Goal: Task Accomplishment & Management: Use online tool/utility

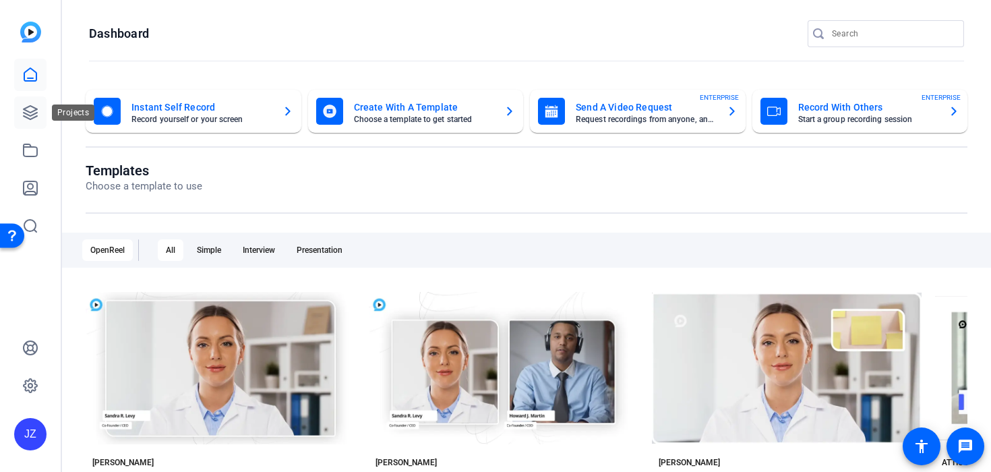
click at [26, 110] on icon at bounding box center [30, 112] width 13 height 13
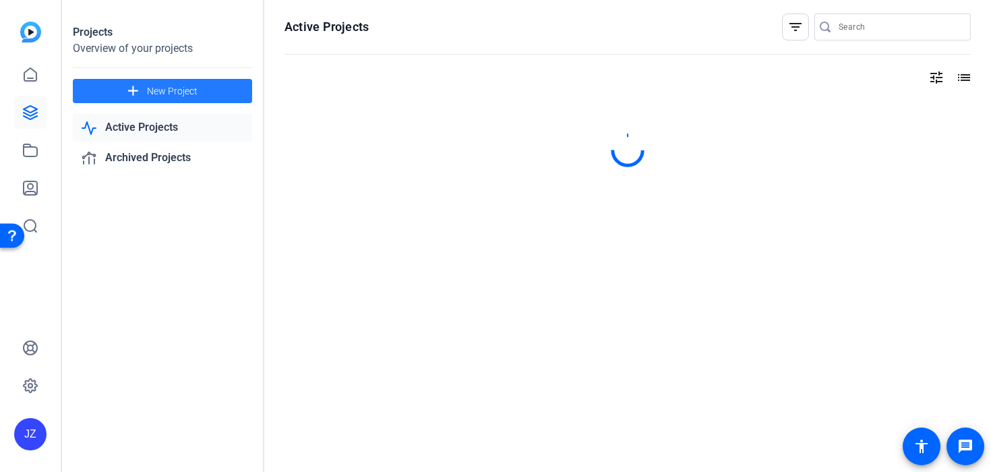
click at [97, 80] on span at bounding box center [162, 91] width 179 height 32
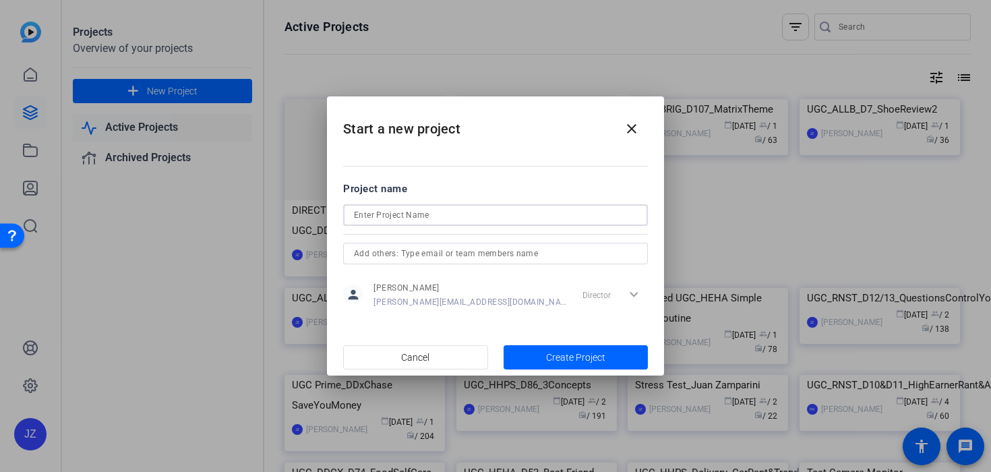
click at [412, 212] on input at bounding box center [495, 215] width 283 height 16
paste input "UGC Prime_DDDX_VideogameIRL"
type input "UGC Prime_DDDX_VideogameIRL"
click at [532, 348] on span "button" at bounding box center [575, 357] width 145 height 32
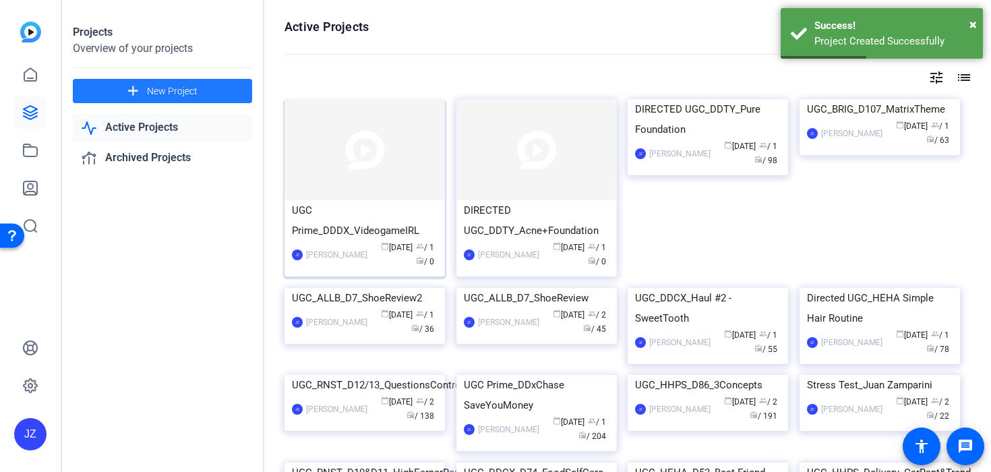
click at [332, 189] on img at bounding box center [364, 149] width 160 height 101
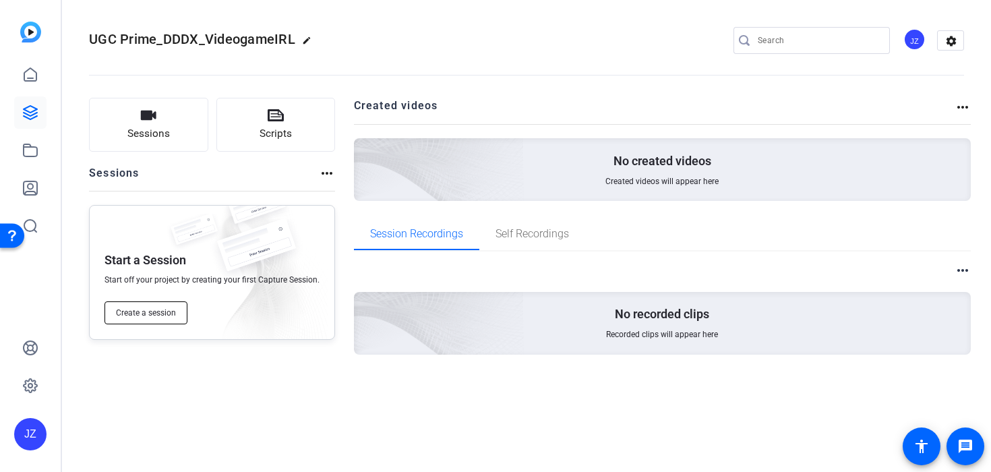
click at [156, 303] on button "Create a session" at bounding box center [145, 312] width 83 height 23
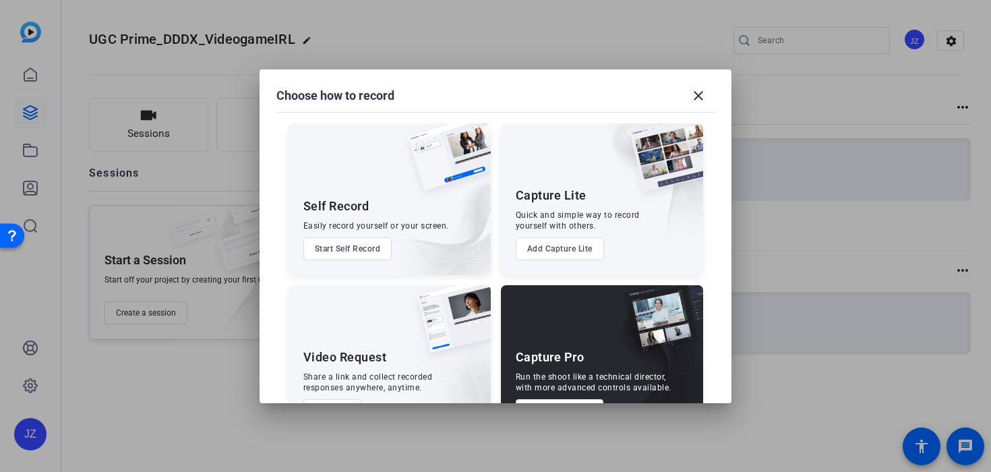
scroll to position [47, 0]
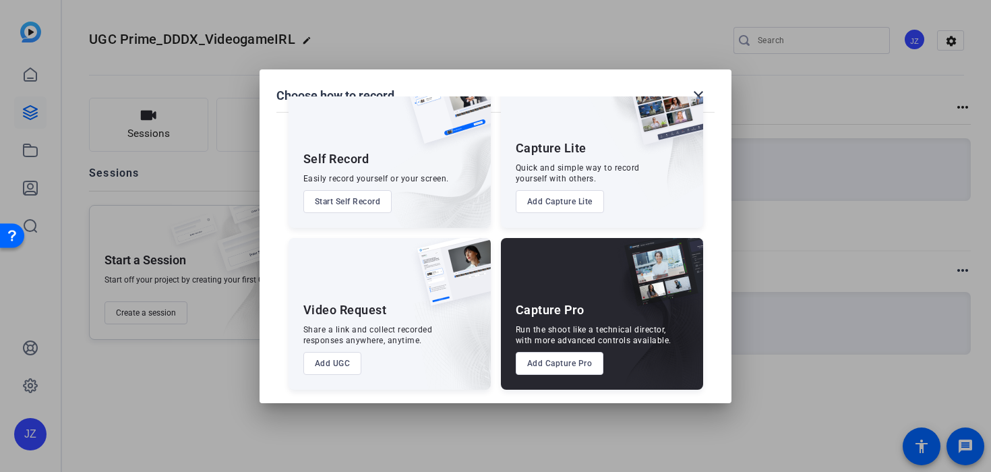
click at [558, 363] on button "Add Capture Pro" at bounding box center [559, 363] width 88 height 23
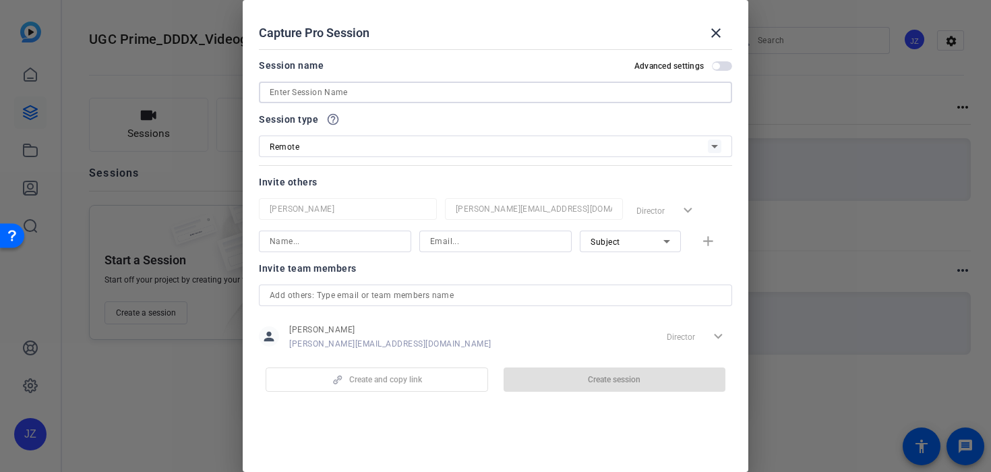
click at [328, 95] on input at bounding box center [495, 92] width 451 height 16
paste input "9983752939"
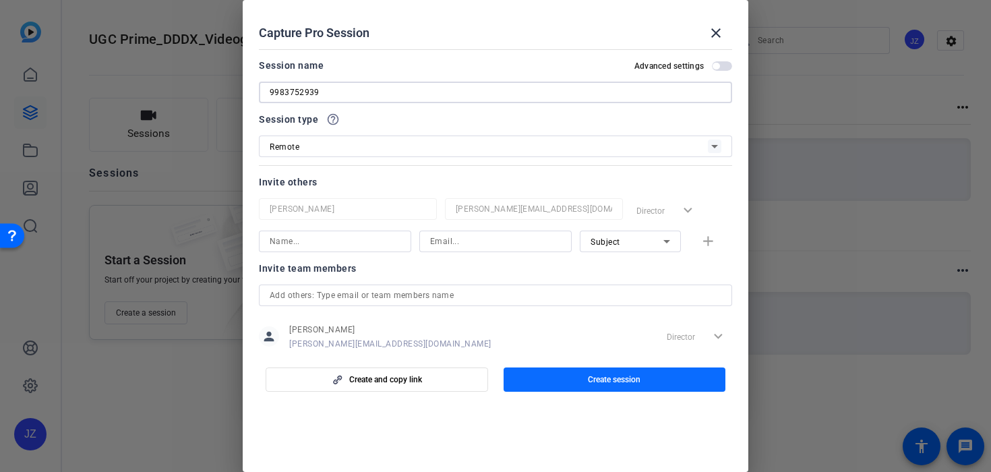
type input "9983752939"
click at [667, 379] on span "button" at bounding box center [614, 379] width 222 height 32
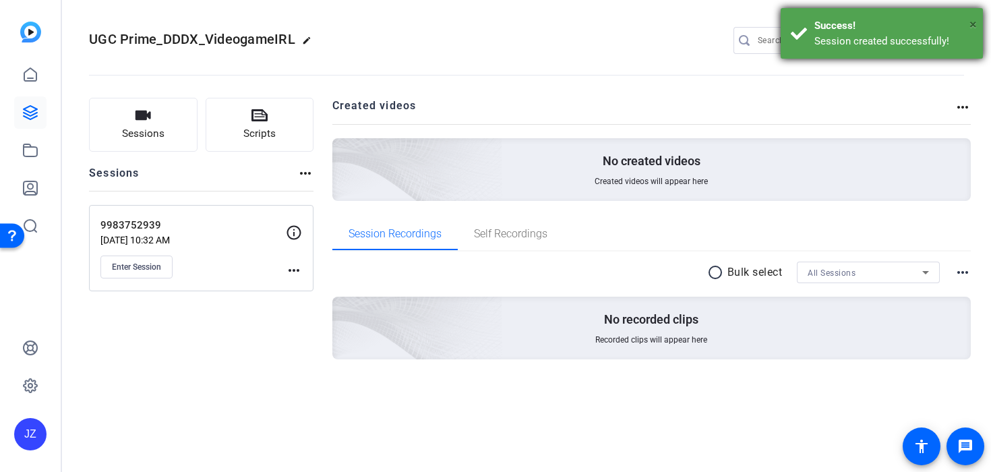
click at [972, 22] on span "×" at bounding box center [972, 24] width 7 height 16
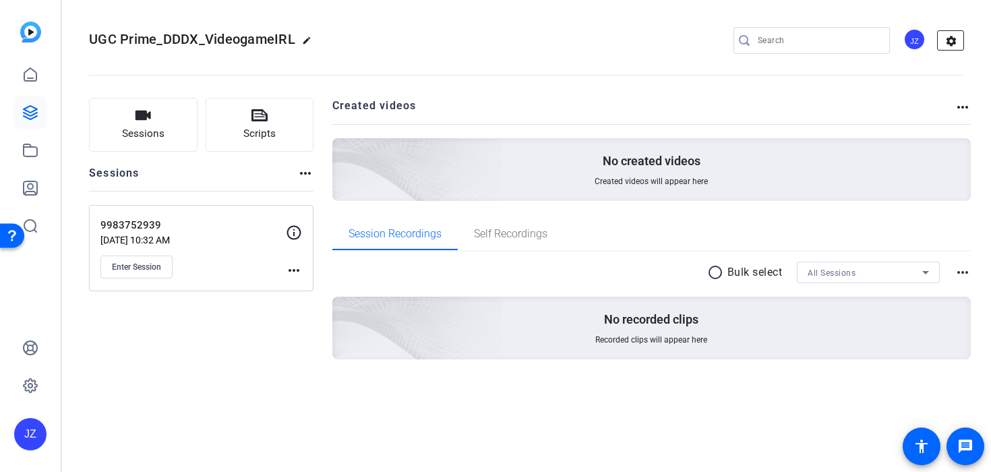
click at [953, 40] on mat-icon "settings" at bounding box center [950, 41] width 27 height 20
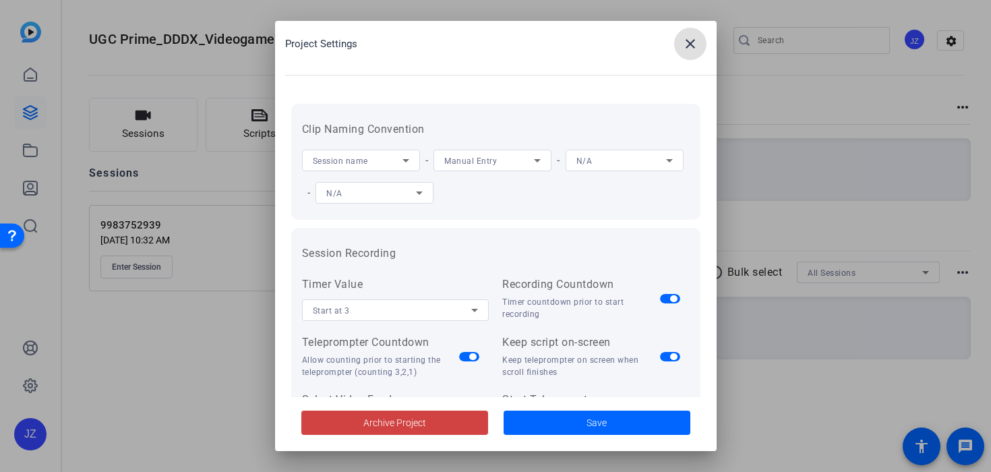
click at [493, 167] on div "Manual Entry" at bounding box center [489, 160] width 90 height 17
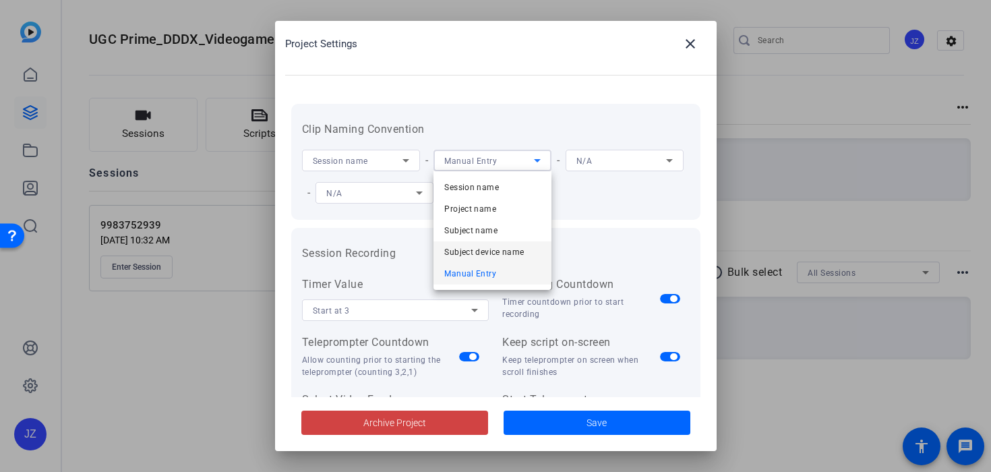
click at [493, 247] on span "Subject device name" at bounding box center [484, 252] width 80 height 16
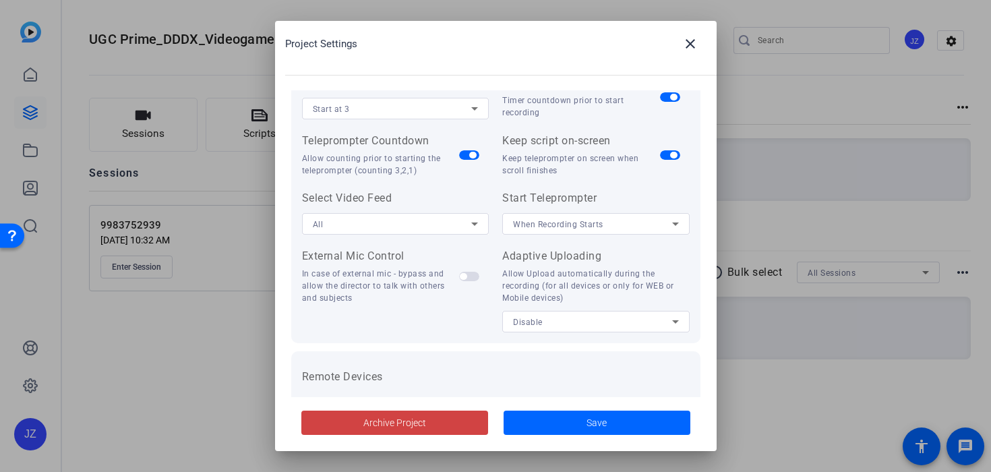
scroll to position [235, 0]
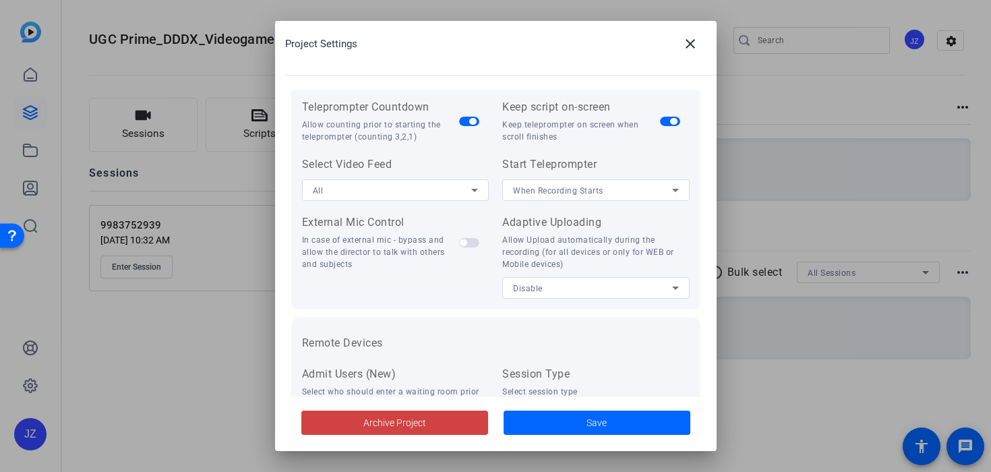
click at [567, 292] on div "Disable" at bounding box center [592, 288] width 159 height 17
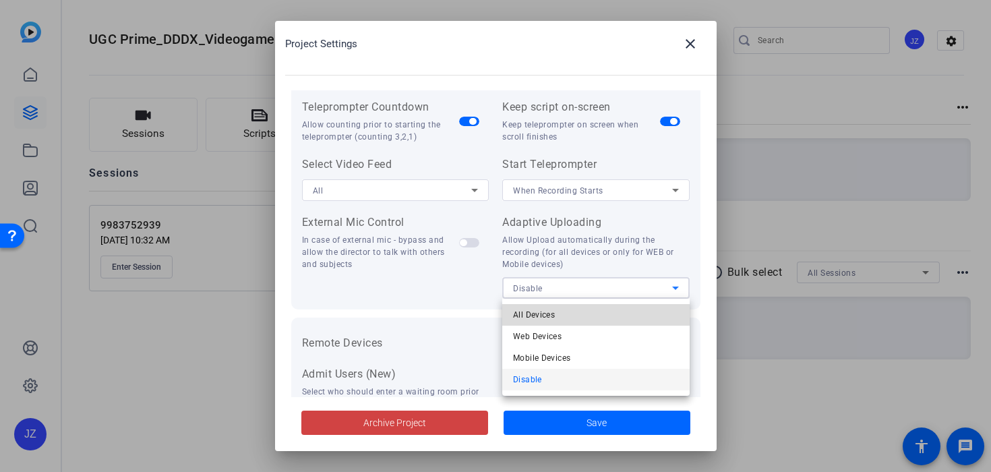
click at [564, 307] on mat-option "All Devices" at bounding box center [595, 315] width 187 height 22
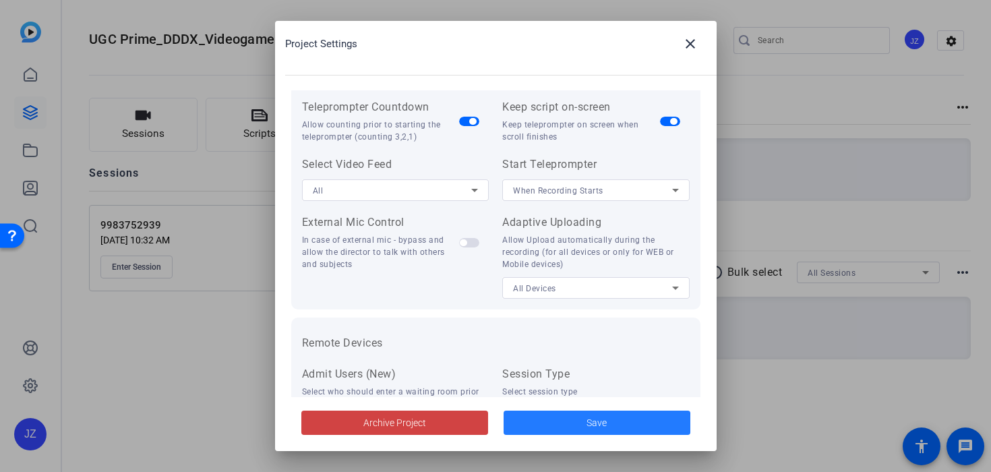
click at [578, 427] on span at bounding box center [596, 422] width 187 height 32
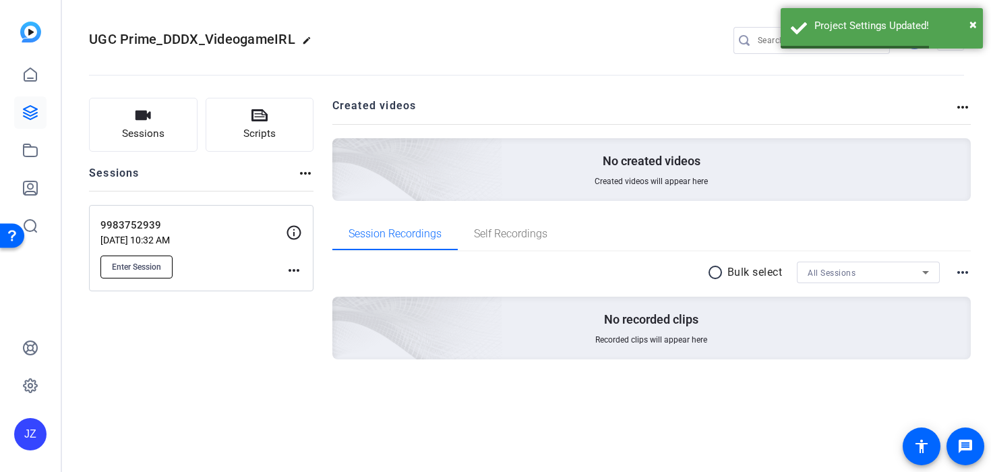
click at [153, 265] on span "Enter Session" at bounding box center [136, 266] width 49 height 11
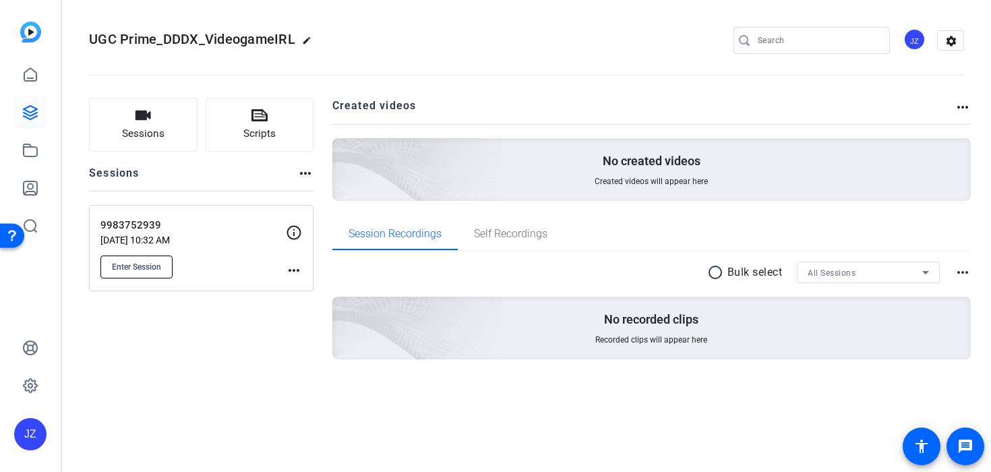
click at [160, 269] on span "Enter Session" at bounding box center [136, 266] width 49 height 11
click at [154, 270] on span "Enter Session" at bounding box center [136, 266] width 49 height 11
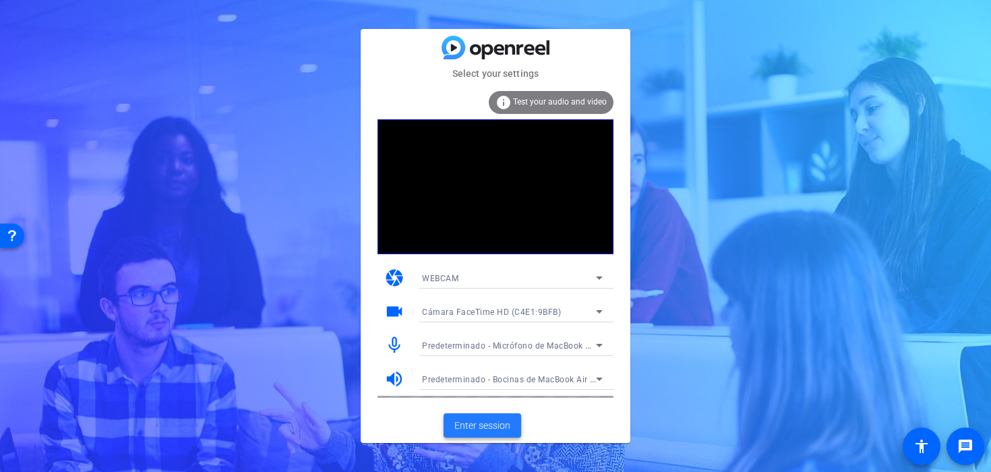
click at [474, 425] on span "Enter session" at bounding box center [482, 425] width 56 height 14
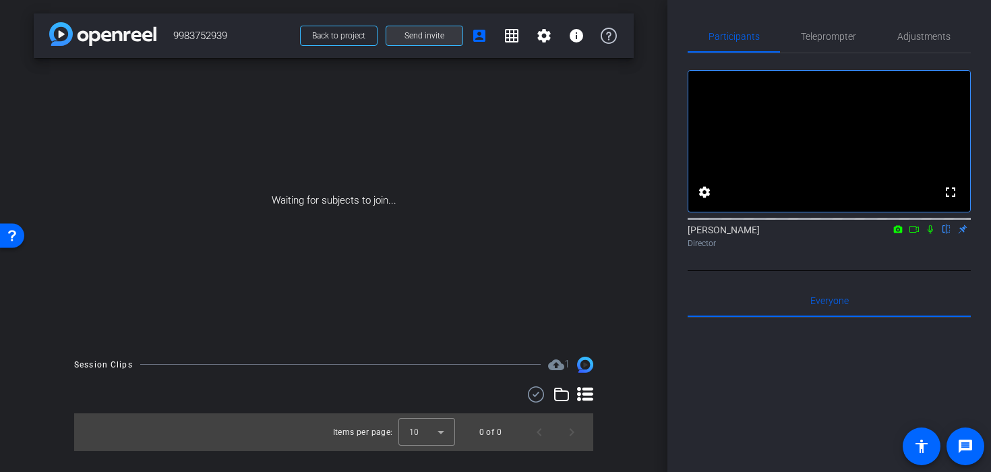
click at [423, 38] on span "Send invite" at bounding box center [424, 35] width 40 height 11
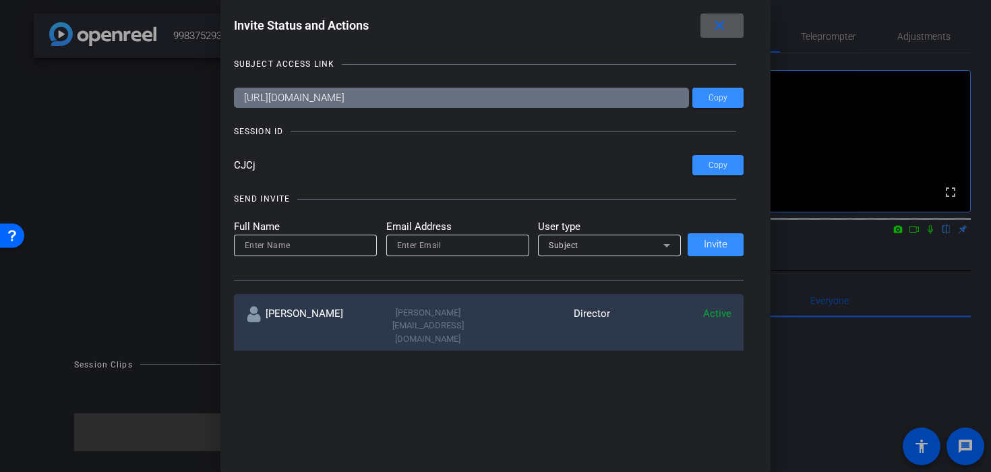
click at [353, 245] on input at bounding box center [305, 245] width 121 height 16
type input "David Rivera VG"
click at [404, 250] on input "email" at bounding box center [457, 245] width 121 height 16
paste input "davidlrivera84@gmail.com"
type input "davidlrivera84@gmail.com"
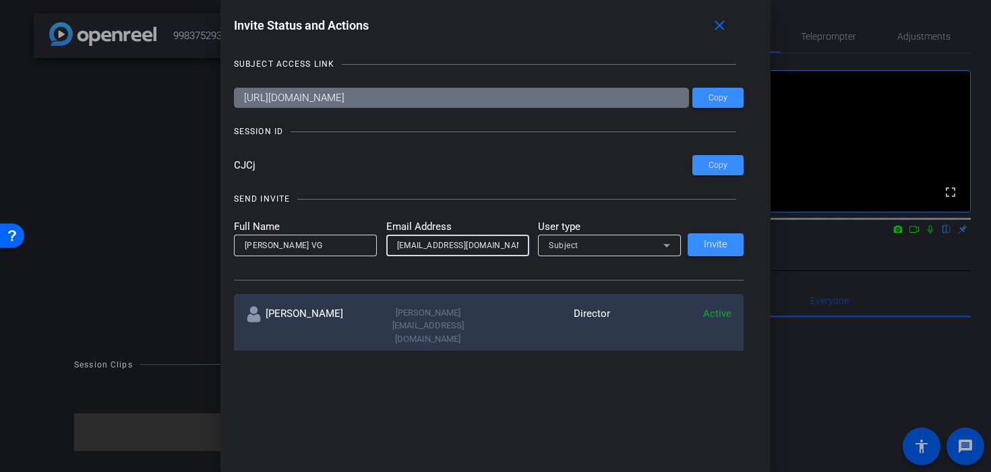
click at [445, 216] on div "SEND INVITE Full Name David Rivera VG Email Address davidlrivera84@gmail.com Us…" at bounding box center [489, 230] width 510 height 102
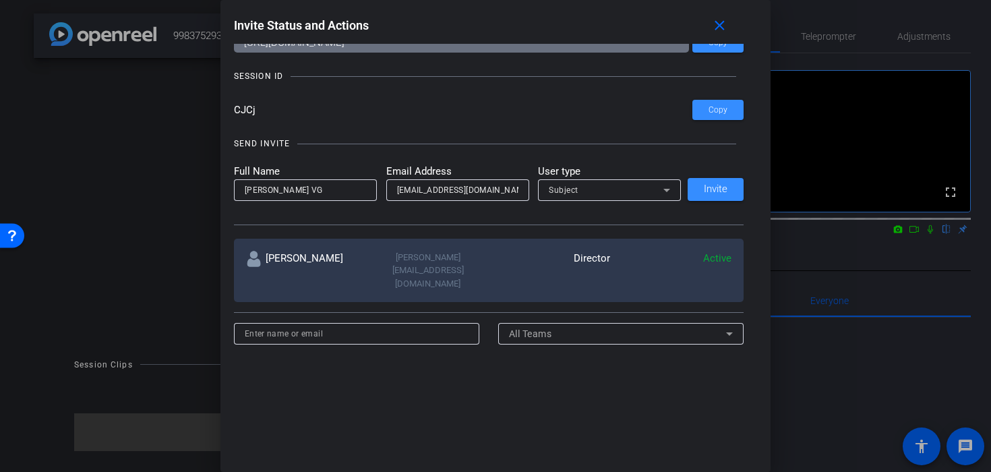
scroll to position [57, 0]
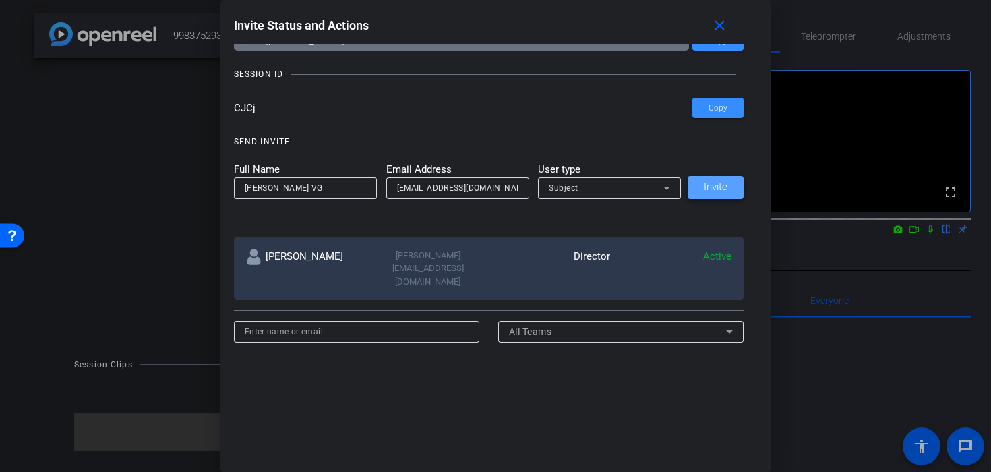
click at [697, 191] on span at bounding box center [715, 187] width 56 height 32
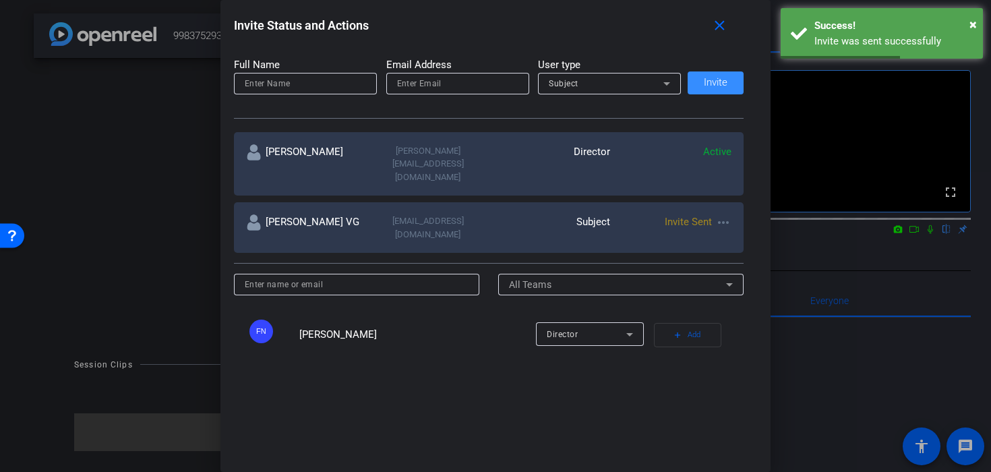
scroll to position [191, 0]
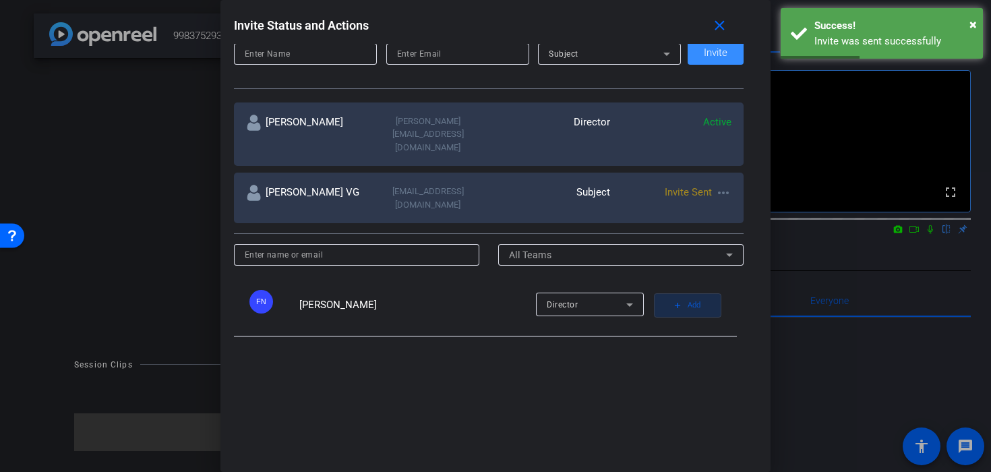
click at [686, 289] on span "button" at bounding box center [687, 305] width 66 height 32
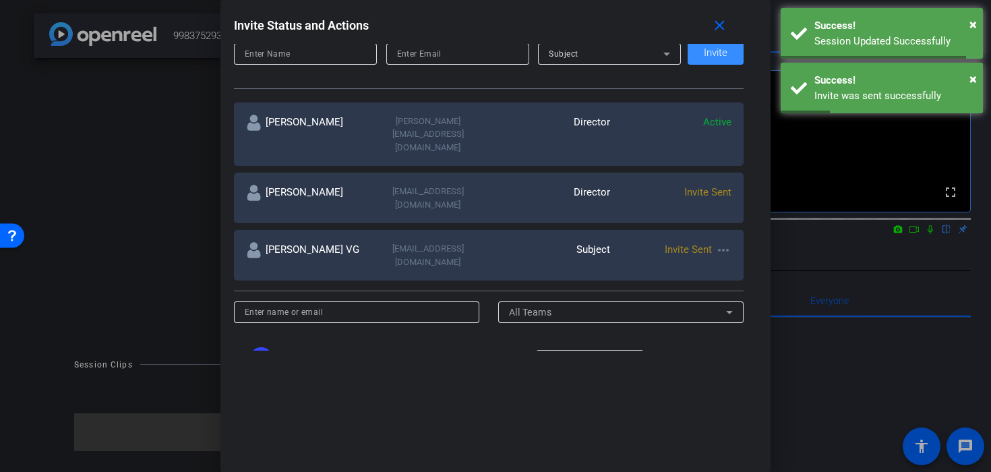
scroll to position [0, 0]
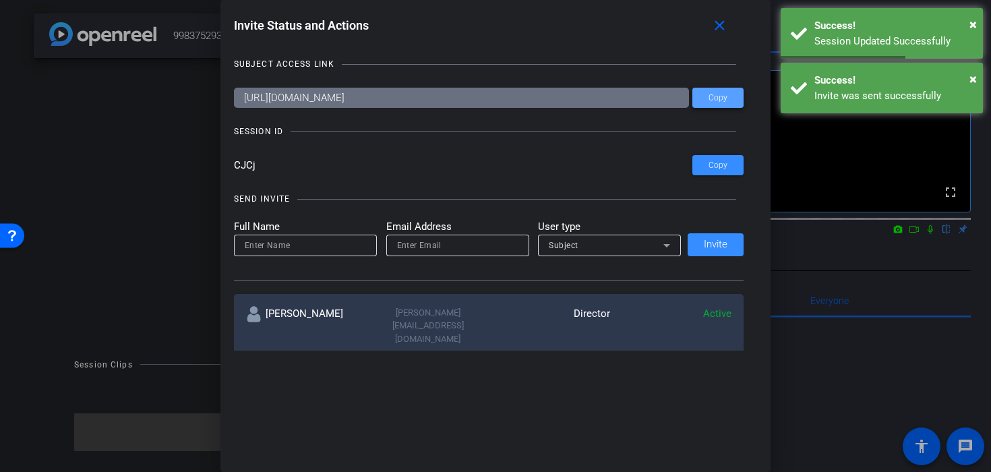
click at [718, 98] on span "Copy" at bounding box center [717, 98] width 19 height 10
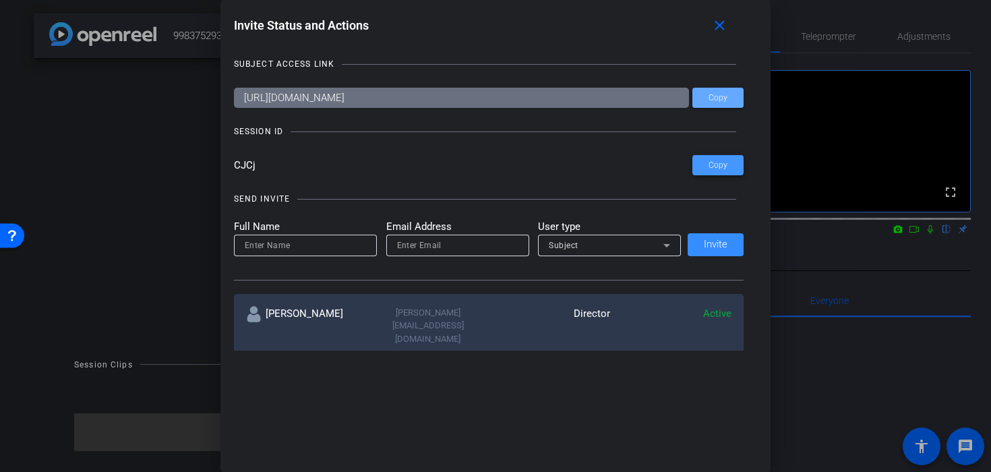
click at [721, 169] on span "Copy" at bounding box center [717, 165] width 19 height 10
click at [715, 21] on mat-icon "close" at bounding box center [719, 26] width 17 height 17
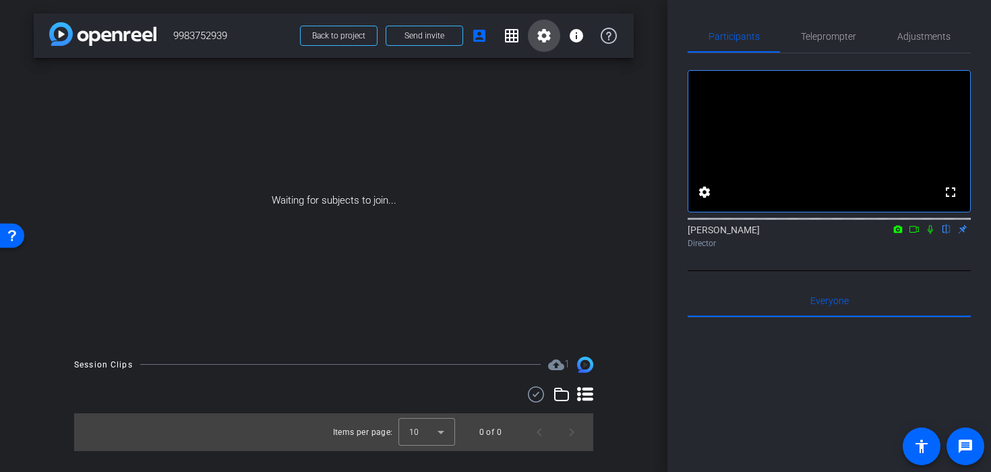
click at [542, 26] on span at bounding box center [544, 36] width 32 height 32
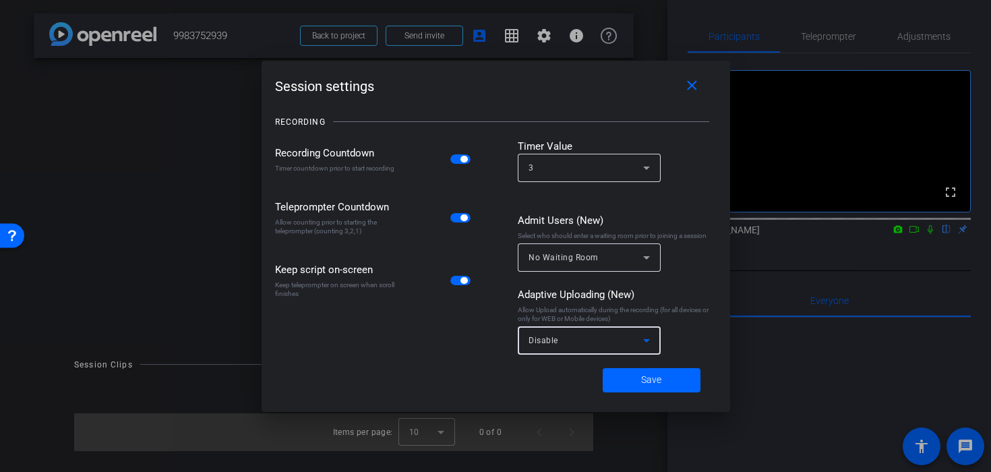
click at [544, 341] on span "Disable" at bounding box center [543, 340] width 30 height 9
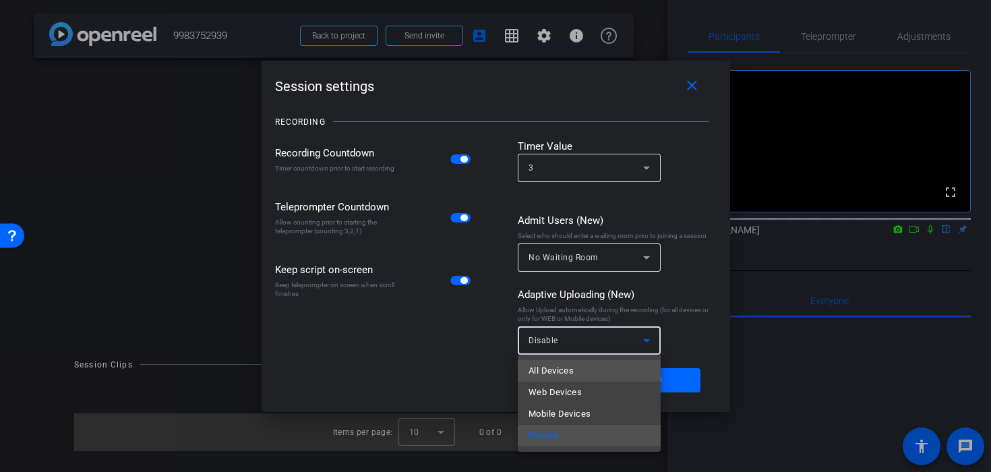
click at [563, 371] on span "All Devices" at bounding box center [550, 371] width 45 height 16
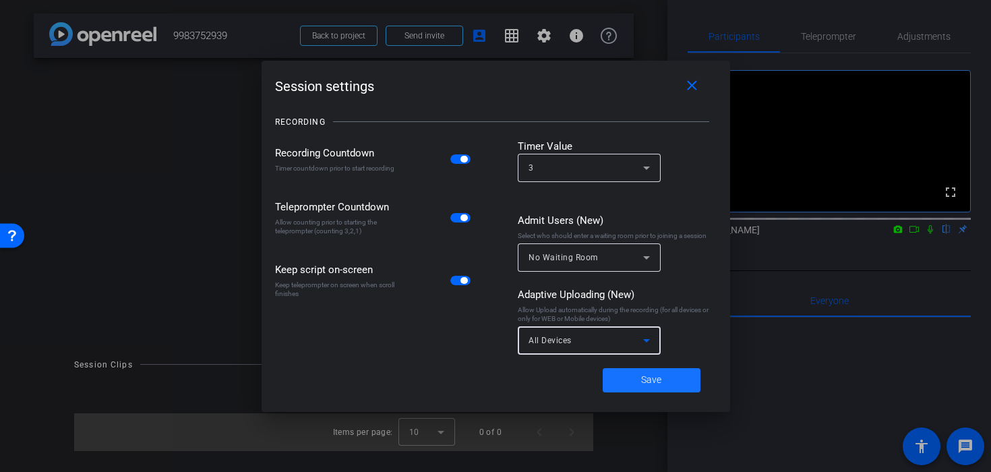
click at [619, 382] on span at bounding box center [651, 380] width 98 height 32
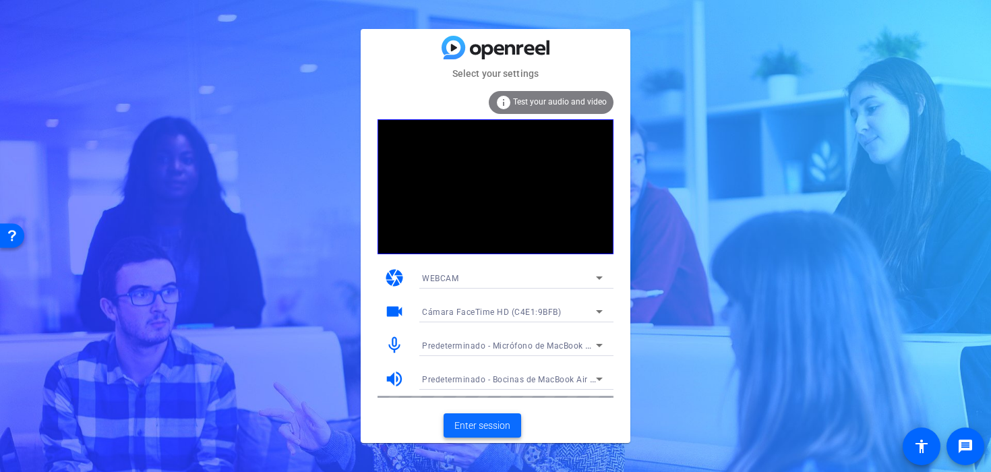
click at [483, 427] on span "Enter session" at bounding box center [482, 425] width 56 height 14
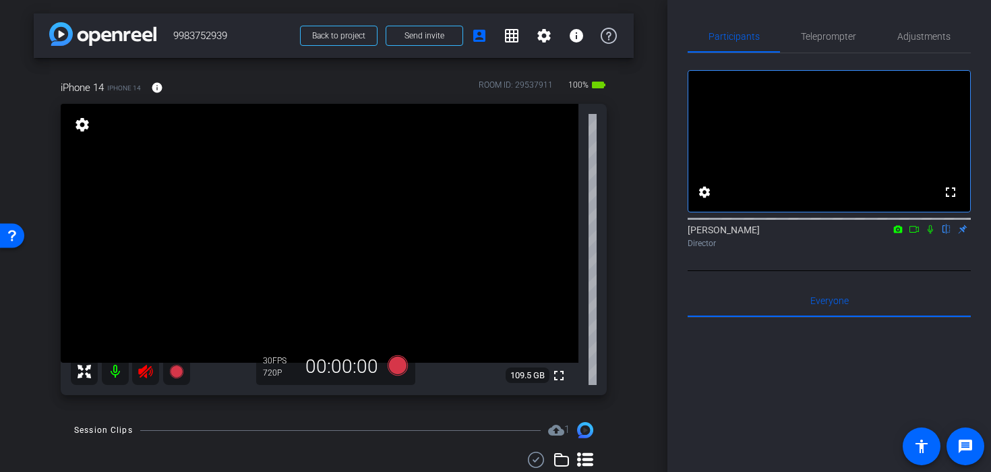
click at [139, 364] on icon at bounding box center [145, 371] width 16 height 16
click at [914, 28] on span "Adjustments" at bounding box center [923, 36] width 53 height 32
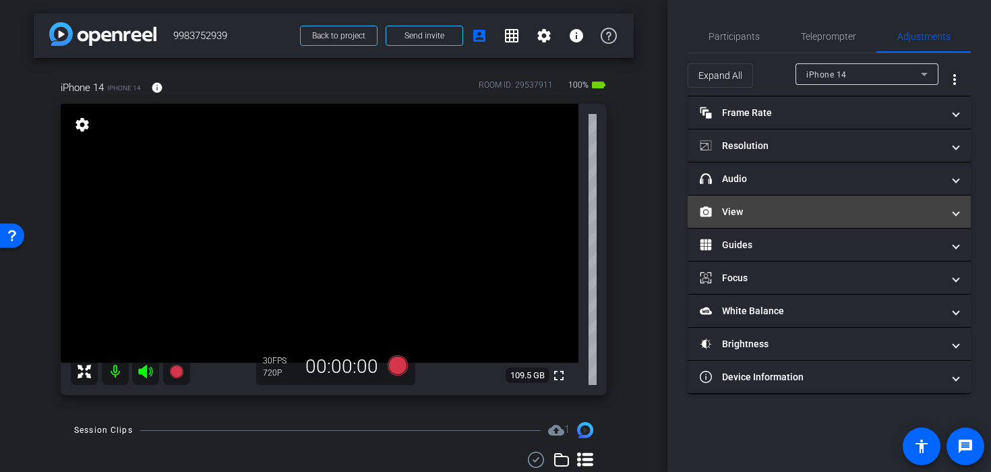
click at [834, 199] on mat-expansion-panel-header "View" at bounding box center [828, 211] width 283 height 32
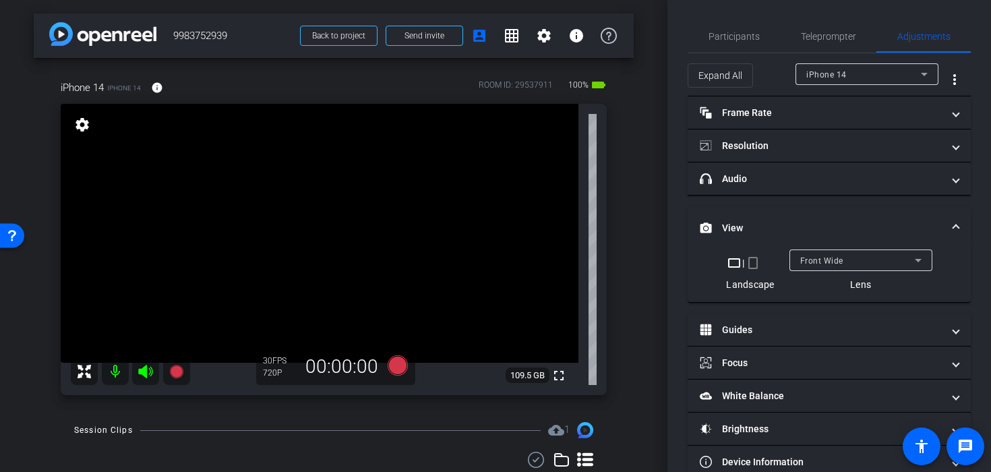
click at [754, 258] on mat-icon "crop_portrait" at bounding box center [753, 263] width 16 height 16
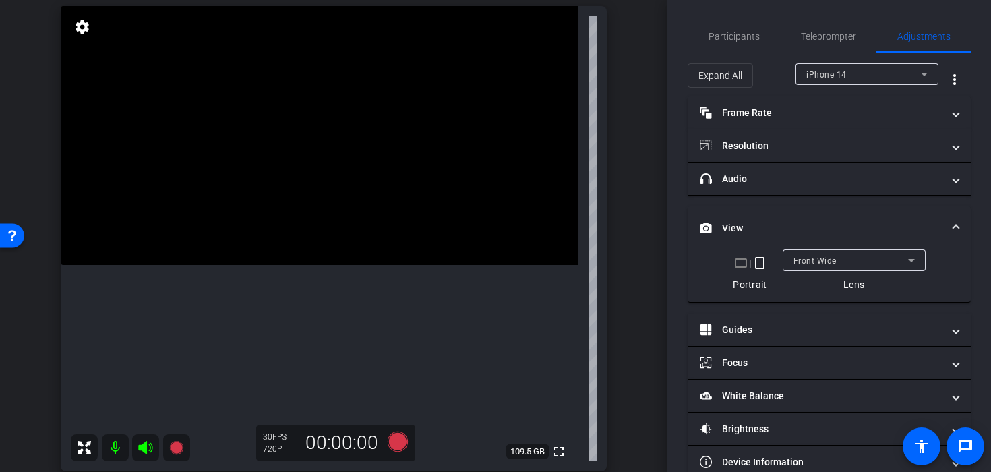
scroll to position [99, 0]
click at [710, 36] on span "Participants" at bounding box center [733, 36] width 51 height 9
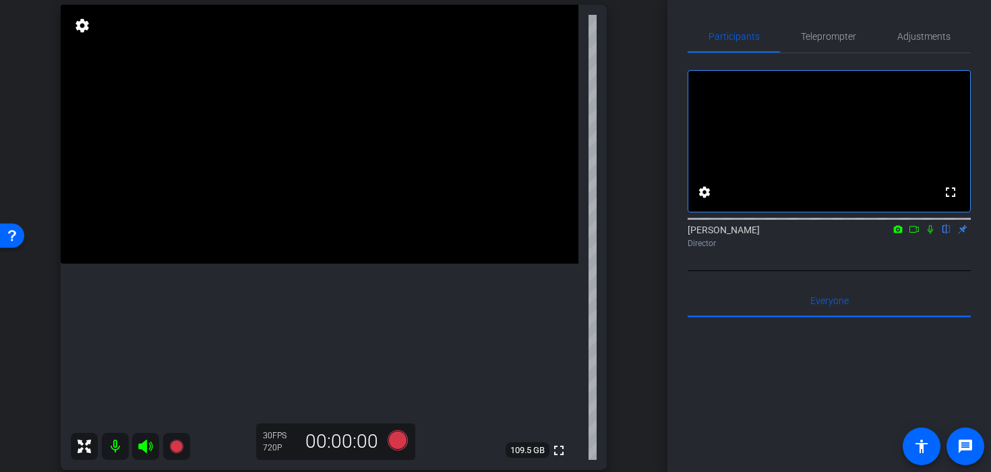
click at [273, 447] on div "720P" at bounding box center [280, 447] width 34 height 11
click at [847, 40] on span "Teleprompter" at bounding box center [827, 36] width 55 height 9
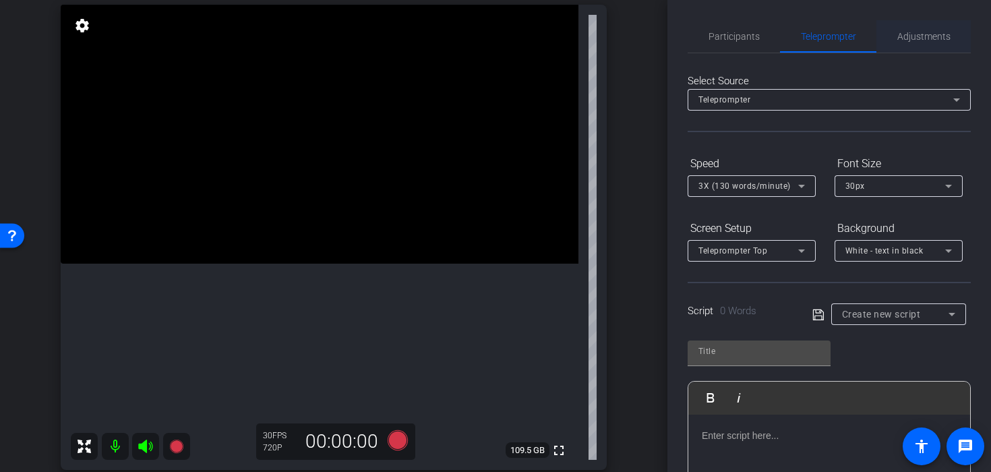
click at [922, 39] on span "Adjustments" at bounding box center [923, 36] width 53 height 9
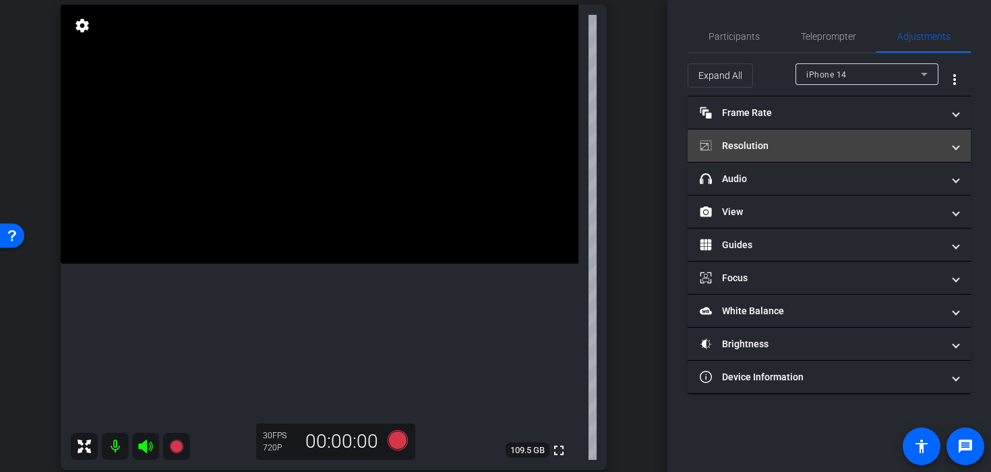
click at [794, 139] on mat-panel-title "Resolution" at bounding box center [820, 146] width 243 height 14
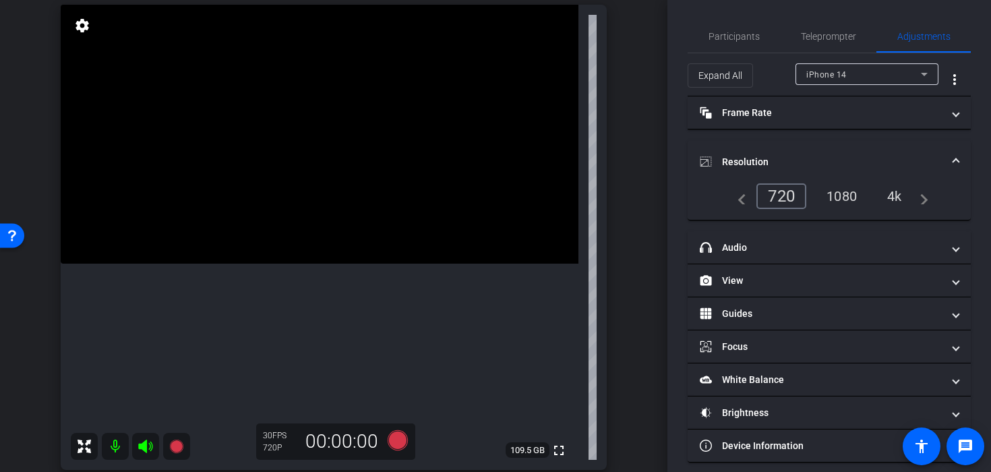
click at [836, 189] on div "1080" at bounding box center [841, 196] width 51 height 23
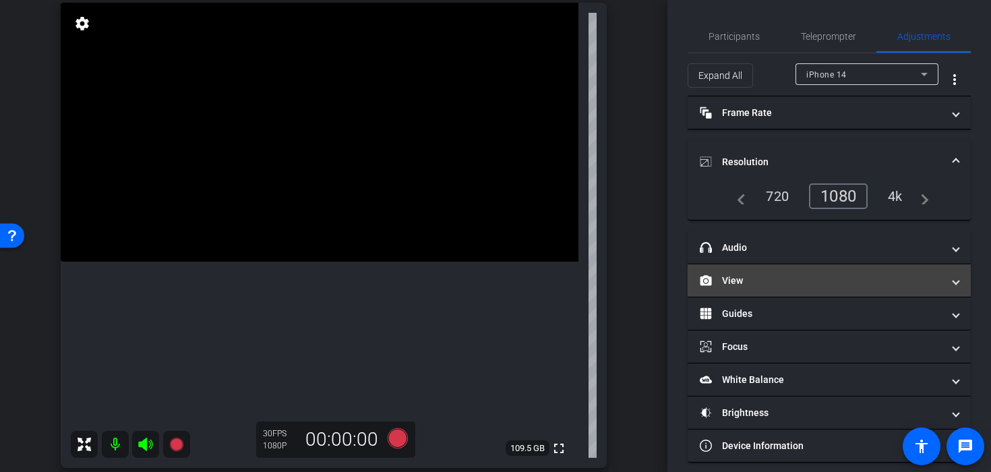
click at [761, 294] on mat-expansion-panel-header "View" at bounding box center [828, 280] width 283 height 32
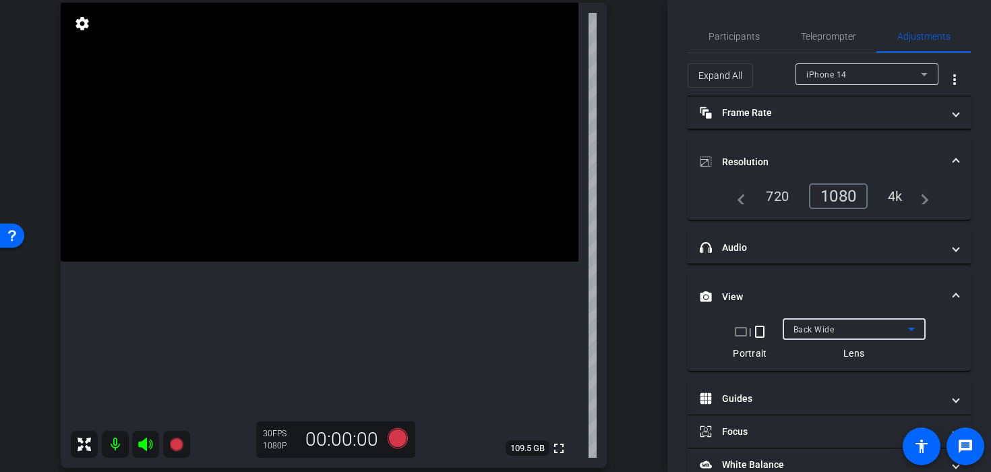
click at [794, 330] on span "Back Wide" at bounding box center [813, 329] width 41 height 9
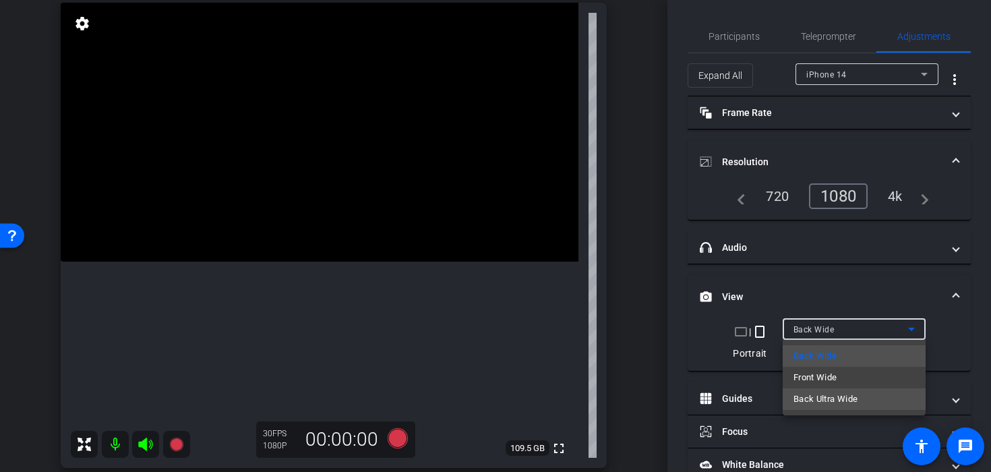
click at [811, 396] on span "Back Ultra Wide" at bounding box center [825, 399] width 65 height 16
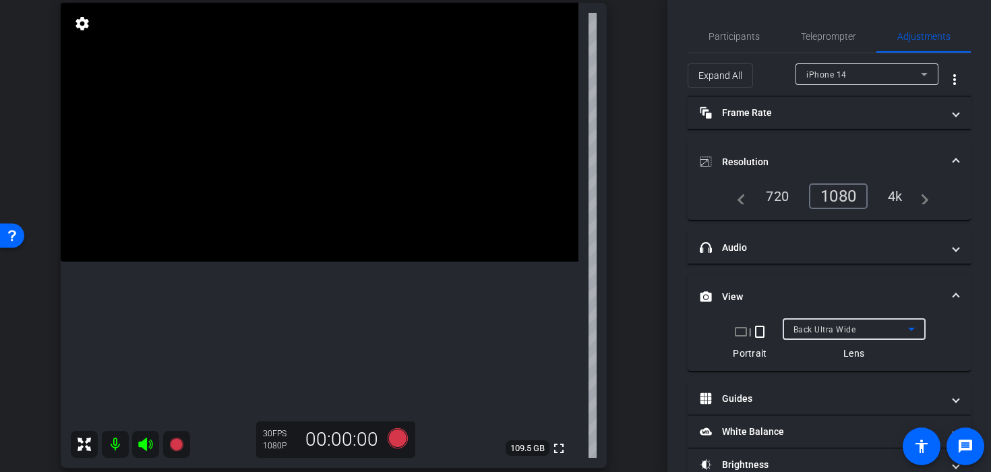
click at [837, 324] on div "Back Ultra Wide" at bounding box center [850, 329] width 115 height 17
click at [901, 187] on div "4k" at bounding box center [894, 196] width 35 height 23
click at [865, 331] on div "Back Wide" at bounding box center [850, 329] width 115 height 17
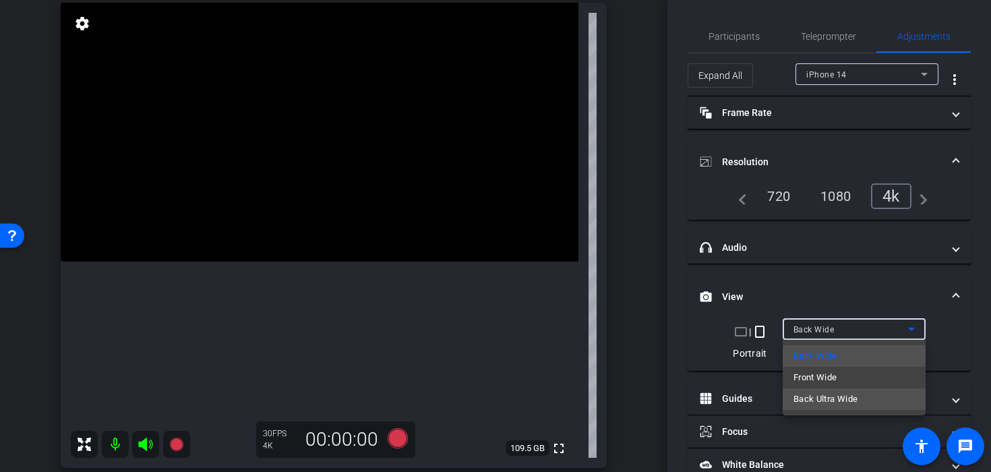
click at [832, 402] on span "Back Ultra Wide" at bounding box center [825, 399] width 65 height 16
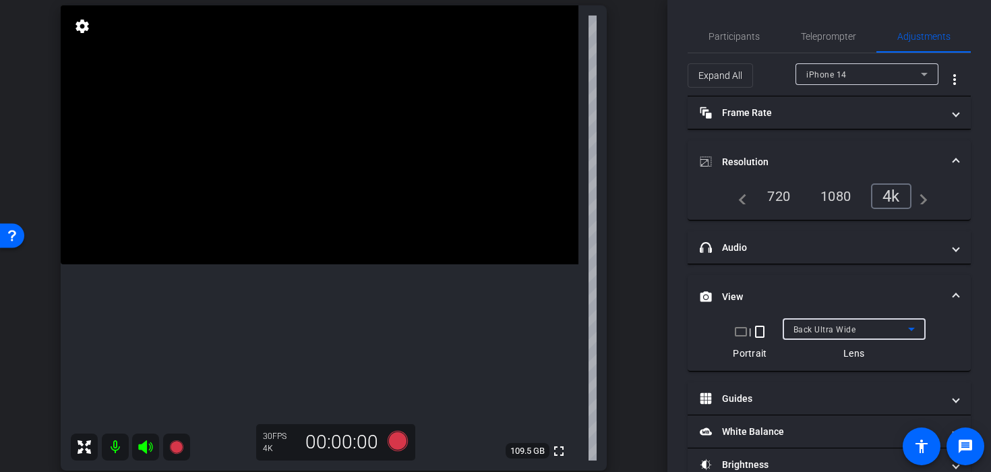
scroll to position [102, 0]
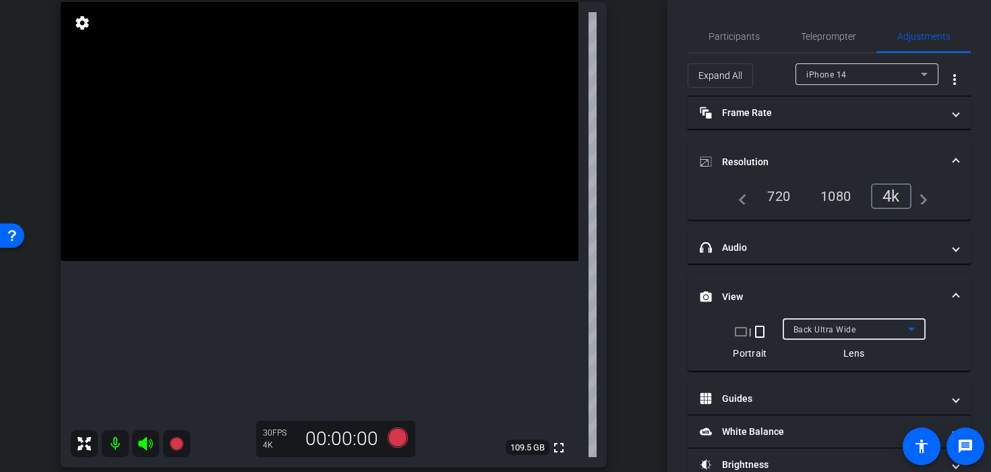
click at [144, 445] on icon at bounding box center [145, 443] width 14 height 13
click at [150, 442] on icon at bounding box center [145, 443] width 14 height 13
click at [732, 36] on span "Participants" at bounding box center [733, 36] width 51 height 9
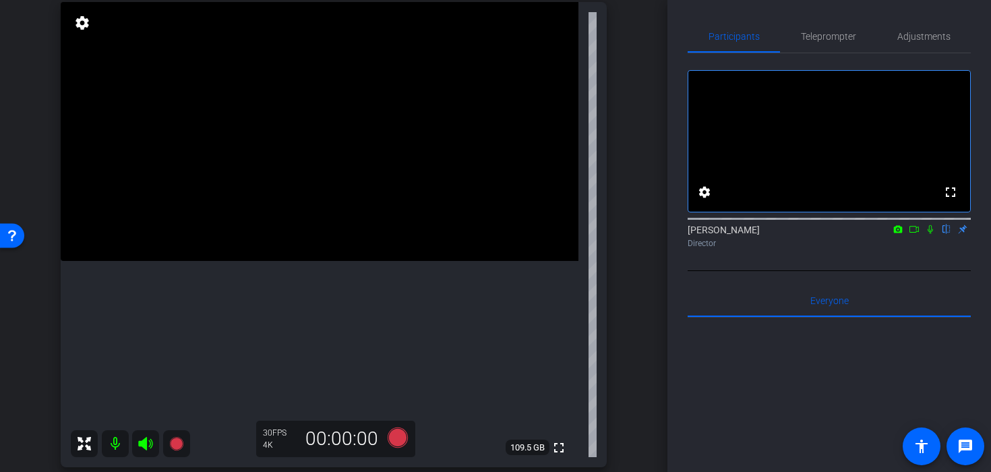
click at [351, 253] on video at bounding box center [319, 131] width 517 height 259
click at [889, 36] on div "Adjustments" at bounding box center [923, 36] width 94 height 32
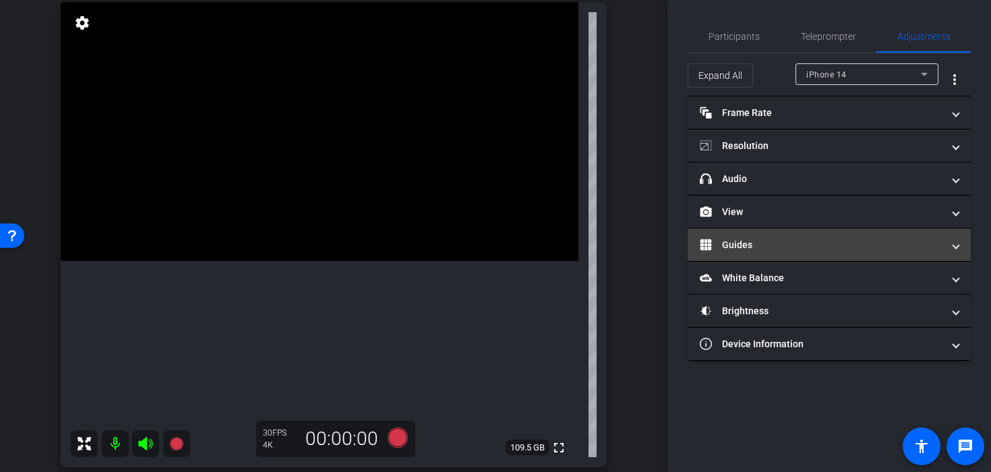
click at [803, 250] on mat-panel-title "Guides" at bounding box center [820, 245] width 243 height 14
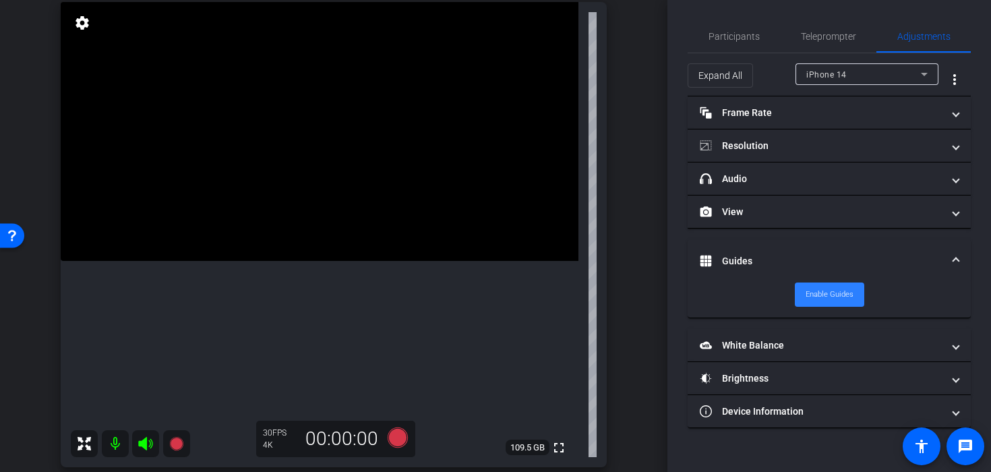
click at [818, 296] on span "Enable Guides" at bounding box center [829, 294] width 48 height 20
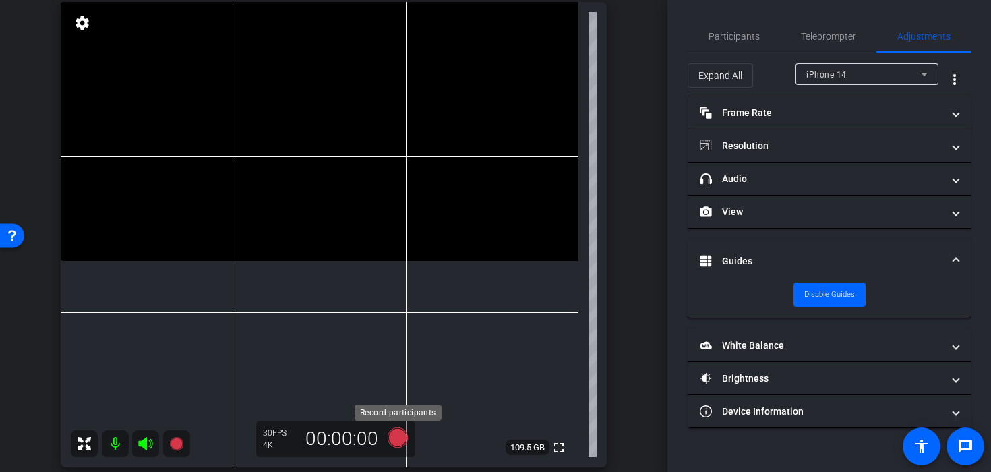
click at [397, 443] on icon at bounding box center [397, 437] width 20 height 20
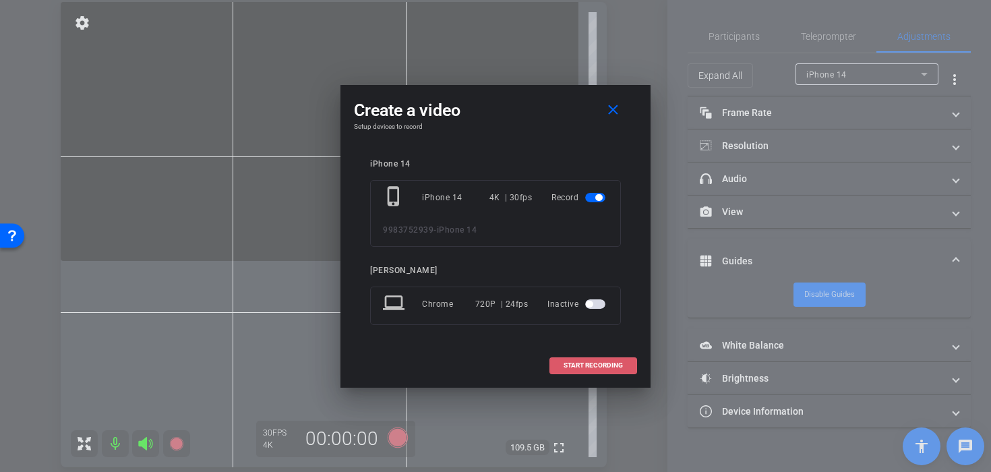
click at [575, 366] on span "START RECORDING" at bounding box center [592, 365] width 59 height 7
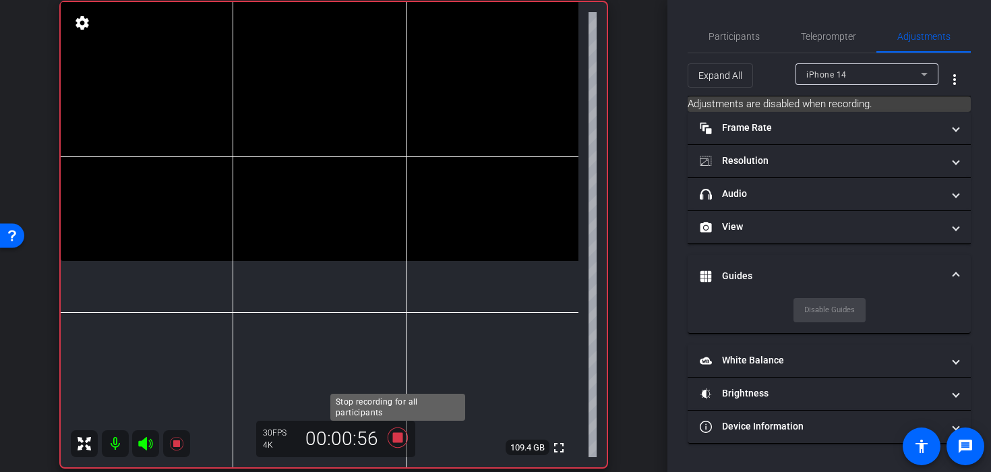
click at [396, 434] on icon at bounding box center [397, 437] width 20 height 20
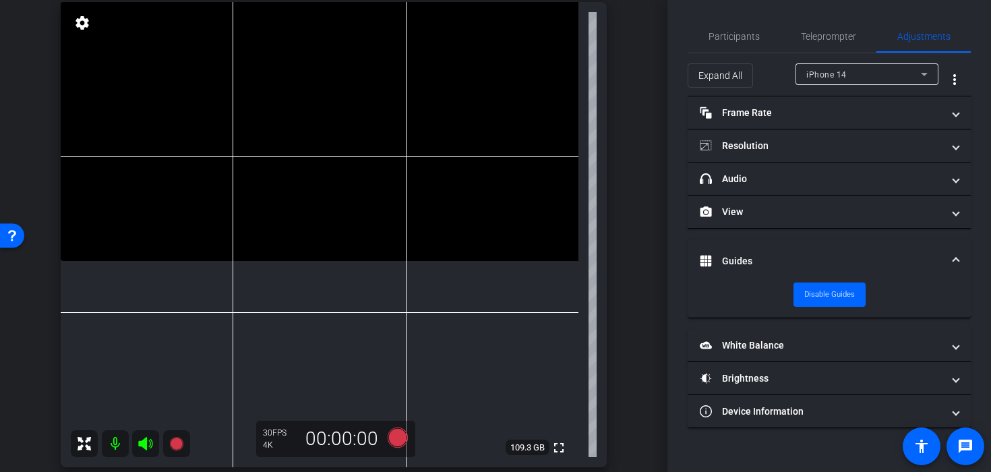
scroll to position [288, 0]
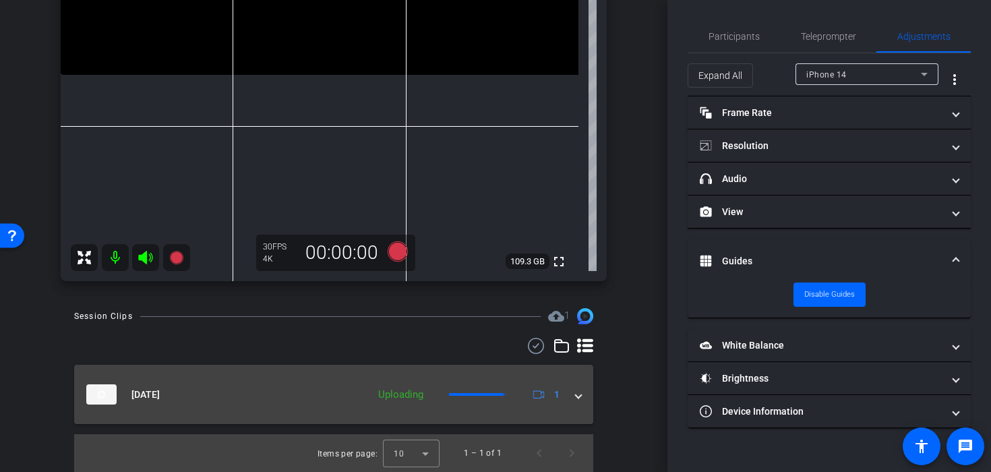
click at [580, 394] on span at bounding box center [577, 394] width 5 height 14
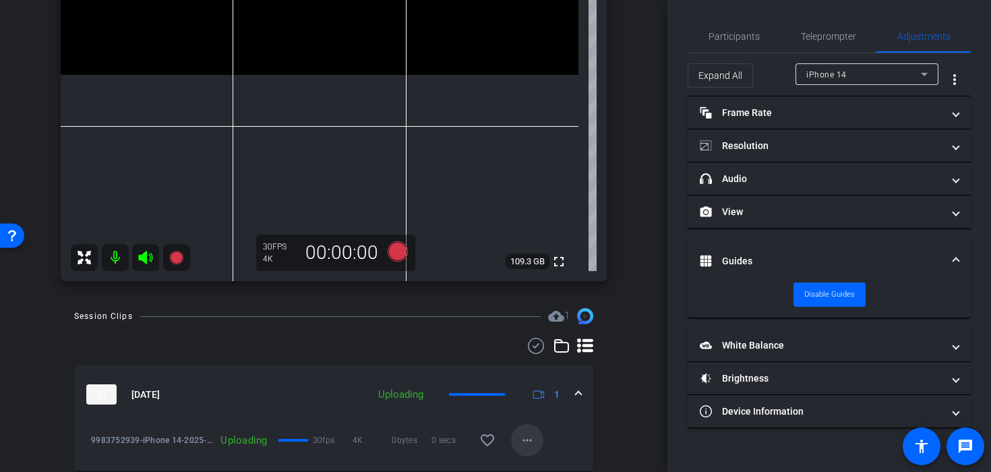
click at [526, 433] on mat-icon "more_horiz" at bounding box center [527, 440] width 16 height 16
click at [531, 413] on span "Cancel Upload" at bounding box center [550, 412] width 57 height 16
click at [514, 440] on span at bounding box center [527, 440] width 32 height 32
click at [526, 416] on span "Cancel Upload" at bounding box center [550, 412] width 57 height 16
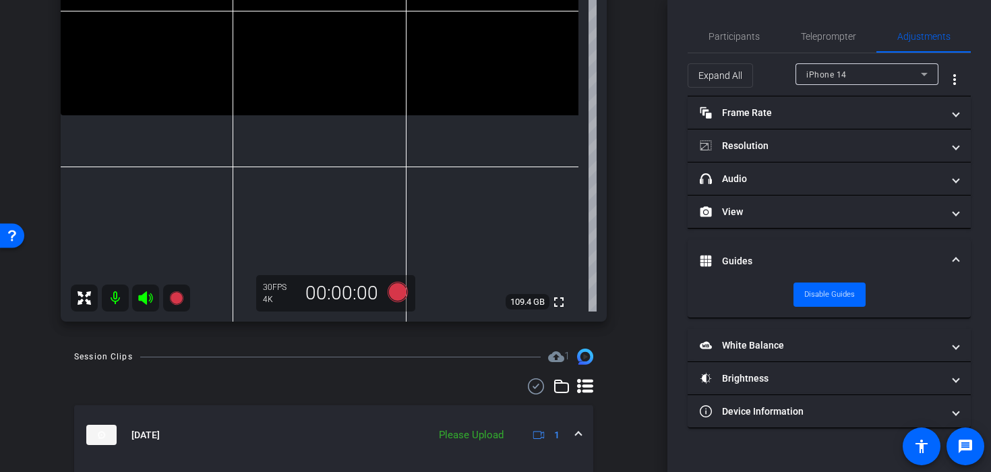
scroll to position [232, 0]
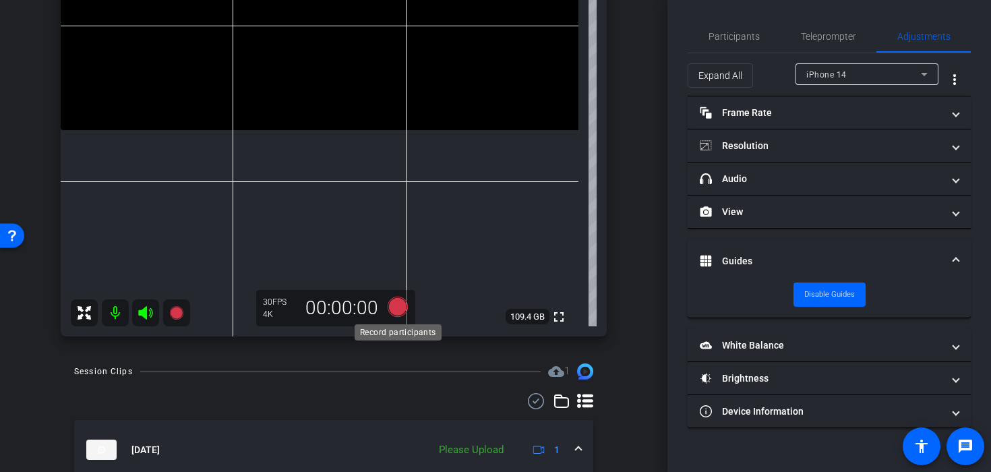
click at [397, 311] on icon at bounding box center [397, 306] width 20 height 20
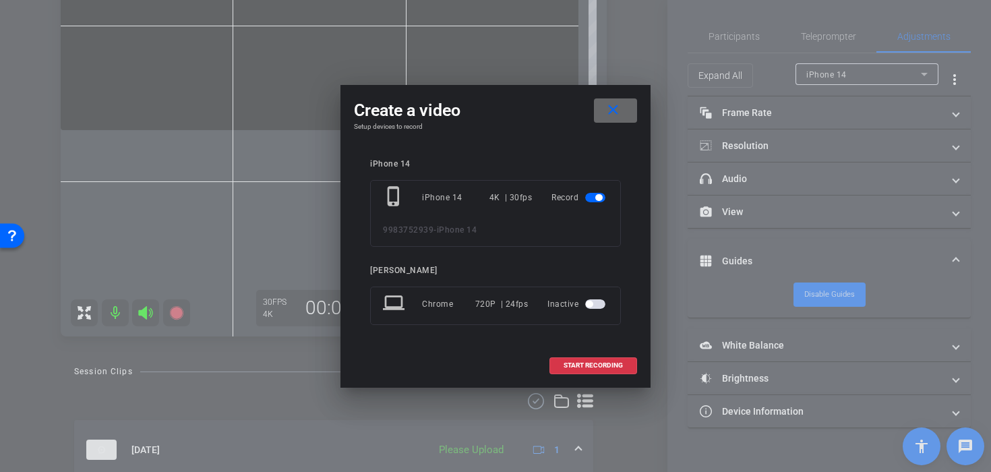
click at [615, 113] on mat-icon "close" at bounding box center [612, 110] width 17 height 17
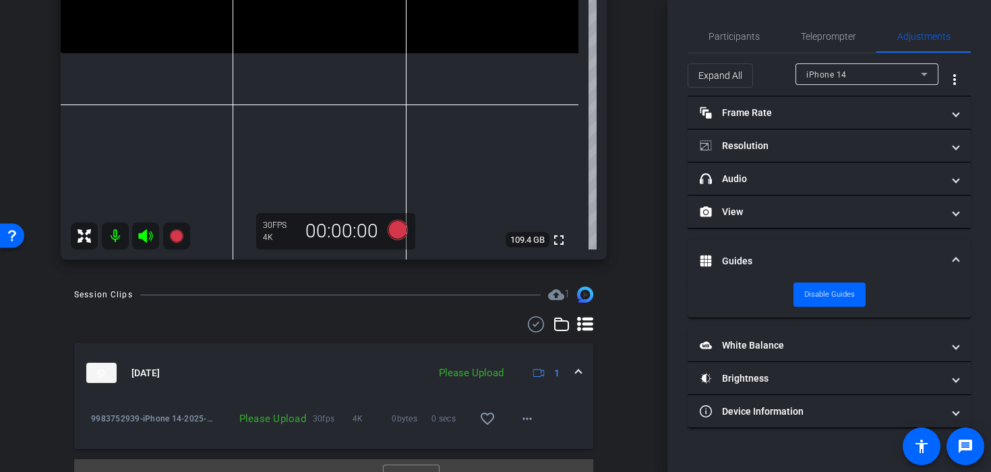
scroll to position [318, 0]
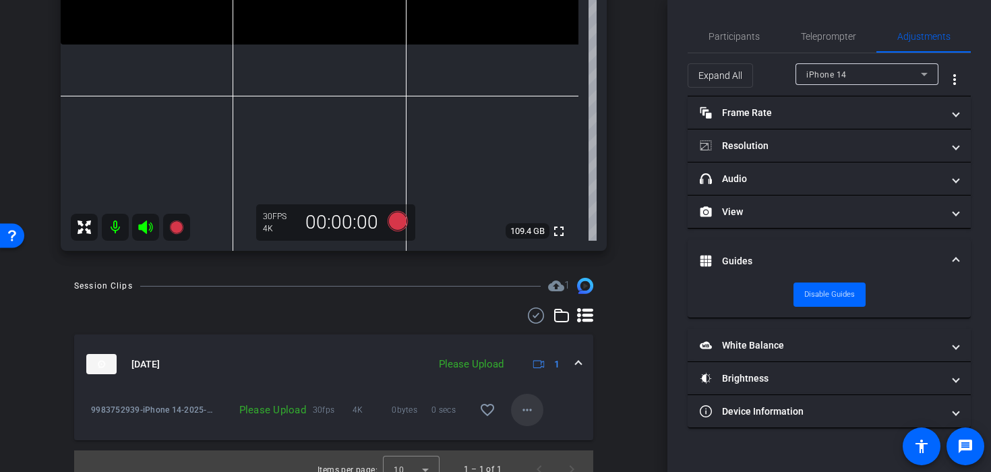
click at [522, 419] on span at bounding box center [527, 410] width 32 height 32
click at [529, 385] on span "Delete clip" at bounding box center [549, 382] width 54 height 16
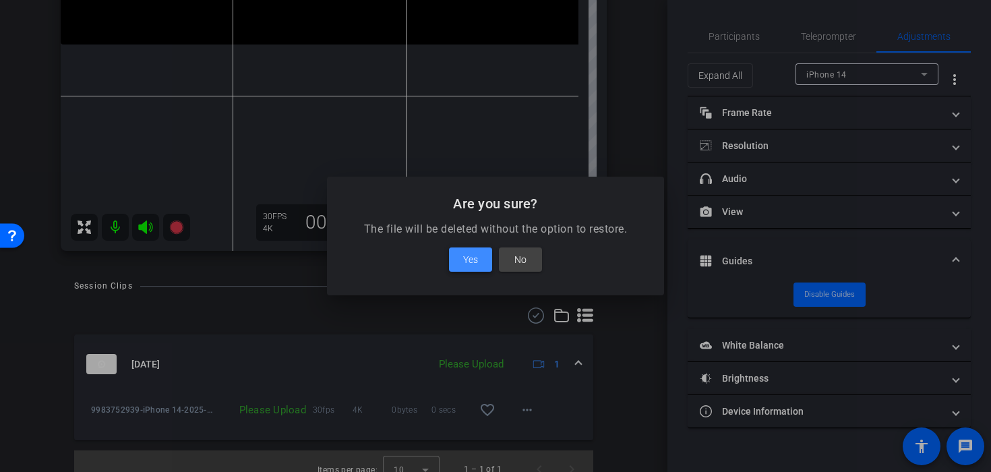
click at [476, 257] on span "Yes" at bounding box center [470, 259] width 15 height 16
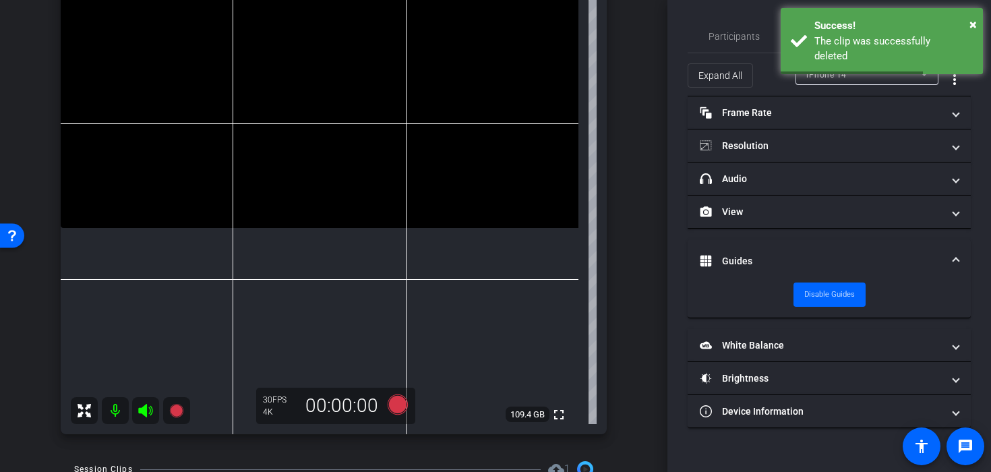
scroll to position [137, 0]
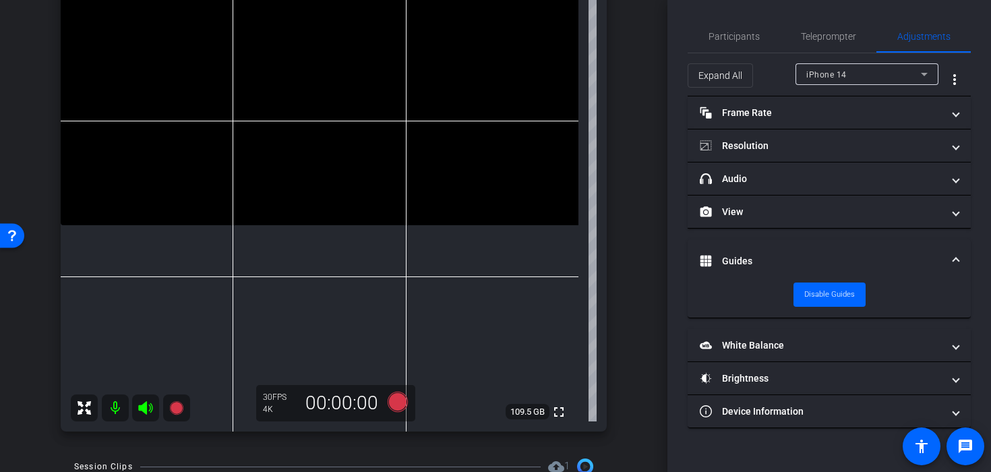
click at [300, 180] on video at bounding box center [319, 95] width 517 height 259
click at [390, 406] on icon at bounding box center [397, 401] width 32 height 24
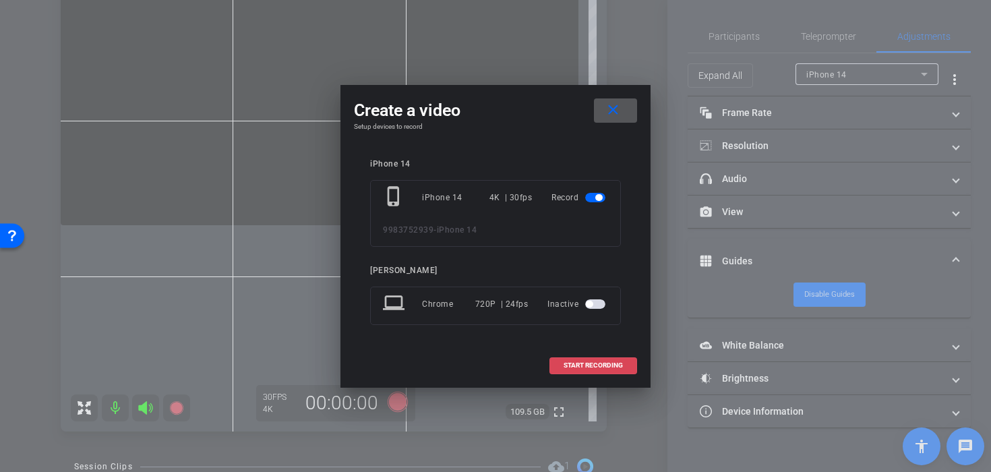
click at [554, 370] on span at bounding box center [593, 365] width 86 height 32
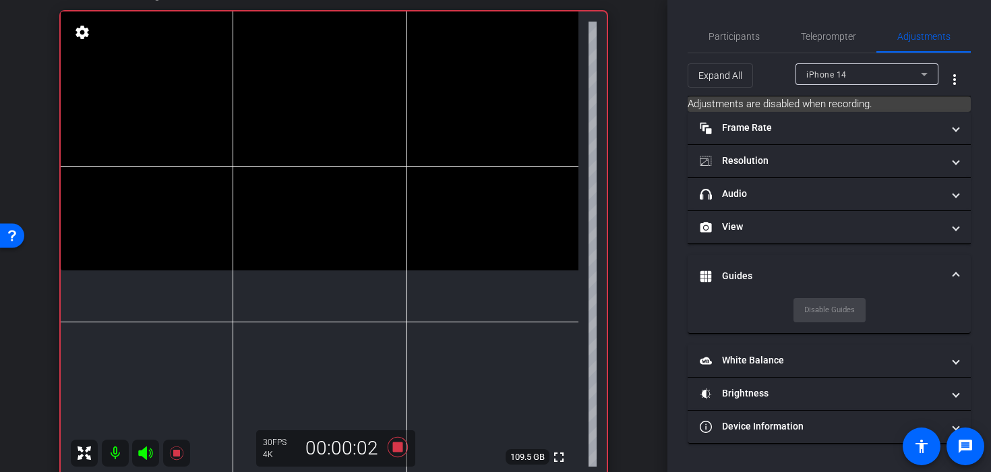
scroll to position [98, 0]
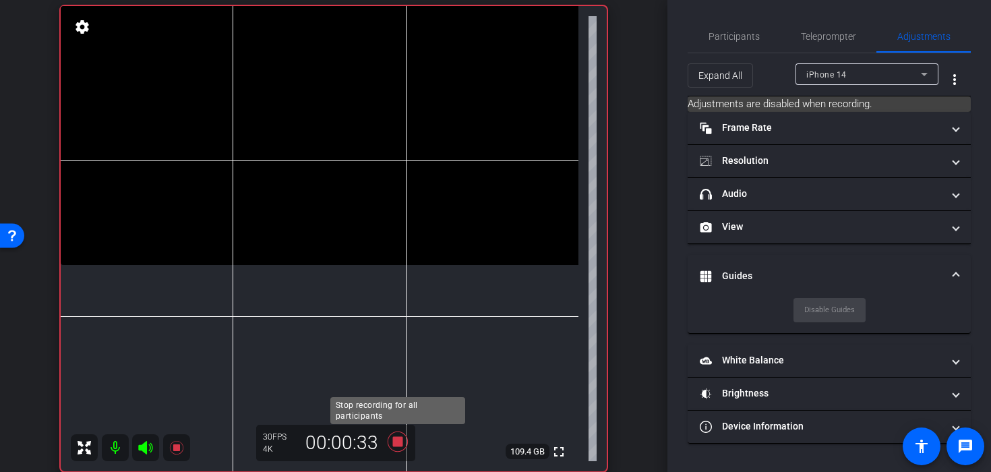
click at [396, 439] on icon at bounding box center [397, 441] width 20 height 20
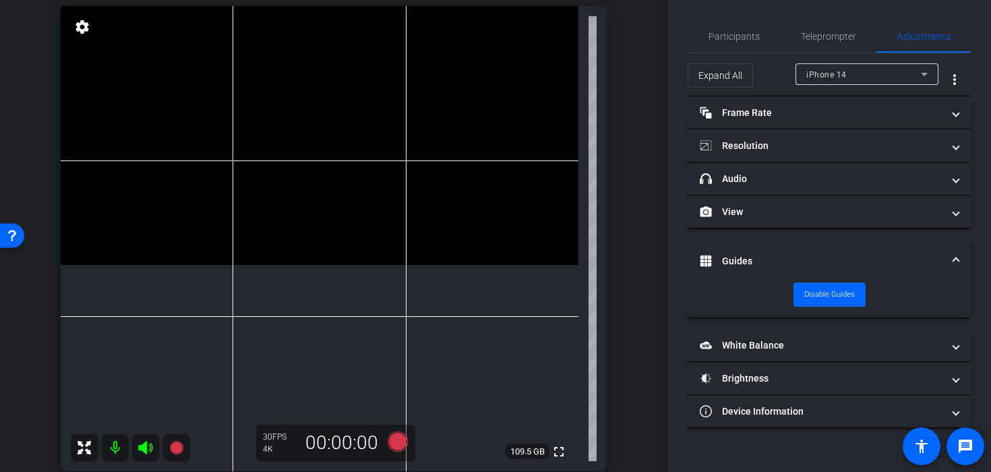
click at [339, 204] on video at bounding box center [319, 135] width 517 height 259
click at [334, 193] on video at bounding box center [319, 135] width 517 height 259
click at [342, 197] on video at bounding box center [319, 135] width 517 height 259
click at [315, 248] on video at bounding box center [319, 135] width 517 height 259
click at [396, 453] on icon at bounding box center [397, 441] width 32 height 24
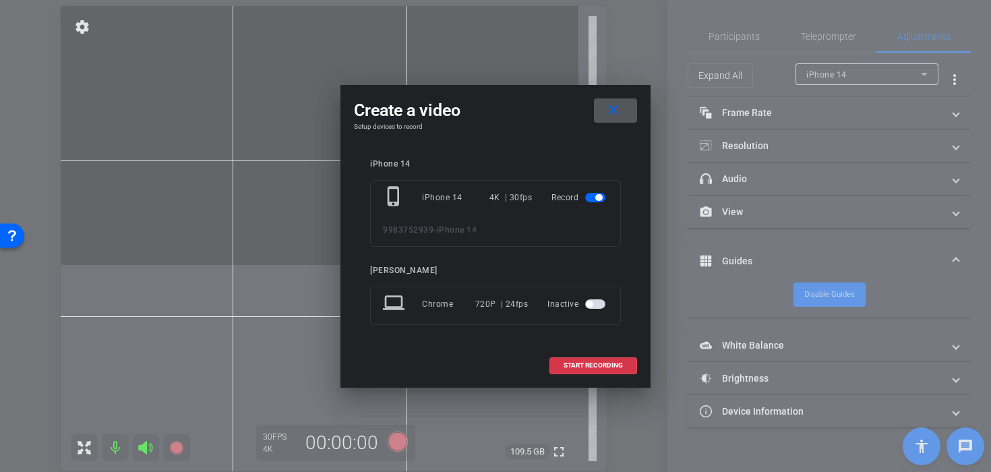
click at [546, 369] on div "START RECORDING" at bounding box center [495, 365] width 283 height 17
click at [569, 362] on span "START RECORDING" at bounding box center [592, 365] width 59 height 7
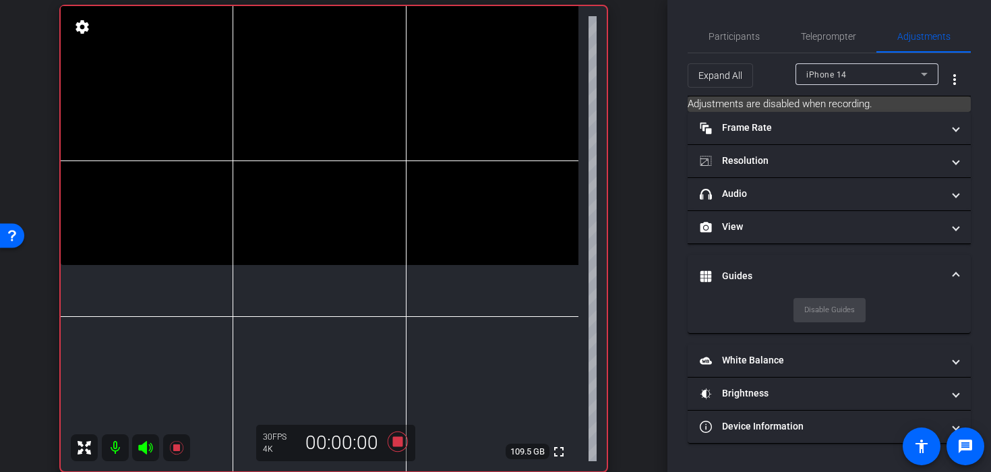
click at [317, 263] on video at bounding box center [319, 135] width 517 height 259
click at [395, 446] on icon at bounding box center [397, 441] width 20 height 20
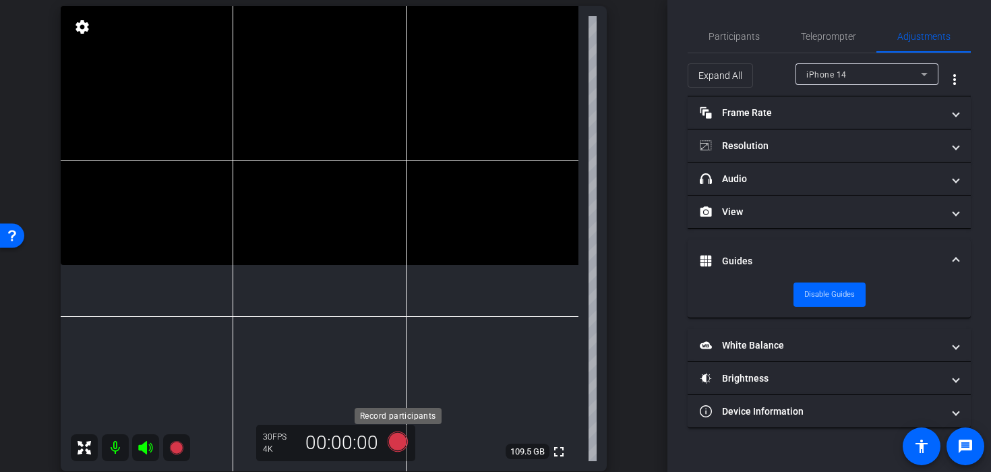
click at [394, 439] on icon at bounding box center [397, 441] width 20 height 20
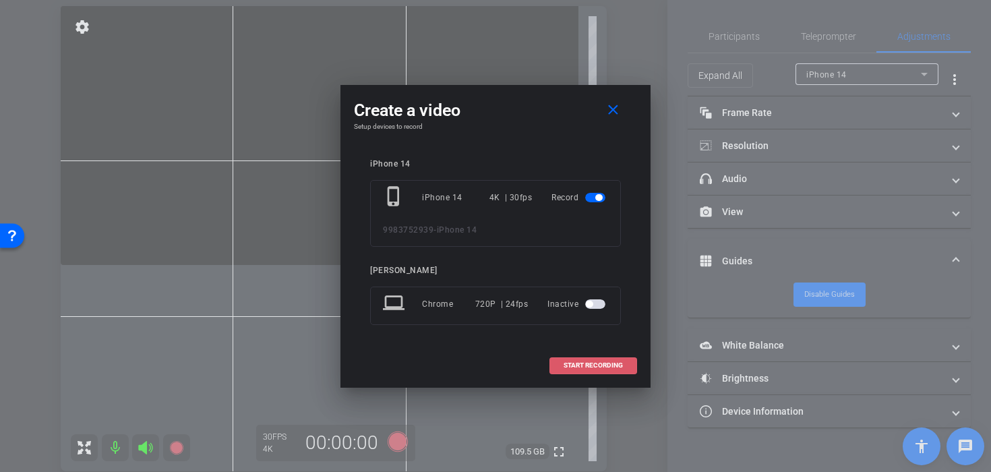
click at [588, 365] on span "START RECORDING" at bounding box center [592, 365] width 59 height 7
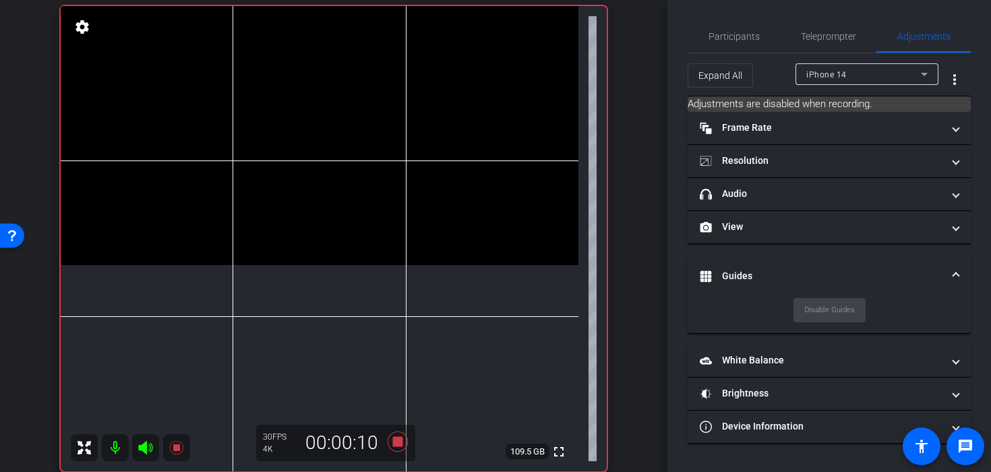
click at [307, 223] on video at bounding box center [319, 135] width 517 height 259
click at [299, 218] on video at bounding box center [319, 135] width 517 height 259
click at [305, 219] on video at bounding box center [319, 135] width 517 height 259
click at [313, 222] on video at bounding box center [319, 135] width 517 height 259
click at [323, 226] on video at bounding box center [319, 135] width 517 height 259
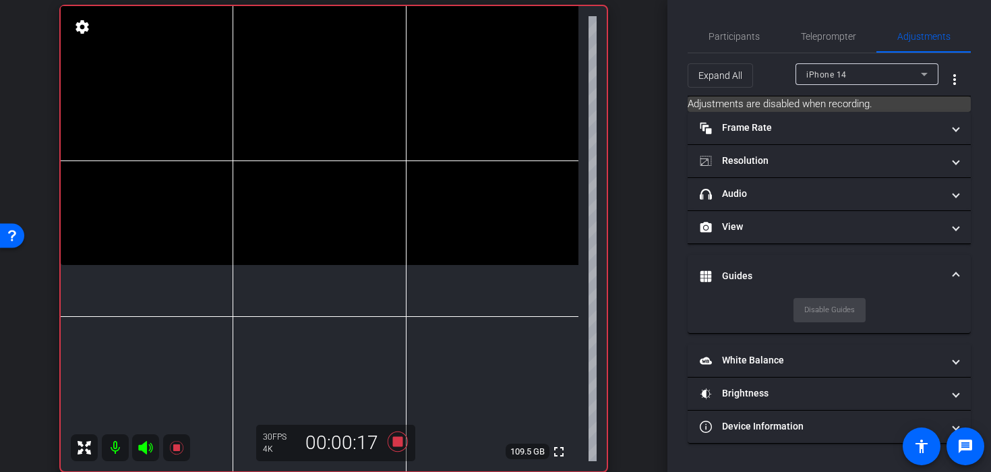
click at [323, 226] on video at bounding box center [319, 135] width 517 height 259
click at [321, 205] on video at bounding box center [319, 135] width 517 height 259
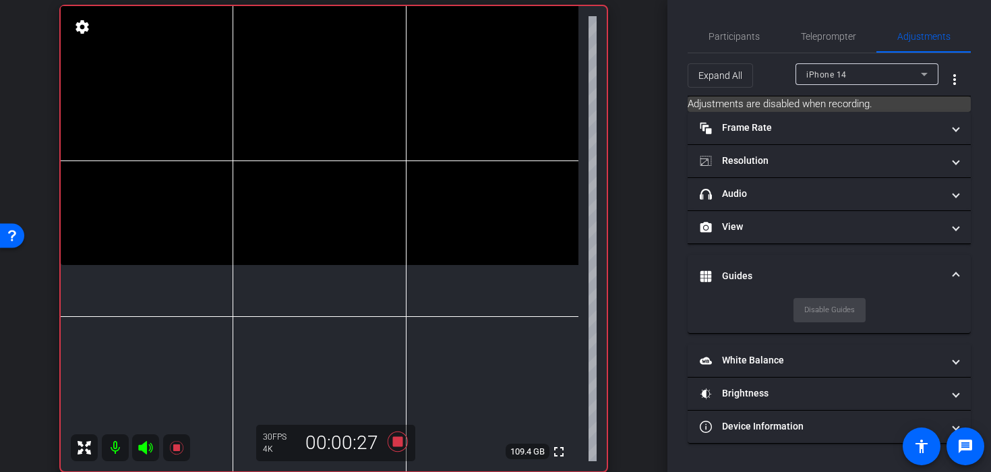
click at [321, 205] on video at bounding box center [319, 135] width 517 height 259
click at [399, 445] on icon at bounding box center [397, 441] width 20 height 20
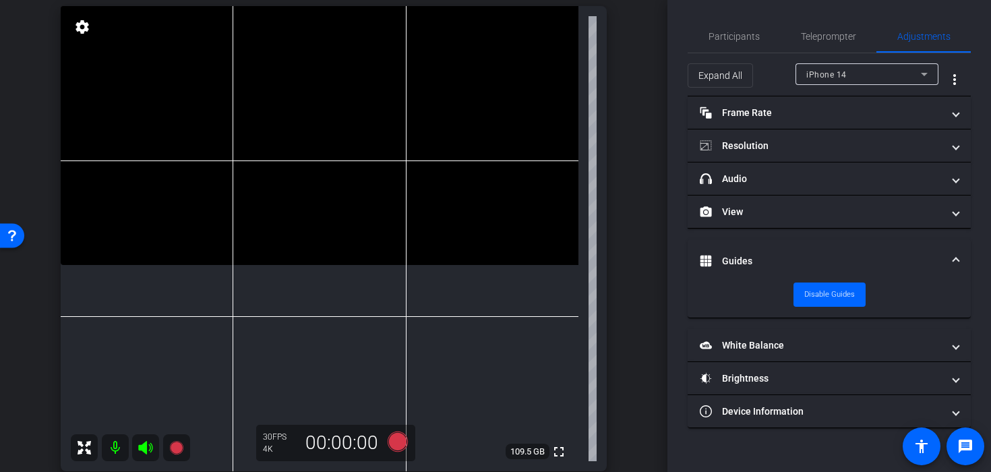
click at [336, 211] on video at bounding box center [319, 135] width 517 height 259
click at [330, 196] on video at bounding box center [319, 135] width 517 height 259
click at [418, 209] on video at bounding box center [319, 135] width 517 height 259
click at [408, 207] on video at bounding box center [319, 135] width 517 height 259
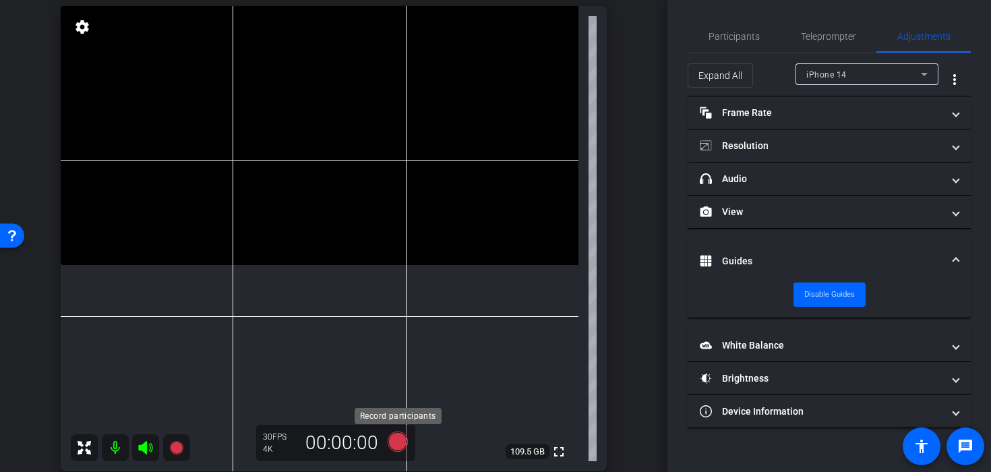
click at [402, 441] on icon at bounding box center [397, 441] width 20 height 20
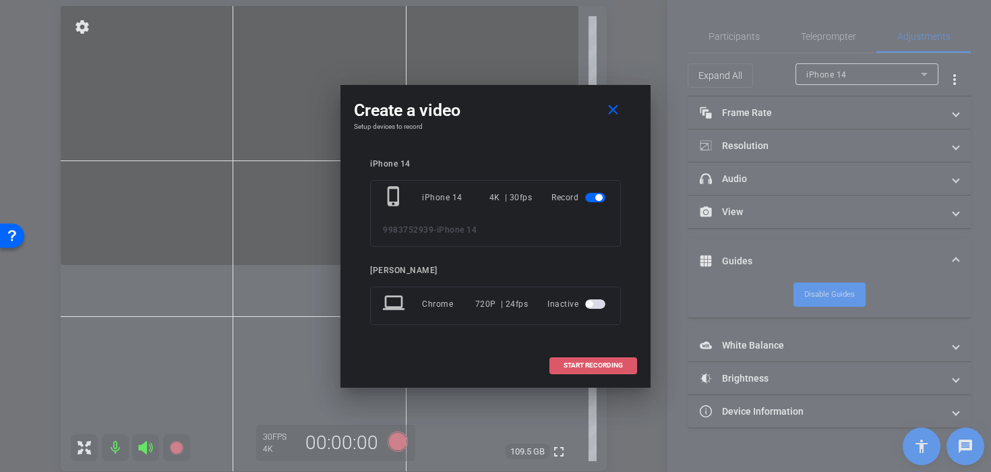
click at [565, 370] on span at bounding box center [593, 365] width 86 height 32
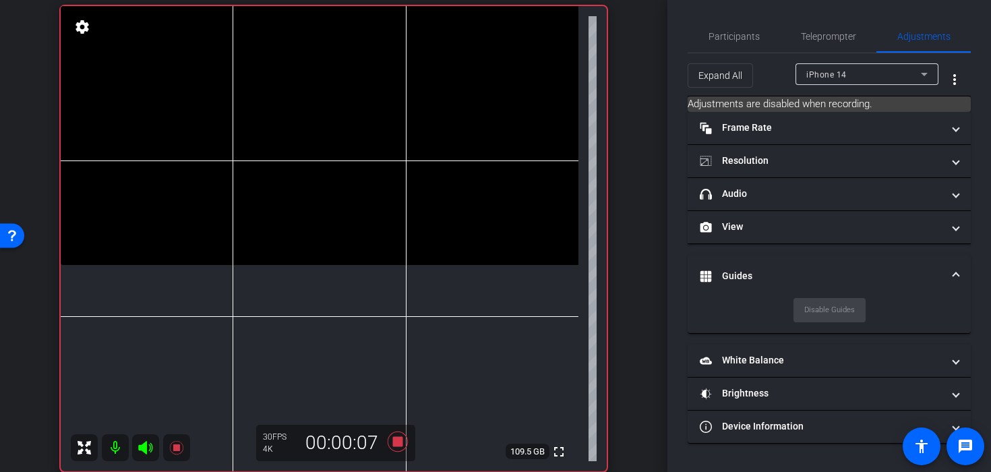
click at [321, 240] on video at bounding box center [319, 135] width 517 height 259
click at [401, 443] on icon at bounding box center [397, 441] width 20 height 20
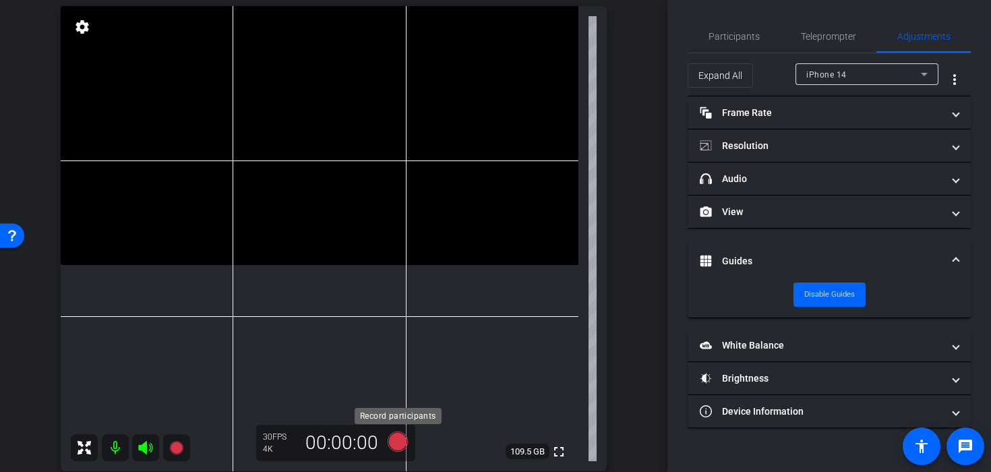
click at [401, 443] on icon at bounding box center [397, 441] width 20 height 20
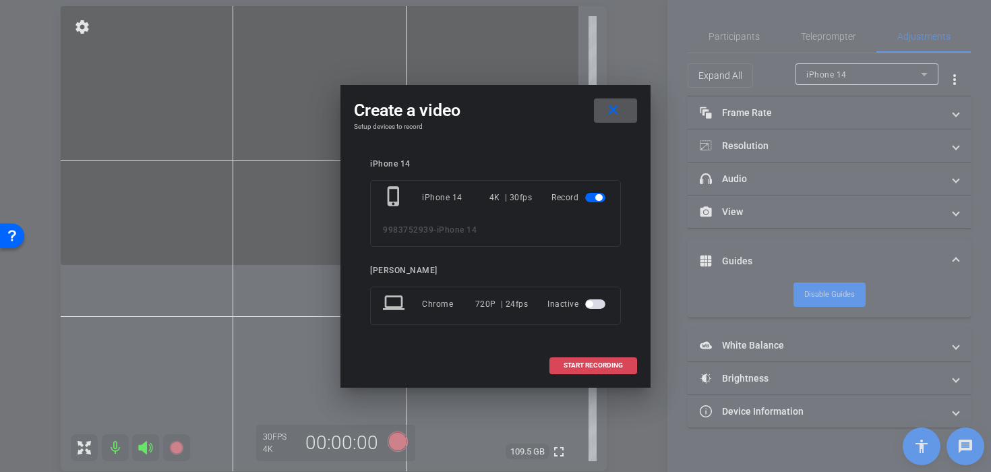
click at [573, 364] on span "START RECORDING" at bounding box center [592, 365] width 59 height 7
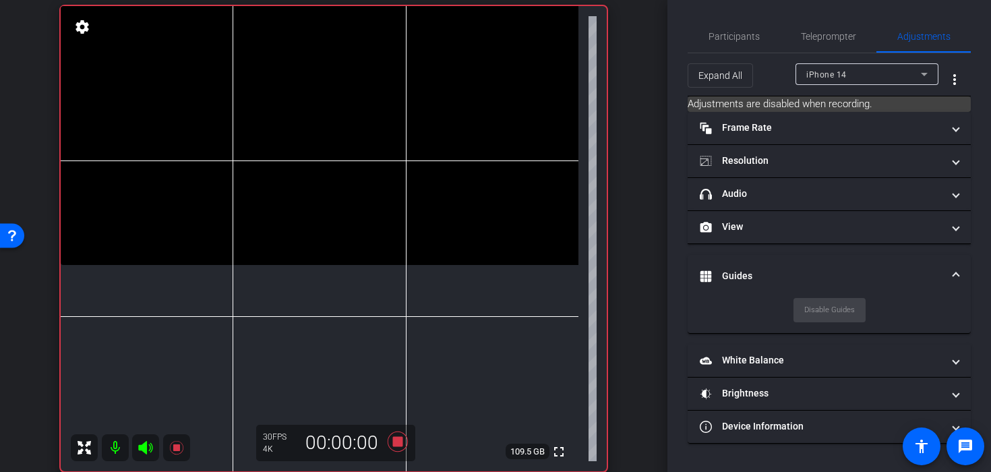
click at [335, 209] on video at bounding box center [319, 135] width 517 height 259
click at [297, 212] on video at bounding box center [319, 135] width 517 height 259
click at [396, 439] on icon at bounding box center [397, 441] width 20 height 20
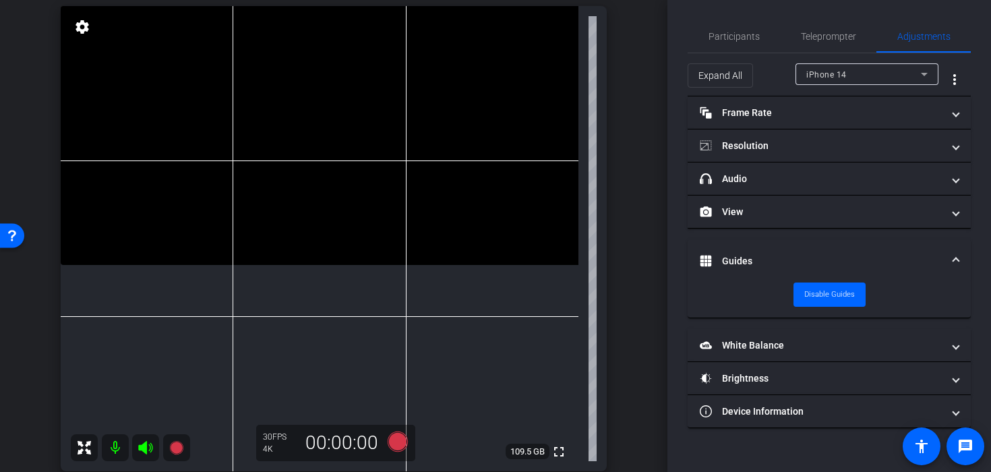
click at [299, 212] on video at bounding box center [319, 135] width 517 height 259
click at [304, 222] on video at bounding box center [319, 135] width 517 height 259
click at [394, 440] on icon at bounding box center [397, 441] width 20 height 20
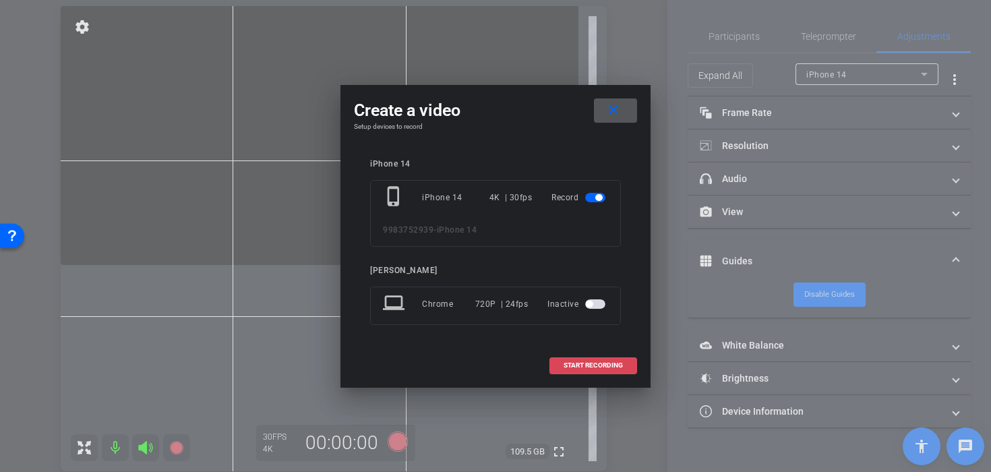
click at [569, 367] on span "START RECORDING" at bounding box center [592, 365] width 59 height 7
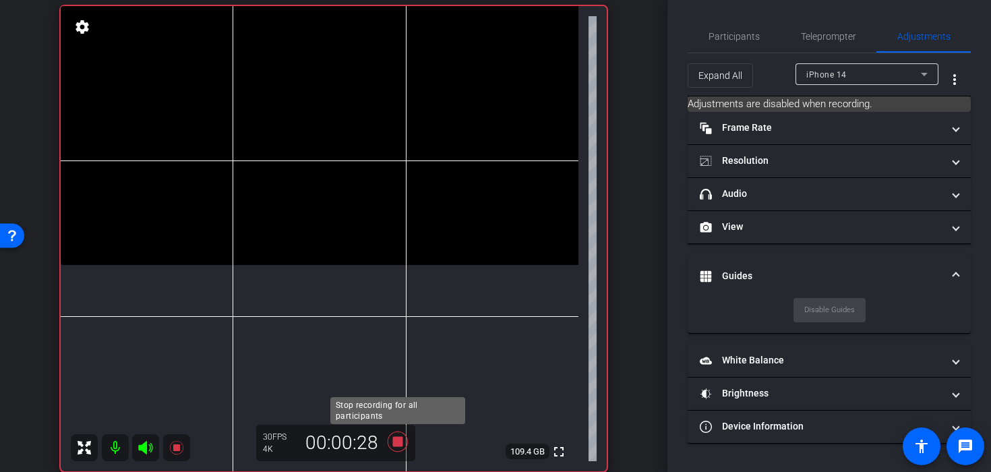
click at [395, 441] on icon at bounding box center [397, 441] width 20 height 20
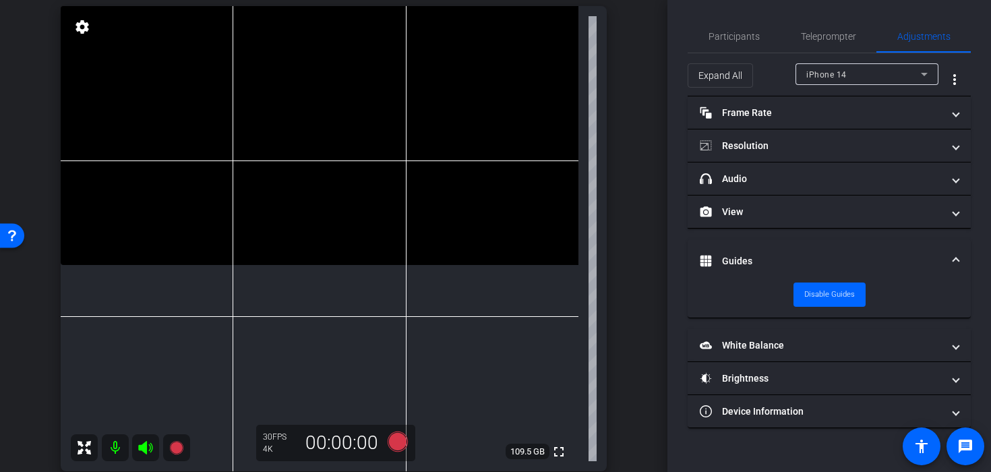
click at [396, 451] on icon at bounding box center [397, 441] width 32 height 24
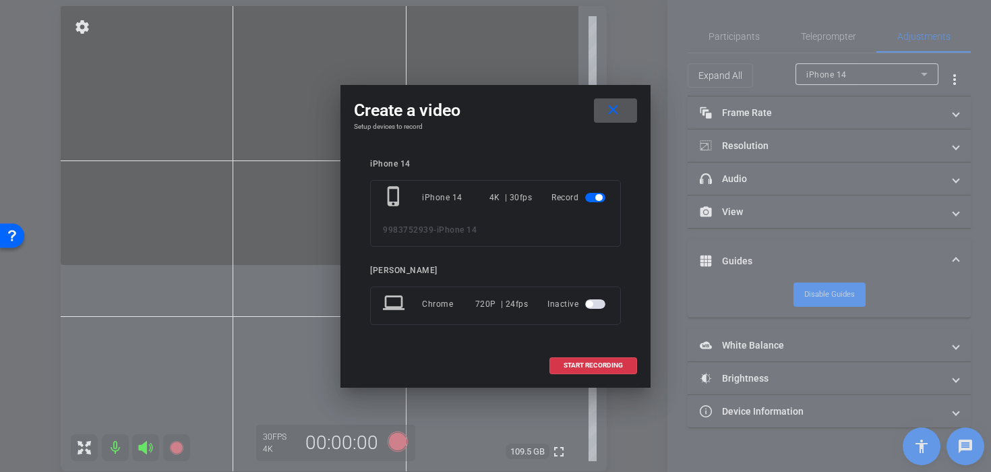
click at [580, 347] on div "iPhone 14 phone_iphone iPhone 14 4K | 30fps Record 9983752939 - iPhone 14 [PERS…" at bounding box center [495, 252] width 283 height 212
click at [593, 362] on span "START RECORDING" at bounding box center [592, 365] width 59 height 7
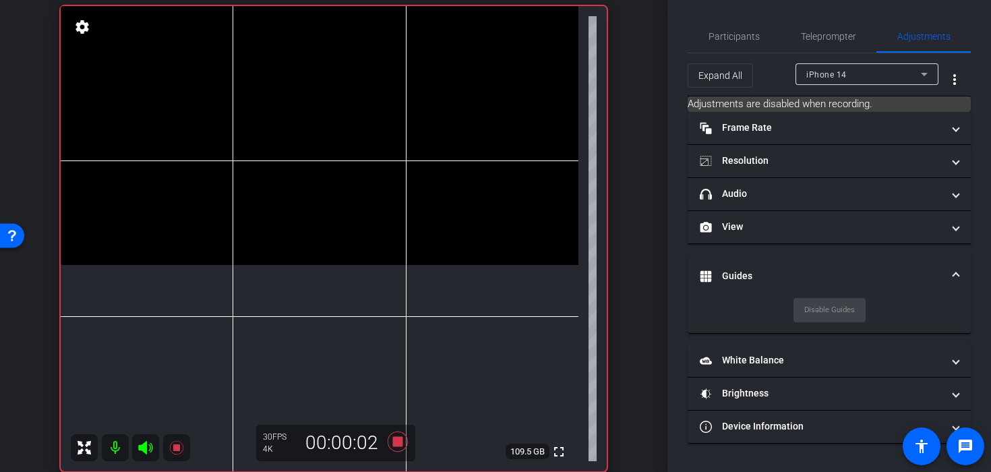
click at [305, 243] on video at bounding box center [319, 135] width 517 height 259
click at [307, 263] on video at bounding box center [319, 135] width 517 height 259
click at [332, 211] on video at bounding box center [319, 135] width 517 height 259
click at [323, 222] on video at bounding box center [319, 135] width 517 height 259
click at [399, 452] on icon at bounding box center [397, 441] width 32 height 24
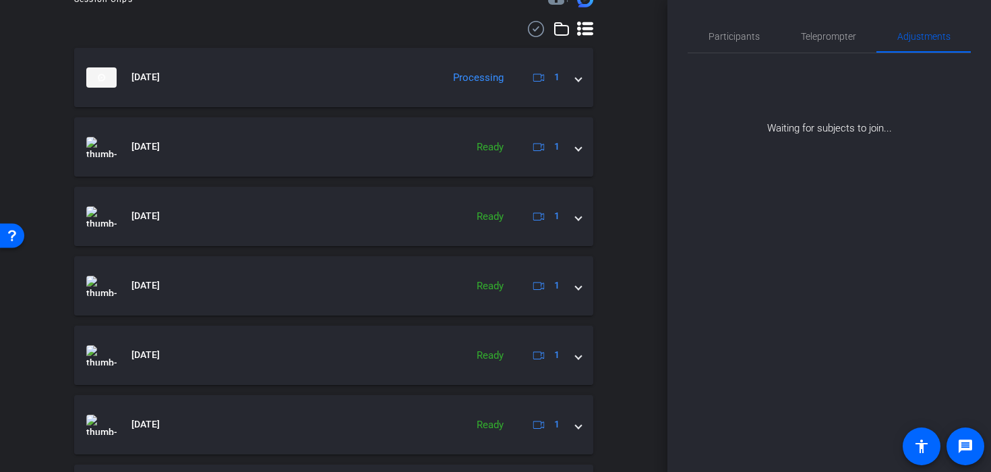
scroll to position [367, 0]
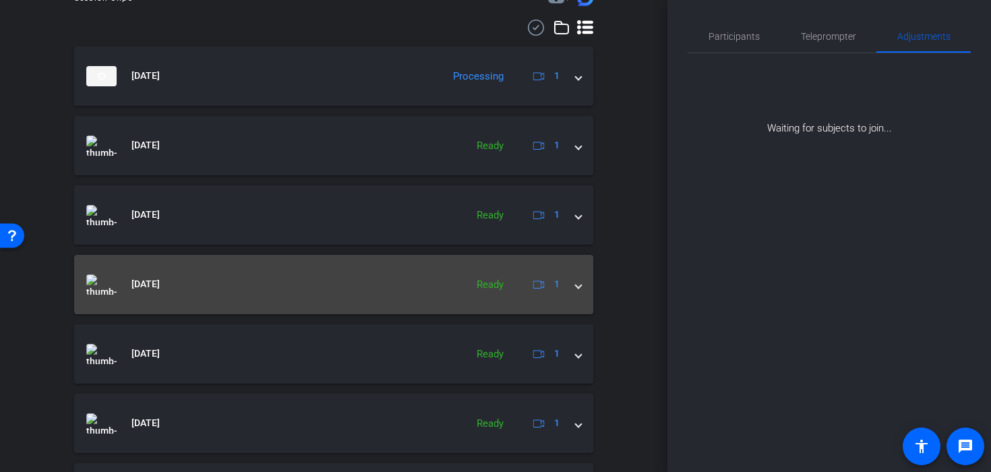
click at [581, 287] on mat-expansion-panel-header "[DATE] Ready 1" at bounding box center [333, 284] width 519 height 59
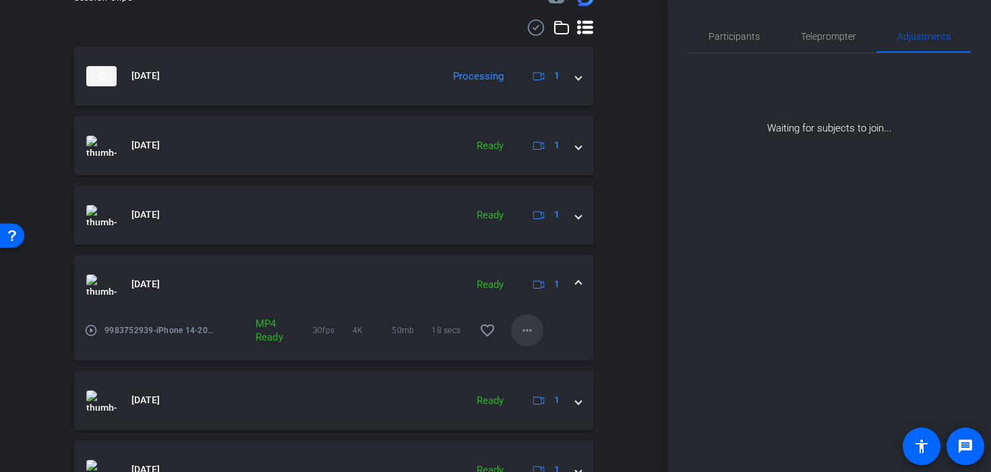
click at [524, 327] on mat-icon "more_horiz" at bounding box center [527, 330] width 16 height 16
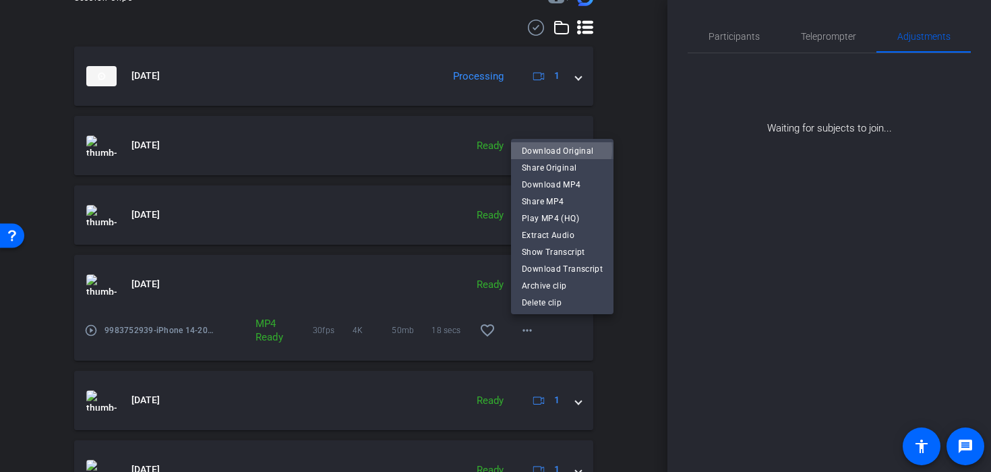
click at [557, 149] on span "Download Original" at bounding box center [562, 150] width 81 height 16
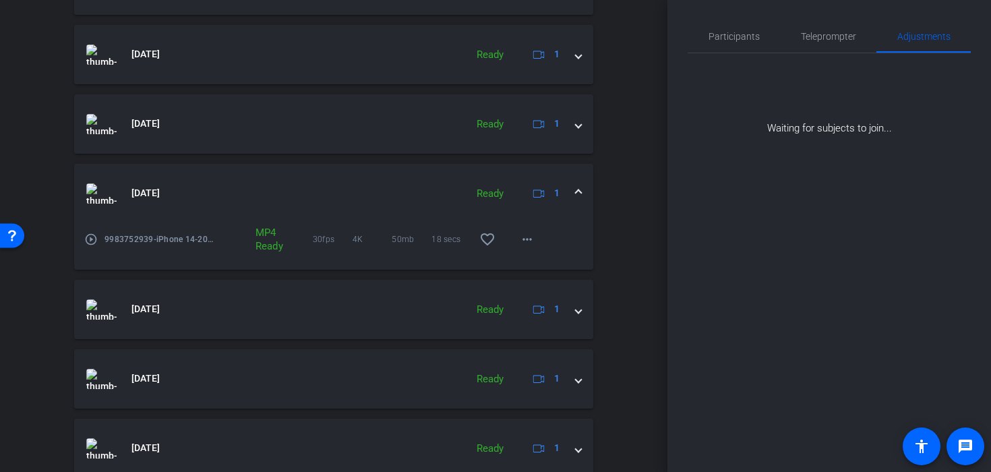
scroll to position [511, 0]
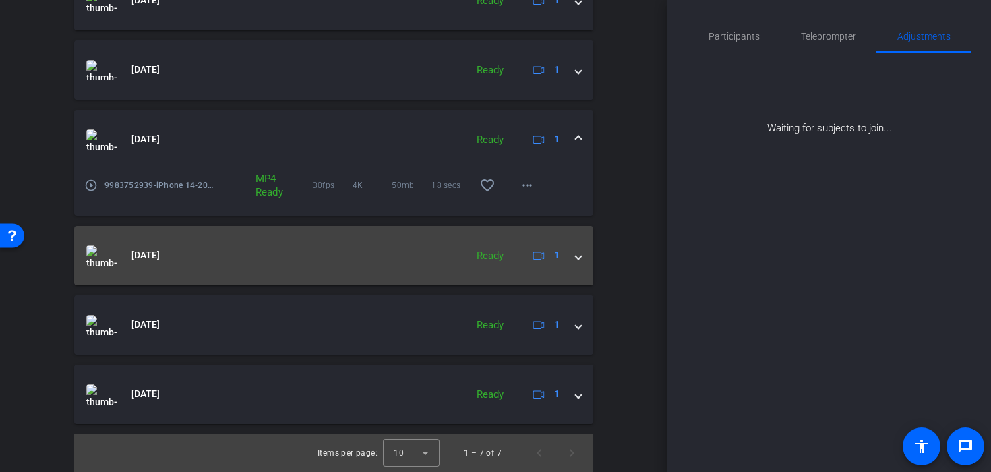
click at [578, 261] on span at bounding box center [577, 255] width 5 height 14
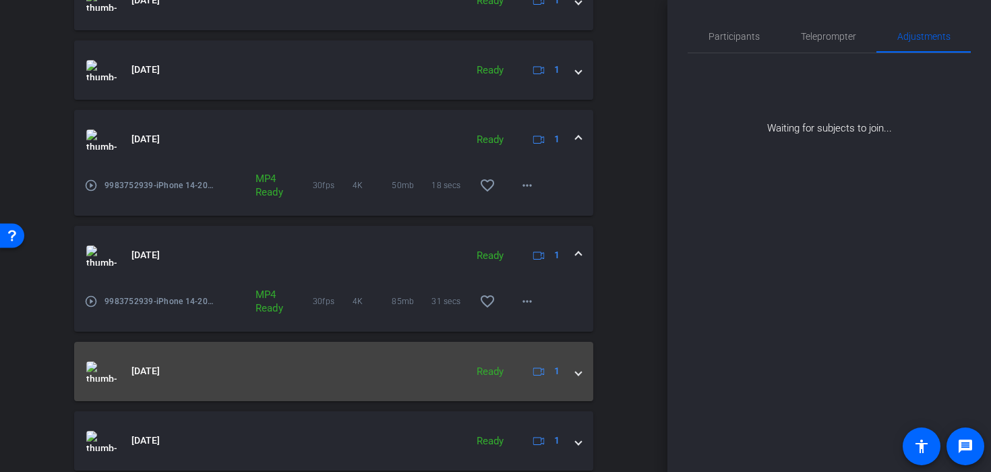
click at [579, 377] on span at bounding box center [577, 371] width 5 height 14
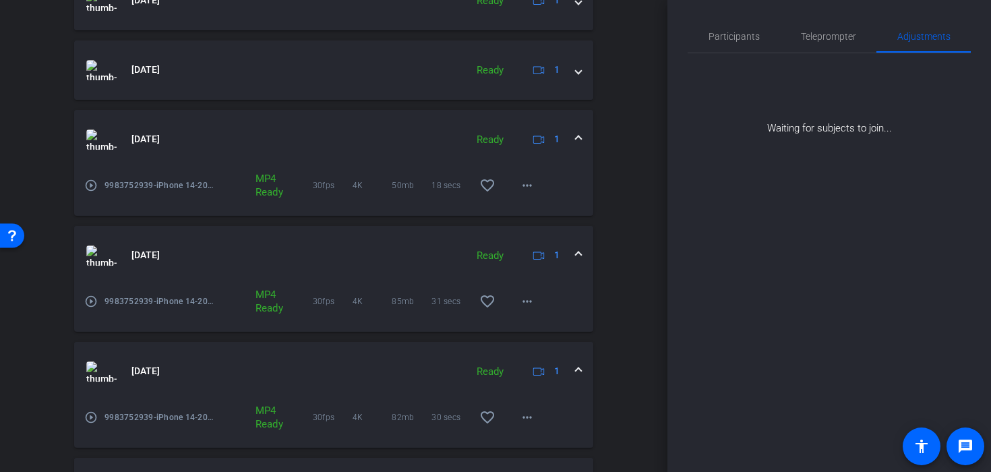
scroll to position [604, 0]
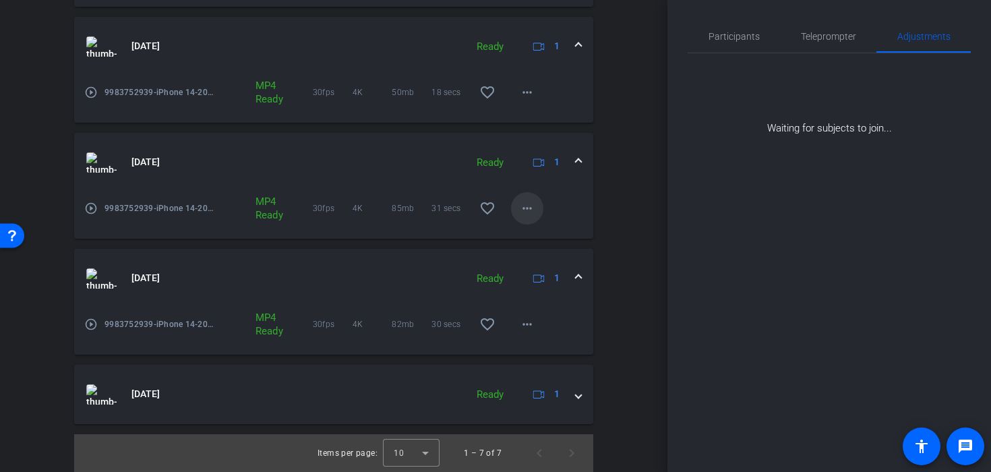
click at [531, 210] on mat-icon "more_horiz" at bounding box center [527, 208] width 16 height 16
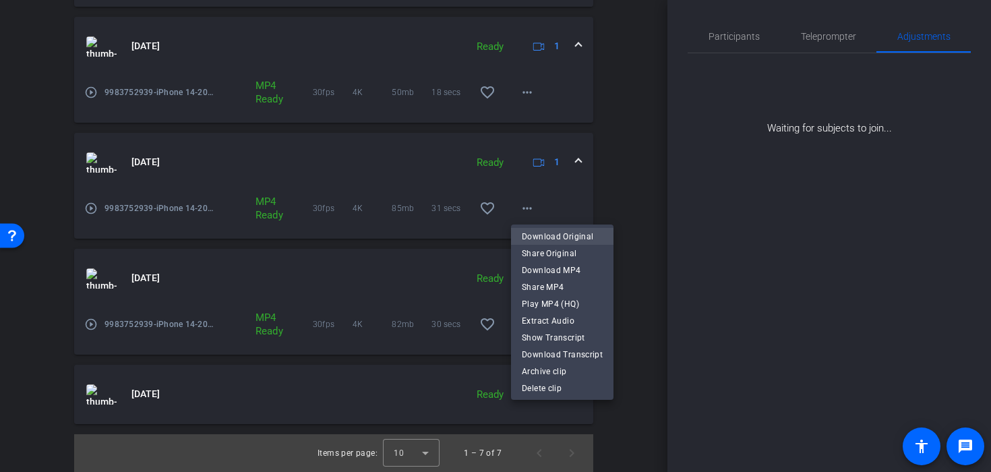
click at [534, 234] on span "Download Original" at bounding box center [562, 236] width 81 height 16
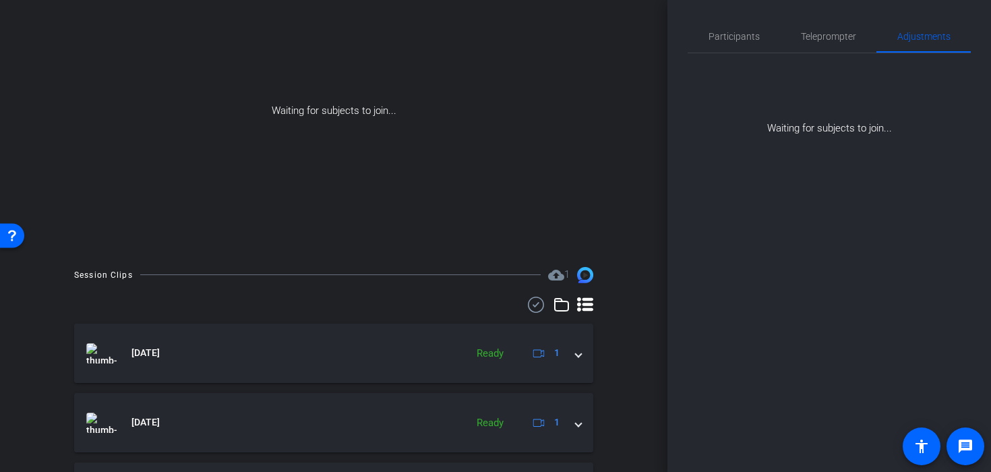
scroll to position [0, 0]
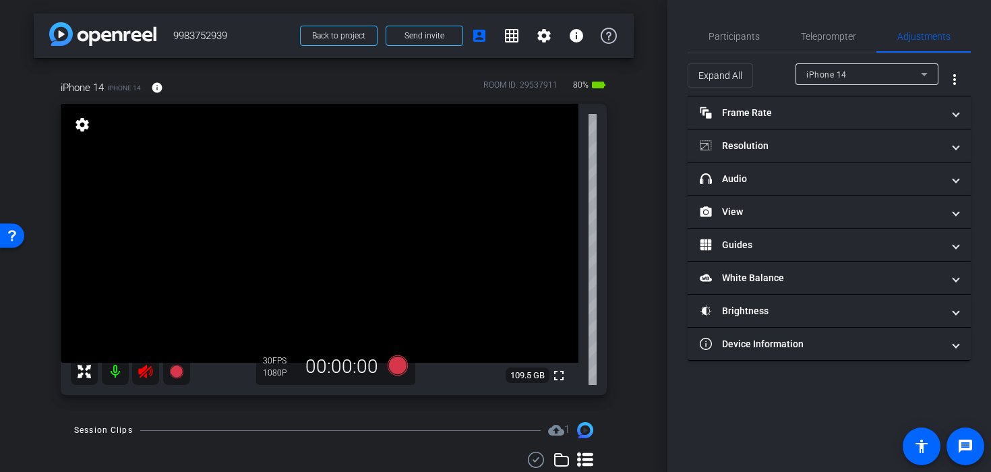
click at [139, 372] on icon at bounding box center [145, 371] width 14 height 13
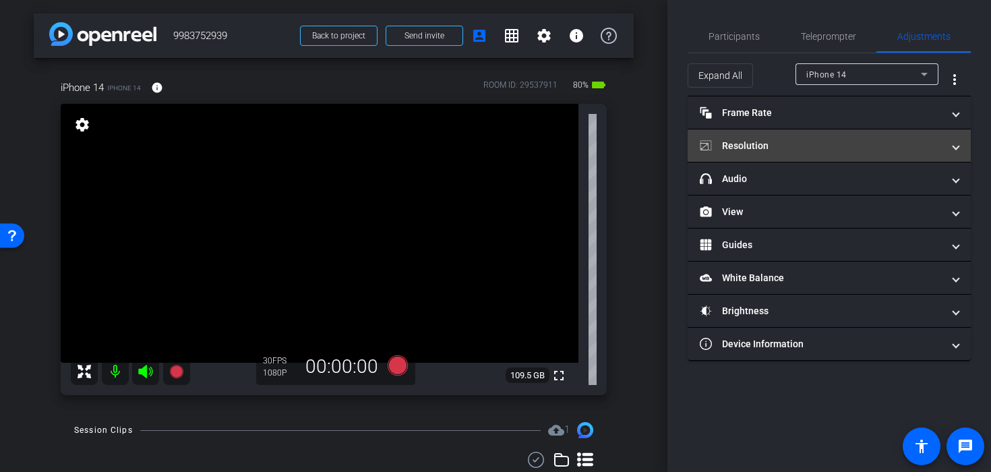
click at [751, 161] on mat-expansion-panel-header "Resolution" at bounding box center [828, 145] width 283 height 32
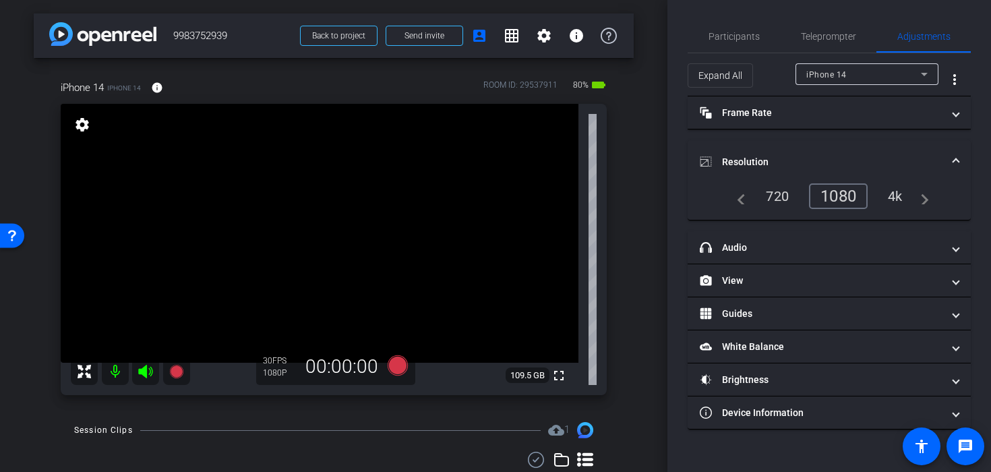
click at [885, 192] on div "4k" at bounding box center [894, 196] width 35 height 23
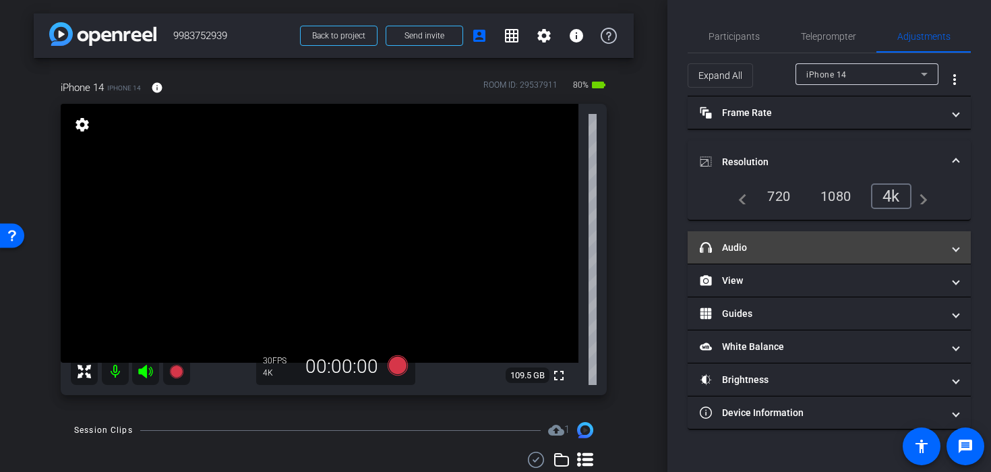
click at [792, 241] on mat-panel-title "headphone icon Audio" at bounding box center [820, 248] width 243 height 14
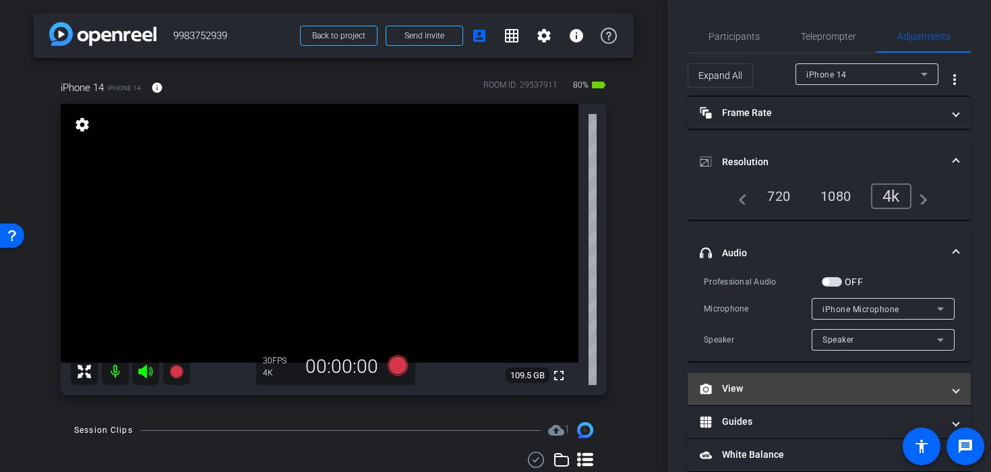
click at [763, 379] on mat-expansion-panel-header "View" at bounding box center [828, 389] width 283 height 32
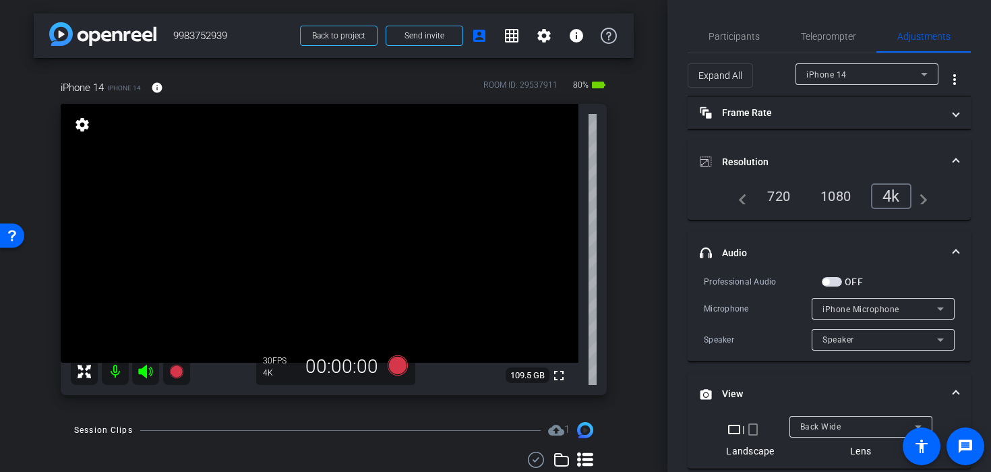
click at [807, 428] on span "Back Wide" at bounding box center [820, 426] width 41 height 9
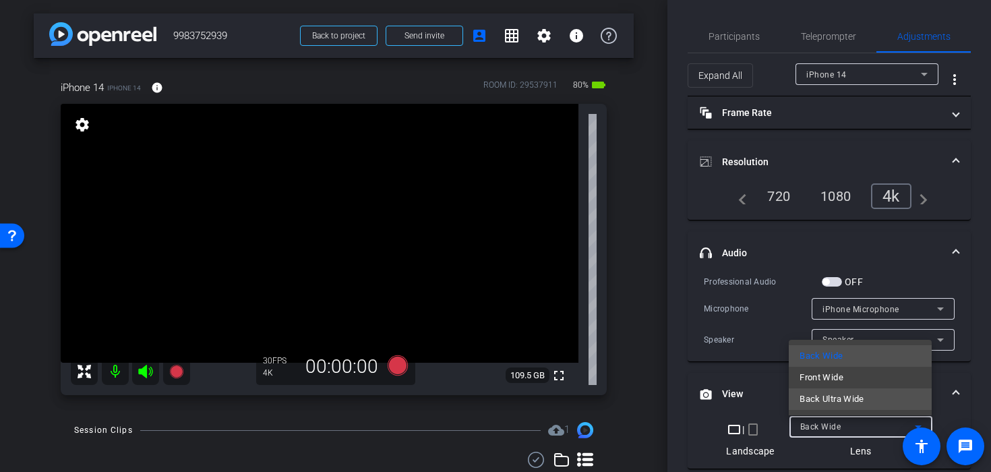
click at [809, 395] on span "Back Ultra Wide" at bounding box center [831, 399] width 65 height 16
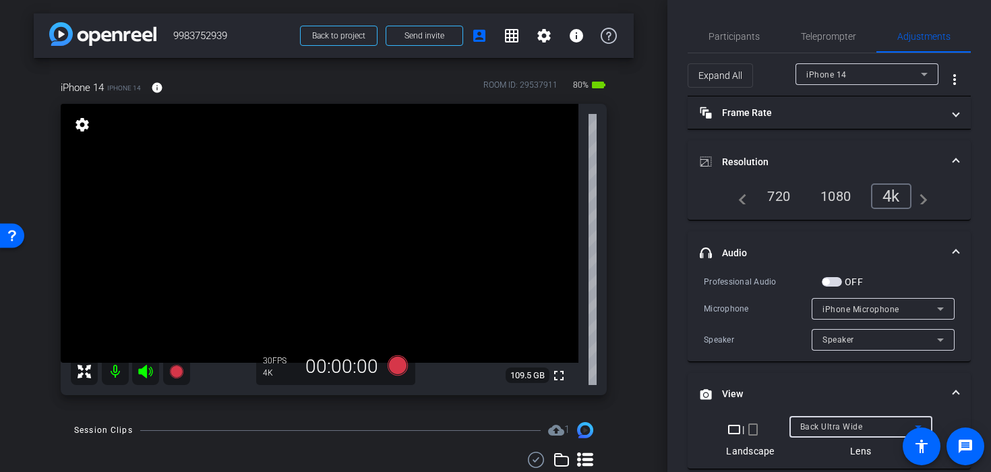
click at [743, 427] on div "crop_landscape | crop_portrait" at bounding box center [750, 429] width 48 height 16
click at [750, 427] on mat-icon "crop_portrait" at bounding box center [753, 429] width 16 height 16
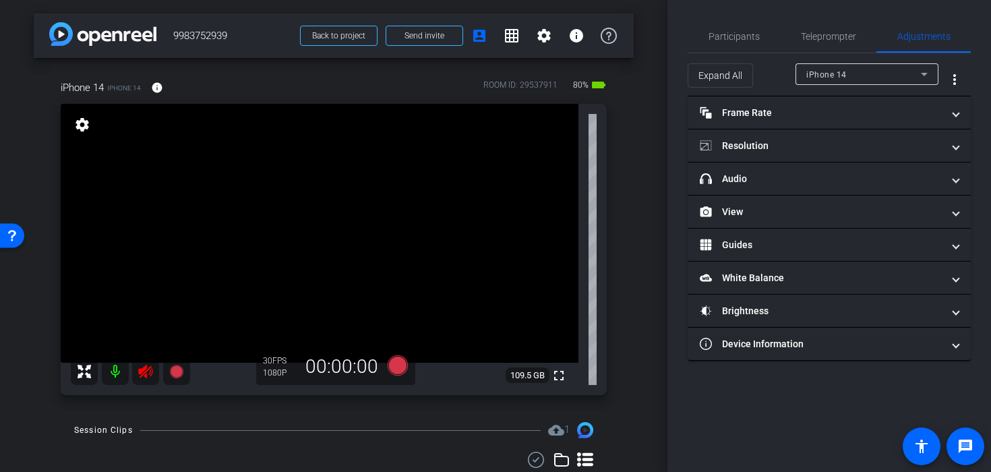
click at [144, 367] on icon at bounding box center [145, 371] width 14 height 13
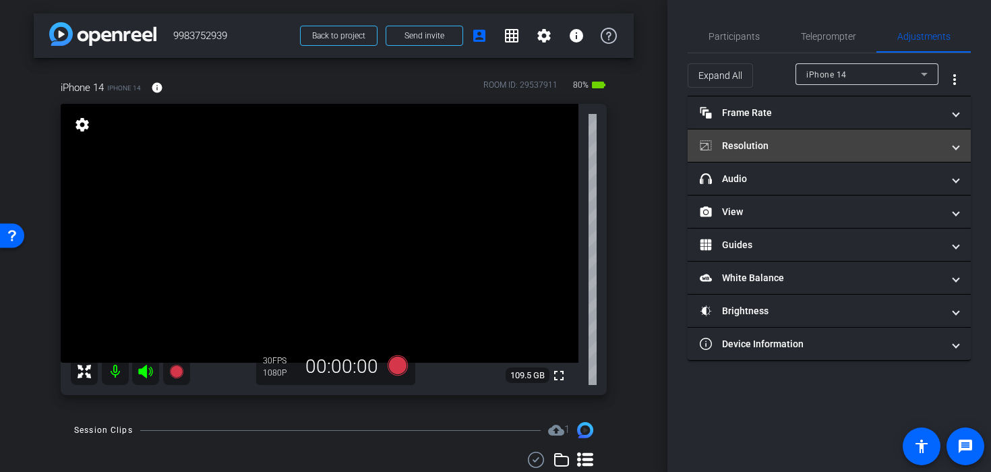
click at [788, 144] on mat-panel-title "Resolution" at bounding box center [820, 146] width 243 height 14
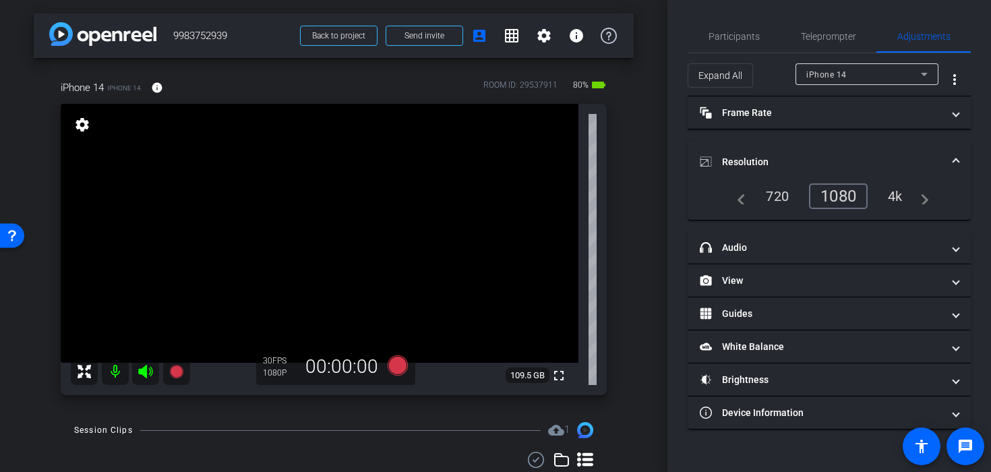
click at [891, 194] on div "4k" at bounding box center [894, 196] width 35 height 23
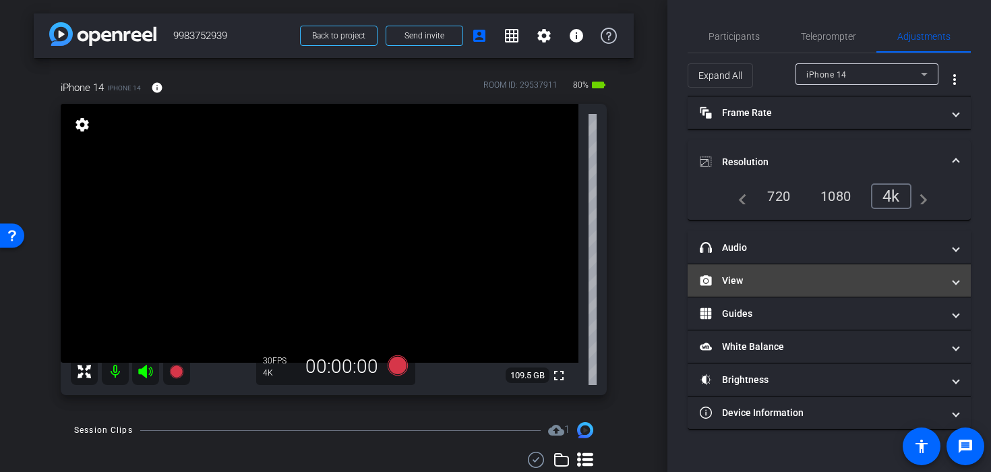
click at [747, 288] on mat-expansion-panel-header "View" at bounding box center [828, 280] width 283 height 32
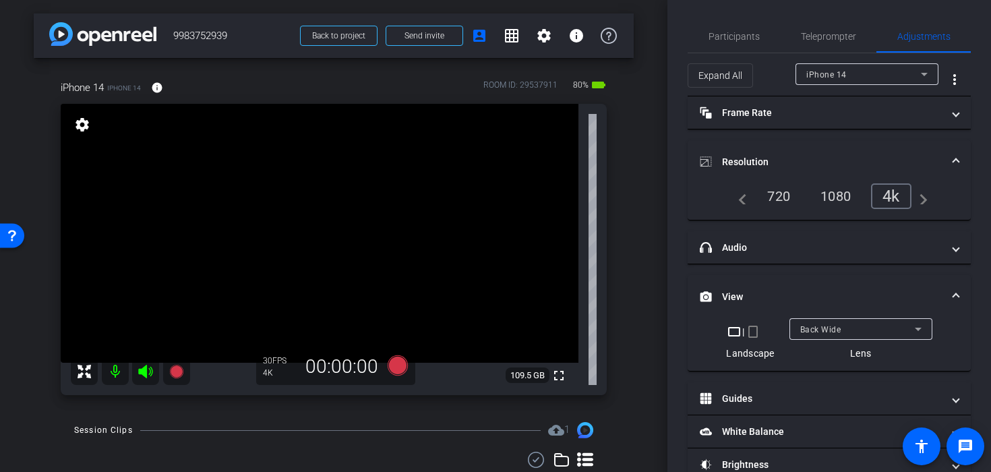
click at [755, 332] on mat-icon "crop_portrait" at bounding box center [753, 331] width 16 height 16
click at [824, 328] on span "Back Wide" at bounding box center [820, 329] width 41 height 9
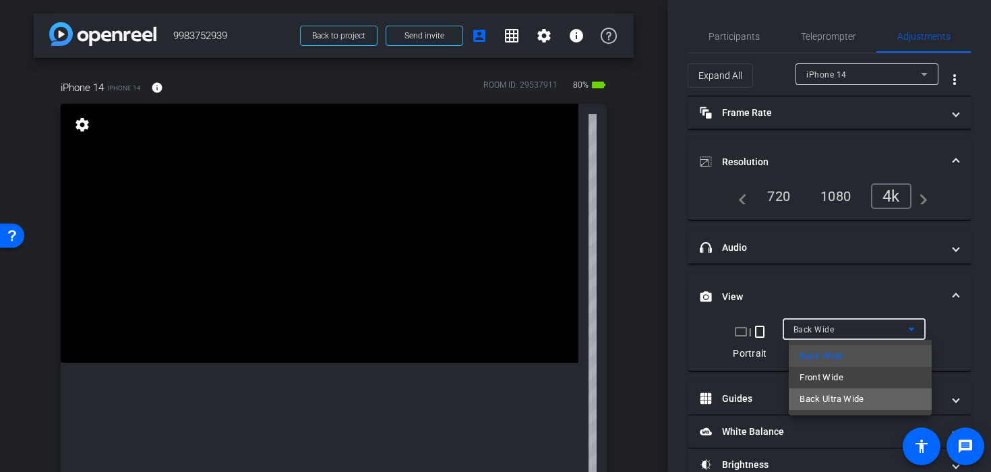
click at [828, 397] on span "Back Ultra Wide" at bounding box center [831, 399] width 65 height 16
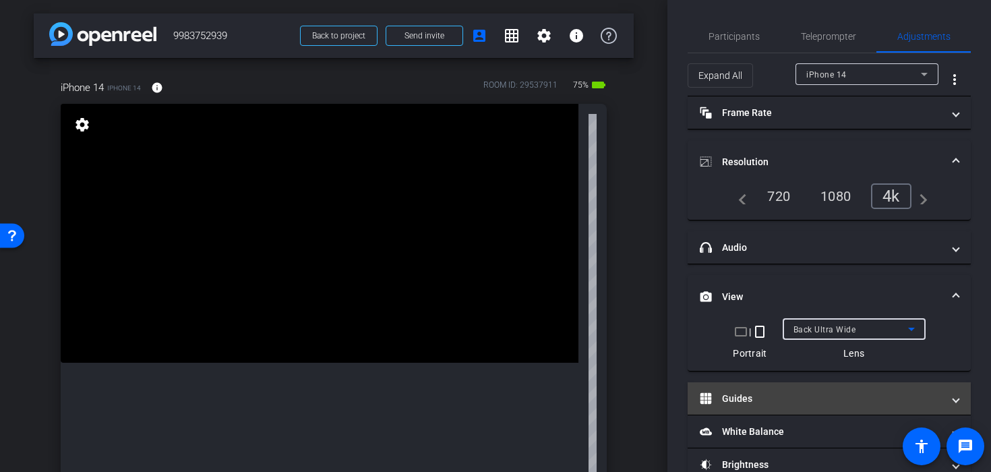
click at [773, 406] on mat-expansion-panel-header "Guides" at bounding box center [828, 398] width 283 height 32
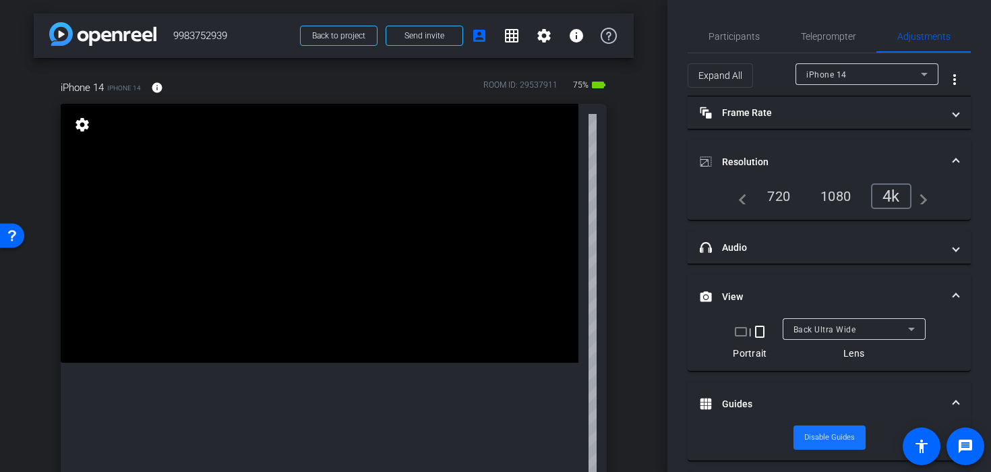
click at [810, 431] on span "Disable Guides" at bounding box center [829, 437] width 51 height 20
click at [808, 434] on span "Enable Guides" at bounding box center [829, 437] width 48 height 20
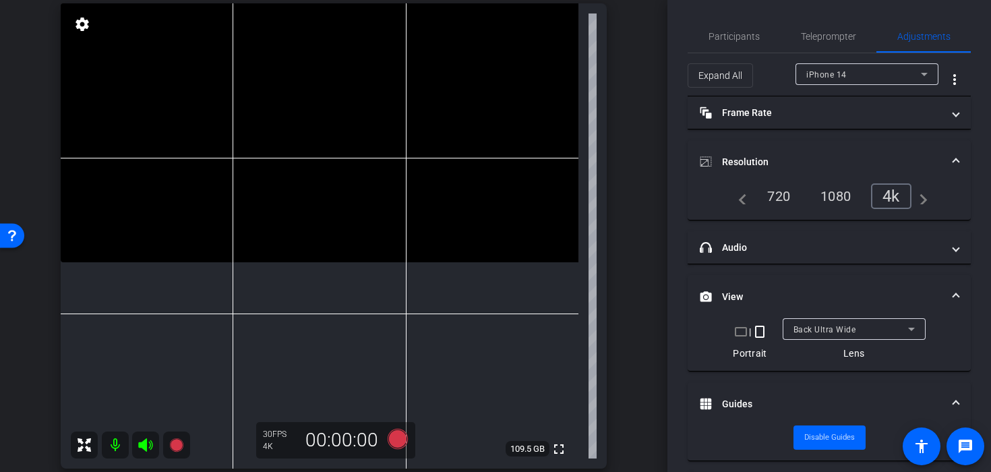
scroll to position [102, 0]
click at [259, 227] on video at bounding box center [319, 131] width 517 height 259
click at [294, 230] on video at bounding box center [319, 131] width 517 height 259
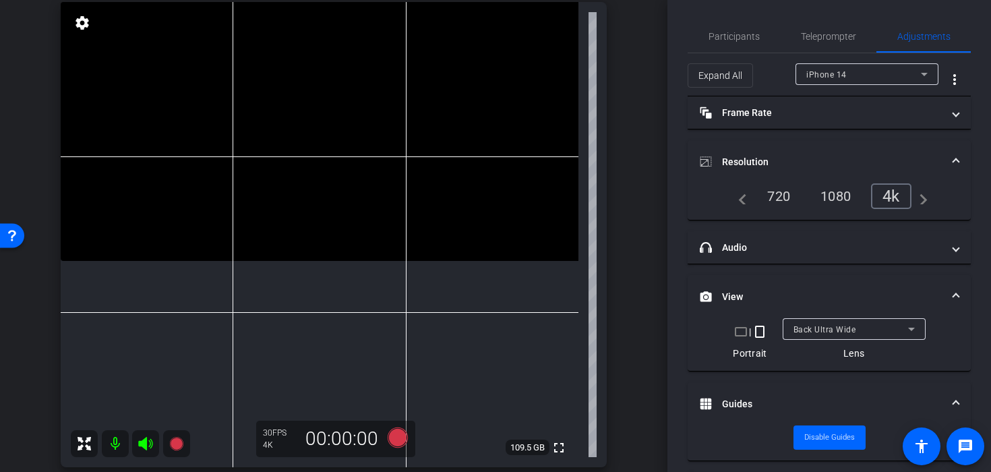
click at [333, 160] on video at bounding box center [319, 131] width 517 height 259
click at [323, 179] on video at bounding box center [319, 131] width 517 height 259
click at [309, 169] on video at bounding box center [319, 131] width 517 height 259
click at [404, 437] on icon at bounding box center [397, 437] width 20 height 20
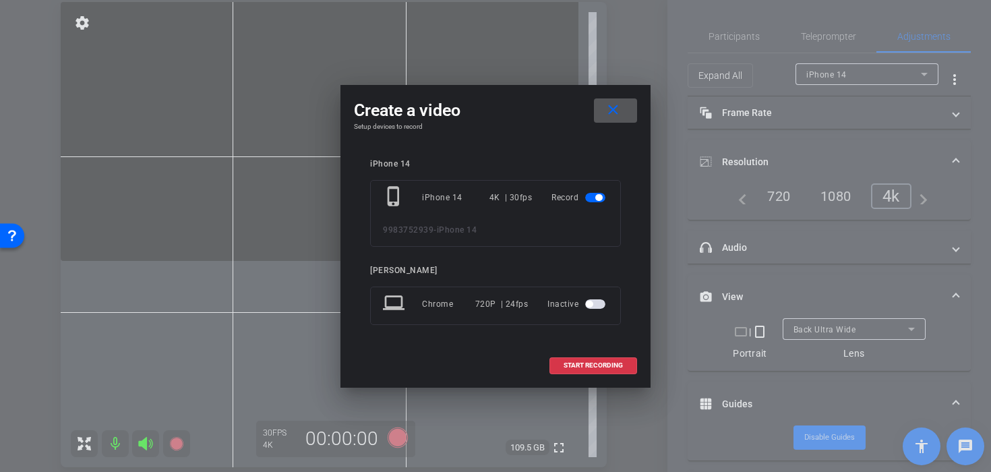
click at [612, 104] on mat-icon "close" at bounding box center [612, 110] width 17 height 17
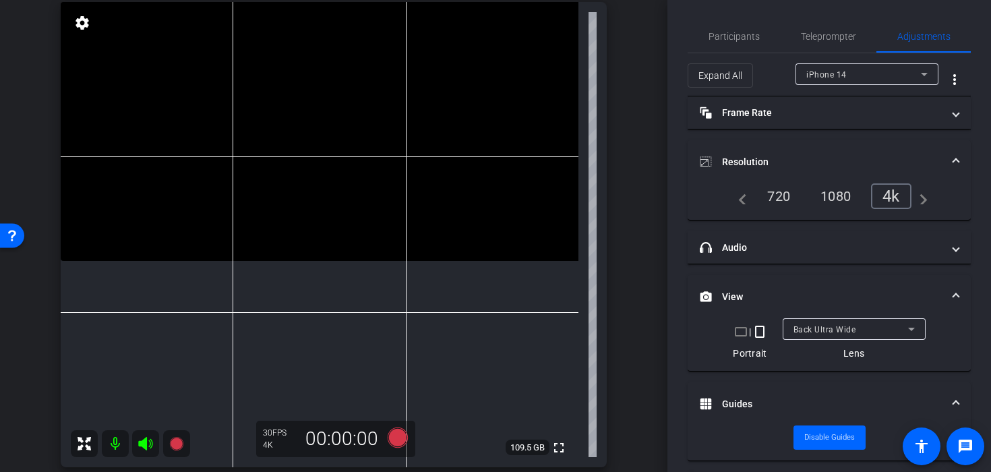
click at [257, 154] on video at bounding box center [319, 131] width 517 height 259
click at [279, 137] on video at bounding box center [319, 131] width 517 height 259
click at [292, 137] on video at bounding box center [319, 131] width 517 height 259
click at [402, 442] on icon at bounding box center [397, 437] width 20 height 20
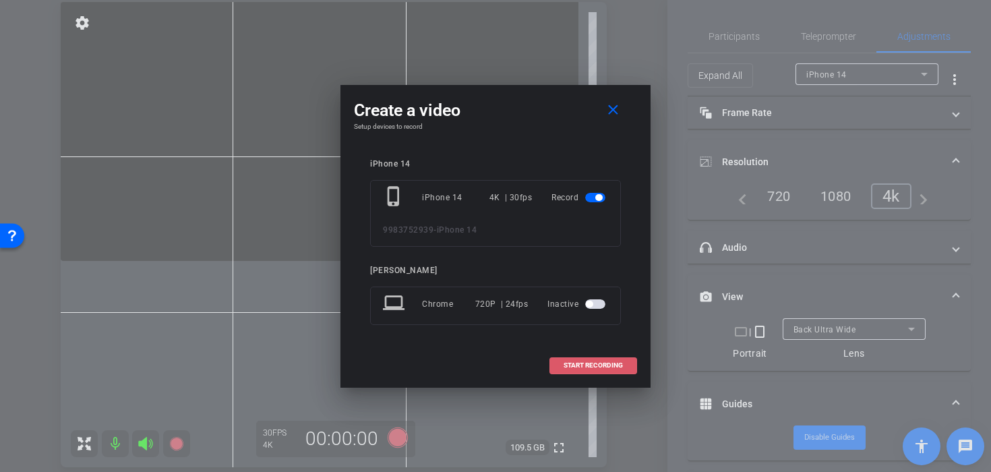
click at [555, 373] on span at bounding box center [593, 365] width 86 height 32
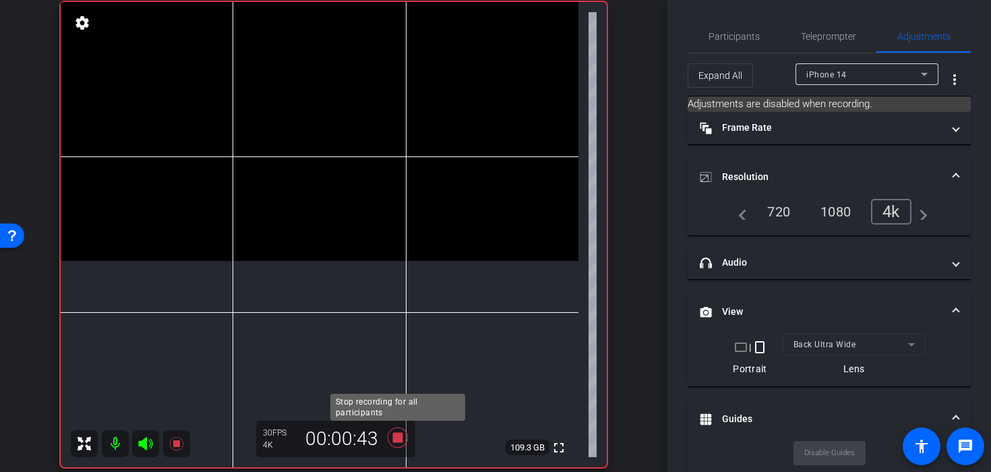
click at [400, 432] on icon at bounding box center [397, 437] width 32 height 24
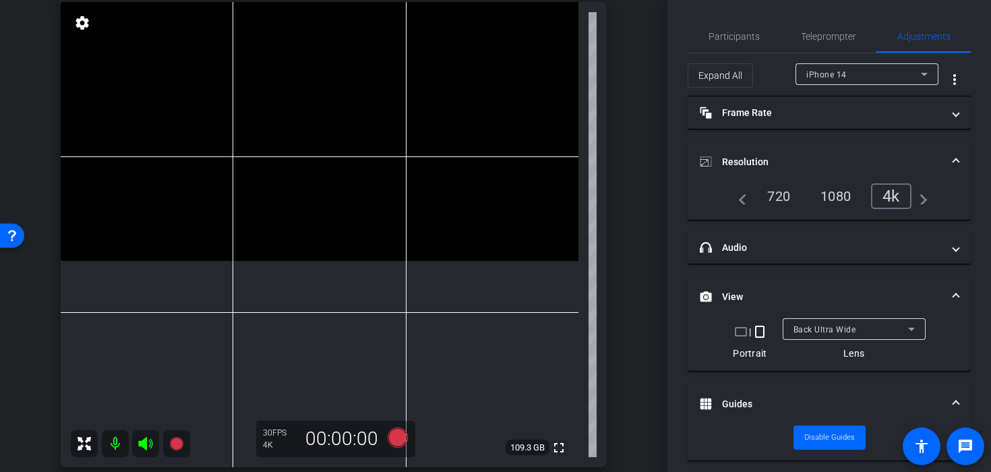
click at [330, 112] on video at bounding box center [319, 131] width 517 height 259
click at [336, 131] on video at bounding box center [319, 131] width 517 height 259
click at [324, 150] on video at bounding box center [319, 131] width 517 height 259
click at [398, 433] on icon at bounding box center [397, 437] width 20 height 20
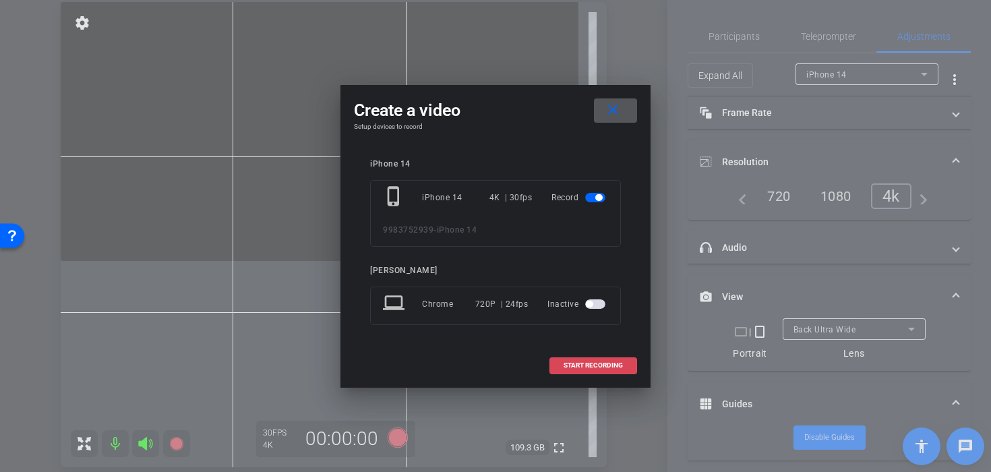
click at [567, 365] on span "START RECORDING" at bounding box center [592, 365] width 59 height 7
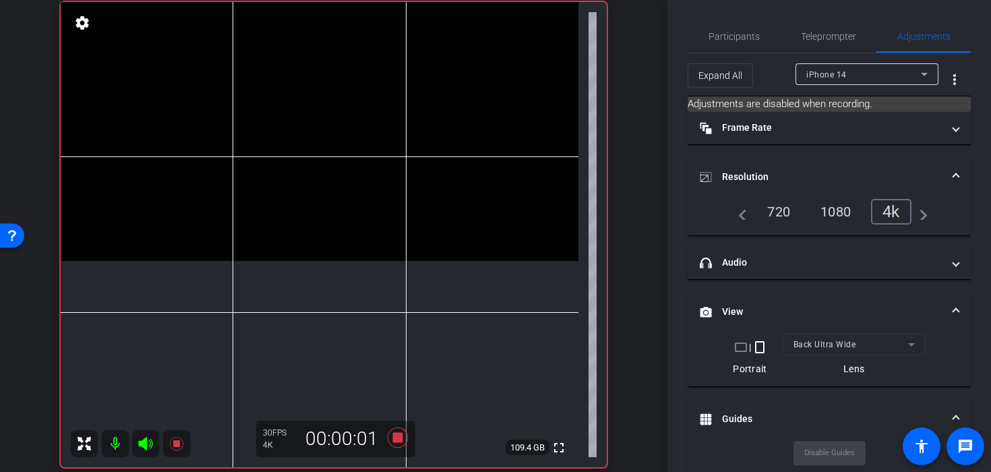
click at [292, 156] on video at bounding box center [319, 131] width 517 height 259
click at [321, 186] on video at bounding box center [319, 131] width 517 height 259
click at [322, 166] on video at bounding box center [319, 131] width 517 height 259
click at [321, 188] on video at bounding box center [319, 131] width 517 height 259
click at [328, 192] on video at bounding box center [319, 131] width 517 height 259
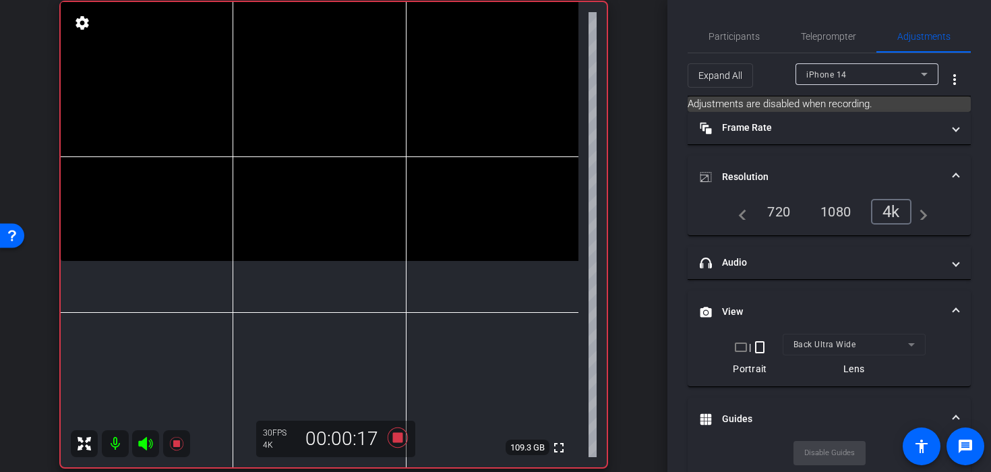
click at [328, 192] on video at bounding box center [319, 131] width 517 height 259
click at [334, 127] on video at bounding box center [319, 131] width 517 height 259
click at [408, 431] on icon at bounding box center [397, 437] width 32 height 24
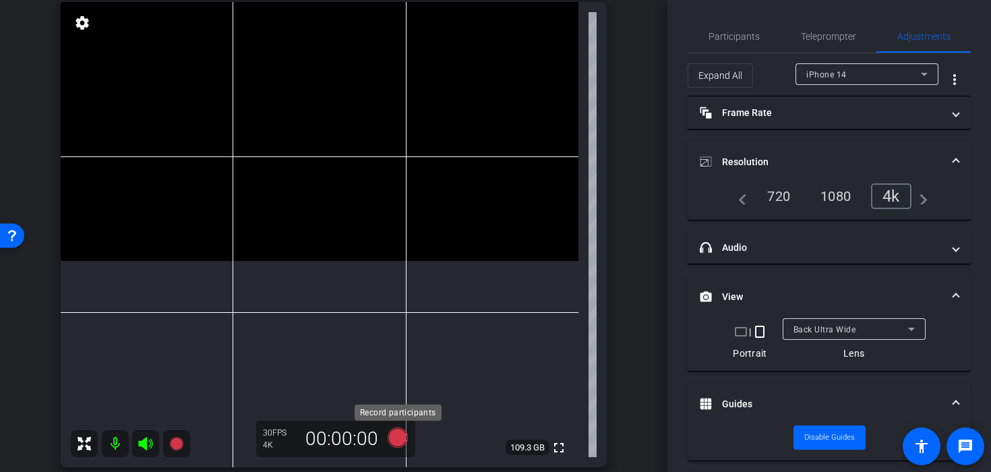
click at [392, 440] on icon at bounding box center [397, 437] width 20 height 20
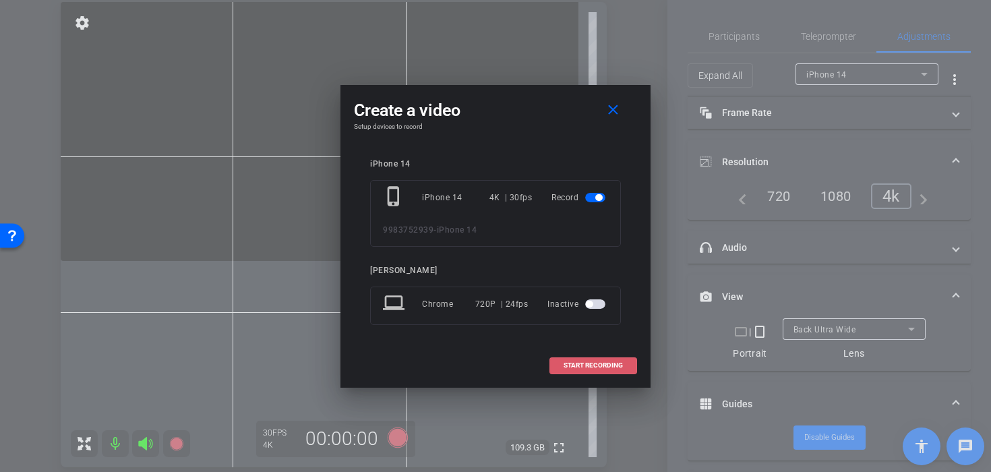
click at [556, 350] on span at bounding box center [593, 365] width 86 height 32
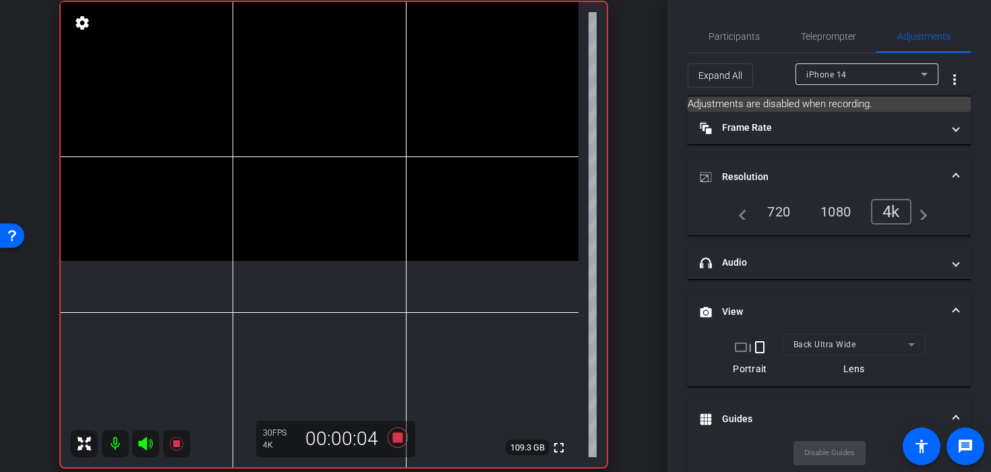
click at [293, 153] on video at bounding box center [319, 131] width 517 height 259
click at [309, 166] on video at bounding box center [319, 131] width 517 height 259
click at [313, 203] on video at bounding box center [319, 131] width 517 height 259
click at [323, 203] on video at bounding box center [319, 131] width 517 height 259
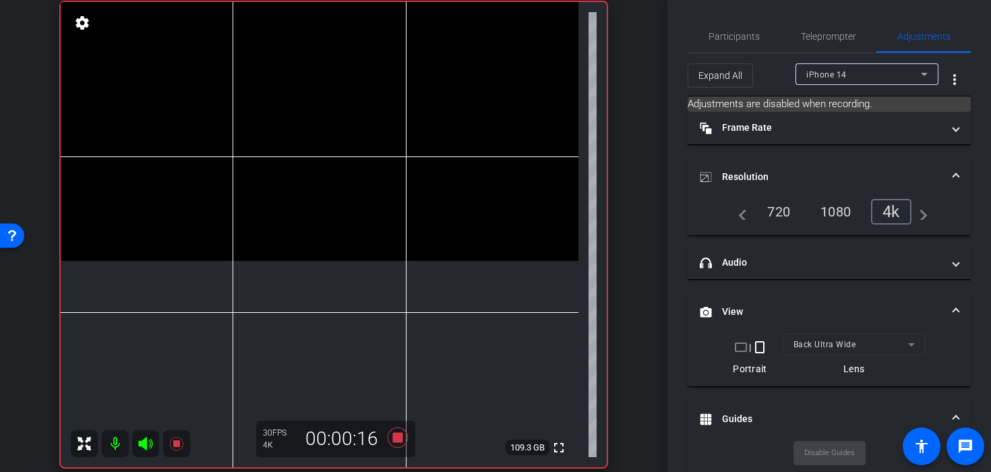
click at [323, 203] on video at bounding box center [319, 131] width 517 height 259
click at [309, 179] on video at bounding box center [319, 131] width 517 height 259
click at [305, 210] on video at bounding box center [319, 131] width 517 height 259
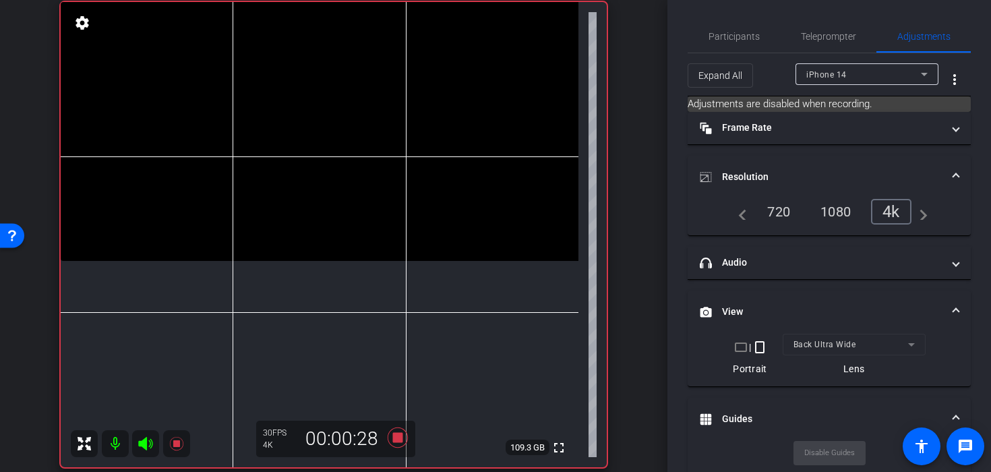
click at [324, 168] on video at bounding box center [319, 131] width 517 height 259
click at [317, 131] on video at bounding box center [319, 131] width 517 height 259
click at [396, 441] on icon at bounding box center [397, 437] width 20 height 20
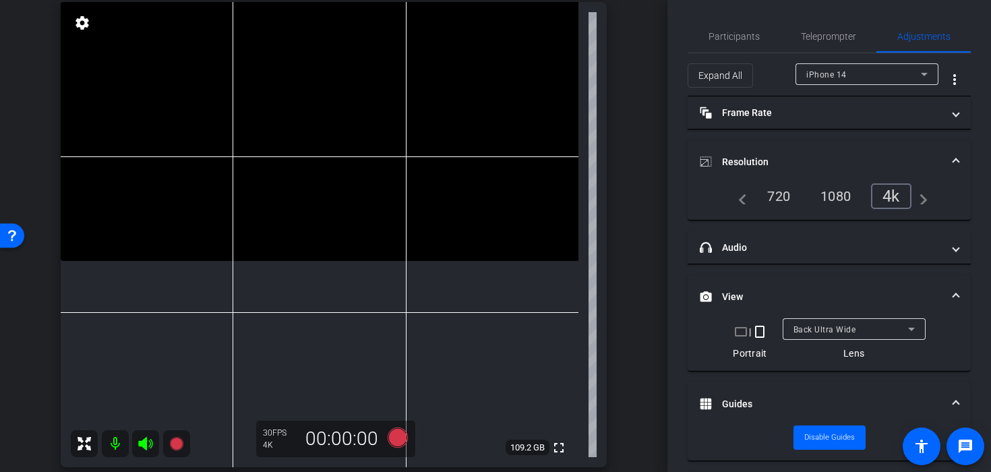
click at [314, 227] on video at bounding box center [319, 131] width 517 height 259
click at [311, 202] on video at bounding box center [319, 131] width 517 height 259
click at [326, 200] on video at bounding box center [319, 131] width 517 height 259
click at [319, 183] on video at bounding box center [319, 131] width 517 height 259
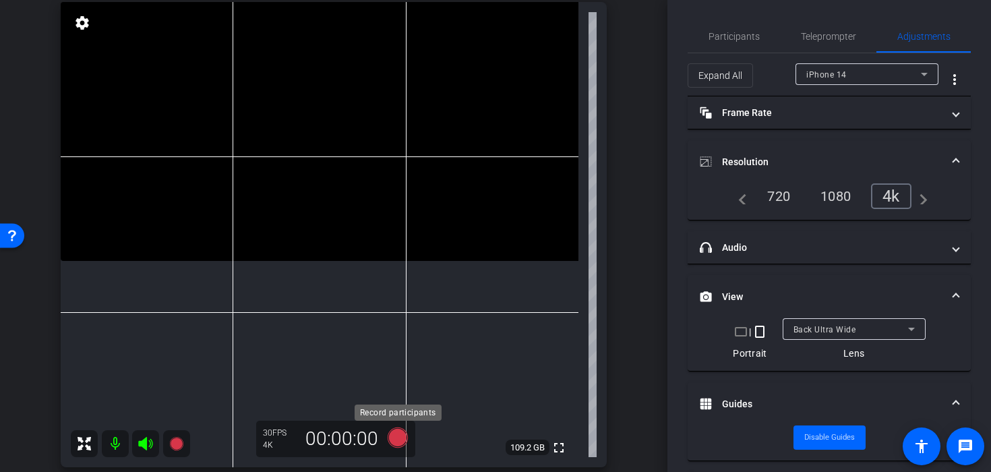
click at [388, 439] on icon at bounding box center [397, 437] width 32 height 24
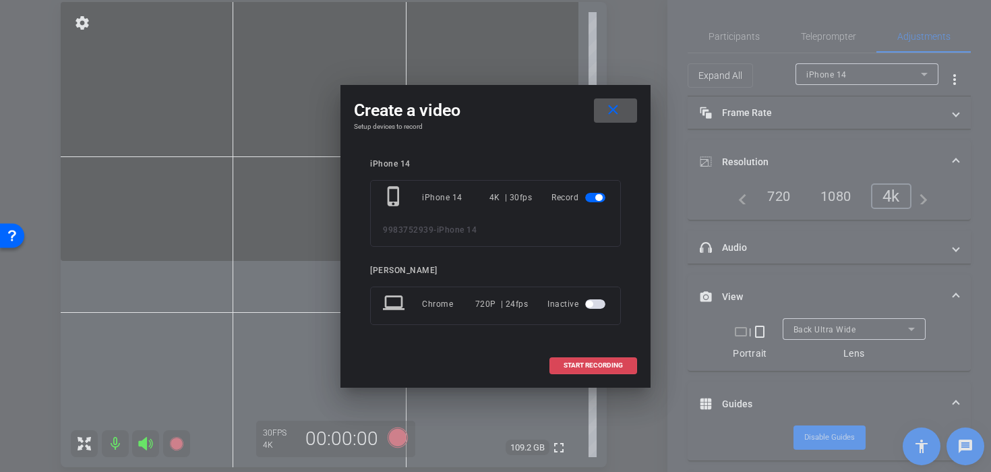
click at [563, 356] on span at bounding box center [593, 365] width 86 height 32
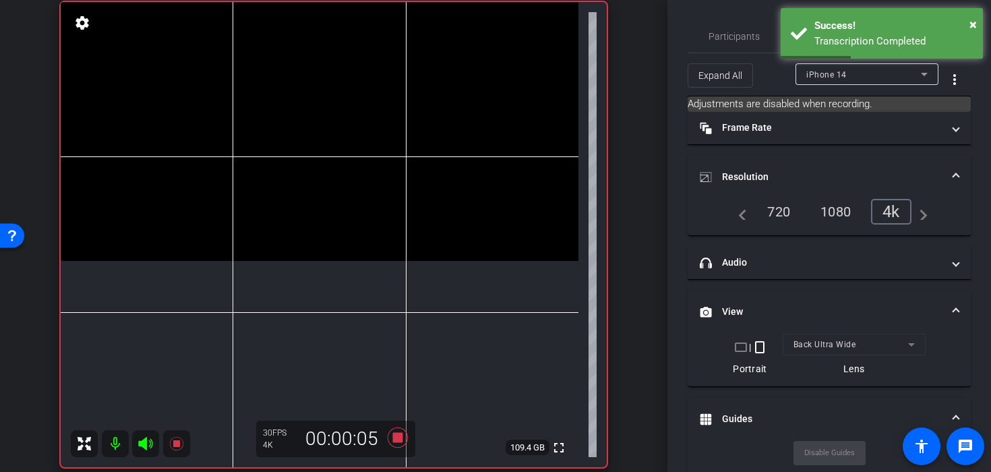
click at [327, 190] on video at bounding box center [319, 131] width 517 height 259
click at [309, 185] on video at bounding box center [319, 131] width 517 height 259
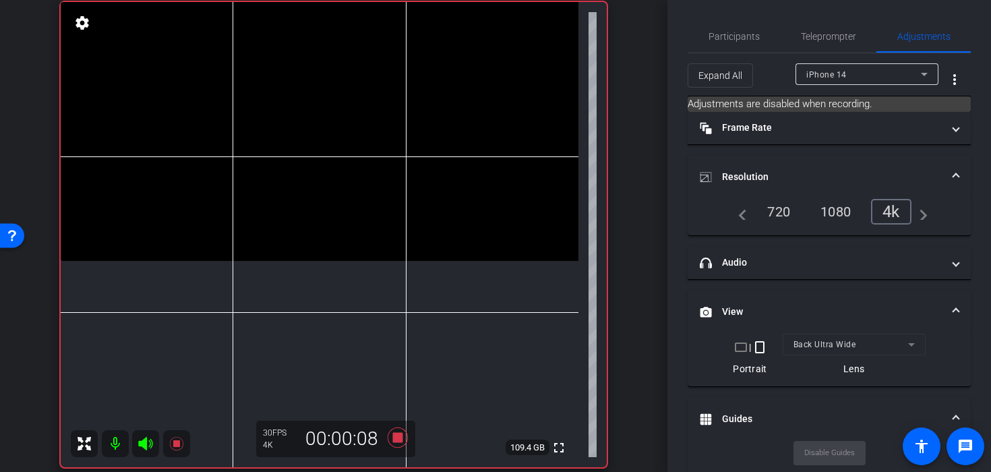
click at [323, 191] on video at bounding box center [319, 131] width 517 height 259
click at [310, 189] on video at bounding box center [319, 131] width 517 height 259
click at [311, 189] on video at bounding box center [319, 131] width 517 height 259
click at [321, 191] on video at bounding box center [319, 131] width 517 height 259
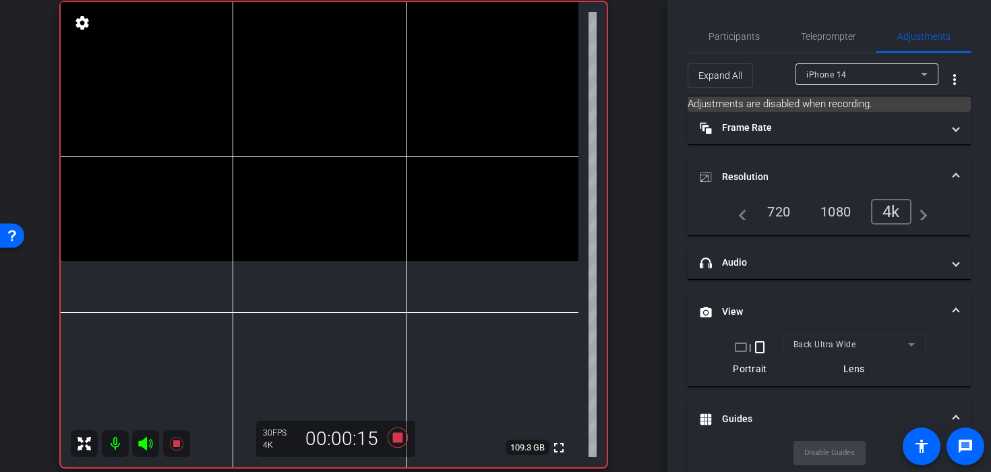
click at [325, 191] on video at bounding box center [319, 131] width 517 height 259
click at [402, 434] on icon at bounding box center [397, 437] width 32 height 24
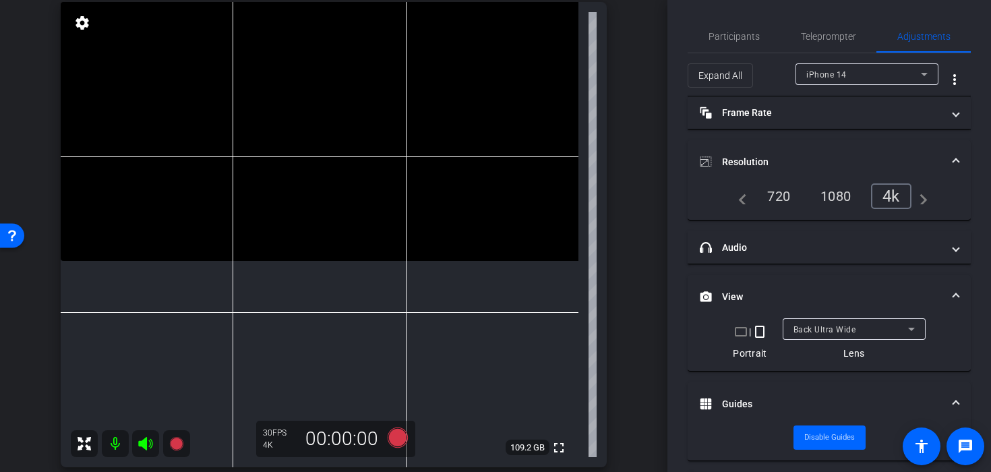
click at [240, 156] on video at bounding box center [319, 131] width 517 height 259
click at [332, 212] on video at bounding box center [319, 131] width 517 height 259
click at [400, 437] on icon at bounding box center [397, 437] width 20 height 20
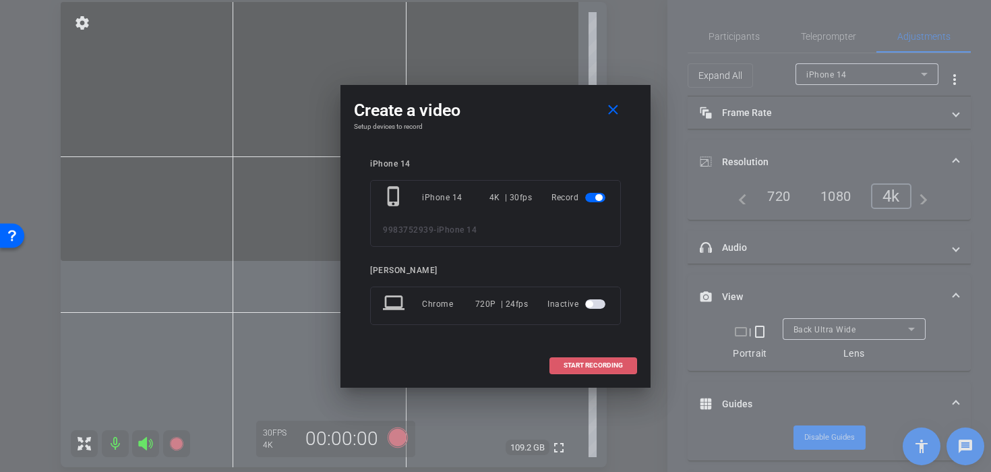
click at [551, 371] on span at bounding box center [593, 365] width 86 height 32
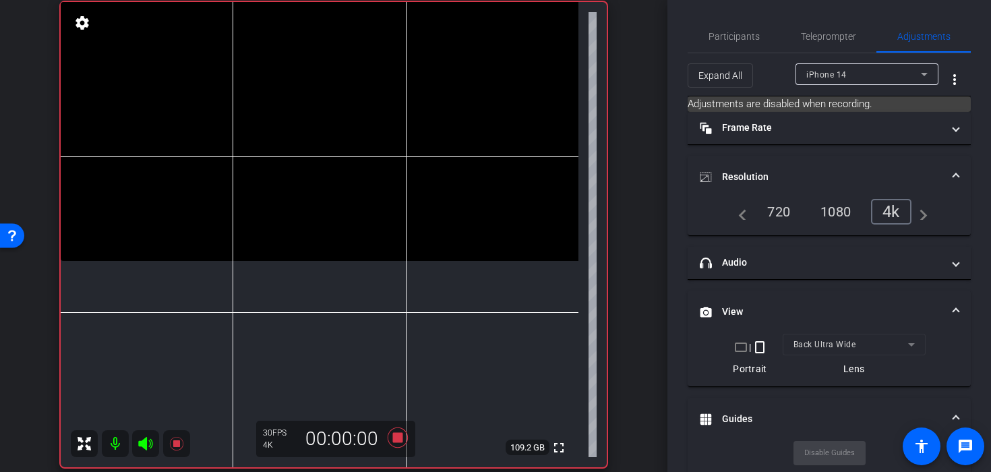
click at [312, 173] on video at bounding box center [319, 131] width 517 height 259
click at [316, 185] on video at bounding box center [319, 131] width 517 height 259
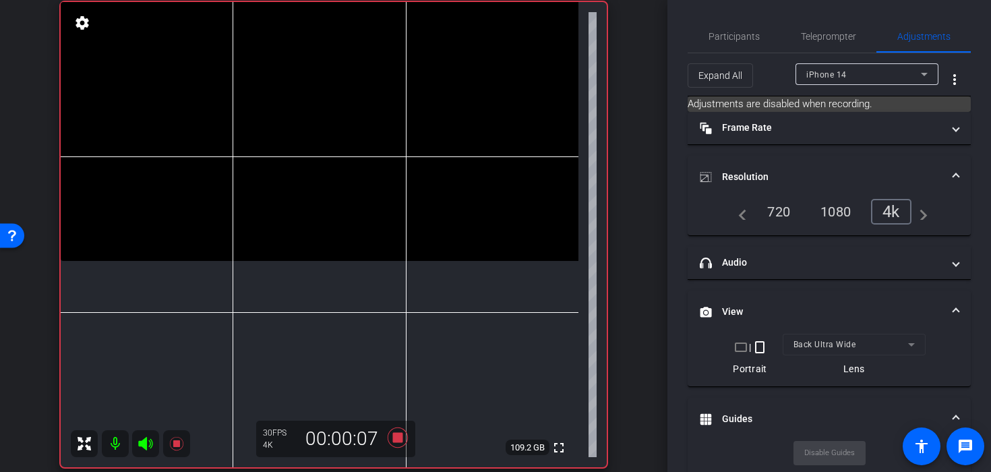
click at [316, 185] on video at bounding box center [319, 131] width 517 height 259
click at [312, 185] on video at bounding box center [319, 131] width 517 height 259
click at [318, 221] on video at bounding box center [319, 131] width 517 height 259
click at [313, 200] on video at bounding box center [319, 131] width 517 height 259
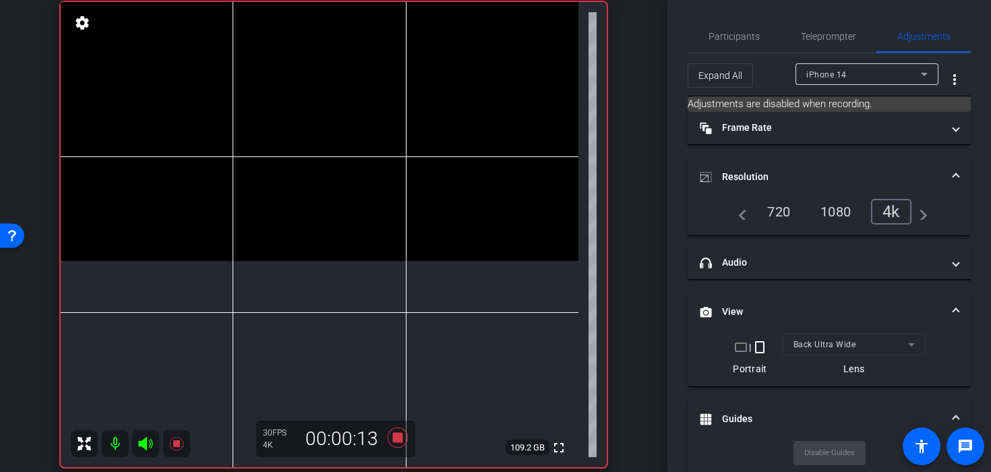
click at [313, 200] on video at bounding box center [319, 131] width 517 height 259
click at [311, 137] on video at bounding box center [319, 131] width 517 height 259
click at [307, 118] on video at bounding box center [319, 131] width 517 height 259
click at [402, 431] on icon at bounding box center [397, 437] width 32 height 24
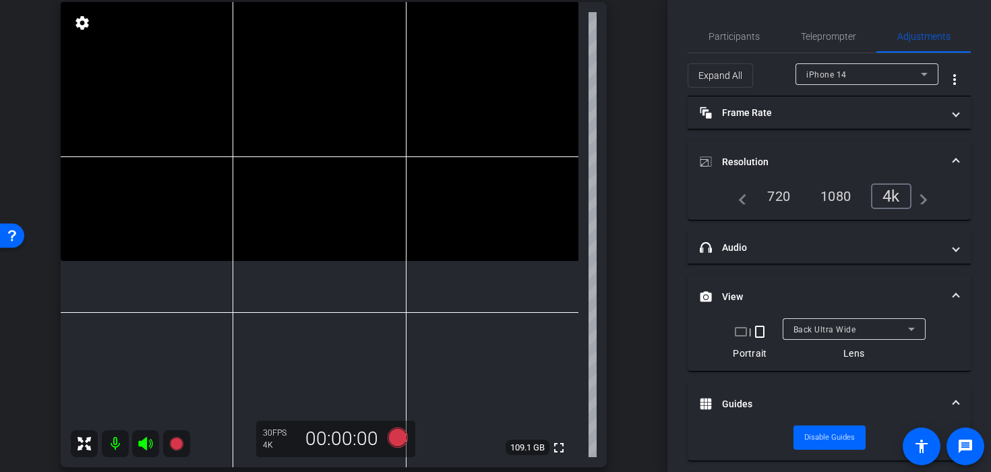
click at [303, 212] on video at bounding box center [319, 131] width 517 height 259
click at [307, 202] on video at bounding box center [319, 131] width 517 height 259
click at [307, 214] on video at bounding box center [319, 131] width 517 height 259
click at [298, 237] on video at bounding box center [319, 131] width 517 height 259
click at [296, 261] on video at bounding box center [319, 131] width 517 height 259
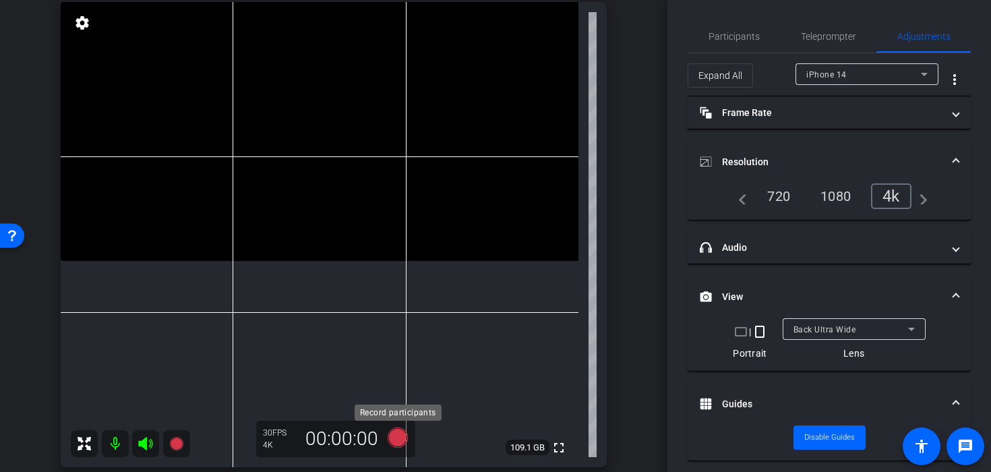
click at [392, 439] on icon at bounding box center [397, 437] width 20 height 20
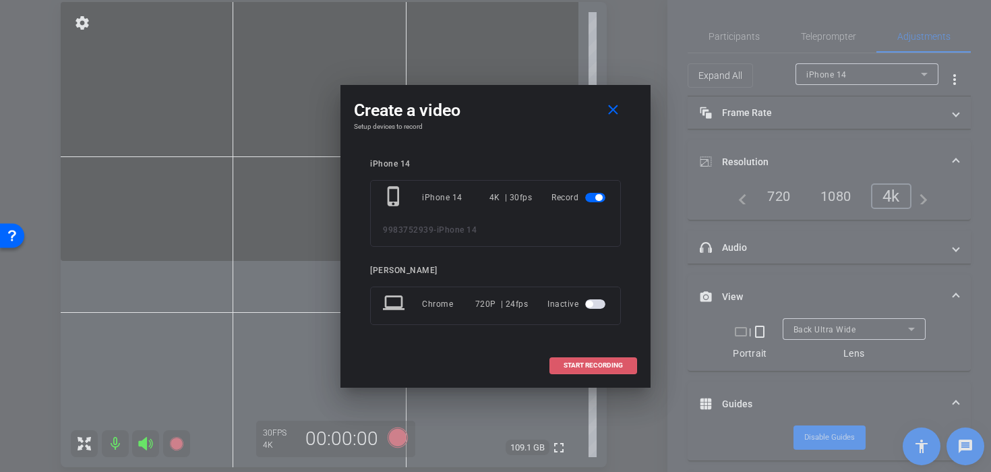
click at [571, 362] on span "START RECORDING" at bounding box center [592, 365] width 59 height 7
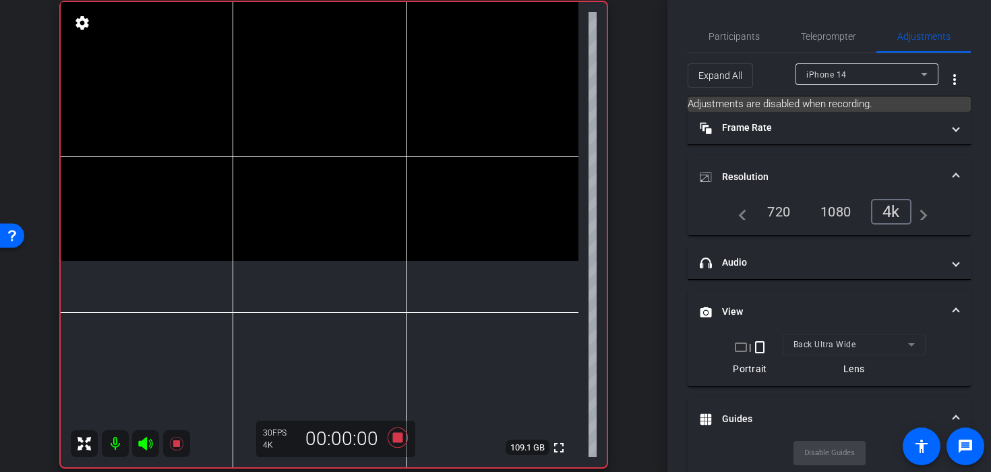
click at [294, 261] on video at bounding box center [319, 131] width 517 height 259
click at [400, 440] on icon at bounding box center [397, 437] width 20 height 20
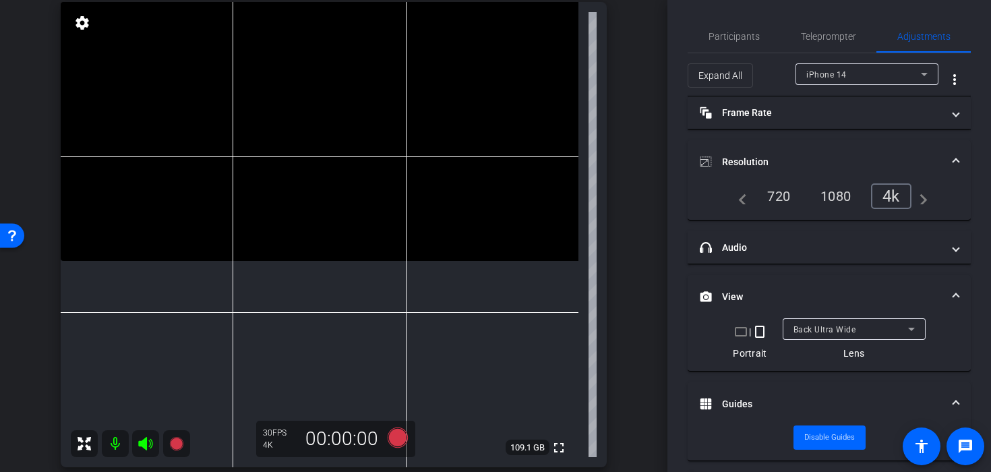
click at [299, 261] on video at bounding box center [319, 131] width 517 height 259
click at [289, 232] on video at bounding box center [319, 131] width 517 height 259
click at [299, 237] on video at bounding box center [319, 131] width 517 height 259
click at [401, 441] on icon at bounding box center [397, 437] width 20 height 20
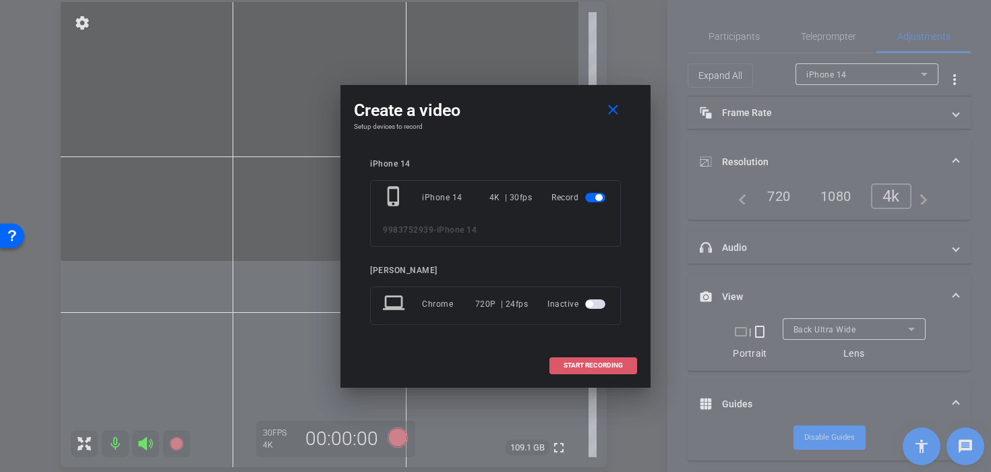
click at [579, 374] on span at bounding box center [593, 365] width 86 height 32
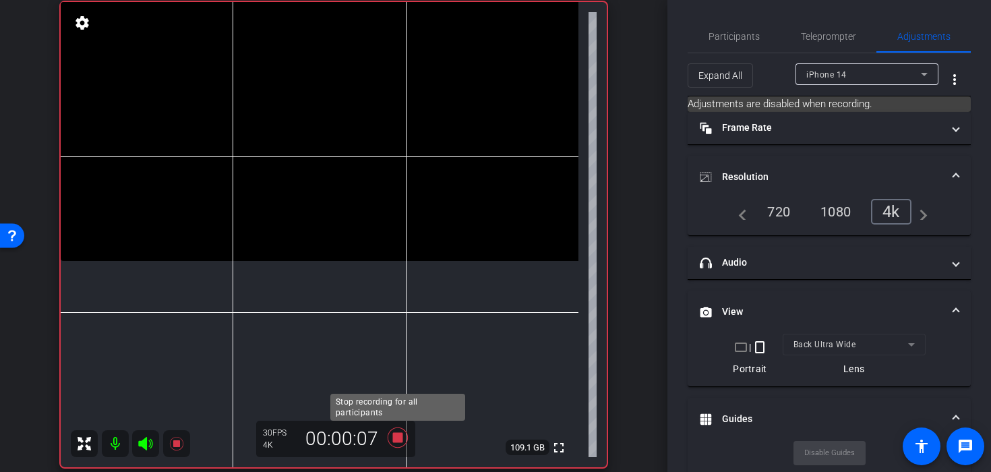
click at [398, 443] on icon at bounding box center [397, 437] width 32 height 24
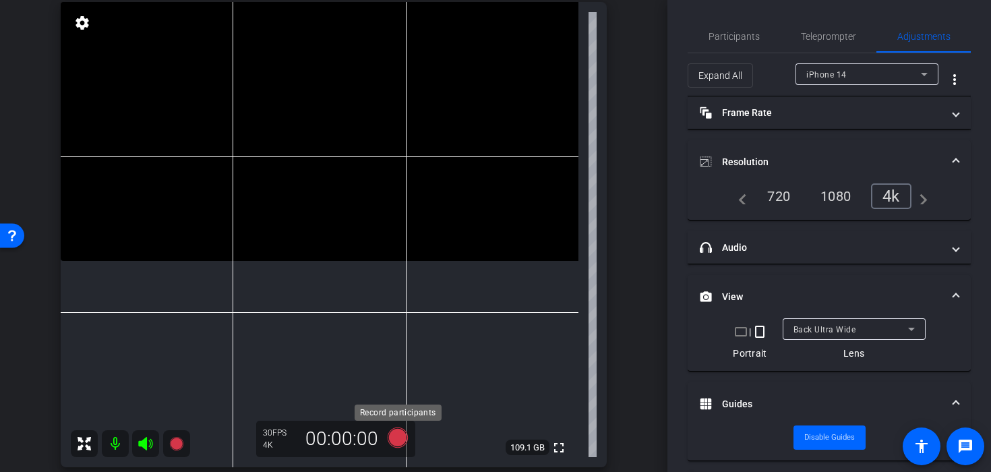
click at [398, 443] on icon at bounding box center [397, 437] width 20 height 20
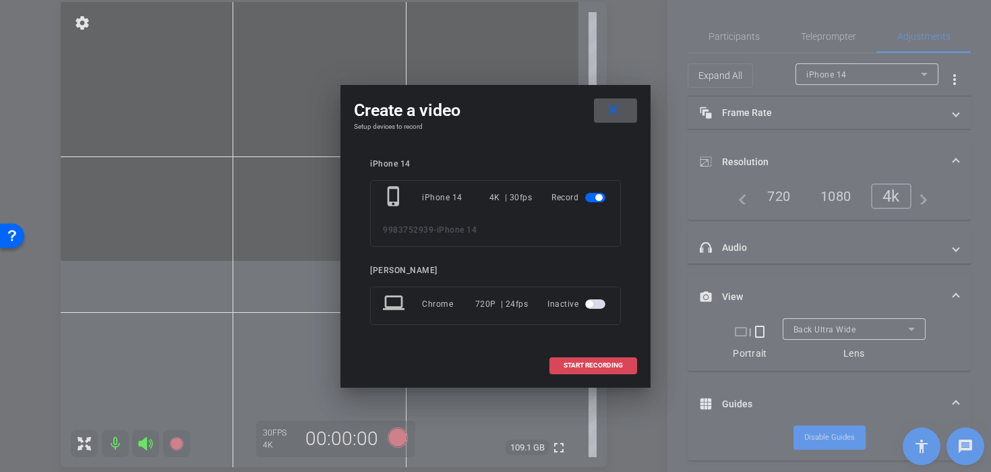
click at [564, 358] on span at bounding box center [593, 365] width 86 height 32
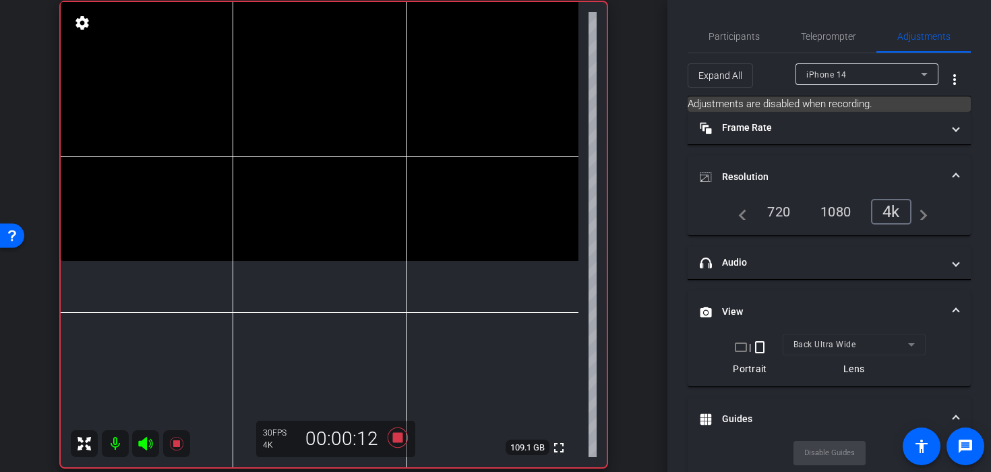
click at [834, 341] on mat-form-field "Back Ultra Wide" at bounding box center [853, 345] width 143 height 22
click at [292, 261] on video at bounding box center [319, 131] width 517 height 259
click at [292, 255] on video at bounding box center [319, 131] width 517 height 259
click at [401, 439] on icon at bounding box center [397, 437] width 20 height 20
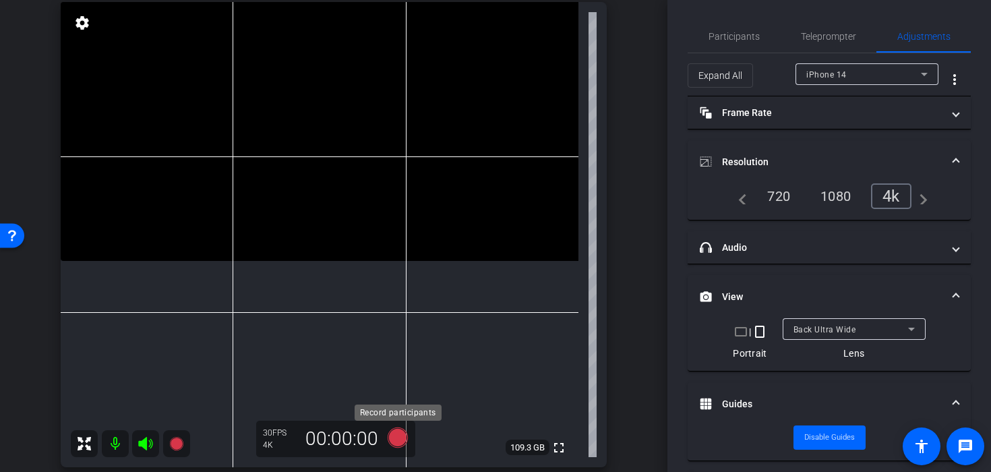
click at [395, 436] on icon at bounding box center [397, 437] width 20 height 20
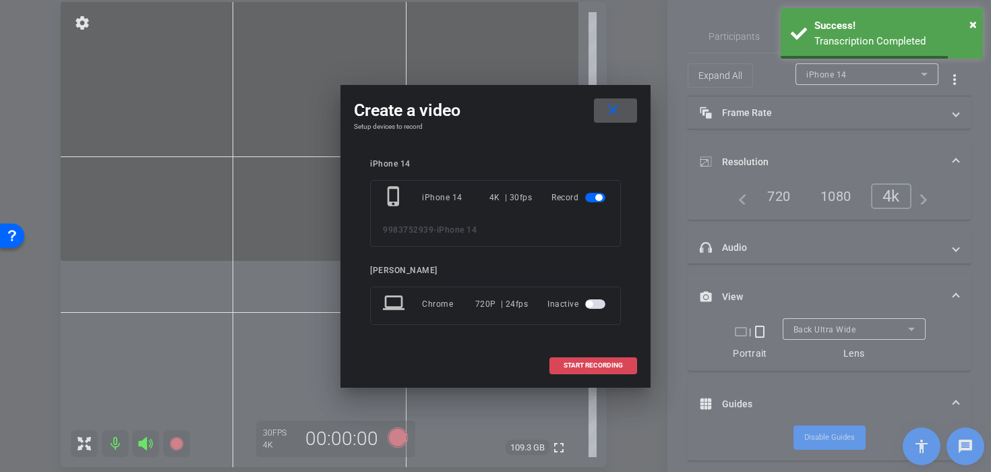
click at [610, 373] on span at bounding box center [593, 365] width 86 height 32
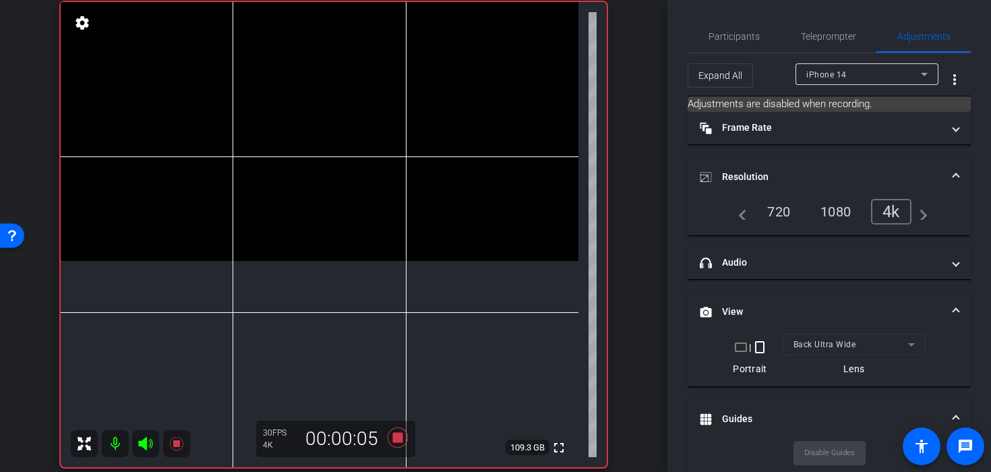
click at [327, 261] on video at bounding box center [319, 131] width 517 height 259
click at [397, 434] on icon at bounding box center [397, 437] width 20 height 20
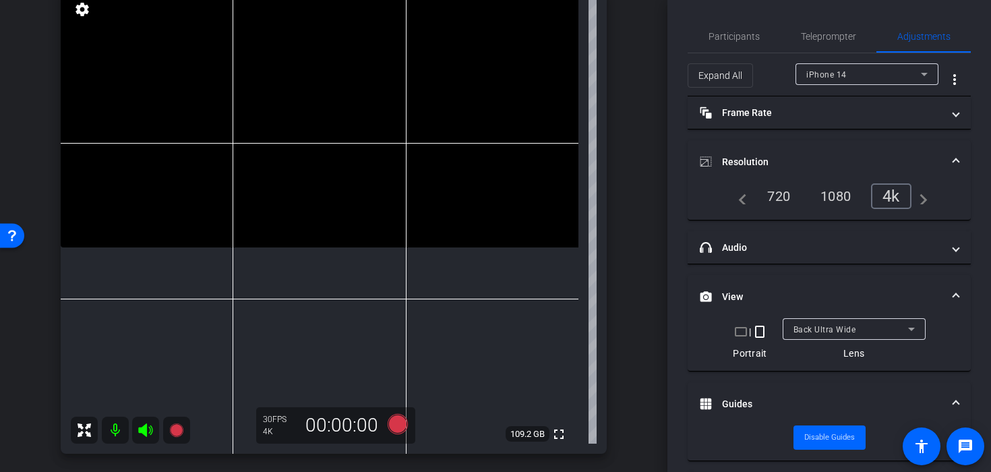
scroll to position [99, 0]
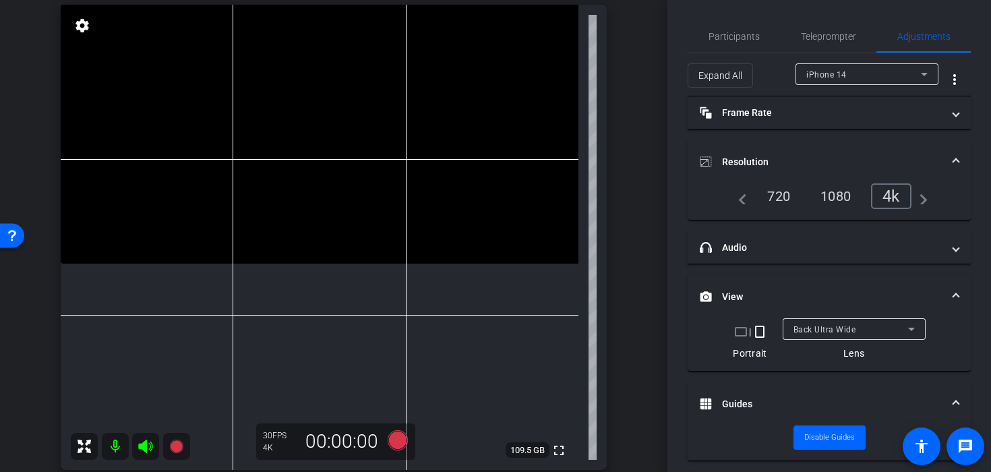
click at [327, 118] on video at bounding box center [319, 134] width 517 height 259
click at [325, 118] on video at bounding box center [319, 134] width 517 height 259
click at [336, 75] on video at bounding box center [319, 134] width 517 height 259
click at [394, 439] on icon at bounding box center [397, 440] width 20 height 20
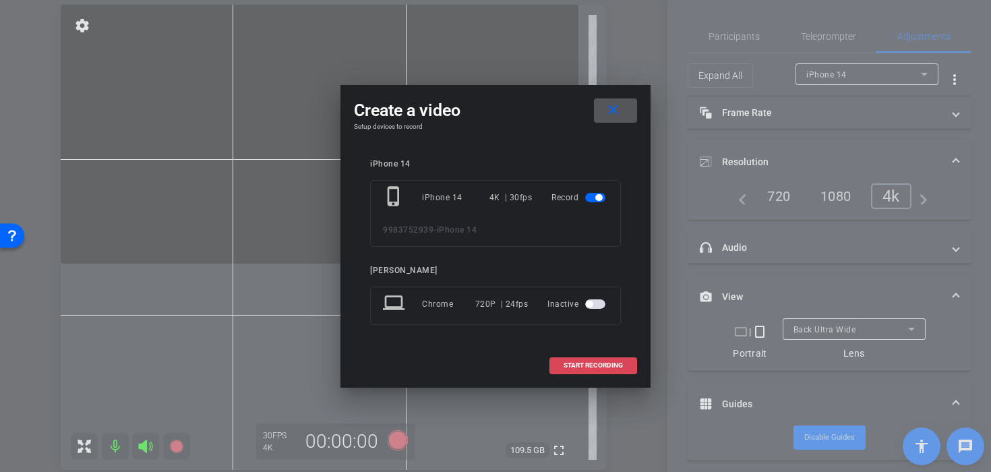
click at [582, 369] on span "START RECORDING" at bounding box center [592, 365] width 59 height 7
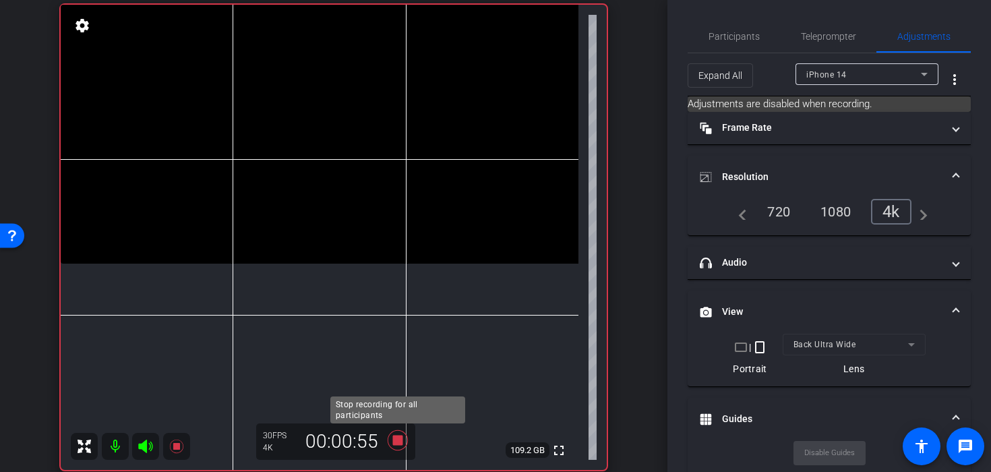
click at [397, 436] on icon at bounding box center [397, 440] width 20 height 20
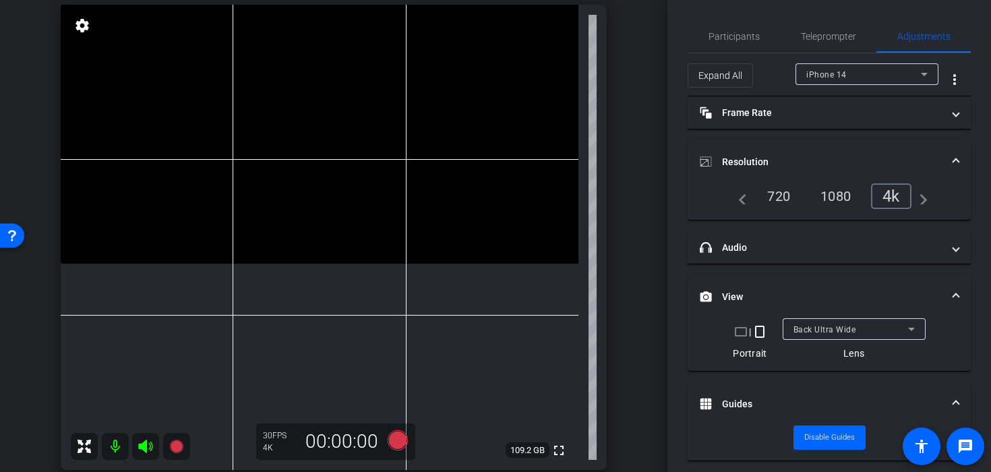
click at [276, 73] on video at bounding box center [319, 134] width 517 height 259
click at [389, 441] on icon at bounding box center [397, 440] width 20 height 20
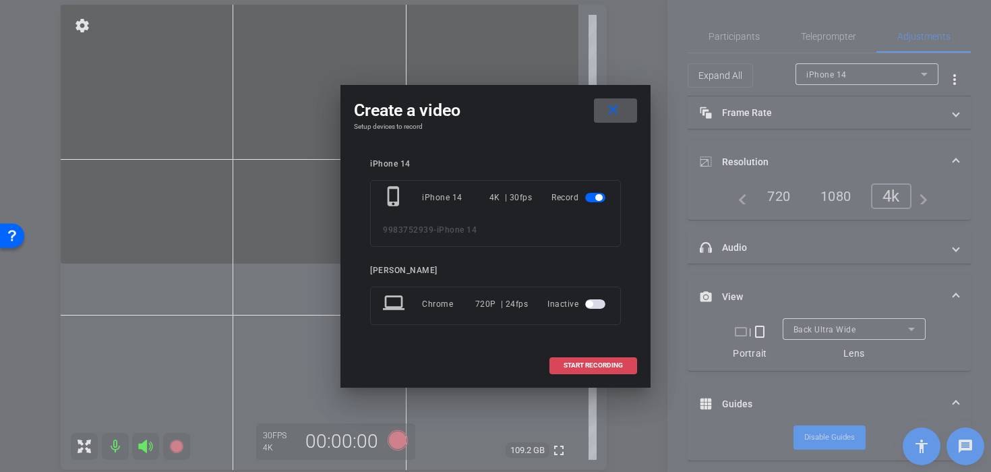
click at [577, 371] on span at bounding box center [593, 365] width 86 height 32
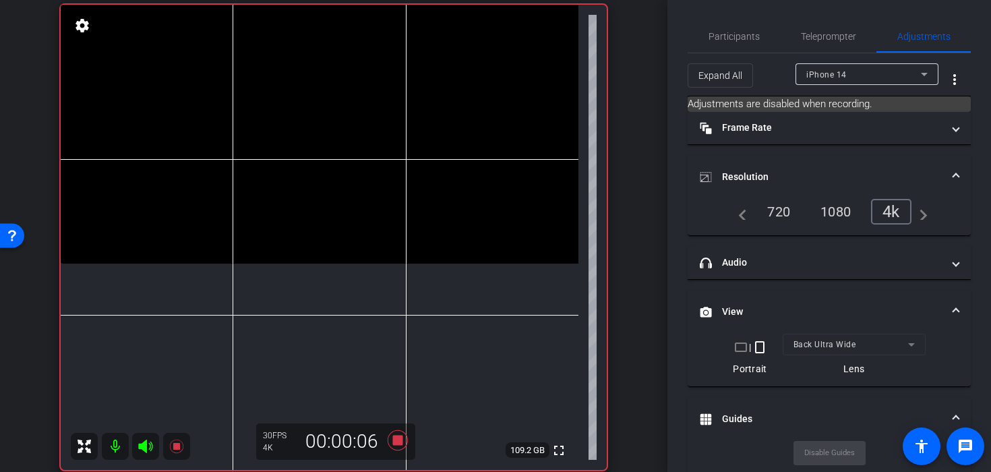
click at [330, 183] on video at bounding box center [319, 134] width 517 height 259
click at [321, 233] on video at bounding box center [319, 134] width 517 height 259
click at [301, 218] on video at bounding box center [319, 134] width 517 height 259
click at [335, 227] on video at bounding box center [319, 134] width 517 height 259
click at [304, 261] on video at bounding box center [319, 134] width 517 height 259
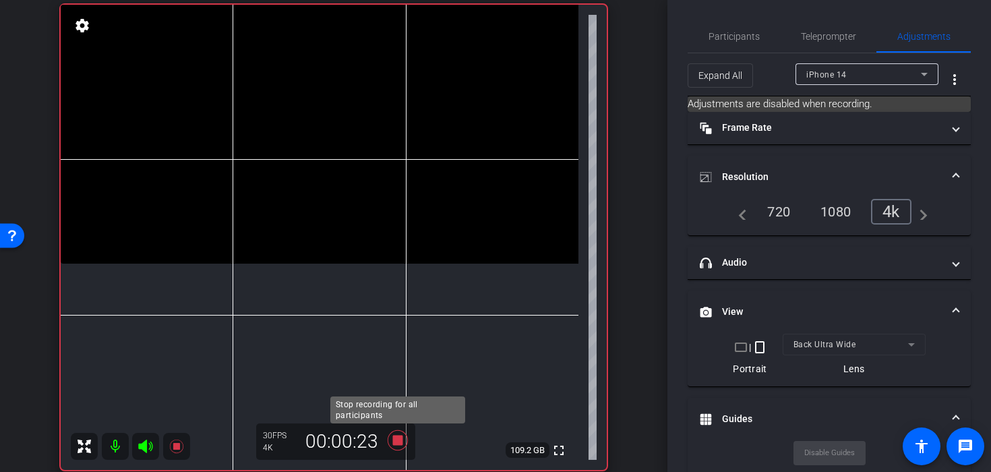
click at [399, 440] on icon at bounding box center [397, 440] width 20 height 20
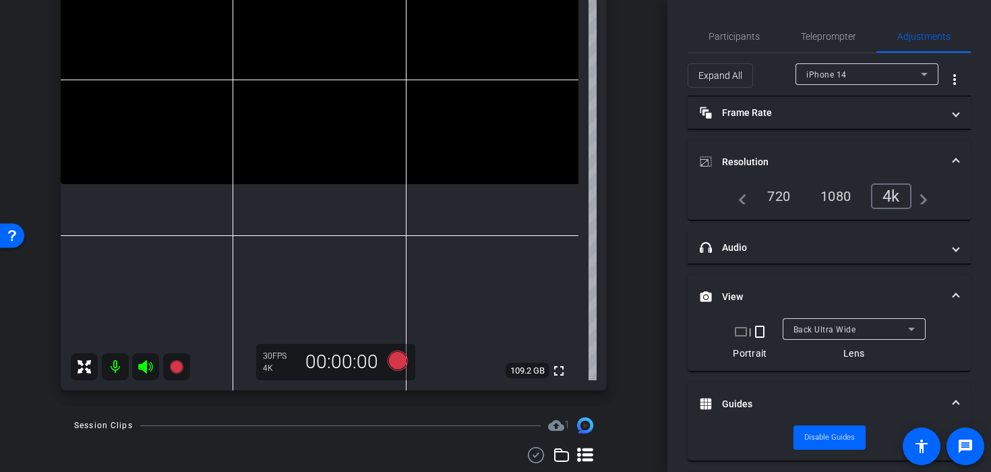
scroll to position [178, 0]
click at [800, 332] on span "Back Ultra Wide" at bounding box center [824, 329] width 63 height 9
click at [806, 323] on div "Front Wide" at bounding box center [850, 329] width 115 height 17
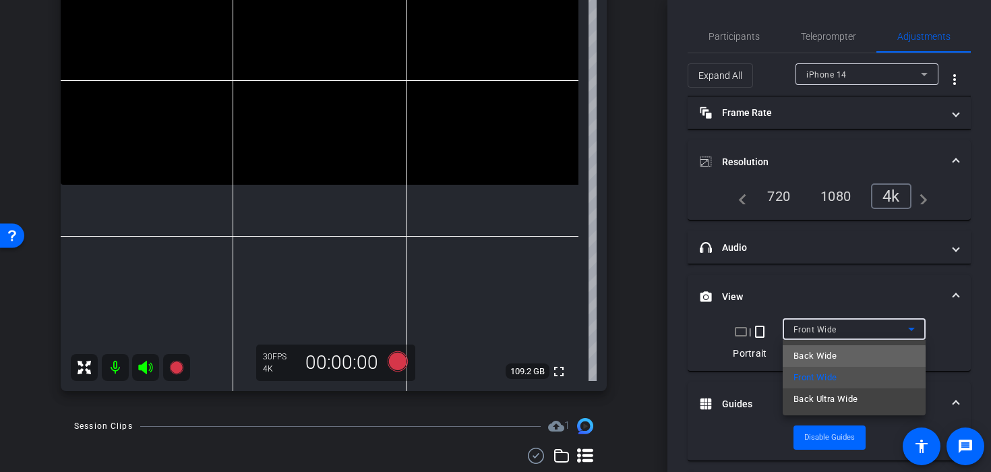
click at [810, 359] on span "Back Wide" at bounding box center [814, 356] width 43 height 16
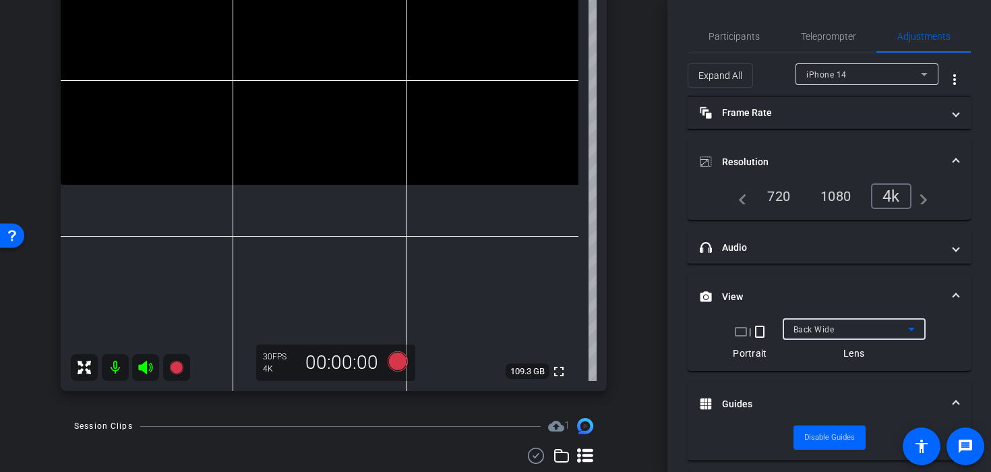
click at [831, 317] on mat-expansion-panel-header "View" at bounding box center [828, 296] width 283 height 43
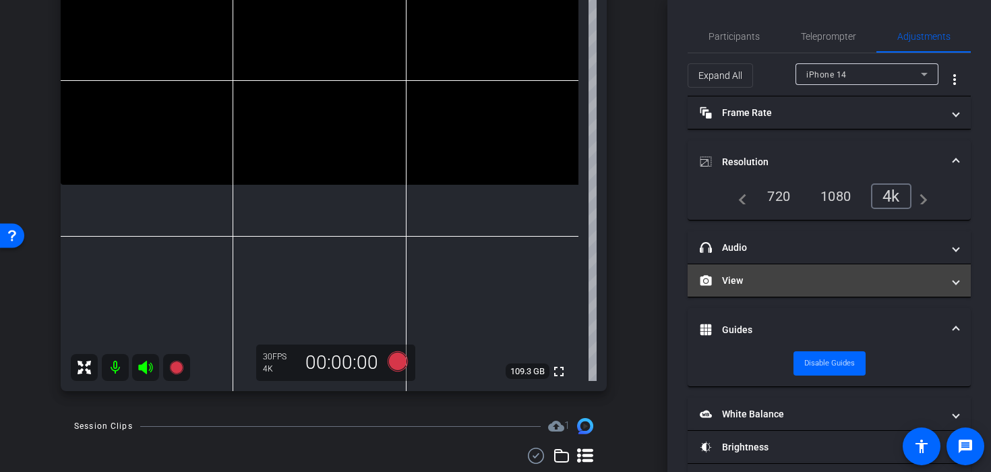
click at [823, 275] on mat-panel-title "View" at bounding box center [820, 281] width 243 height 14
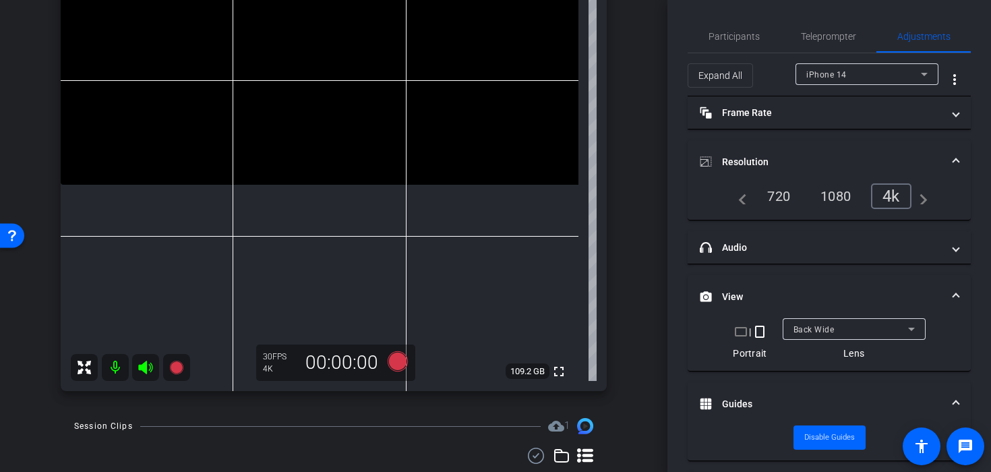
click at [819, 321] on div "Back Wide" at bounding box center [850, 329] width 115 height 17
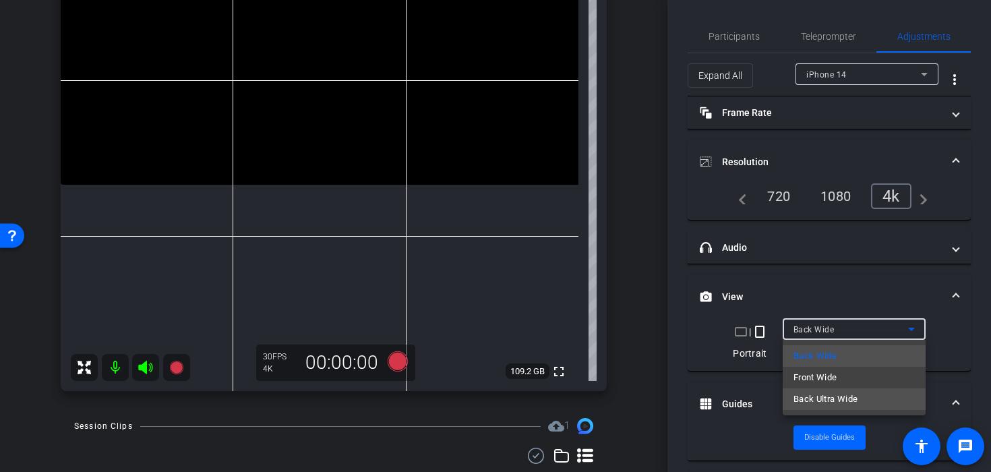
click at [819, 393] on span "Back Ultra Wide" at bounding box center [825, 399] width 65 height 16
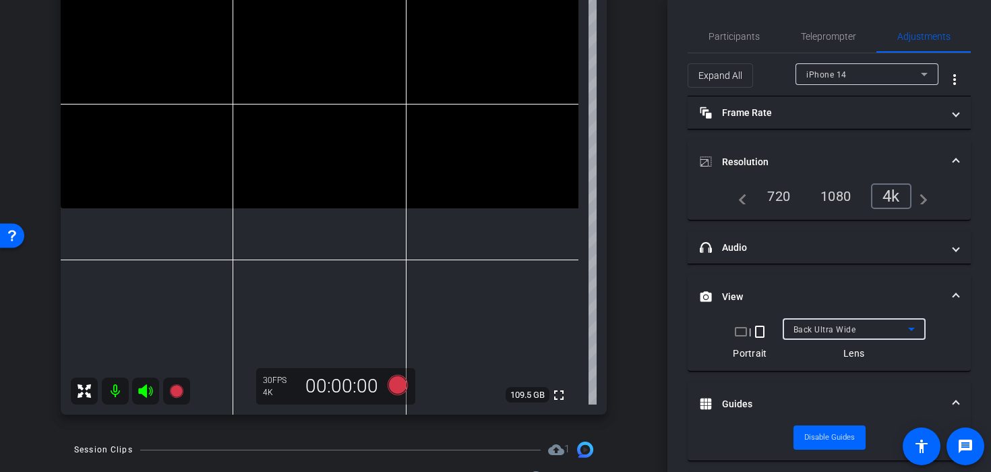
scroll to position [150, 0]
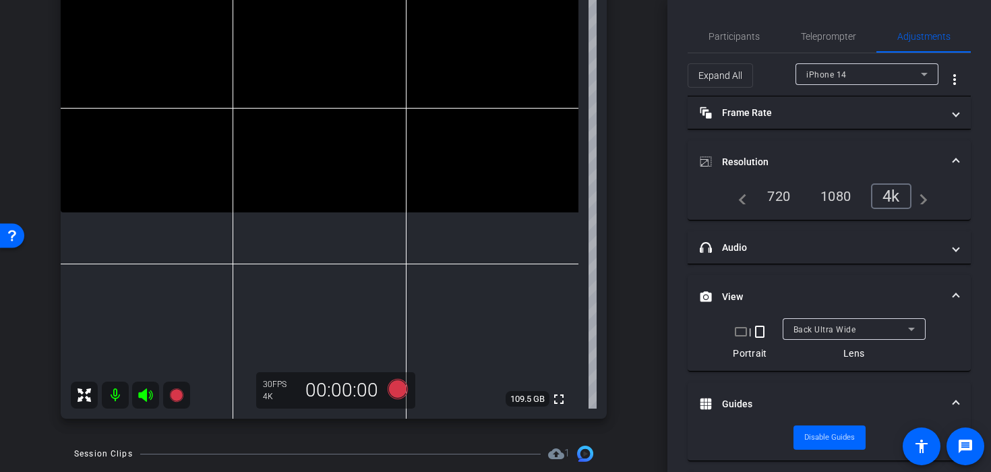
click at [305, 124] on video at bounding box center [319, 83] width 517 height 259
click at [313, 136] on video at bounding box center [319, 83] width 517 height 259
click at [406, 386] on icon at bounding box center [397, 389] width 20 height 20
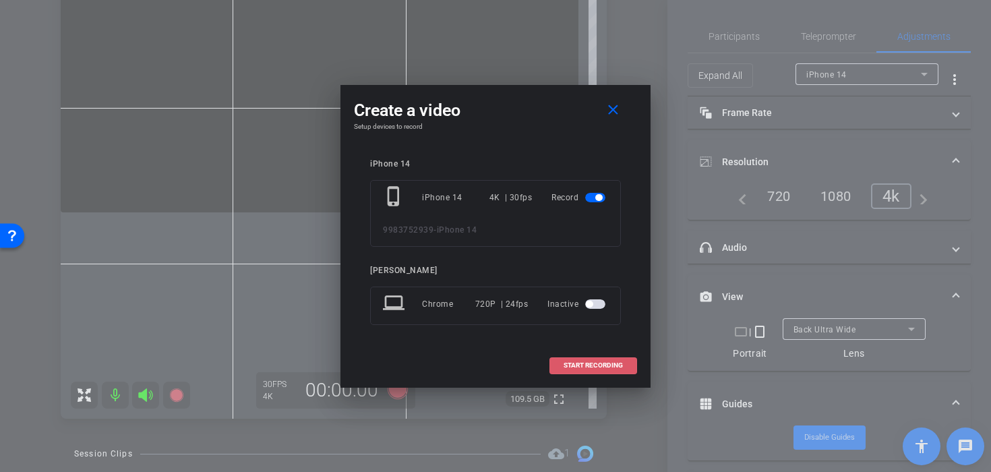
click at [572, 358] on span at bounding box center [593, 365] width 86 height 32
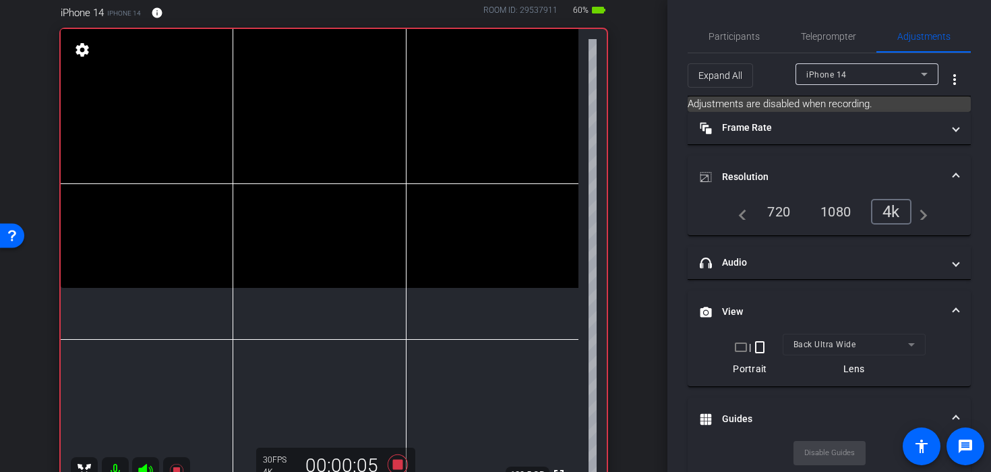
scroll to position [79, 0]
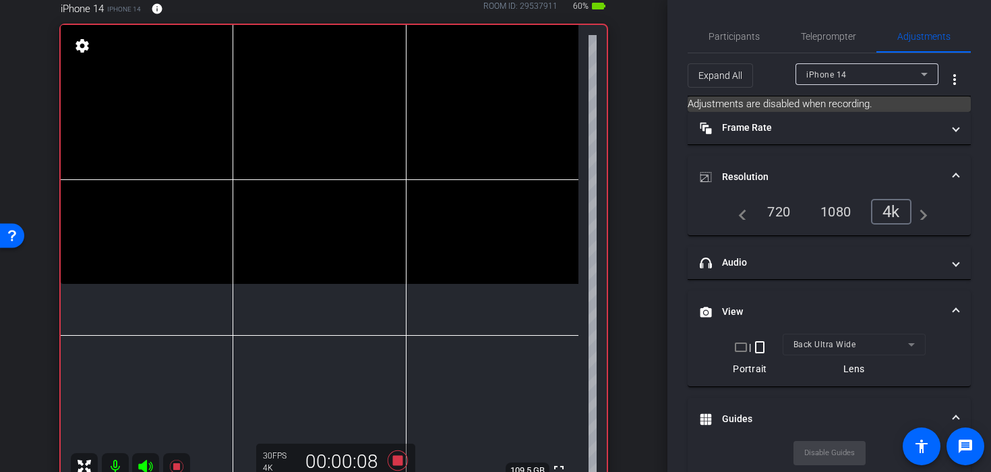
click at [313, 198] on video at bounding box center [319, 154] width 517 height 259
click at [259, 187] on video at bounding box center [319, 154] width 517 height 259
click at [296, 201] on video at bounding box center [319, 154] width 517 height 259
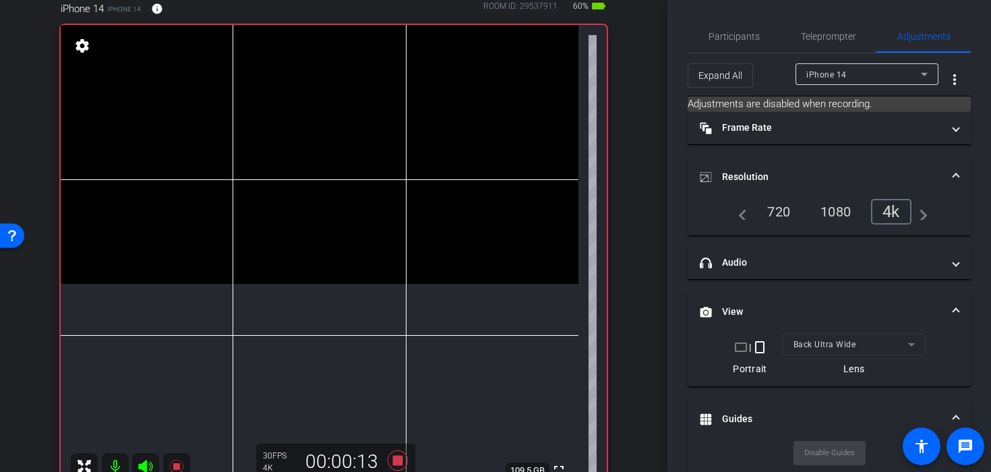
click at [297, 228] on video at bounding box center [319, 154] width 517 height 259
click at [297, 201] on video at bounding box center [319, 154] width 517 height 259
click at [300, 201] on video at bounding box center [319, 154] width 517 height 259
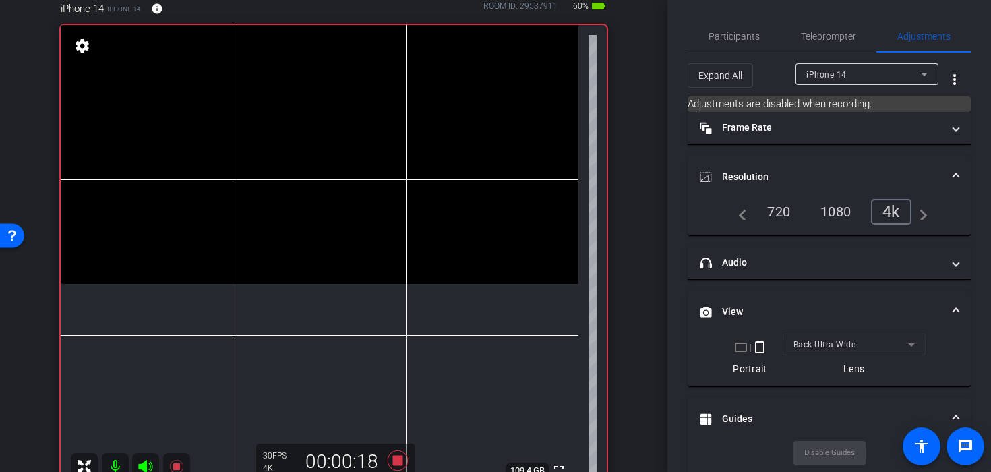
click at [300, 188] on video at bounding box center [319, 154] width 517 height 259
click at [317, 203] on video at bounding box center [319, 154] width 517 height 259
click at [304, 183] on video at bounding box center [319, 154] width 517 height 259
click at [315, 203] on video at bounding box center [319, 154] width 517 height 259
click at [311, 197] on video at bounding box center [319, 154] width 517 height 259
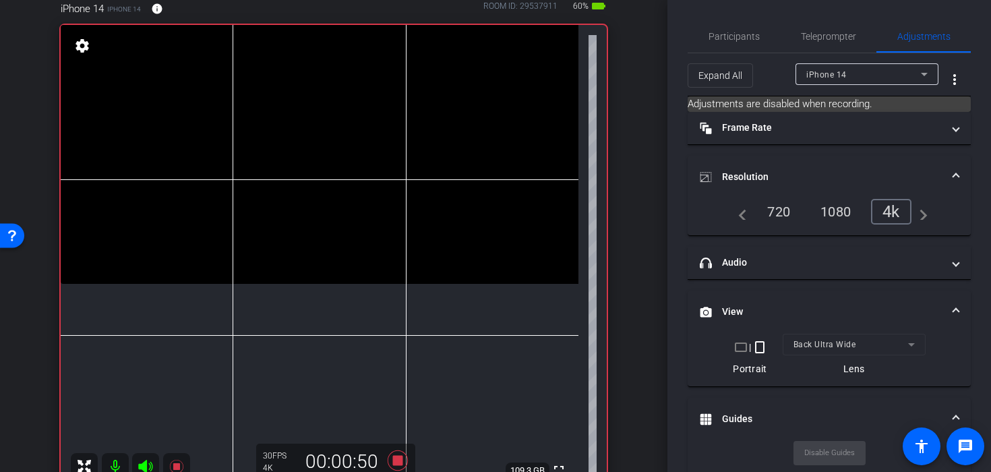
click at [311, 197] on video at bounding box center [319, 154] width 517 height 259
click at [288, 186] on video at bounding box center [319, 154] width 517 height 259
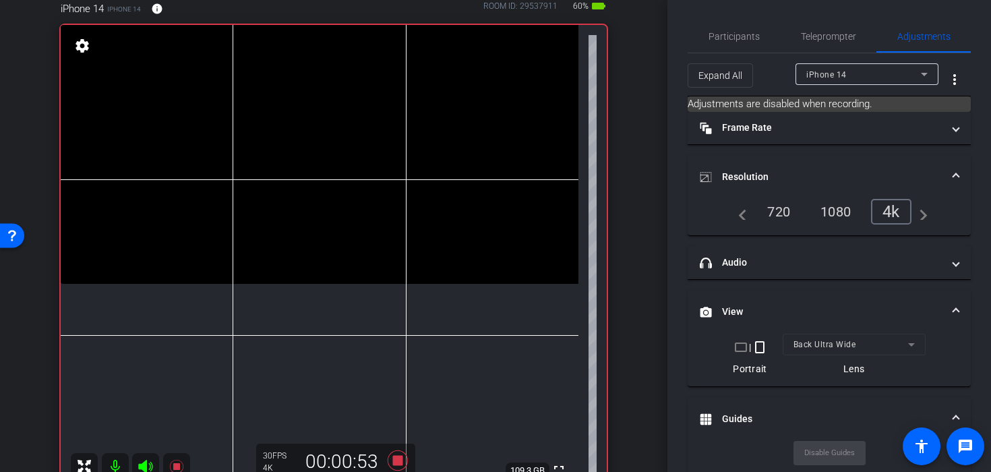
click at [272, 238] on video at bounding box center [319, 154] width 517 height 259
click at [276, 226] on video at bounding box center [319, 154] width 517 height 259
click at [296, 222] on video at bounding box center [319, 154] width 517 height 259
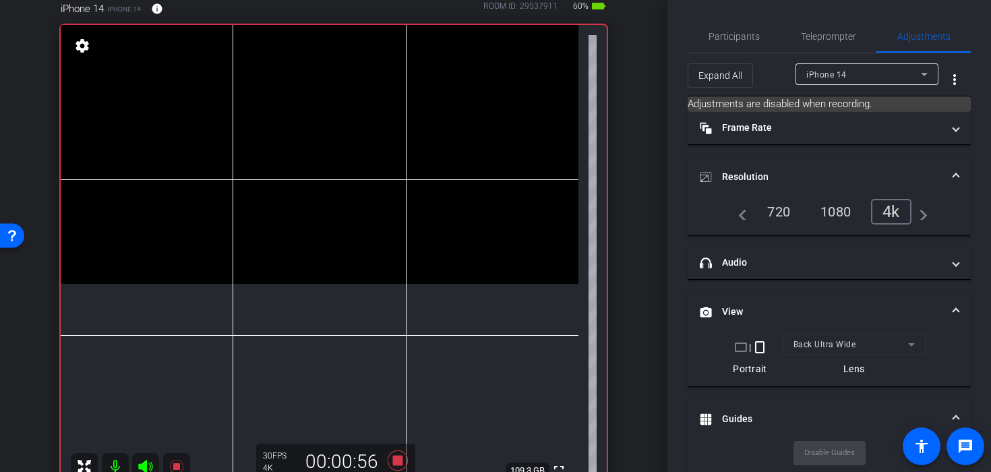
click at [311, 215] on video at bounding box center [319, 154] width 517 height 259
click at [296, 214] on video at bounding box center [319, 154] width 517 height 259
click at [307, 188] on video at bounding box center [319, 154] width 517 height 259
click at [399, 455] on icon at bounding box center [397, 460] width 20 height 20
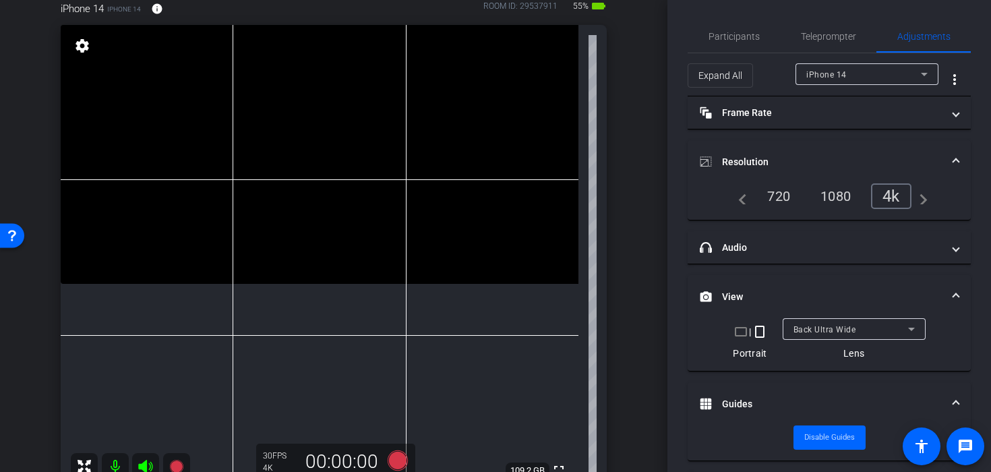
click at [299, 211] on video at bounding box center [319, 154] width 517 height 259
click at [303, 189] on video at bounding box center [319, 154] width 517 height 259
click at [398, 454] on icon at bounding box center [397, 460] width 20 height 20
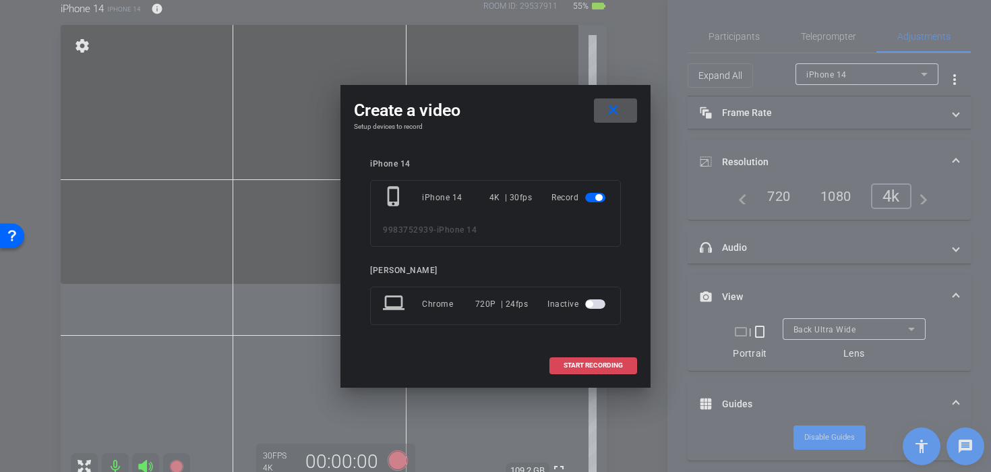
click at [560, 359] on span at bounding box center [593, 365] width 86 height 32
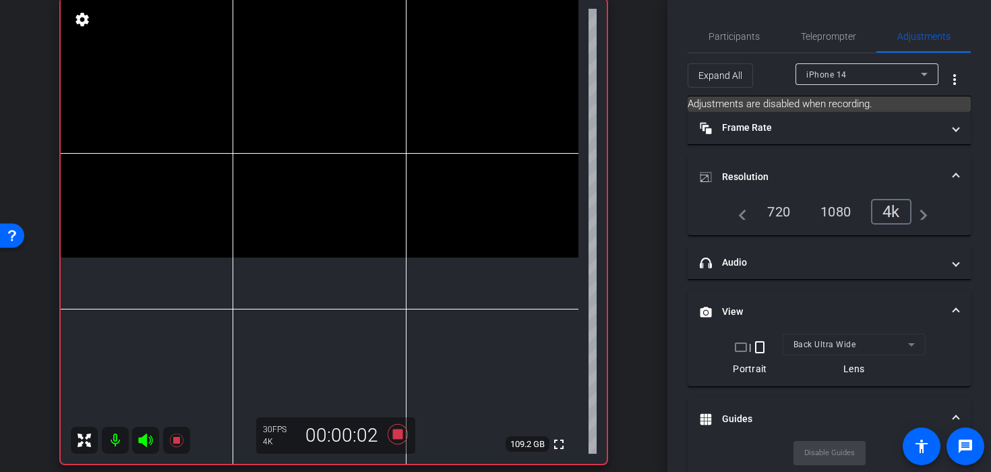
scroll to position [99, 0]
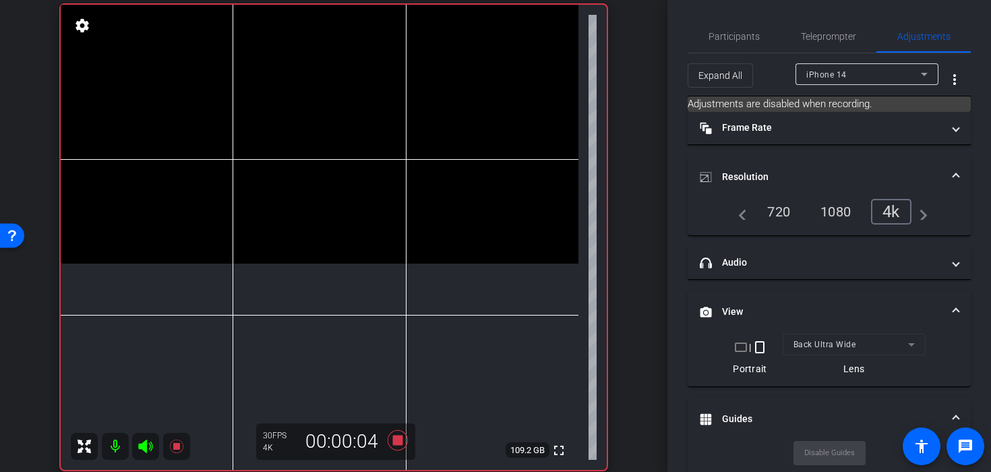
click at [286, 139] on video at bounding box center [319, 134] width 517 height 259
click at [319, 199] on video at bounding box center [319, 134] width 517 height 259
click at [319, 193] on video at bounding box center [319, 134] width 517 height 259
click at [305, 185] on video at bounding box center [319, 134] width 517 height 259
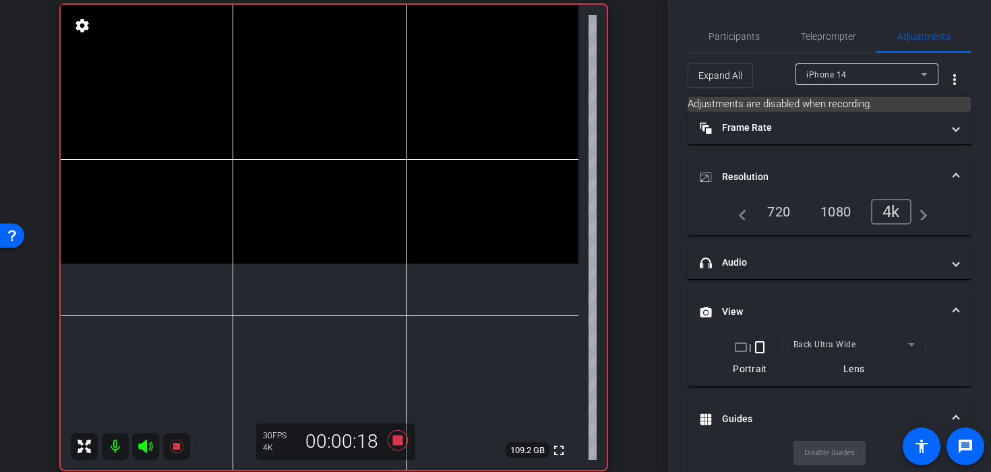
click at [309, 189] on video at bounding box center [319, 134] width 517 height 259
click at [321, 206] on video at bounding box center [319, 134] width 517 height 259
click at [319, 199] on video at bounding box center [319, 134] width 517 height 259
click at [302, 211] on video at bounding box center [319, 134] width 517 height 259
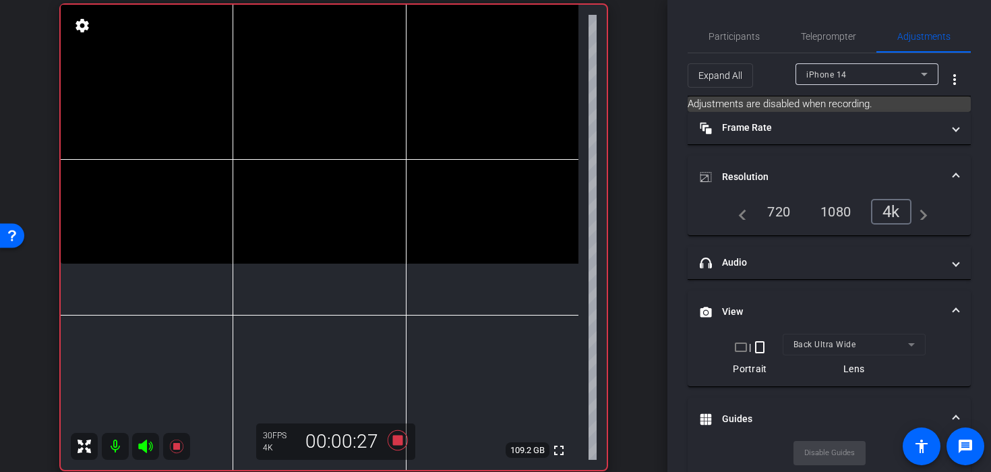
click at [302, 211] on video at bounding box center [319, 134] width 517 height 259
click at [274, 208] on video at bounding box center [319, 134] width 517 height 259
click at [261, 212] on video at bounding box center [319, 134] width 517 height 259
click at [263, 212] on video at bounding box center [319, 134] width 517 height 259
click at [294, 213] on video at bounding box center [319, 134] width 517 height 259
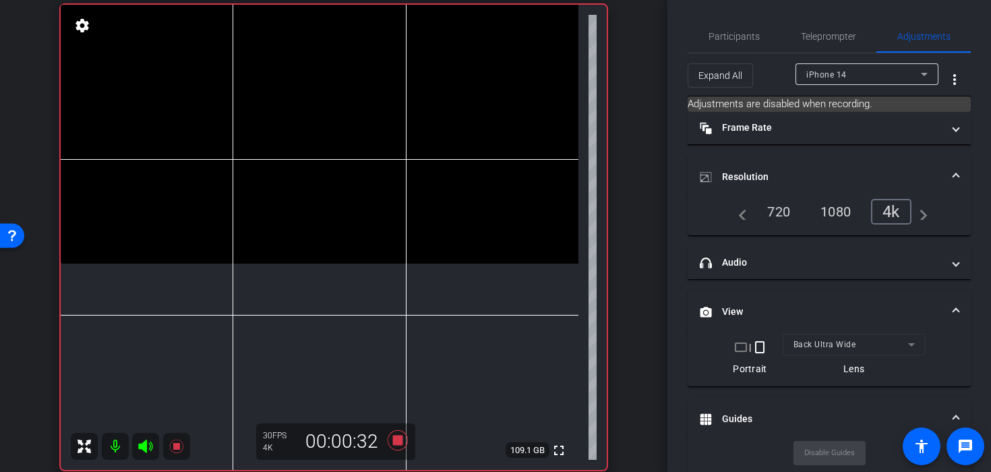
click at [294, 213] on video at bounding box center [319, 134] width 517 height 259
click at [304, 213] on video at bounding box center [319, 134] width 517 height 259
click at [398, 444] on icon at bounding box center [397, 440] width 20 height 20
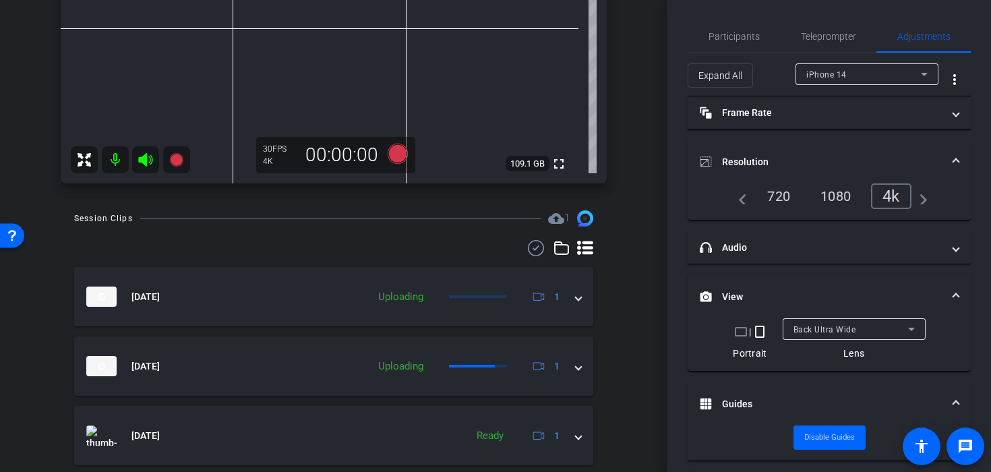
scroll to position [429, 0]
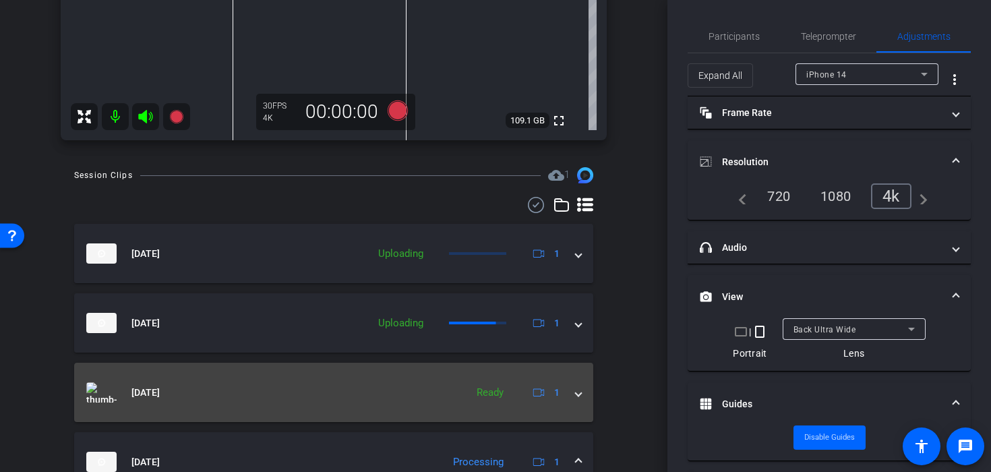
click at [577, 385] on span at bounding box center [577, 392] width 5 height 14
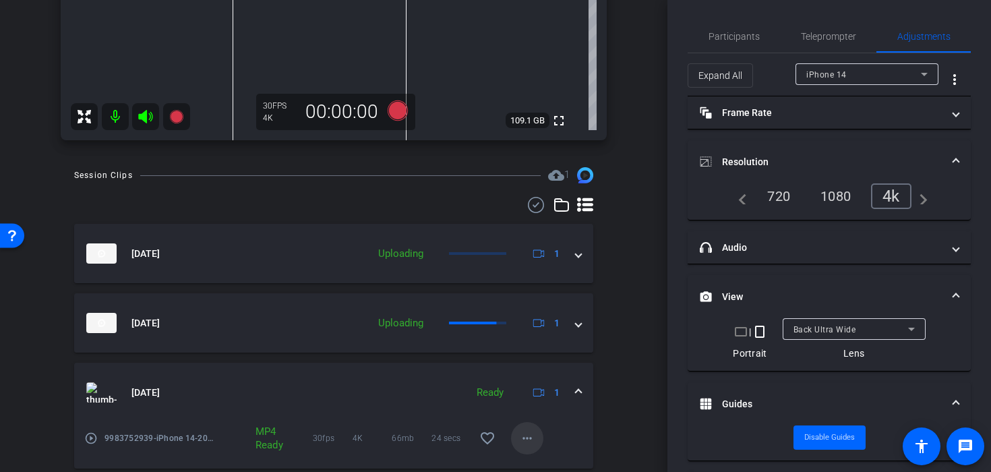
click at [530, 436] on mat-icon "more_horiz" at bounding box center [527, 438] width 16 height 16
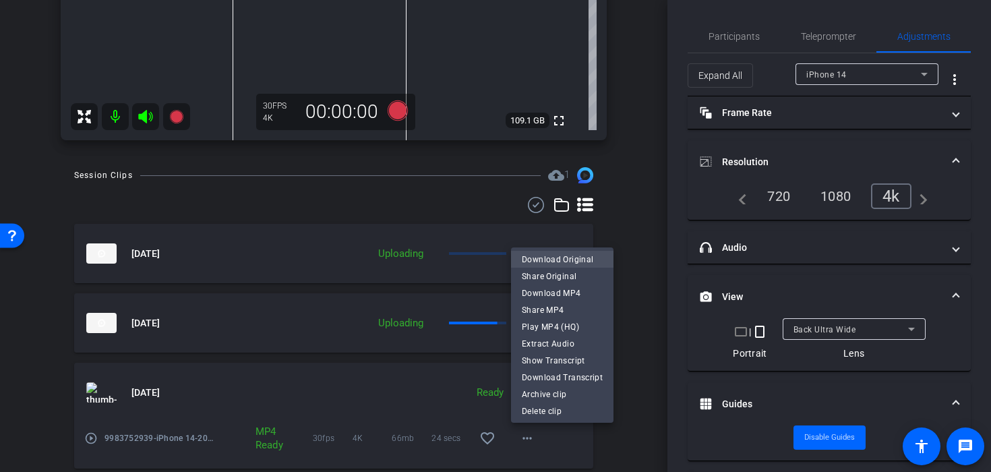
click at [566, 260] on span "Download Original" at bounding box center [562, 259] width 81 height 16
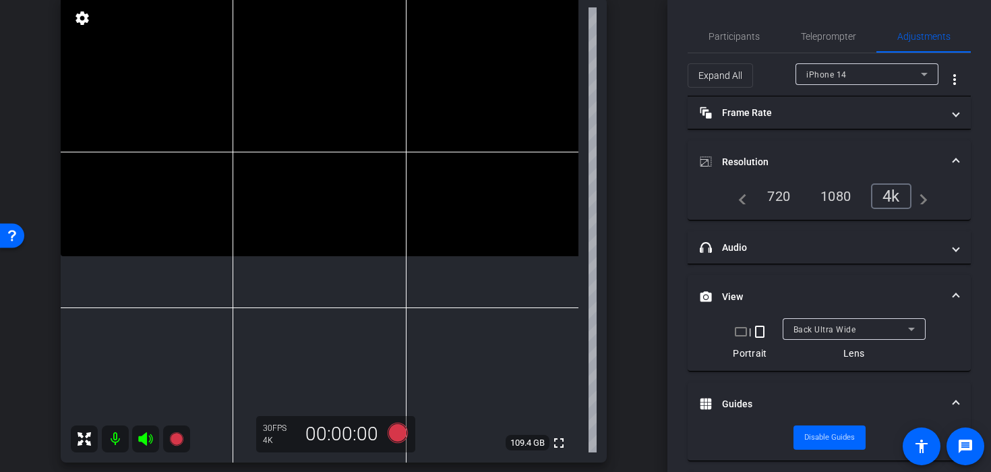
scroll to position [102, 0]
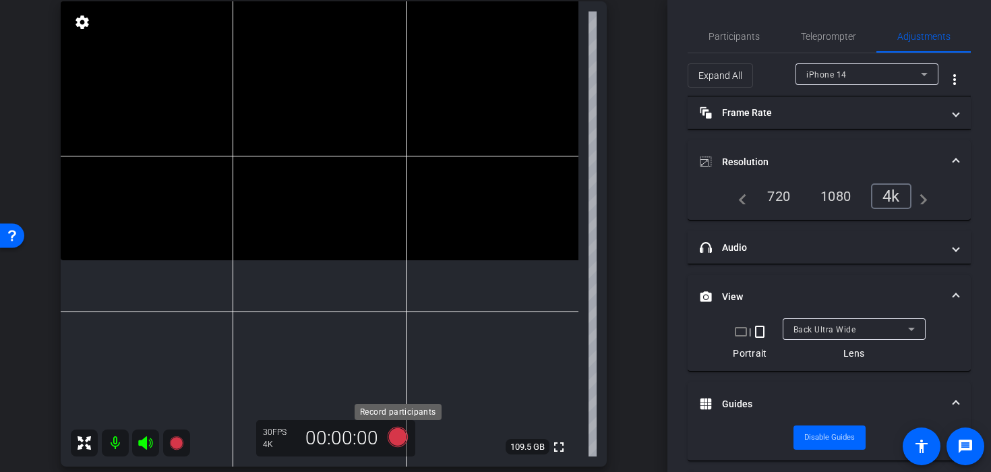
click at [404, 443] on icon at bounding box center [397, 437] width 32 height 24
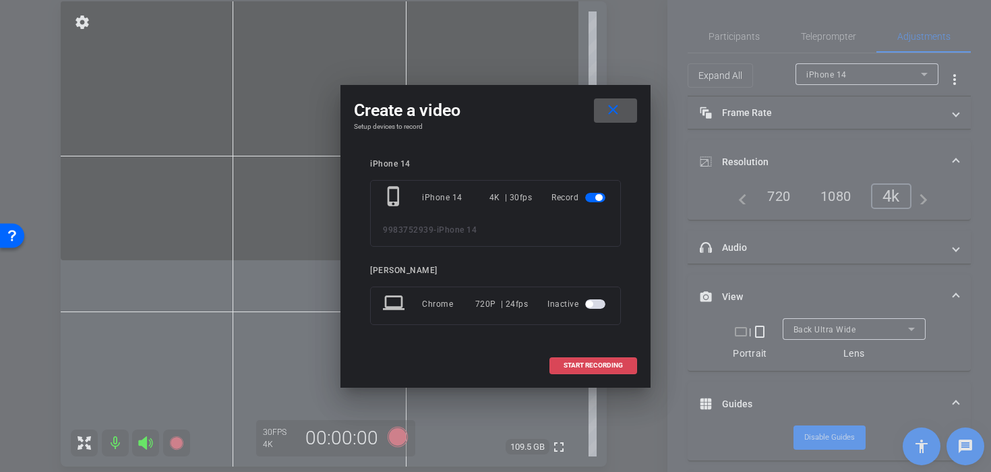
click at [569, 371] on span at bounding box center [593, 365] width 86 height 32
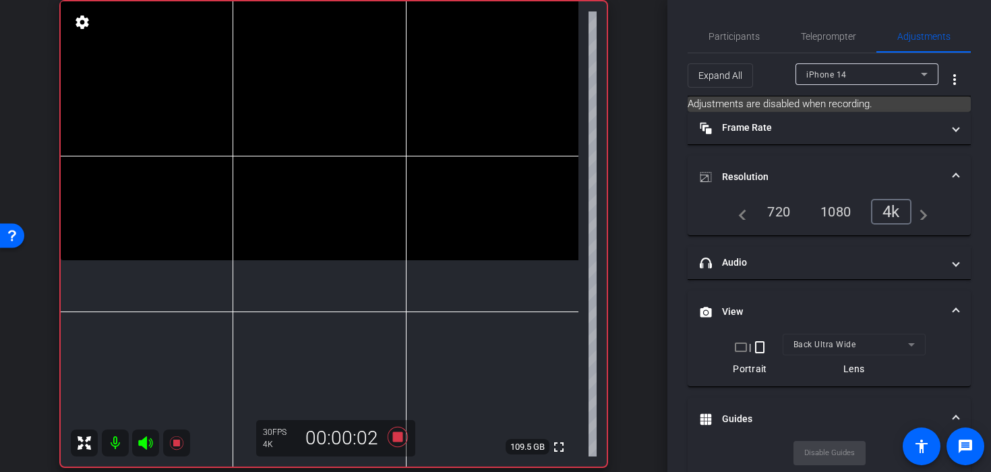
click at [317, 210] on video at bounding box center [319, 130] width 517 height 259
click at [272, 259] on video at bounding box center [319, 130] width 517 height 259
click at [260, 260] on video at bounding box center [319, 130] width 517 height 259
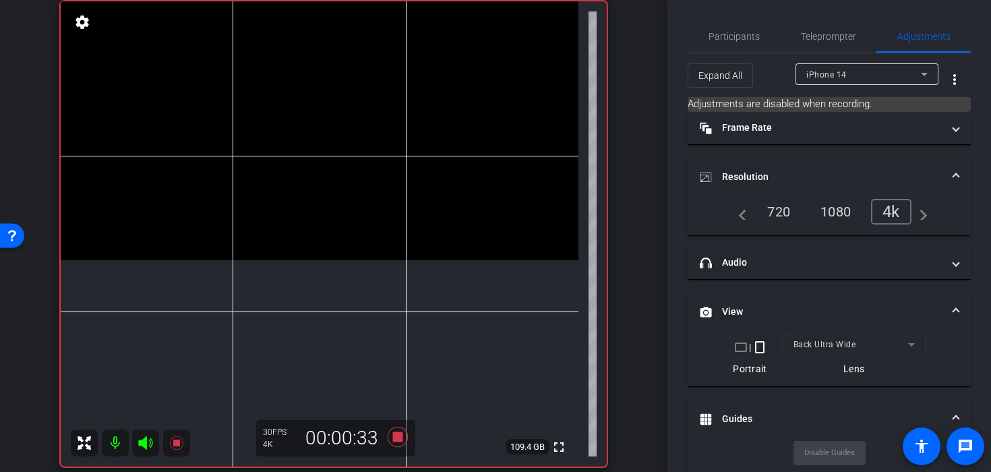
click at [278, 231] on video at bounding box center [319, 130] width 517 height 259
click at [276, 228] on video at bounding box center [319, 130] width 517 height 259
click at [286, 228] on video at bounding box center [319, 130] width 517 height 259
click at [349, 221] on video at bounding box center [319, 130] width 517 height 259
click at [282, 230] on video at bounding box center [319, 130] width 517 height 259
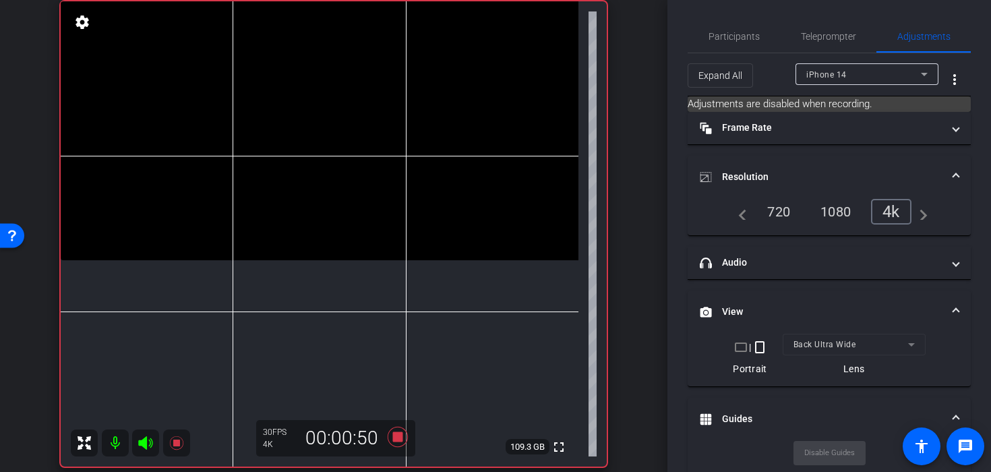
click at [244, 238] on video at bounding box center [319, 130] width 517 height 259
click at [400, 439] on icon at bounding box center [397, 437] width 20 height 20
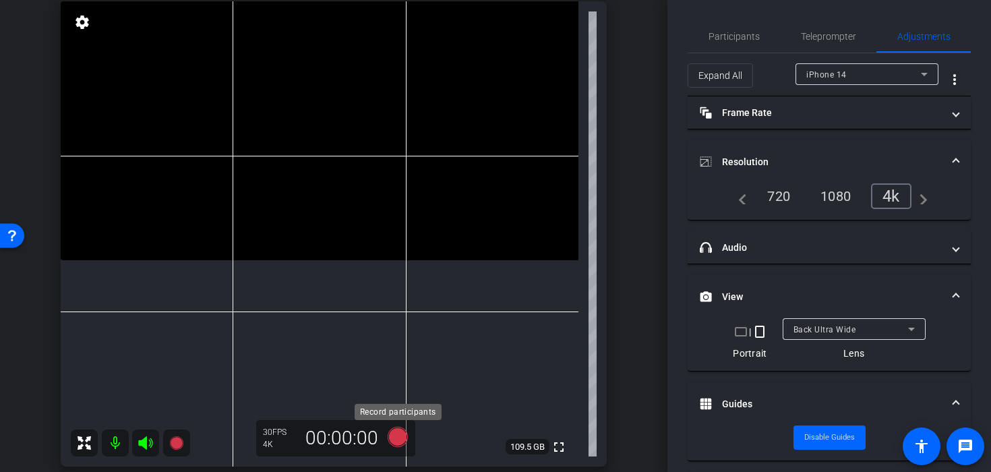
click at [390, 436] on icon at bounding box center [397, 437] width 20 height 20
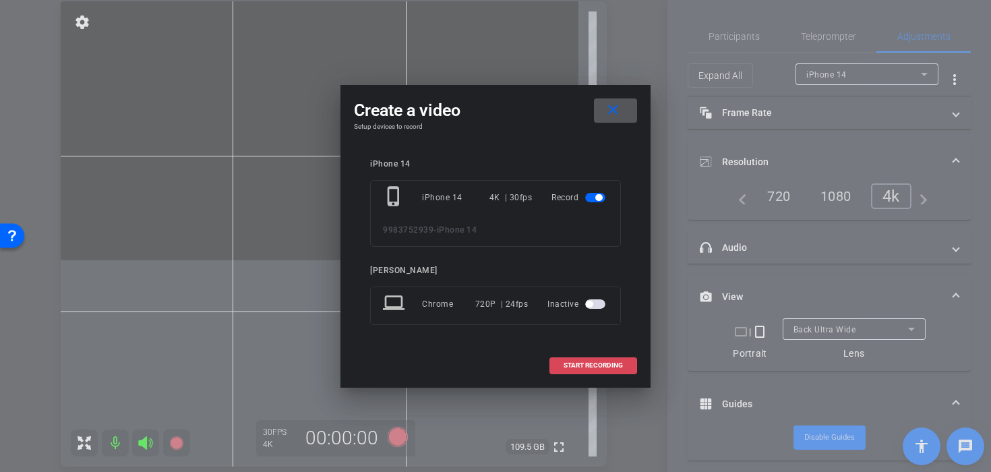
click at [577, 364] on span "START RECORDING" at bounding box center [592, 365] width 59 height 7
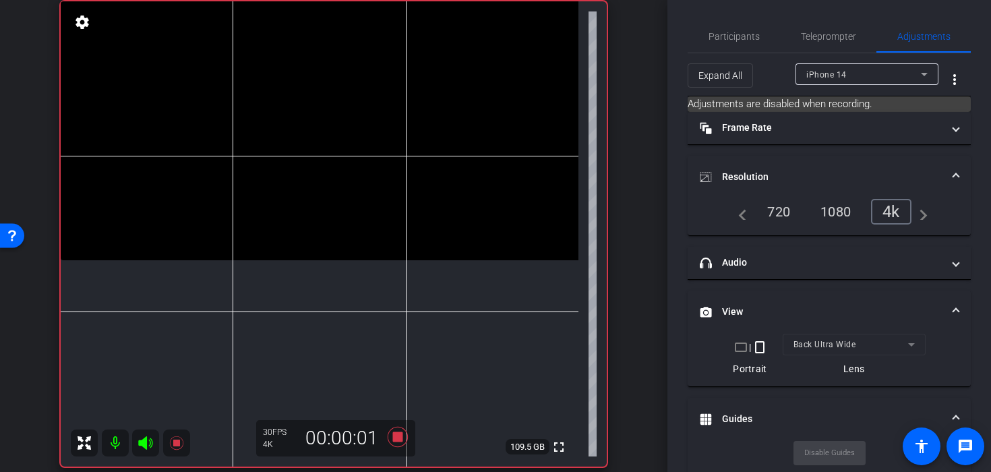
click at [294, 260] on video at bounding box center [319, 130] width 517 height 259
click at [287, 260] on video at bounding box center [319, 130] width 517 height 259
click at [278, 260] on video at bounding box center [319, 130] width 517 height 259
click at [292, 260] on video at bounding box center [319, 130] width 517 height 259
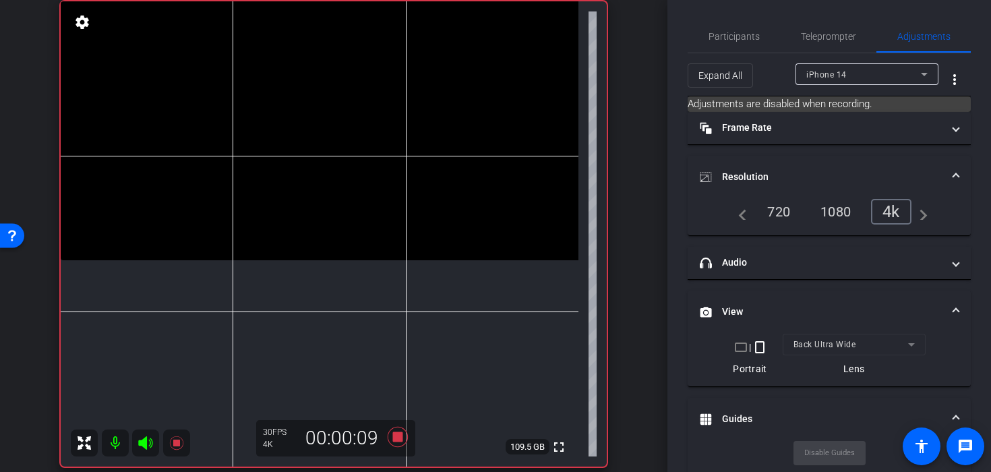
click at [292, 260] on video at bounding box center [319, 130] width 517 height 259
click at [279, 260] on video at bounding box center [319, 130] width 517 height 259
click at [396, 444] on icon at bounding box center [397, 437] width 32 height 24
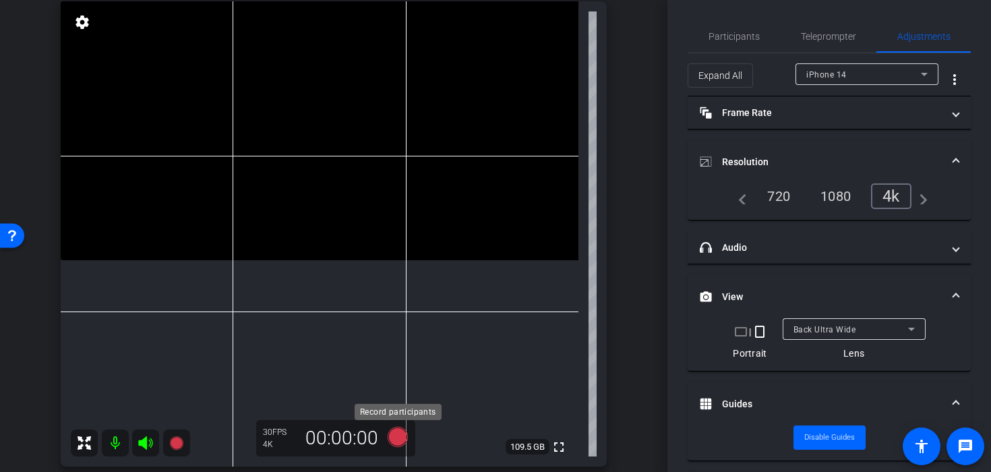
click at [396, 439] on icon at bounding box center [397, 437] width 20 height 20
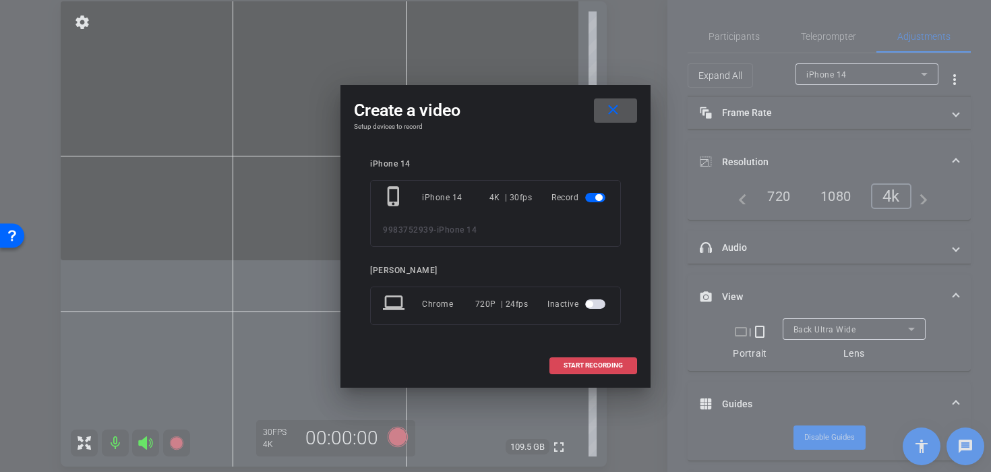
click at [561, 369] on span at bounding box center [593, 365] width 86 height 32
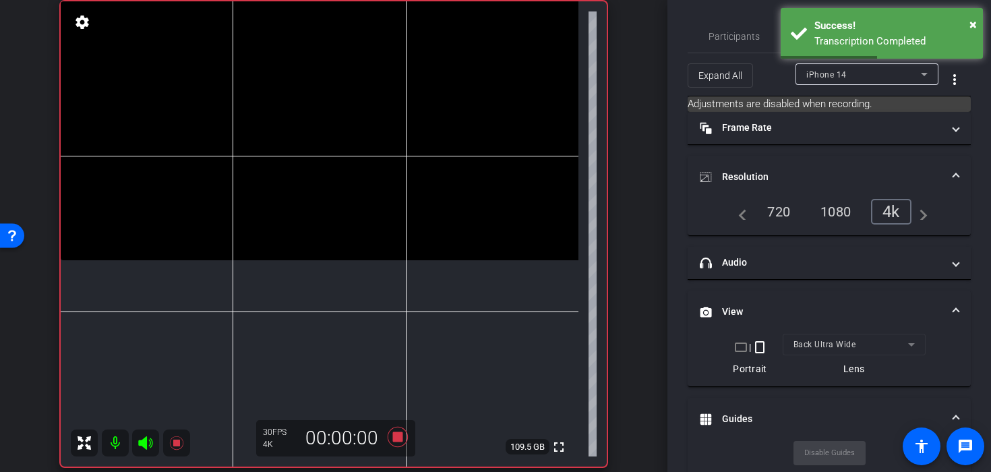
click at [298, 248] on video at bounding box center [319, 130] width 517 height 259
click at [285, 260] on video at bounding box center [319, 130] width 517 height 259
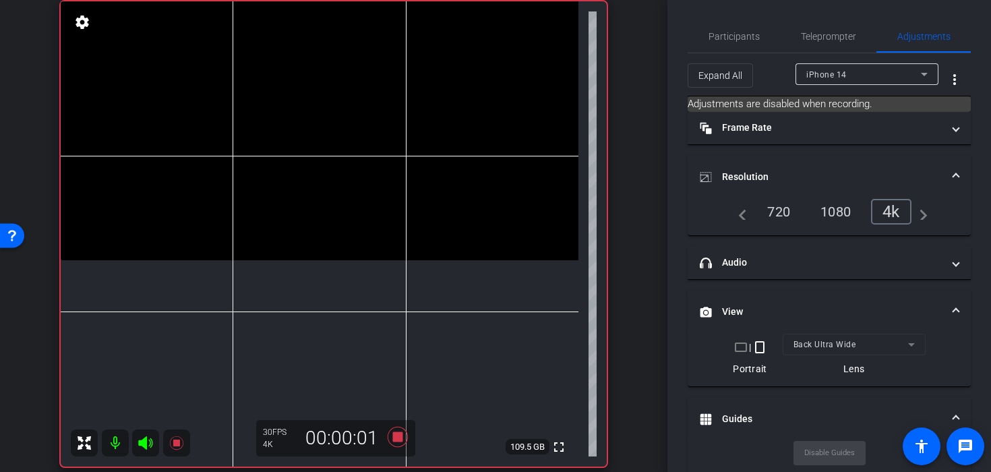
click at [299, 260] on video at bounding box center [319, 130] width 517 height 259
click at [375, 255] on video at bounding box center [319, 130] width 517 height 259
click at [220, 203] on video at bounding box center [319, 130] width 517 height 259
click at [252, 185] on video at bounding box center [319, 130] width 517 height 259
click at [293, 220] on video at bounding box center [319, 130] width 517 height 259
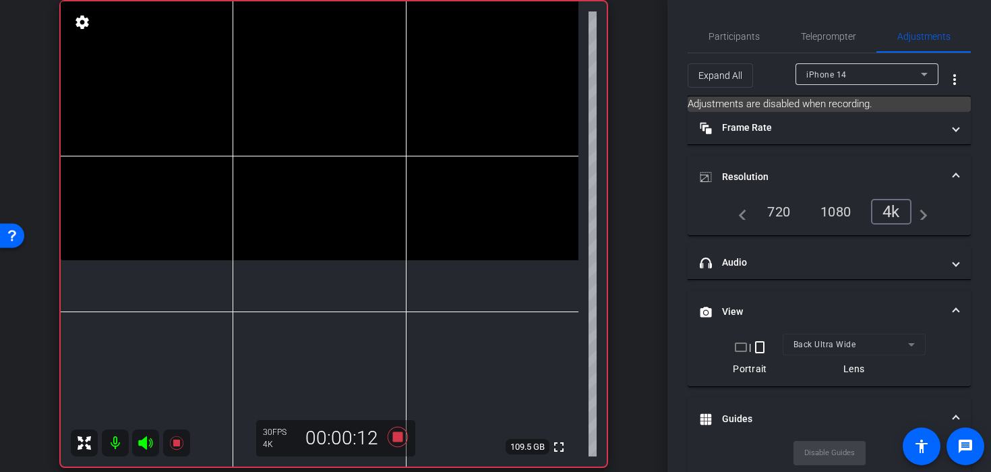
click at [283, 255] on video at bounding box center [319, 130] width 517 height 259
click at [274, 255] on video at bounding box center [319, 130] width 517 height 259
click at [380, 259] on video at bounding box center [319, 130] width 517 height 259
click at [371, 249] on video at bounding box center [319, 130] width 517 height 259
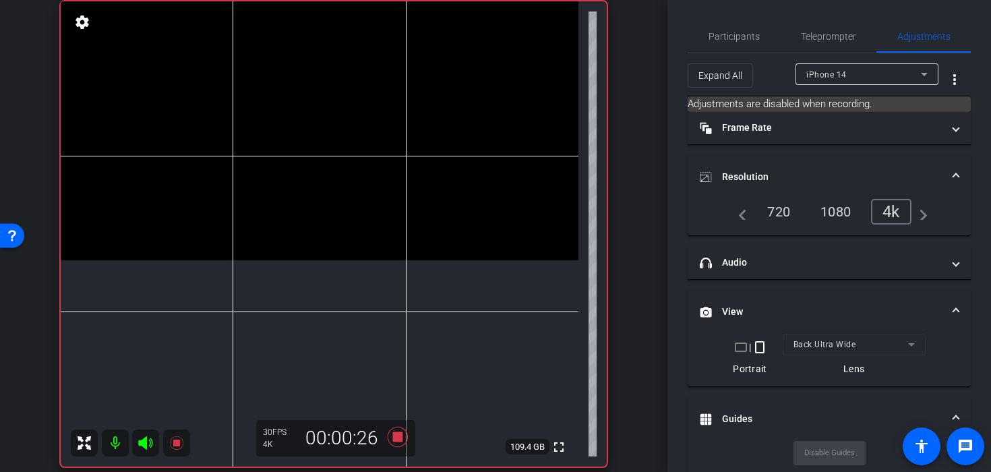
click at [344, 238] on video at bounding box center [319, 130] width 517 height 259
click at [358, 228] on video at bounding box center [319, 130] width 517 height 259
click at [290, 233] on video at bounding box center [319, 130] width 517 height 259
click at [250, 234] on video at bounding box center [319, 130] width 517 height 259
click at [396, 439] on icon at bounding box center [397, 437] width 20 height 20
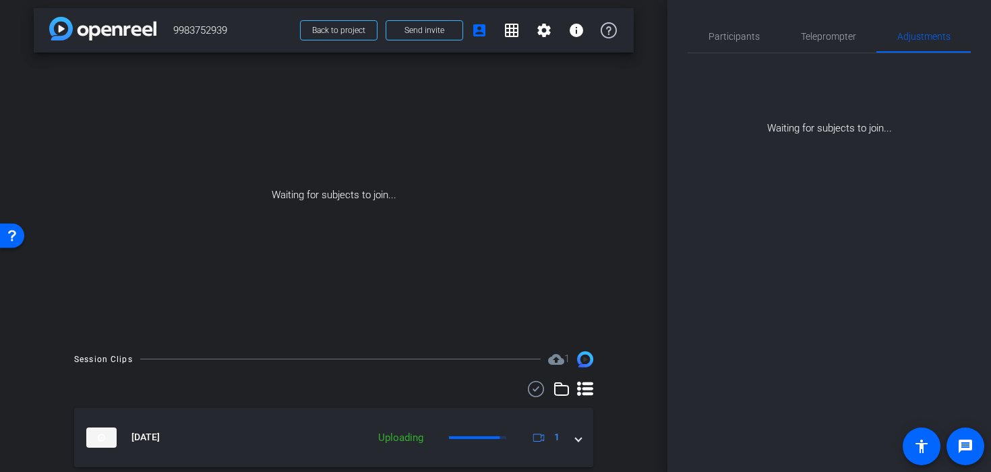
scroll to position [5, 0]
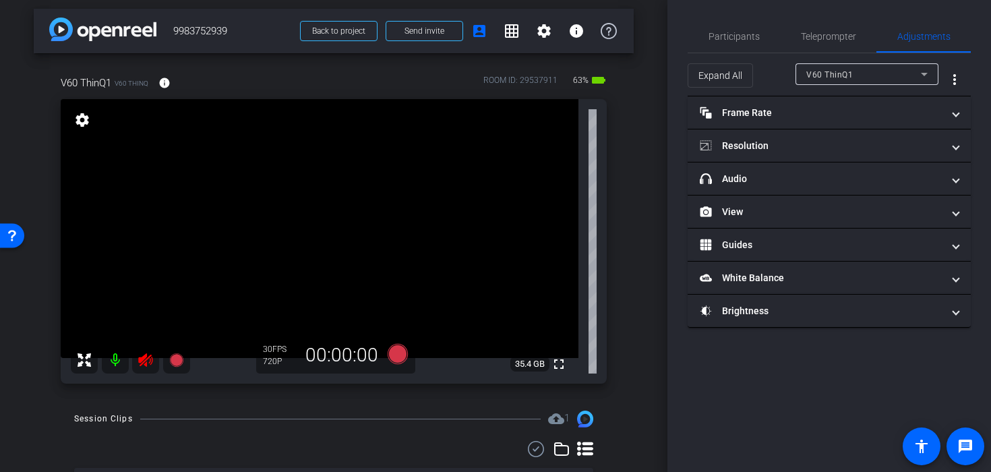
click at [145, 353] on icon at bounding box center [145, 360] width 16 height 16
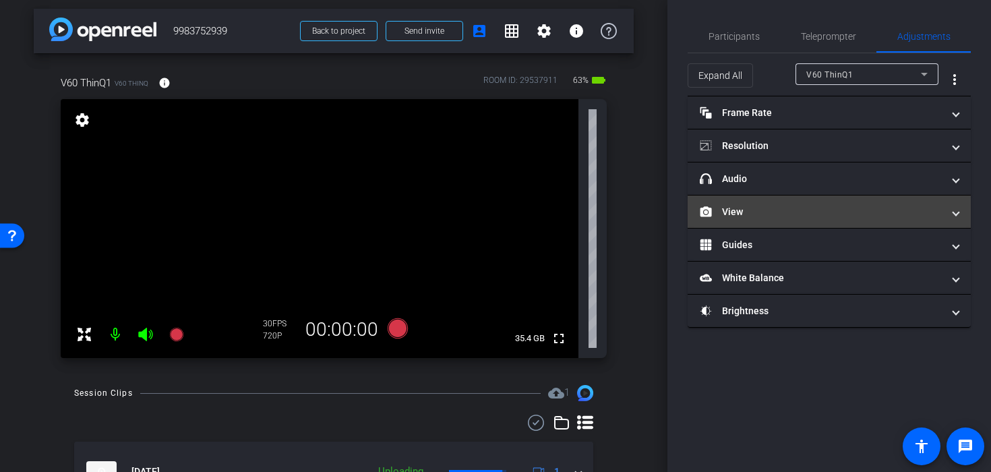
click at [759, 217] on mat-panel-title "View" at bounding box center [820, 212] width 243 height 14
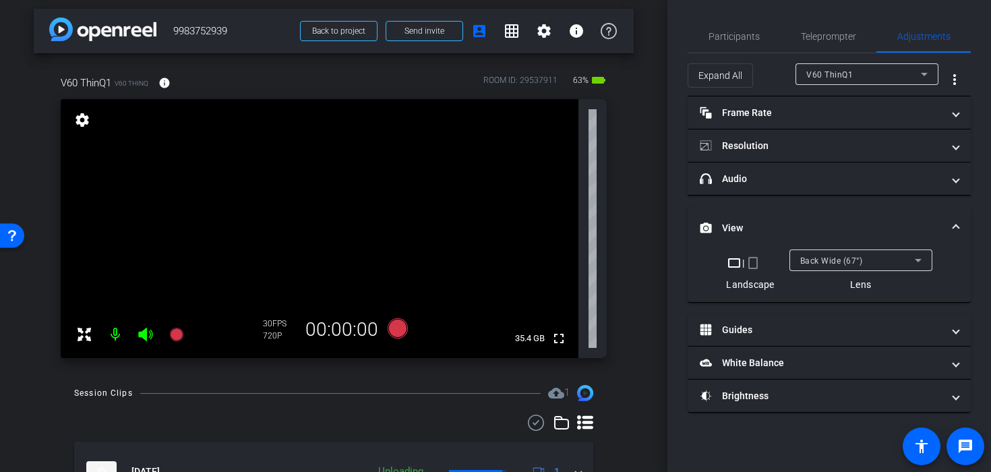
click at [754, 263] on mat-icon "crop_portrait" at bounding box center [753, 263] width 16 height 16
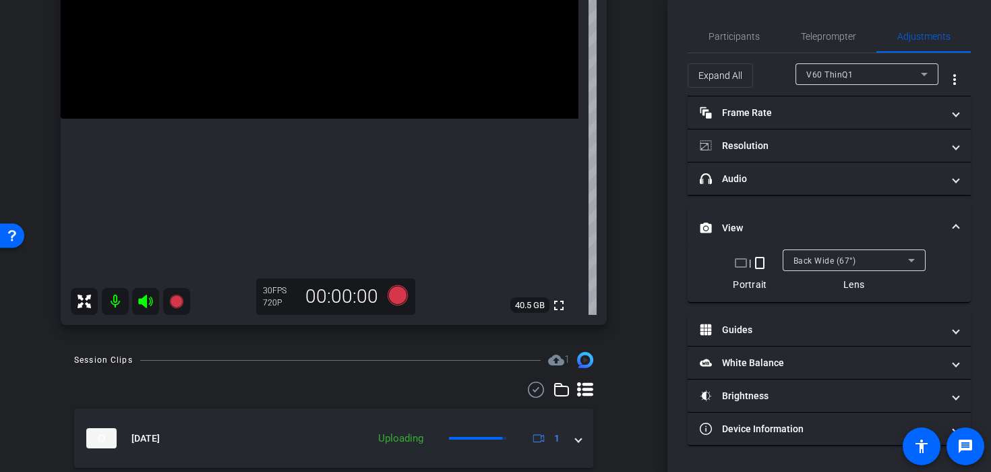
scroll to position [243, 0]
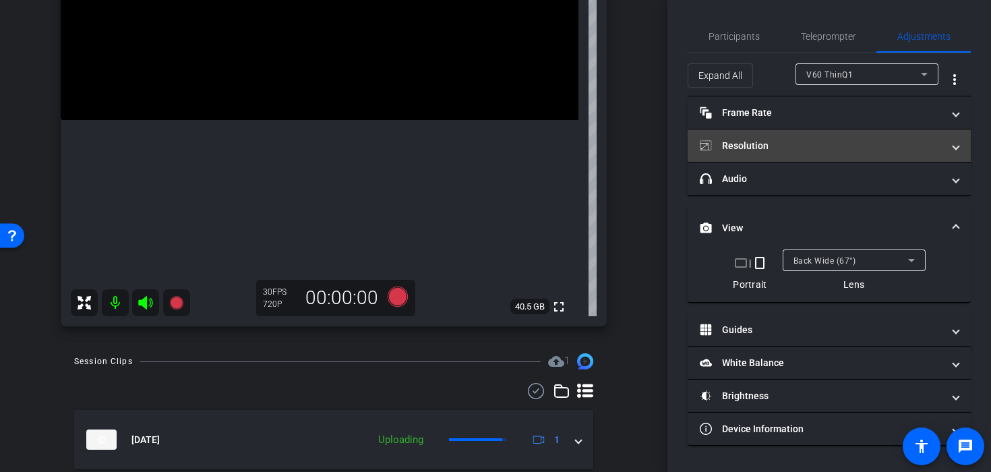
click at [799, 155] on mat-expansion-panel-header "Resolution" at bounding box center [828, 145] width 283 height 32
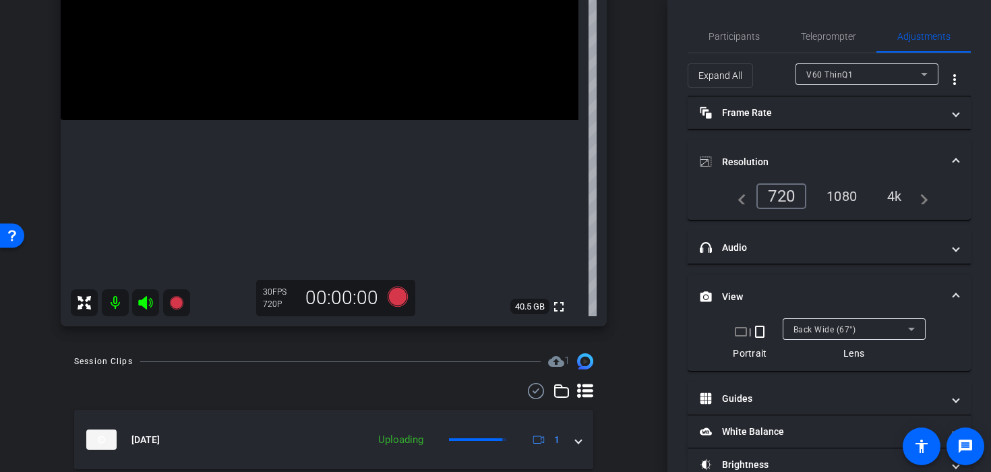
click at [908, 205] on div "4k" at bounding box center [894, 196] width 35 height 23
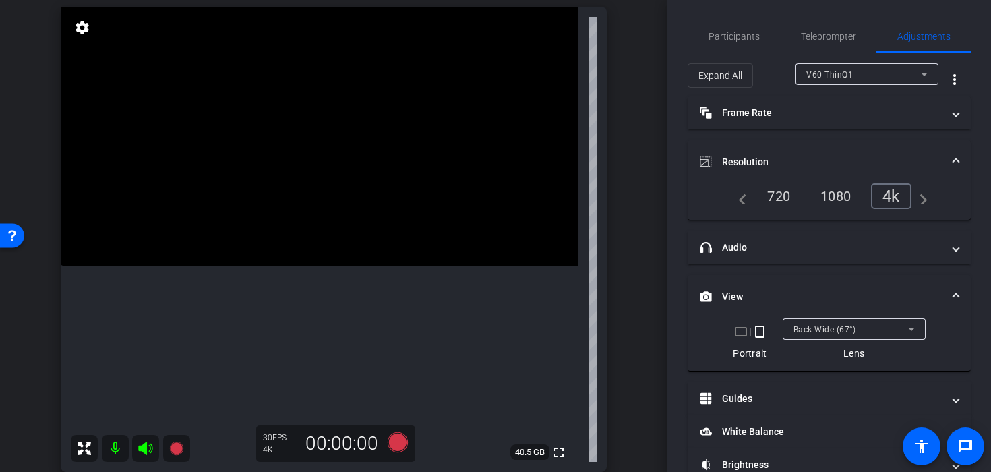
scroll to position [104, 0]
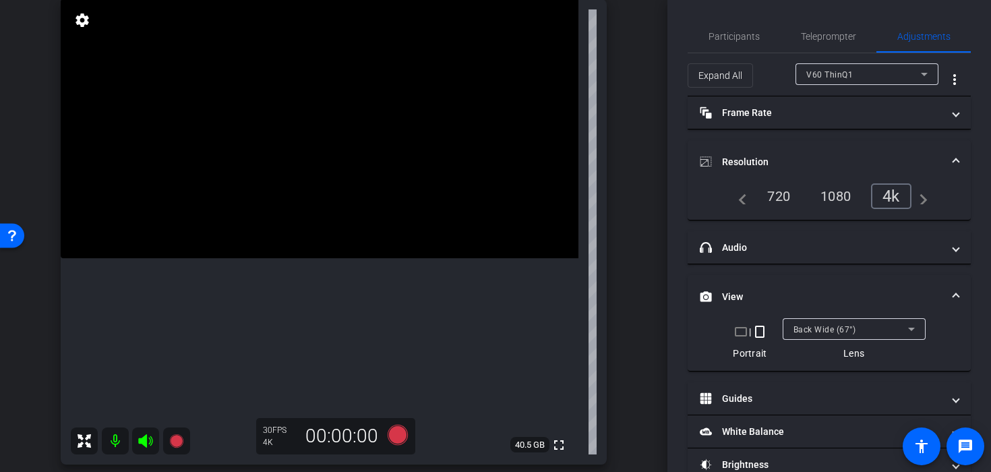
click at [272, 258] on video at bounding box center [319, 128] width 517 height 259
click at [272, 263] on div at bounding box center [272, 264] width 34 height 34
click at [272, 258] on video at bounding box center [319, 128] width 517 height 259
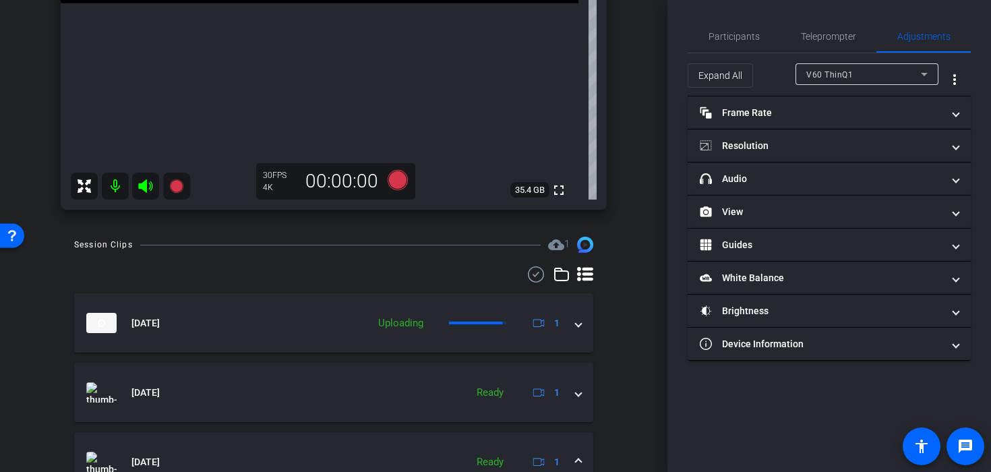
scroll to position [370, 0]
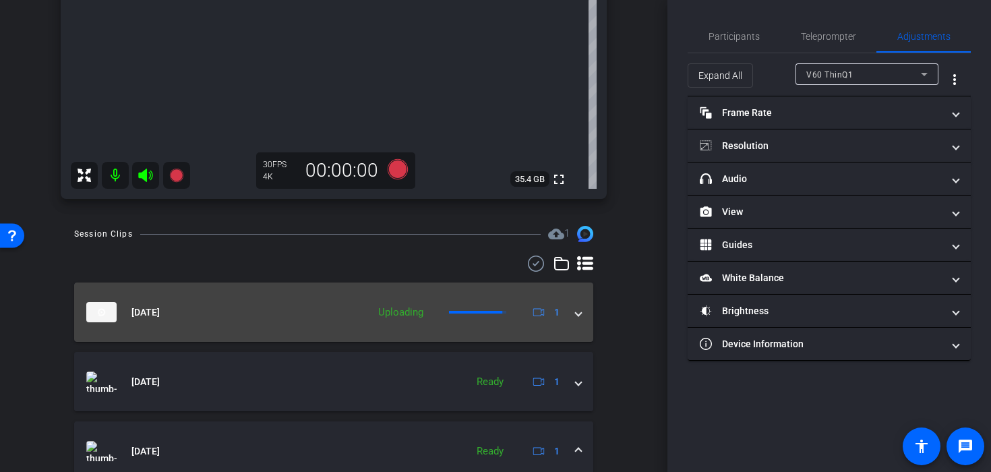
click at [584, 313] on mat-expansion-panel-header "[DATE] Uploading 1" at bounding box center [333, 311] width 519 height 59
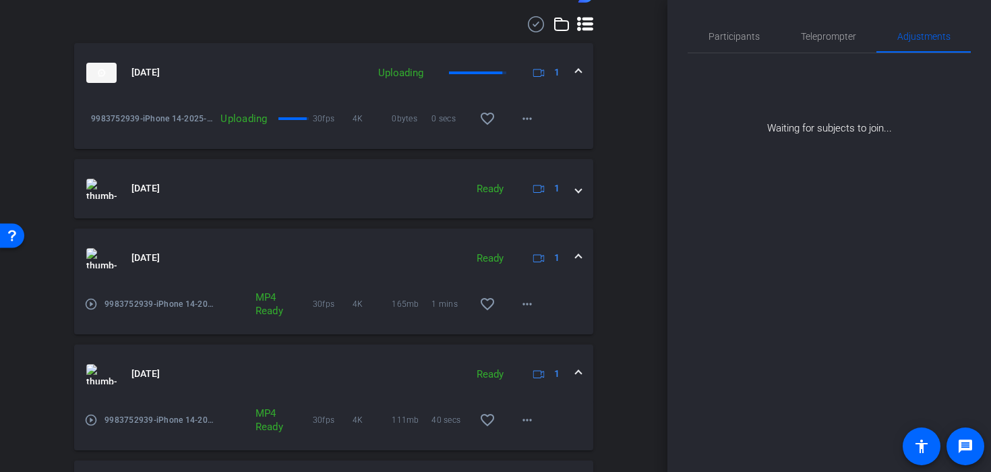
scroll to position [131, 0]
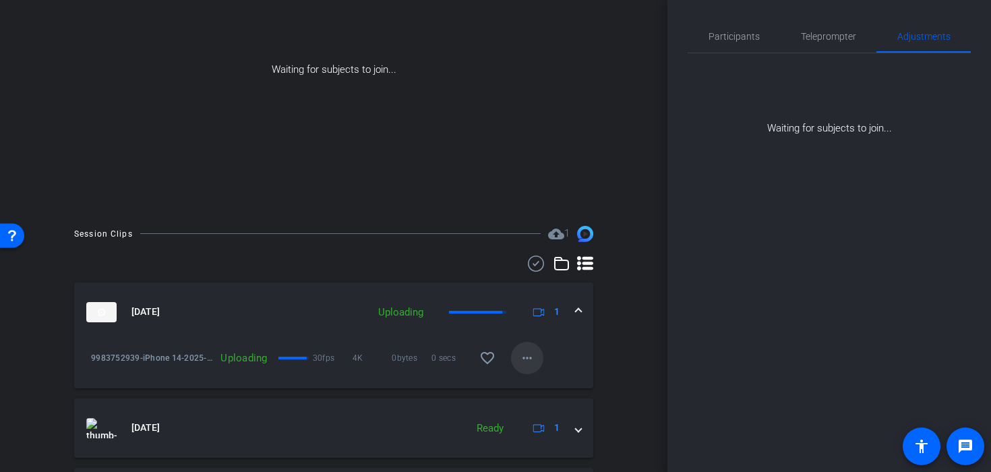
click at [532, 360] on mat-icon "more_horiz" at bounding box center [527, 358] width 16 height 16
click at [643, 341] on div at bounding box center [495, 236] width 991 height 472
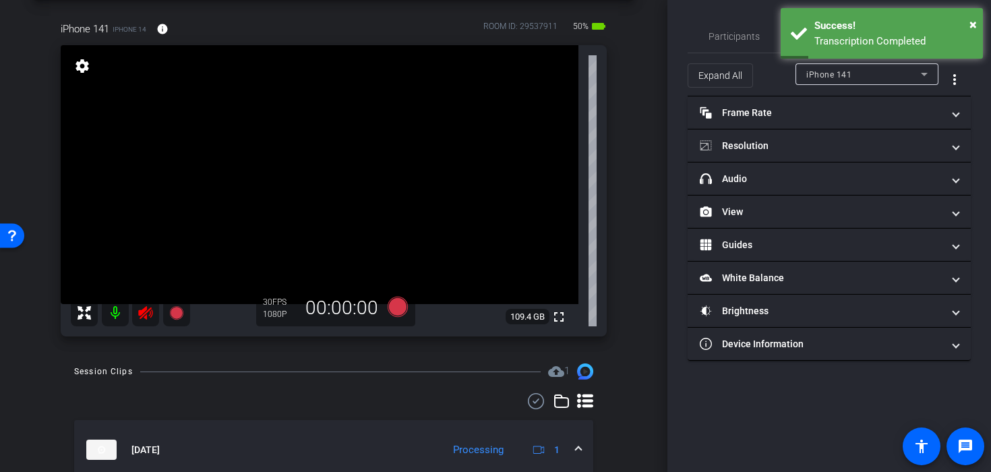
scroll to position [0, 0]
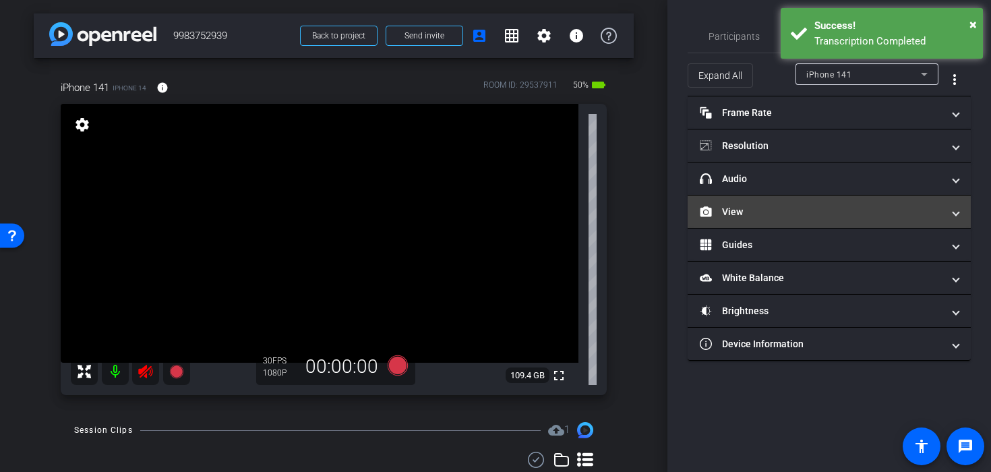
click at [730, 210] on mat-panel-title "View" at bounding box center [820, 212] width 243 height 14
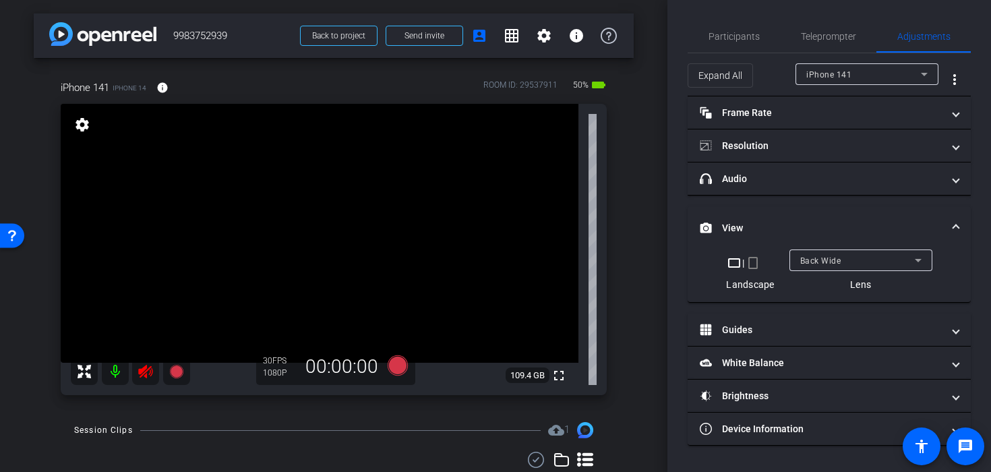
click at [817, 250] on div "Back Wide" at bounding box center [860, 260] width 121 height 22
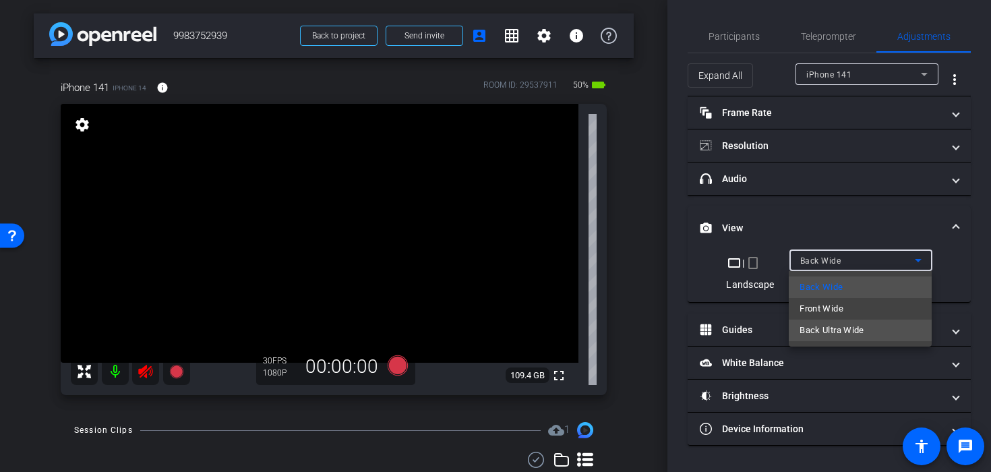
click at [847, 328] on span "Back Ultra Wide" at bounding box center [831, 330] width 65 height 16
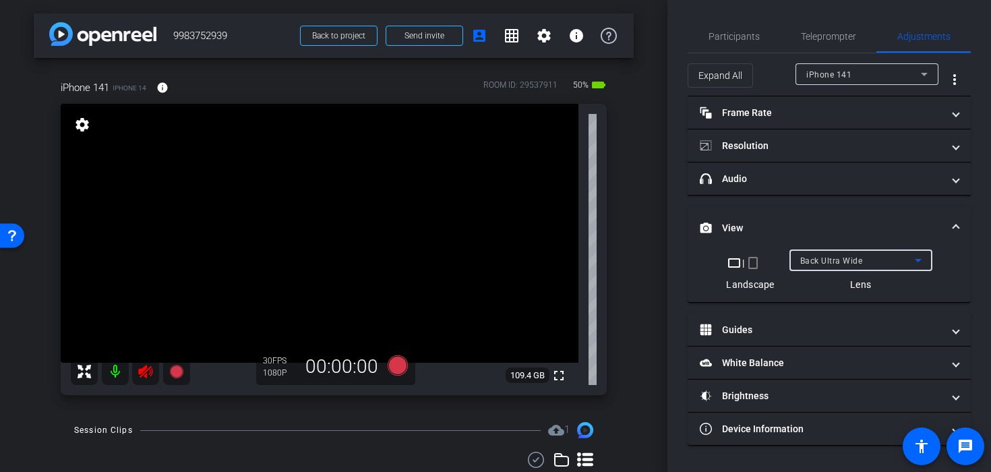
click at [752, 263] on mat-icon "crop_portrait" at bounding box center [753, 263] width 16 height 16
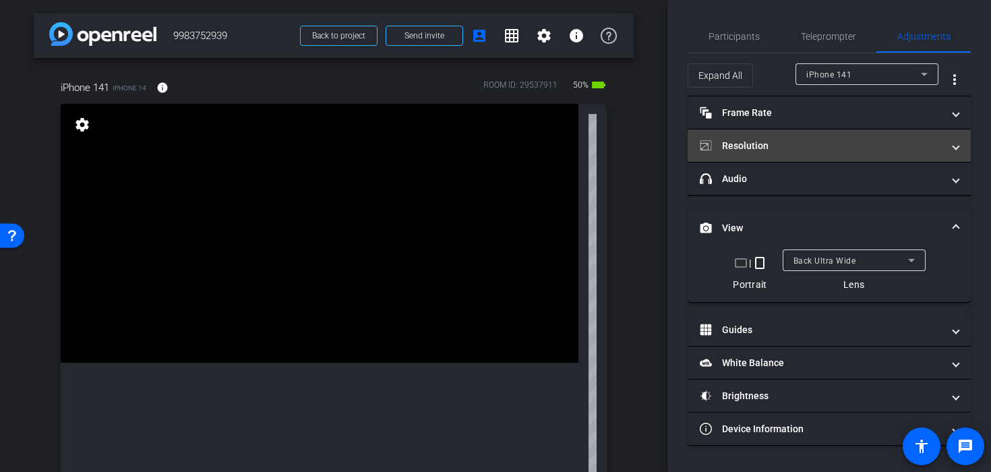
click at [784, 150] on mat-panel-title "Resolution" at bounding box center [820, 146] width 243 height 14
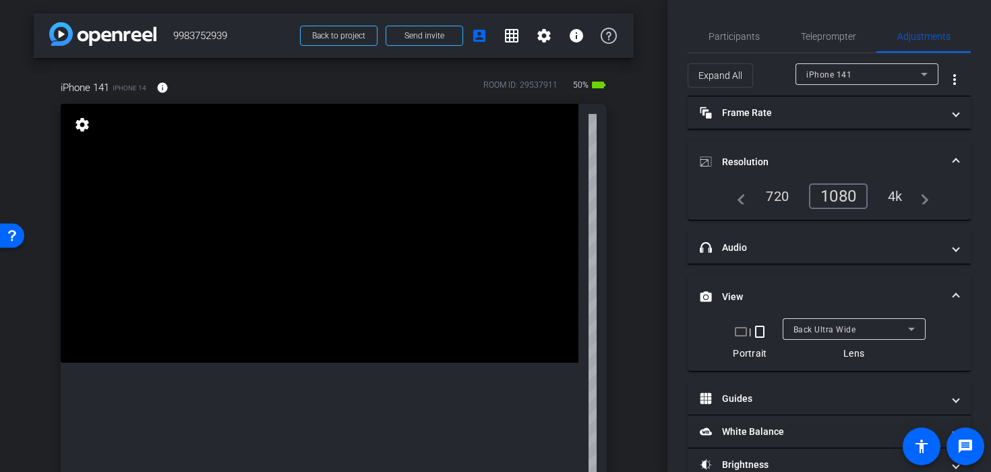
click at [885, 195] on div "4k" at bounding box center [894, 196] width 35 height 23
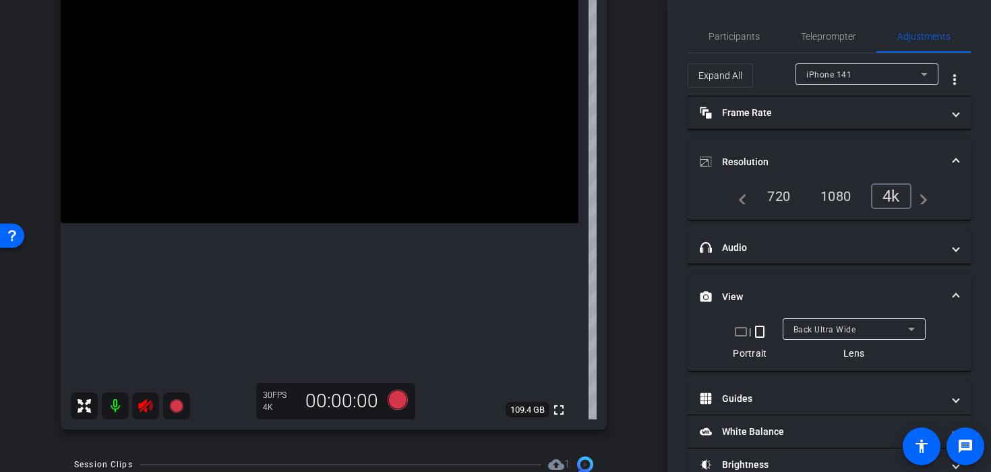
scroll to position [141, 0]
click at [144, 411] on icon at bounding box center [145, 404] width 16 height 16
click at [728, 35] on span "Participants" at bounding box center [733, 36] width 51 height 9
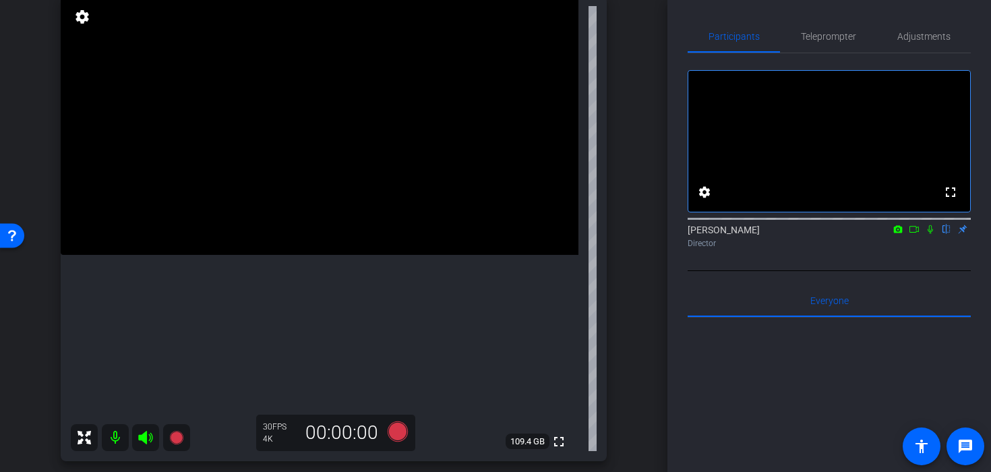
scroll to position [102, 0]
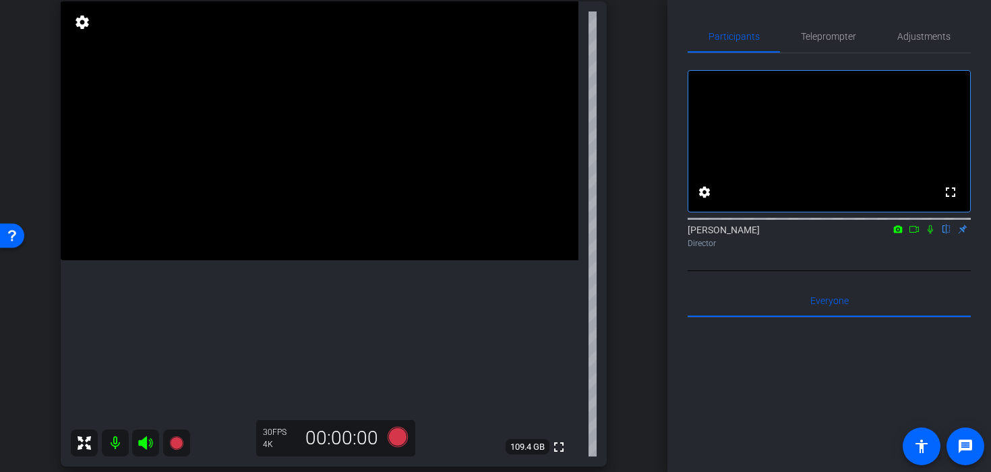
click at [282, 260] on video at bounding box center [319, 130] width 517 height 259
click at [818, 34] on span "Teleprompter" at bounding box center [827, 36] width 55 height 9
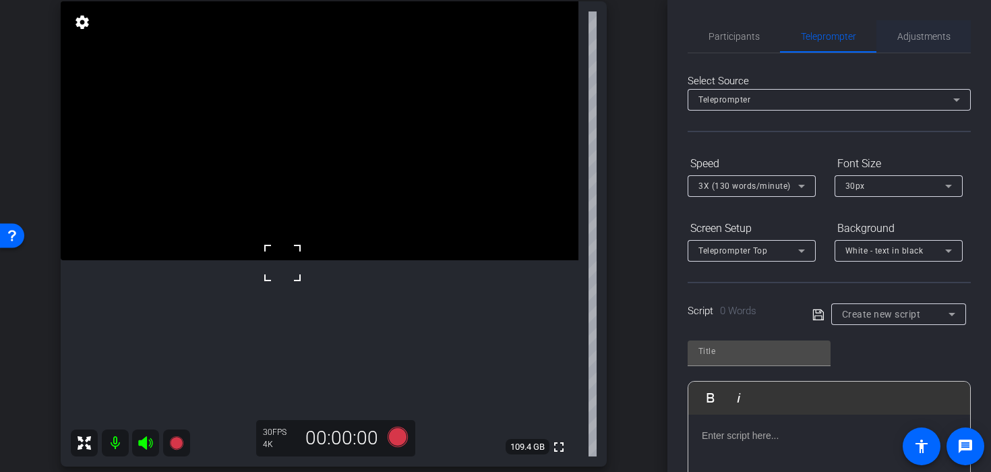
click at [902, 38] on span "Adjustments" at bounding box center [923, 36] width 53 height 9
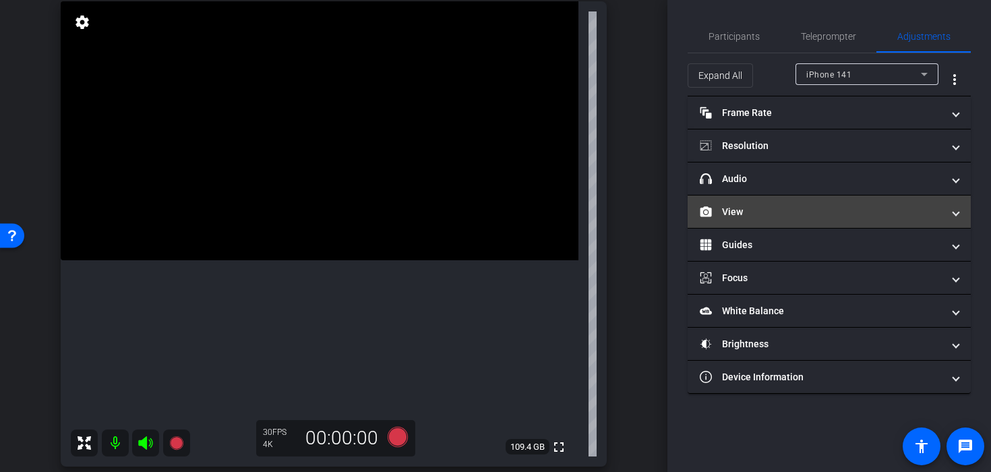
click at [773, 214] on mat-panel-title "View" at bounding box center [820, 212] width 243 height 14
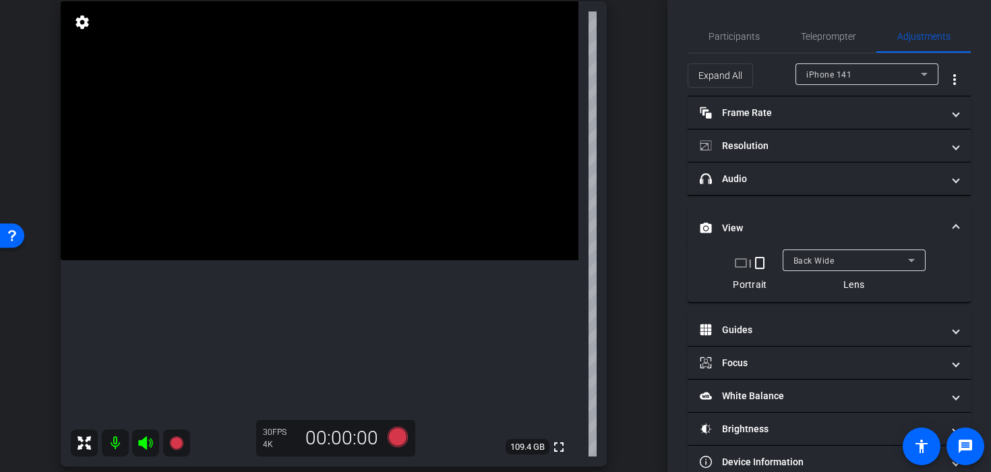
click at [816, 264] on span "Back Wide" at bounding box center [813, 260] width 41 height 9
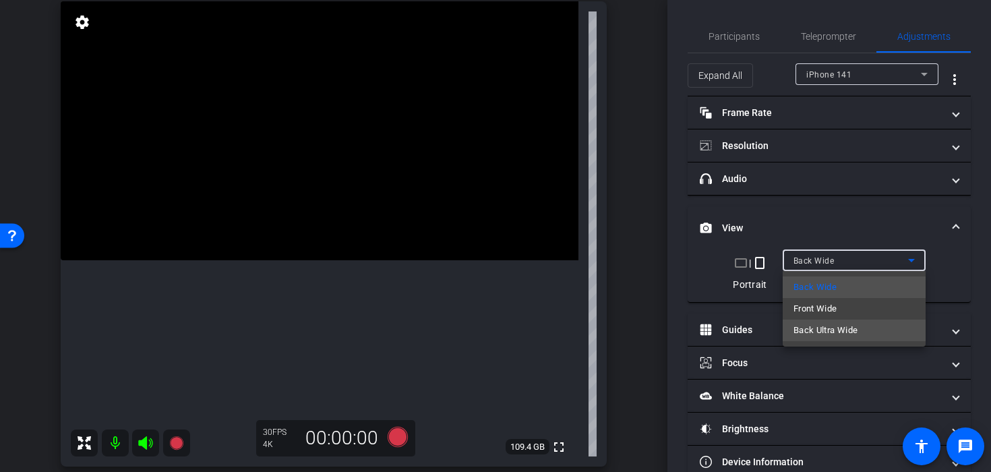
click at [817, 325] on span "Back Ultra Wide" at bounding box center [825, 330] width 65 height 16
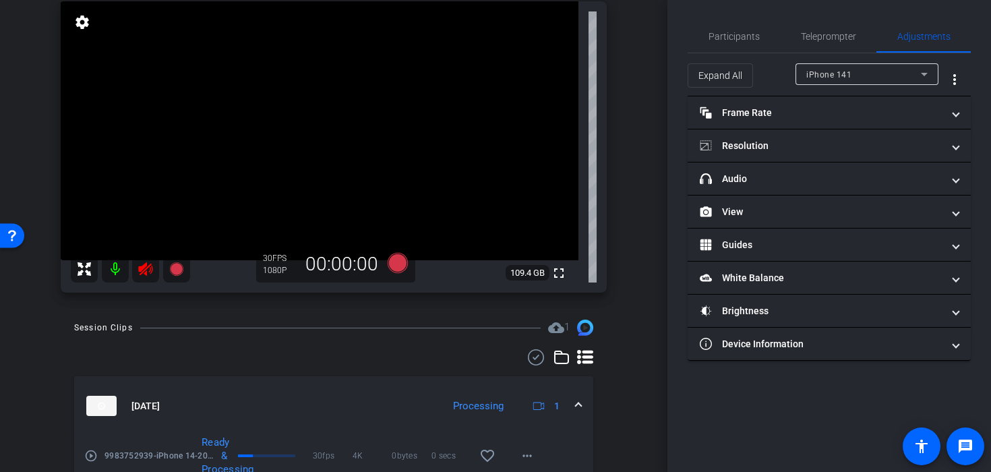
click at [150, 271] on icon at bounding box center [145, 269] width 16 height 16
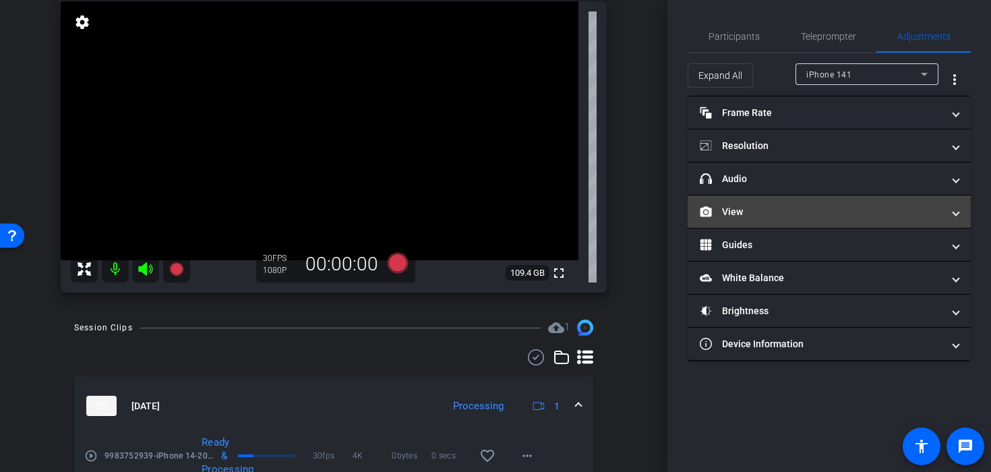
click at [739, 217] on mat-panel-title "View" at bounding box center [820, 212] width 243 height 14
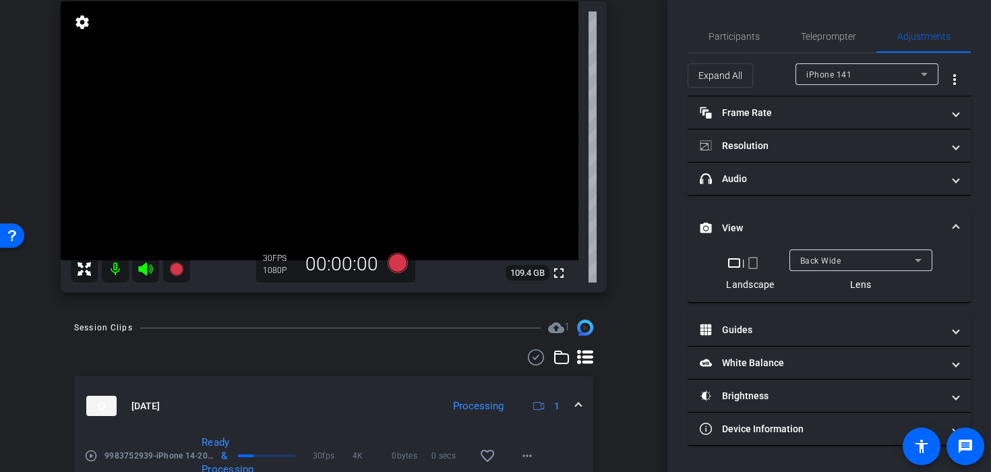
click at [754, 265] on mat-icon "crop_portrait" at bounding box center [753, 263] width 16 height 16
click at [807, 261] on span "Back Wide" at bounding box center [820, 260] width 41 height 9
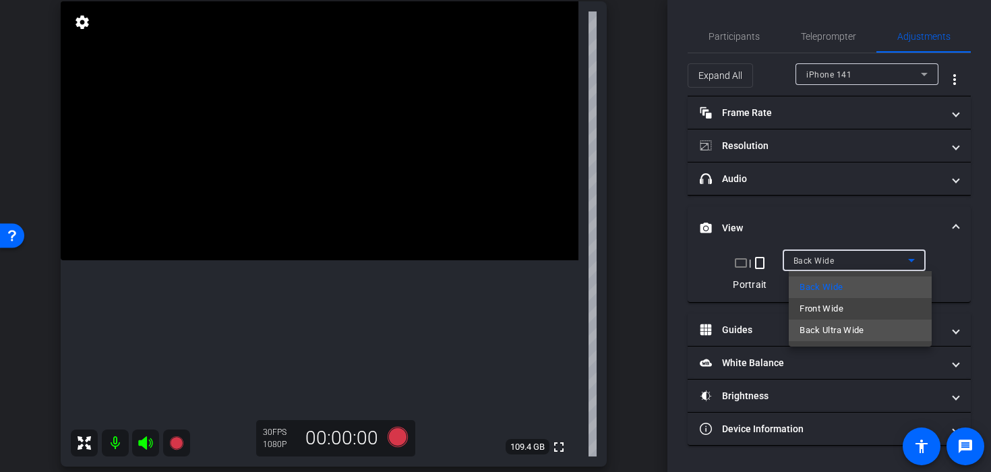
click at [813, 326] on span "Back Ultra Wide" at bounding box center [831, 330] width 65 height 16
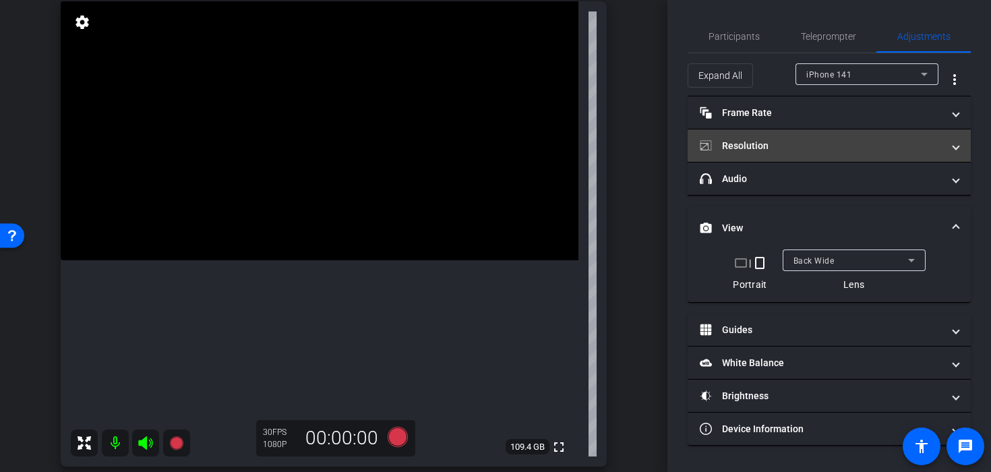
click at [756, 152] on mat-panel-title "Resolution" at bounding box center [820, 146] width 243 height 14
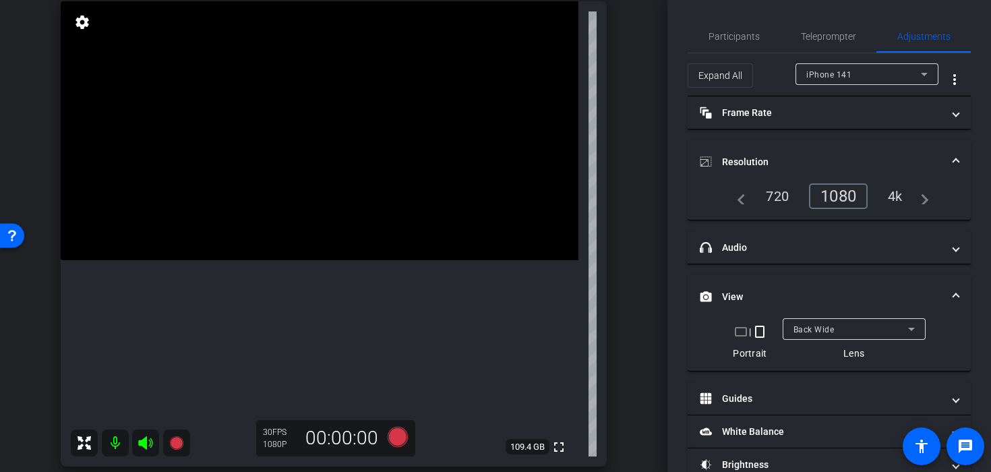
click at [904, 193] on div "4k" at bounding box center [894, 196] width 35 height 23
click at [786, 336] on div "Back Wide" at bounding box center [853, 329] width 143 height 22
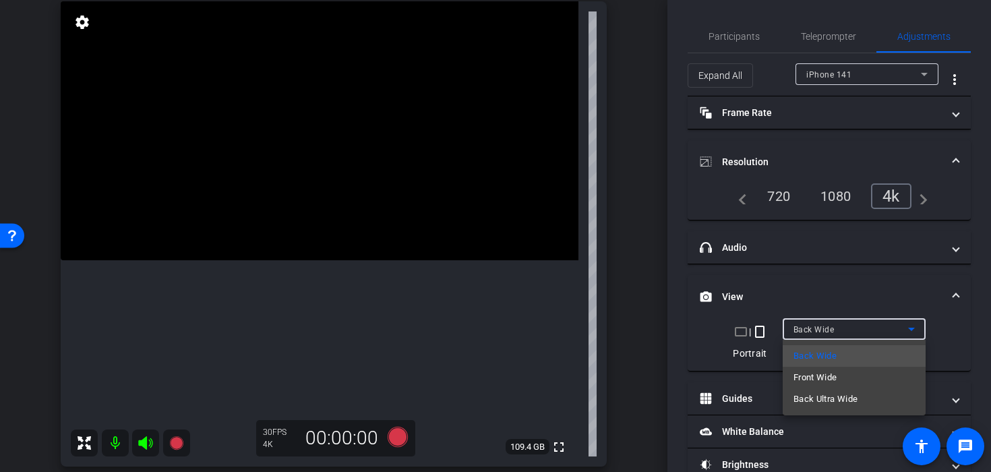
click at [811, 276] on div at bounding box center [495, 236] width 991 height 472
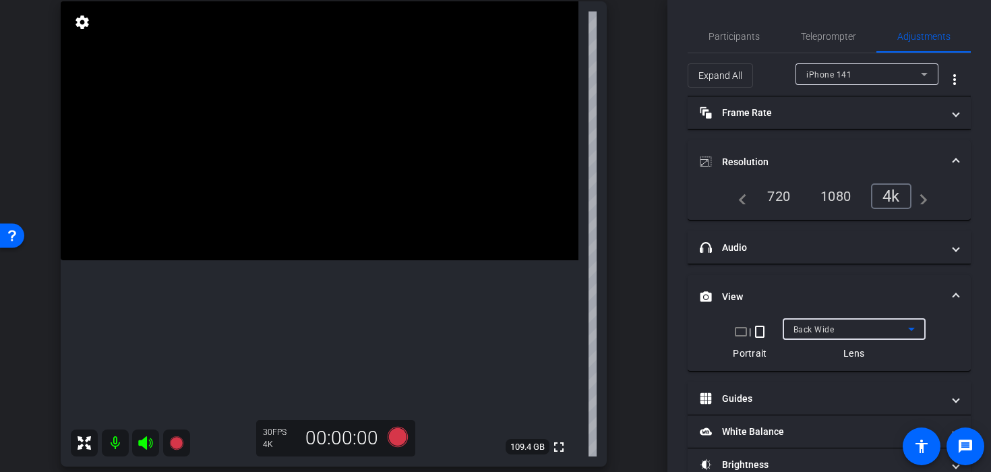
click at [815, 332] on span "Back Wide" at bounding box center [813, 329] width 41 height 9
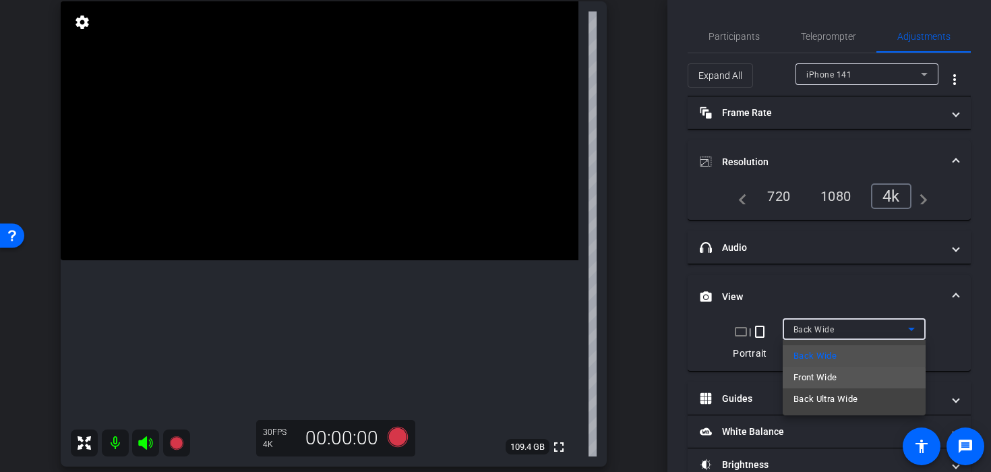
click at [810, 381] on span "Front Wide" at bounding box center [815, 377] width 44 height 16
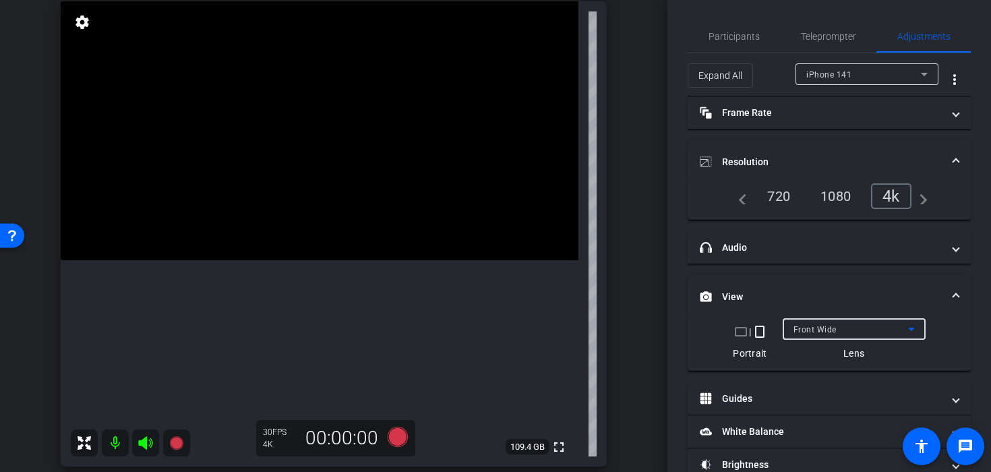
click at [804, 334] on span "Front Wide" at bounding box center [814, 329] width 43 height 9
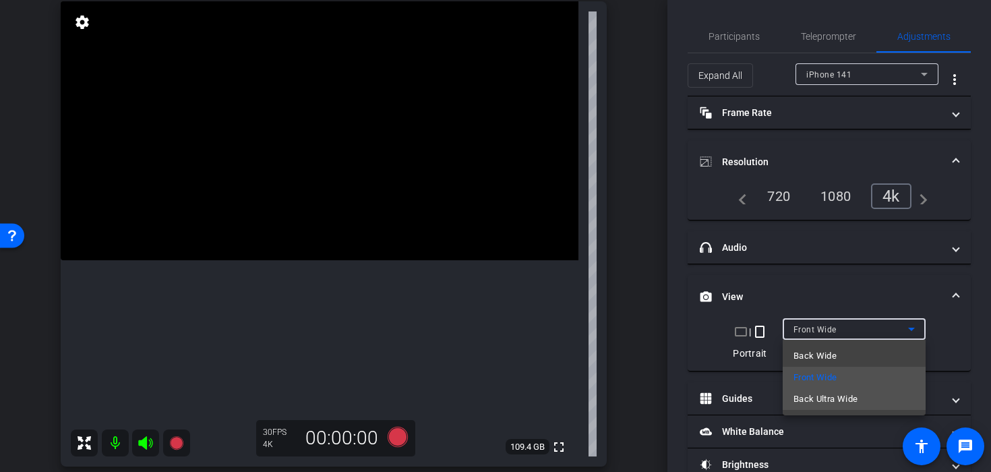
click at [807, 393] on span "Back Ultra Wide" at bounding box center [825, 399] width 65 height 16
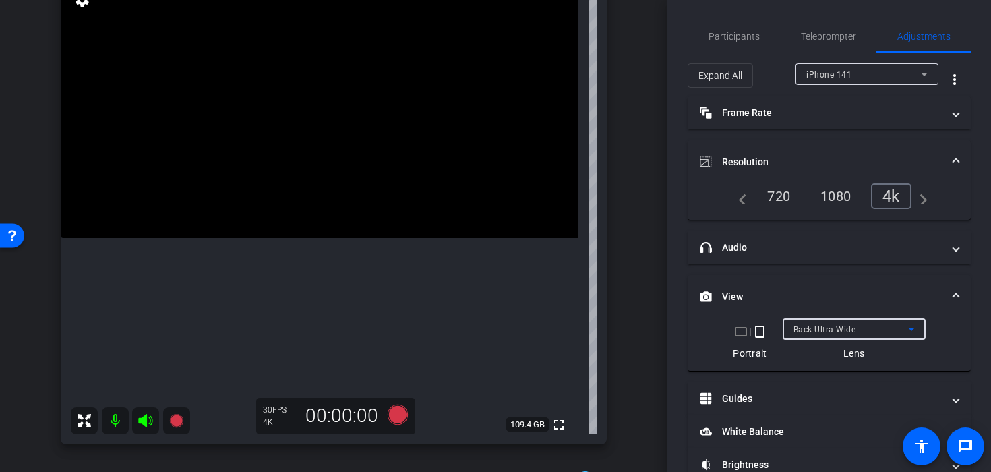
scroll to position [130, 0]
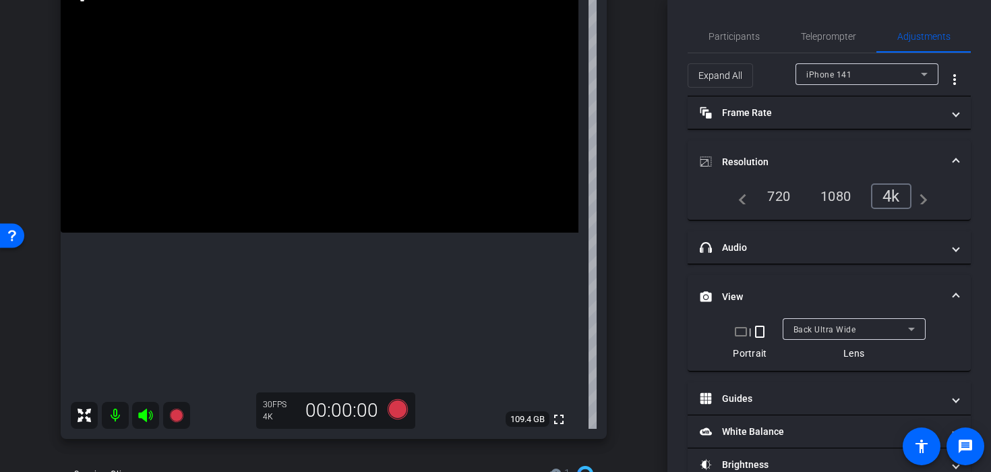
click at [301, 150] on video at bounding box center [319, 103] width 517 height 259
click at [307, 139] on video at bounding box center [319, 103] width 517 height 259
click at [305, 124] on video at bounding box center [319, 103] width 517 height 259
click at [303, 101] on video at bounding box center [319, 103] width 517 height 259
click at [308, 100] on video at bounding box center [319, 103] width 517 height 259
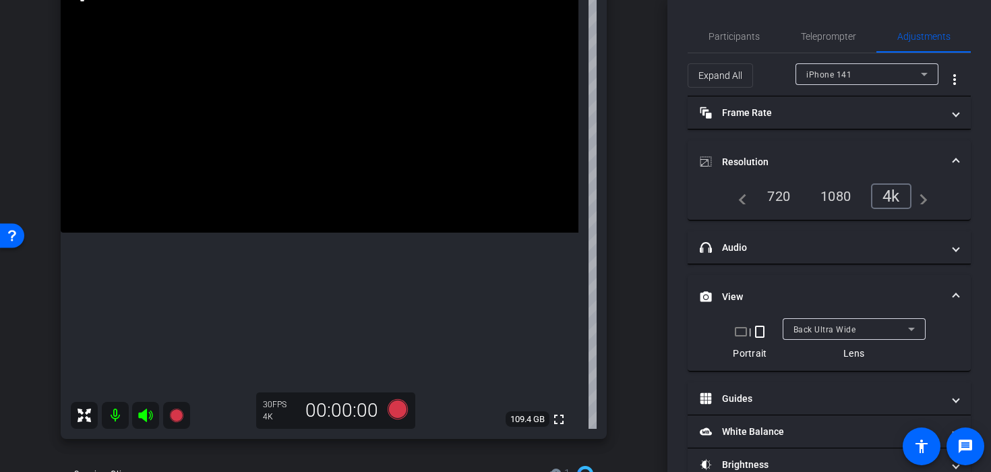
click at [311, 100] on video at bounding box center [319, 103] width 517 height 259
click at [311, 122] on video at bounding box center [319, 103] width 517 height 259
click at [302, 170] on video at bounding box center [319, 103] width 517 height 259
click at [317, 168] on video at bounding box center [319, 103] width 517 height 259
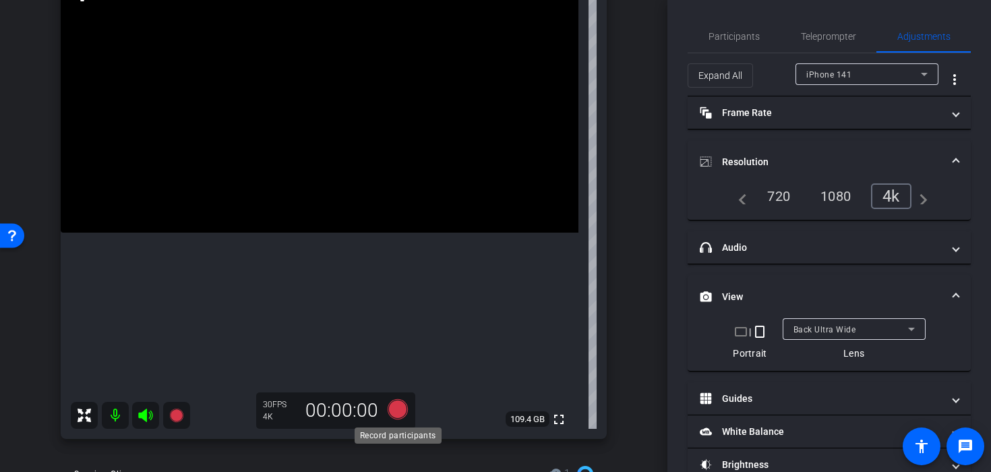
click at [397, 411] on icon at bounding box center [397, 409] width 20 height 20
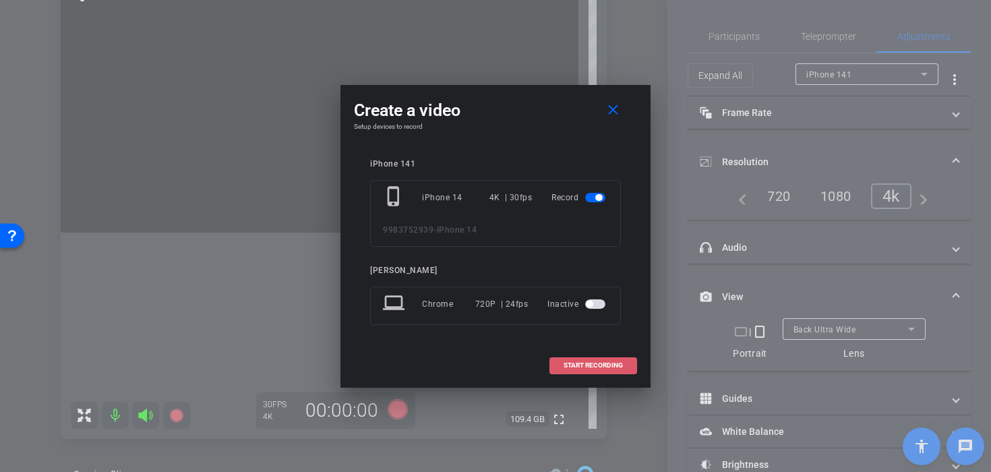
click at [604, 377] on span at bounding box center [593, 365] width 86 height 32
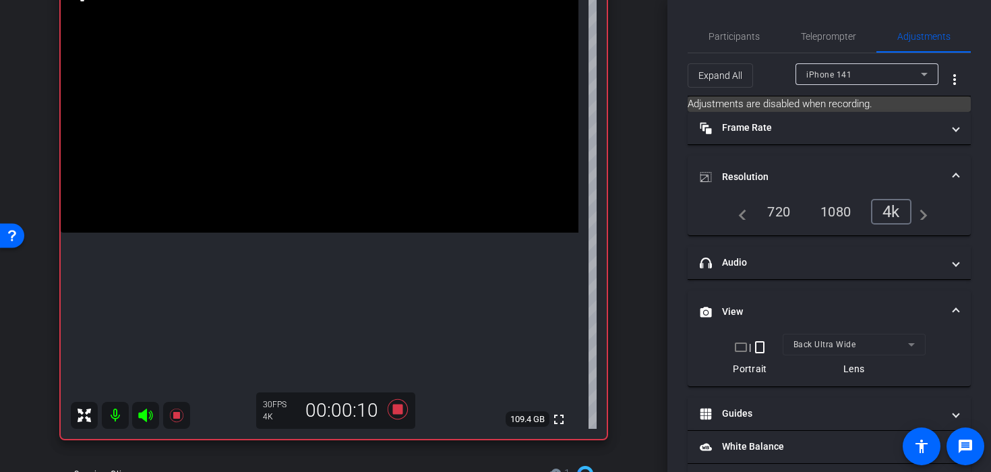
click at [307, 103] on video at bounding box center [319, 103] width 517 height 259
click at [315, 107] on video at bounding box center [319, 103] width 517 height 259
click at [325, 128] on video at bounding box center [319, 103] width 517 height 259
click at [314, 144] on video at bounding box center [319, 103] width 517 height 259
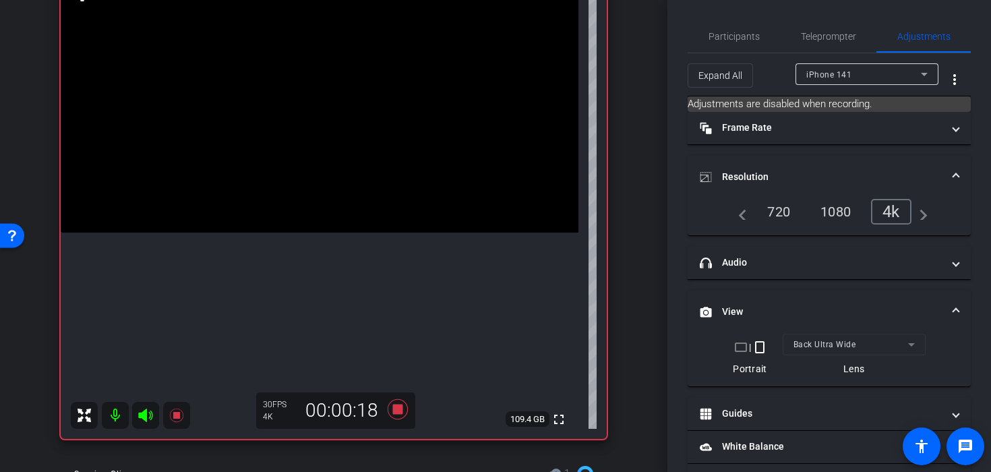
click at [314, 144] on video at bounding box center [319, 103] width 517 height 259
click at [395, 403] on icon at bounding box center [397, 409] width 32 height 24
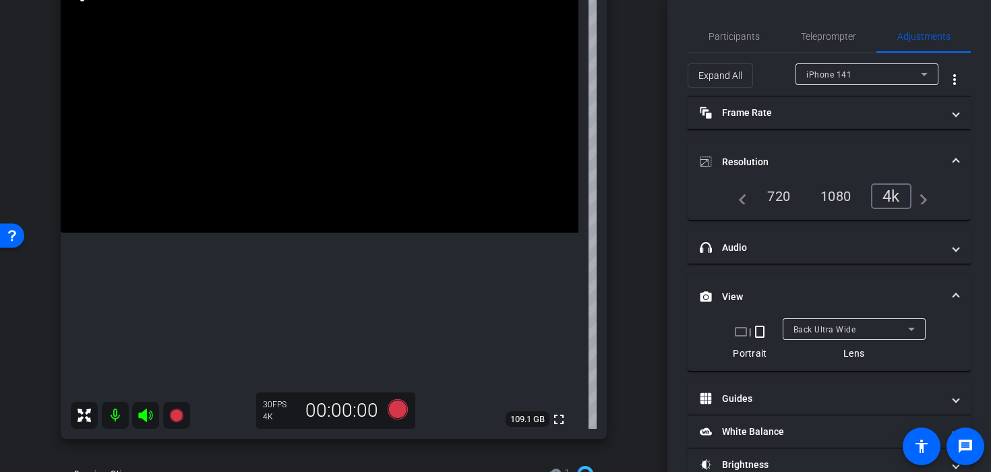
click at [234, 207] on video at bounding box center [319, 103] width 517 height 259
click at [307, 232] on video at bounding box center [319, 103] width 517 height 259
click at [396, 416] on icon at bounding box center [397, 409] width 20 height 20
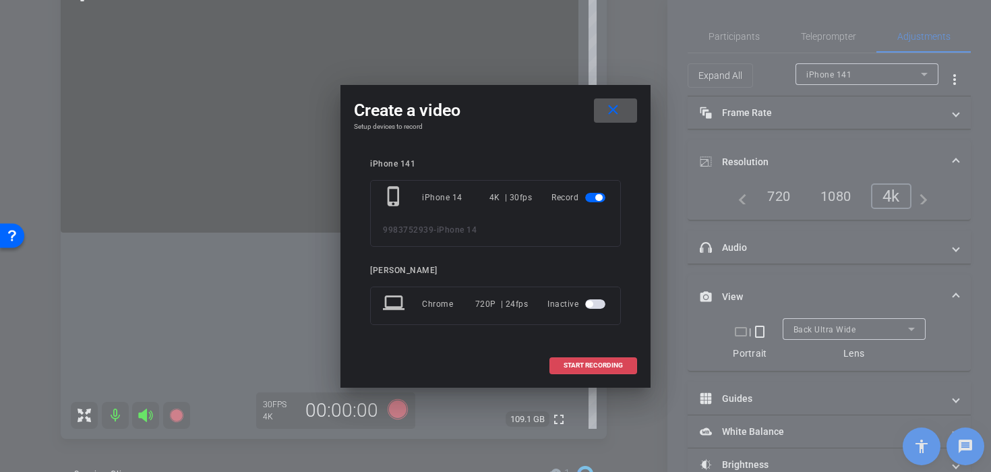
click at [569, 367] on span "START RECORDING" at bounding box center [592, 365] width 59 height 7
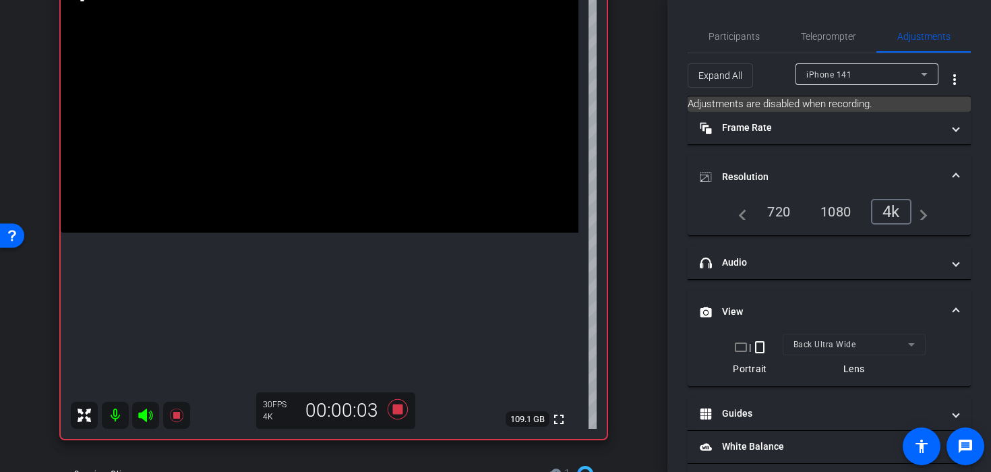
click at [311, 179] on video at bounding box center [319, 103] width 517 height 259
click at [311, 183] on video at bounding box center [319, 103] width 517 height 259
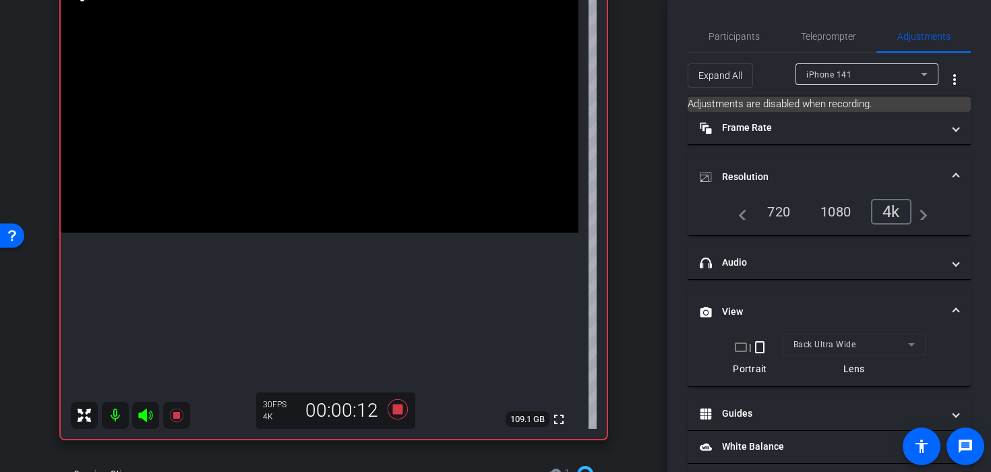
click at [311, 183] on video at bounding box center [319, 103] width 517 height 259
click at [314, 172] on video at bounding box center [319, 103] width 517 height 259
click at [317, 179] on video at bounding box center [319, 103] width 517 height 259
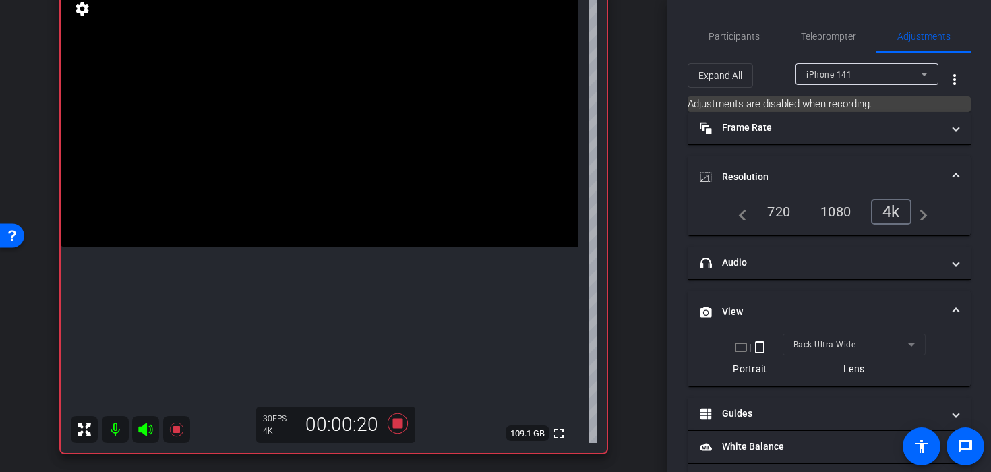
scroll to position [117, 0]
click at [396, 418] on icon at bounding box center [397, 422] width 20 height 20
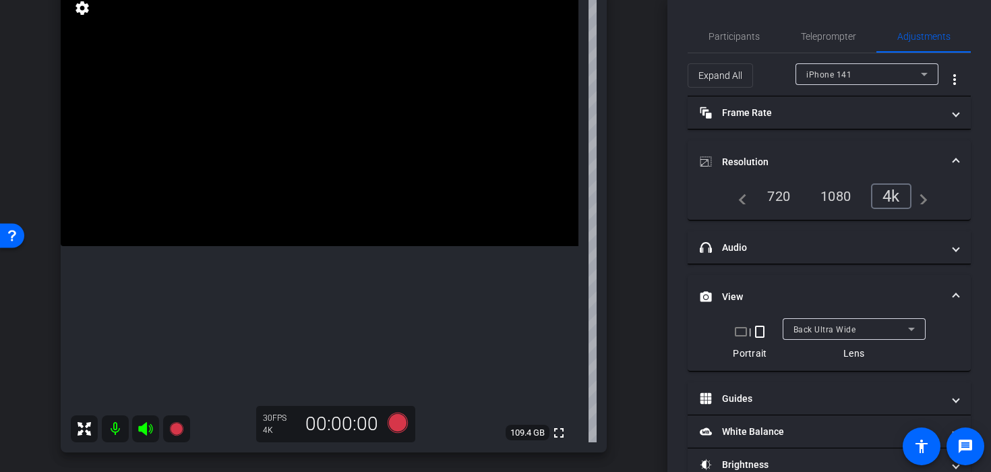
click at [293, 150] on video at bounding box center [319, 116] width 517 height 259
click at [309, 151] on video at bounding box center [319, 116] width 517 height 259
click at [317, 172] on video at bounding box center [319, 116] width 517 height 259
click at [323, 174] on video at bounding box center [319, 116] width 517 height 259
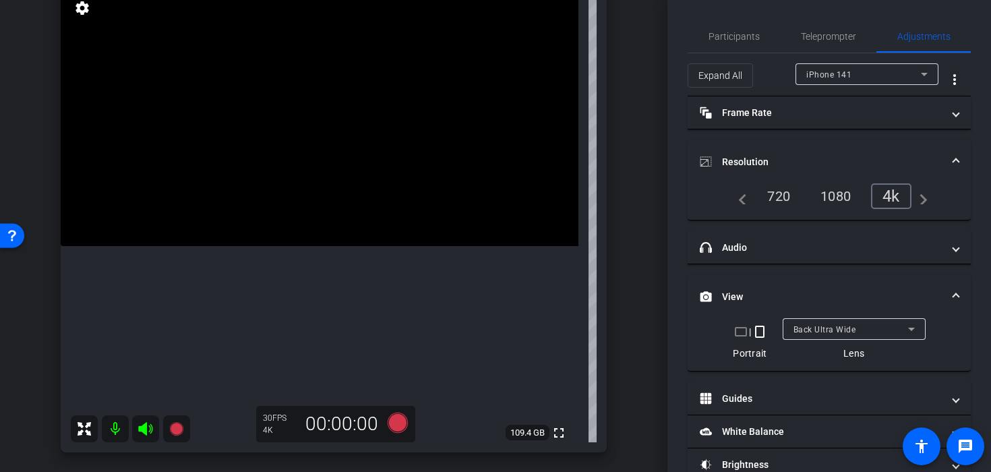
click at [360, 203] on video at bounding box center [319, 116] width 517 height 259
click at [349, 182] on video at bounding box center [319, 116] width 517 height 259
click at [319, 180] on video at bounding box center [319, 116] width 517 height 259
click at [309, 188] on video at bounding box center [319, 116] width 517 height 259
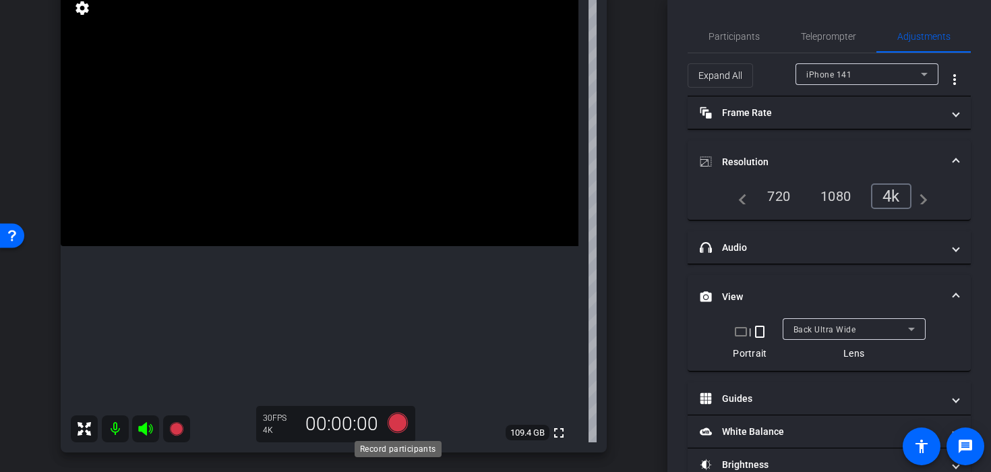
click at [394, 419] on icon at bounding box center [397, 422] width 20 height 20
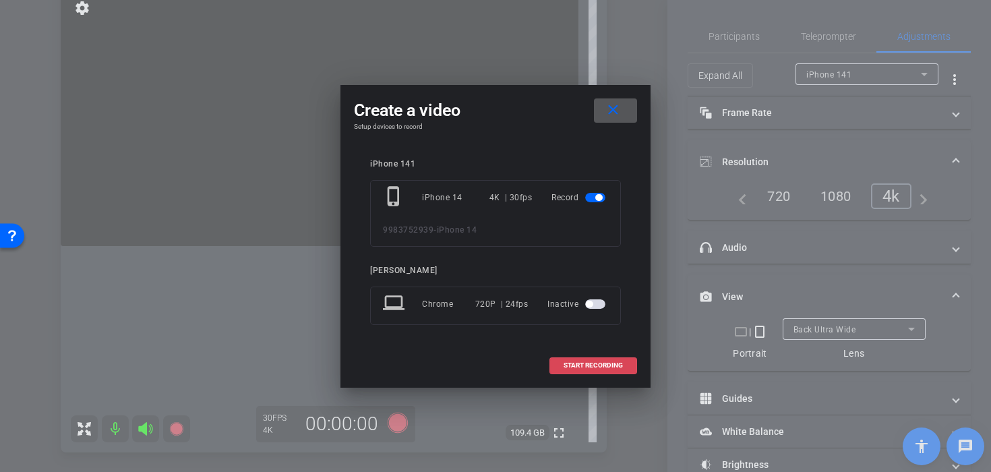
click at [563, 369] on span at bounding box center [593, 365] width 86 height 32
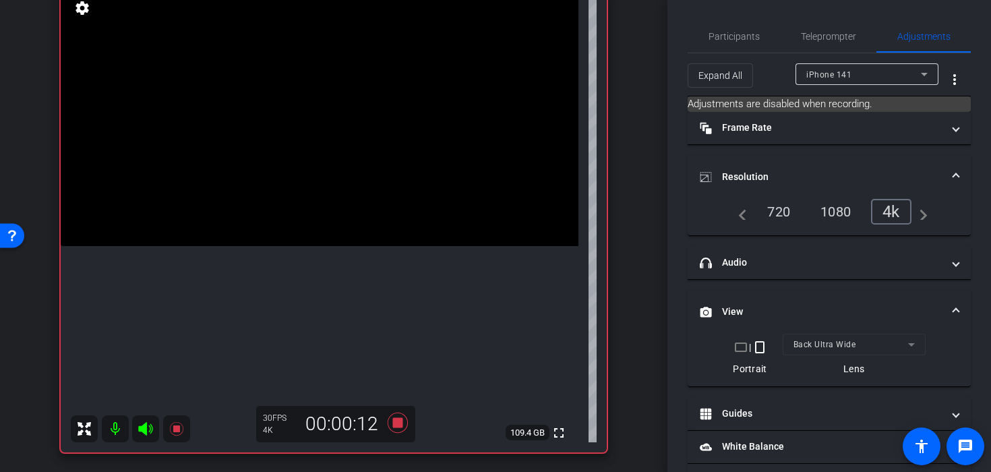
click at [316, 169] on video at bounding box center [319, 116] width 517 height 259
click at [358, 172] on video at bounding box center [319, 116] width 517 height 259
click at [303, 191] on video at bounding box center [319, 116] width 517 height 259
click at [309, 190] on video at bounding box center [319, 116] width 517 height 259
click at [336, 180] on video at bounding box center [319, 116] width 517 height 259
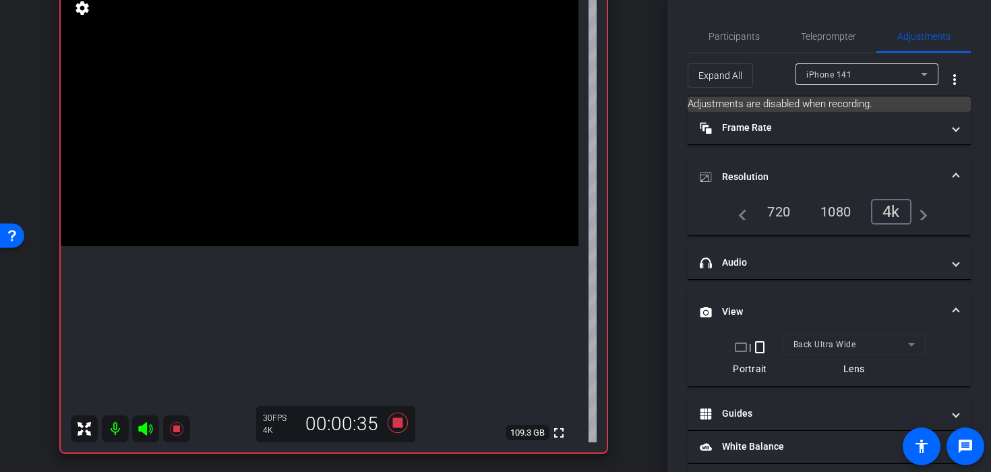
click at [336, 180] on video at bounding box center [319, 116] width 517 height 259
click at [317, 180] on video at bounding box center [319, 116] width 517 height 259
click at [400, 427] on icon at bounding box center [397, 422] width 20 height 20
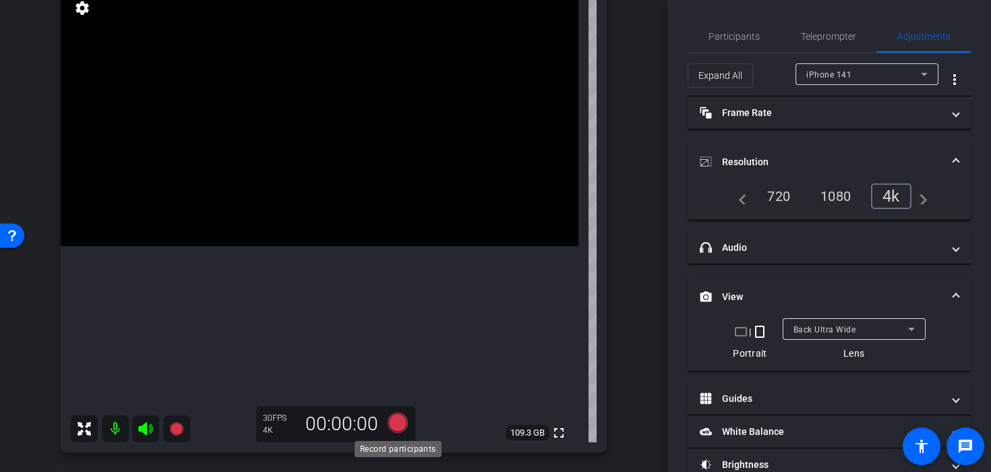
click at [394, 425] on icon at bounding box center [397, 422] width 20 height 20
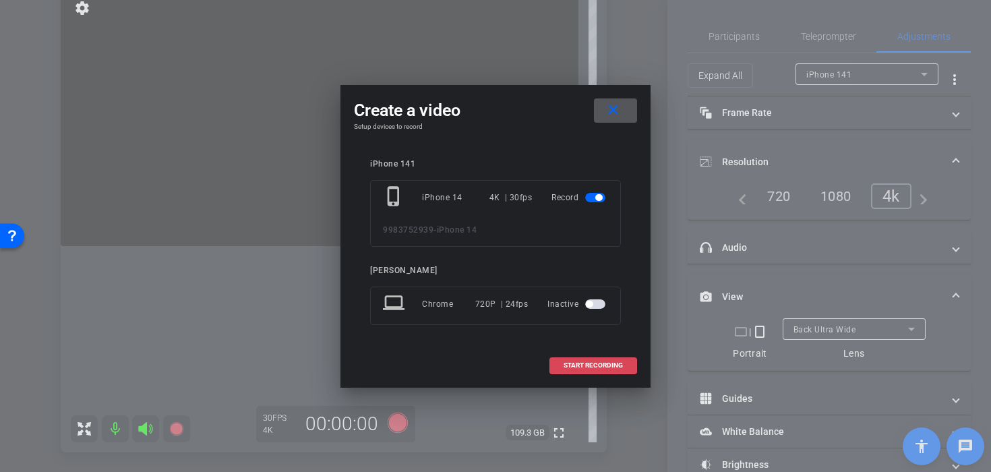
click at [608, 355] on span at bounding box center [593, 365] width 86 height 32
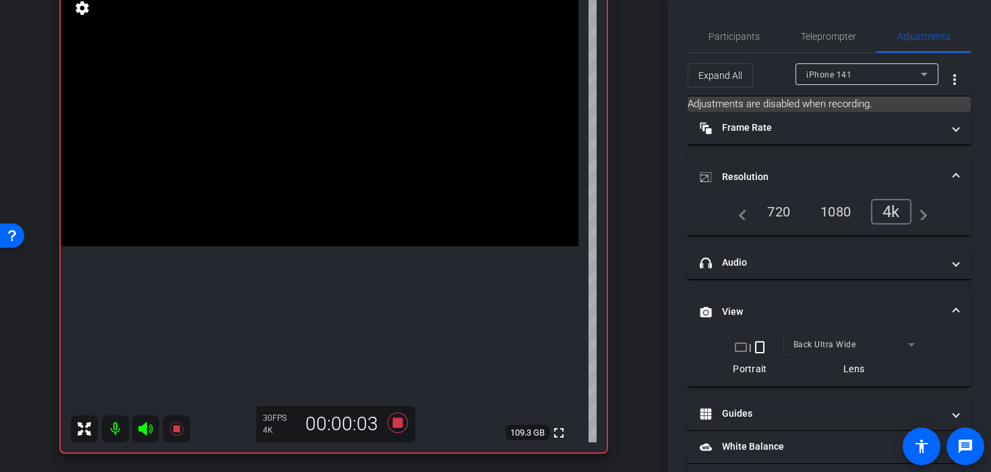
click at [328, 159] on video at bounding box center [319, 116] width 517 height 259
click at [334, 175] on video at bounding box center [319, 116] width 517 height 259
click at [328, 180] on video at bounding box center [319, 116] width 517 height 259
click at [319, 170] on video at bounding box center [319, 116] width 517 height 259
click at [400, 422] on icon at bounding box center [397, 422] width 20 height 20
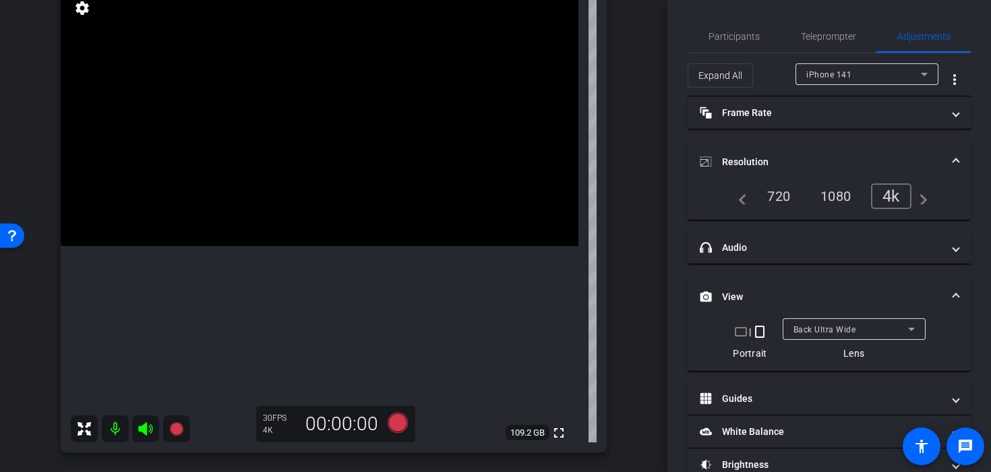
click at [321, 196] on video at bounding box center [319, 116] width 517 height 259
click at [300, 176] on video at bounding box center [319, 116] width 517 height 259
click at [403, 428] on icon at bounding box center [397, 422] width 20 height 20
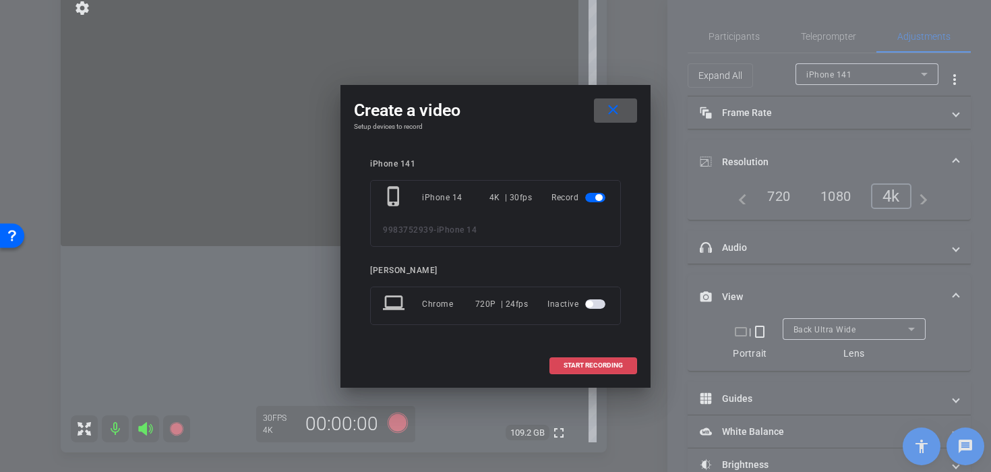
click at [549, 369] on button "START RECORDING" at bounding box center [593, 365] width 88 height 17
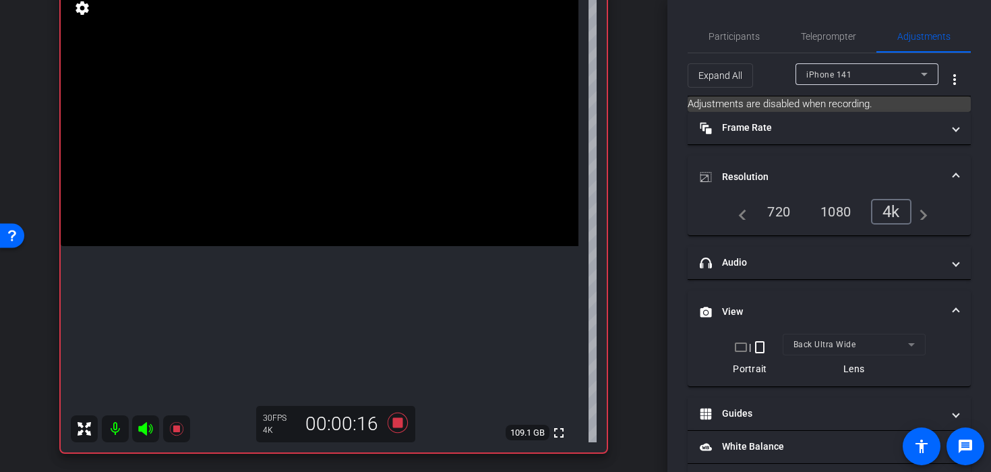
click at [317, 246] on video at bounding box center [319, 116] width 517 height 259
click at [307, 221] on video at bounding box center [319, 116] width 517 height 259
click at [395, 433] on icon at bounding box center [397, 422] width 32 height 24
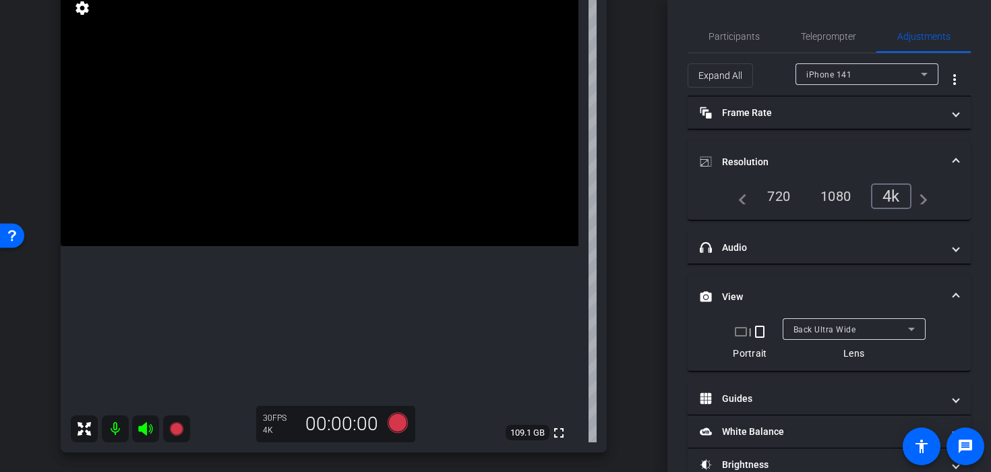
click at [322, 195] on video at bounding box center [319, 116] width 517 height 259
click at [315, 161] on video at bounding box center [319, 116] width 517 height 259
click at [394, 421] on icon at bounding box center [397, 422] width 20 height 20
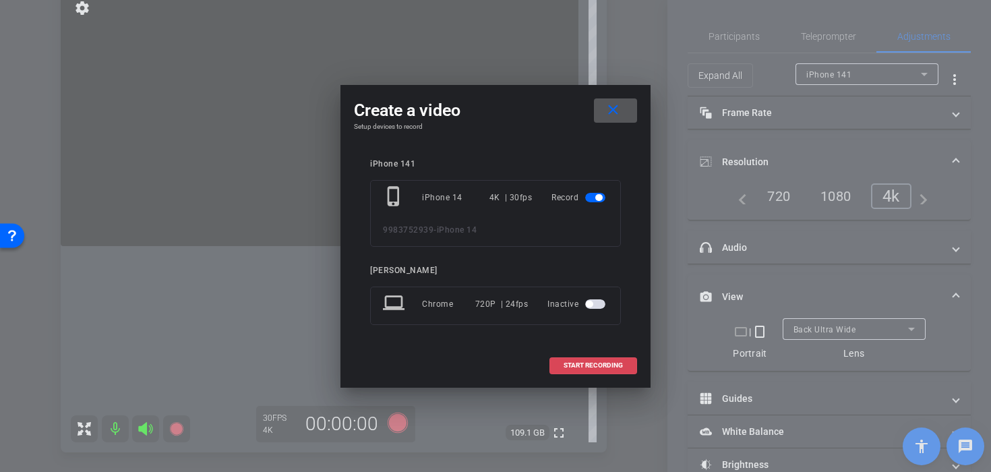
click at [557, 366] on span at bounding box center [593, 365] width 86 height 32
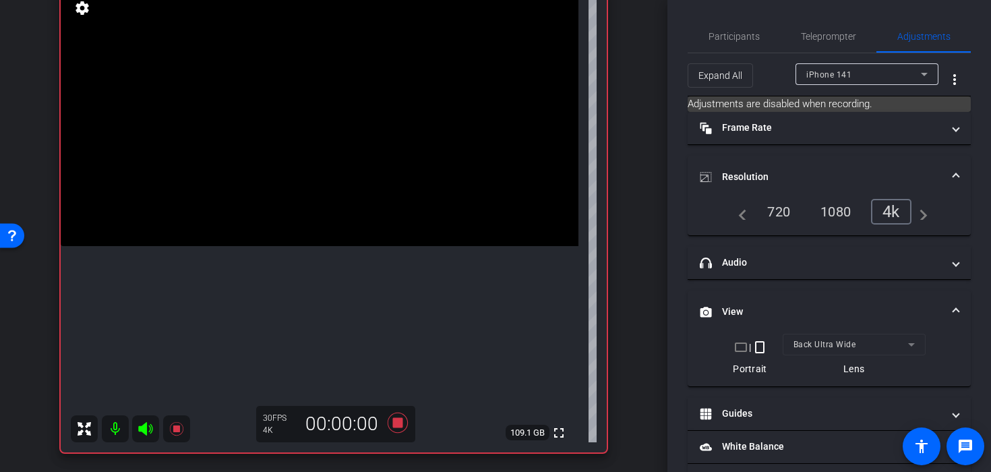
click at [294, 143] on video at bounding box center [319, 116] width 517 height 259
click at [313, 147] on video at bounding box center [319, 116] width 517 height 259
click at [313, 156] on video at bounding box center [319, 116] width 517 height 259
click at [309, 175] on video at bounding box center [319, 116] width 517 height 259
click at [399, 427] on icon at bounding box center [397, 422] width 20 height 20
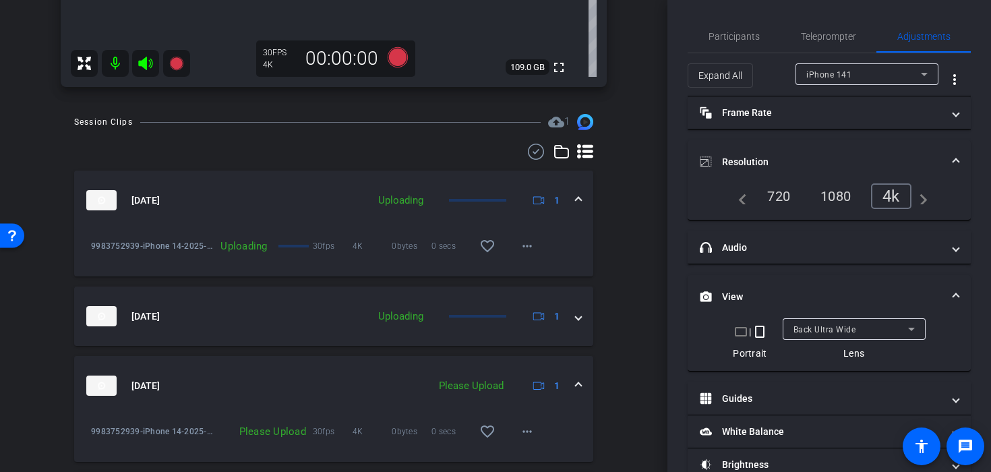
scroll to position [483, 0]
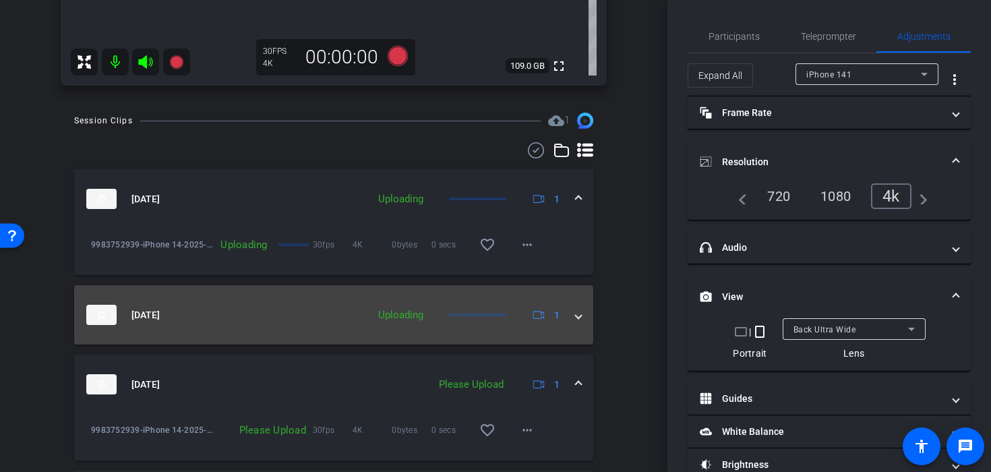
click at [577, 308] on span at bounding box center [577, 315] width 5 height 14
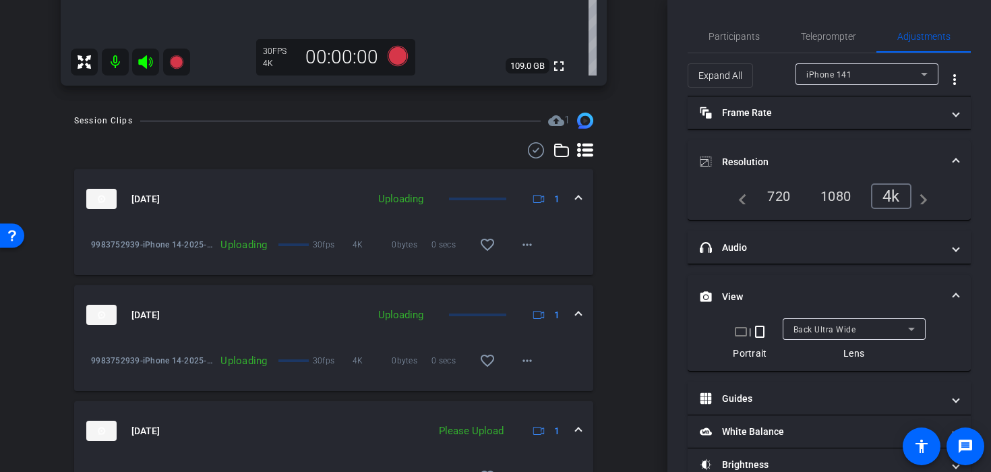
click at [579, 201] on span at bounding box center [577, 199] width 5 height 14
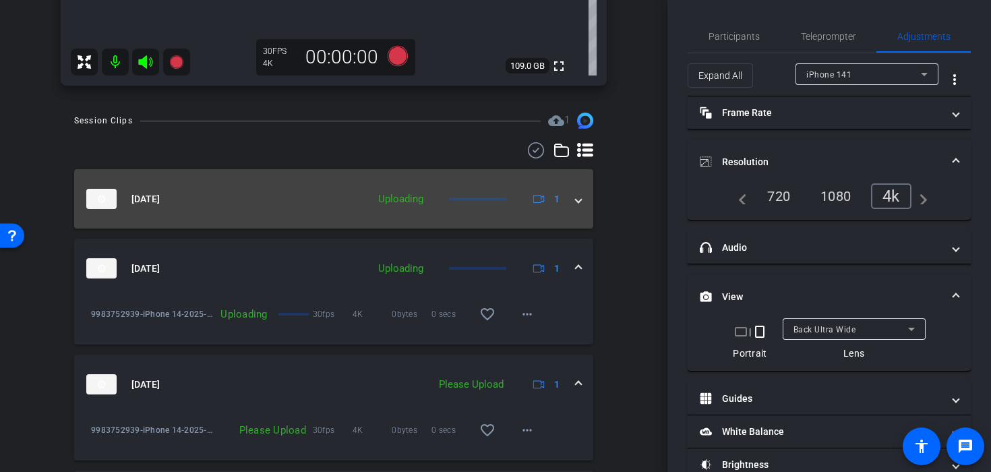
click at [579, 201] on span at bounding box center [577, 199] width 5 height 14
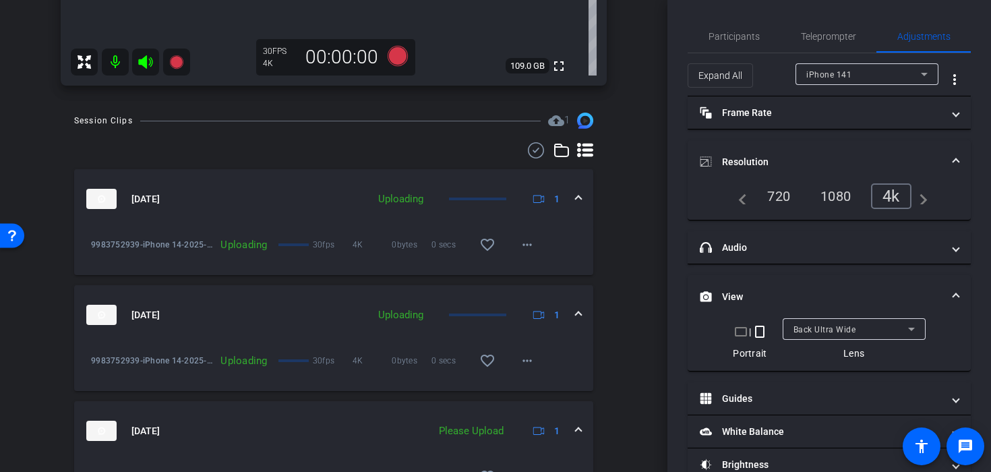
click at [572, 312] on div "[DATE] Uploading 1" at bounding box center [330, 315] width 489 height 20
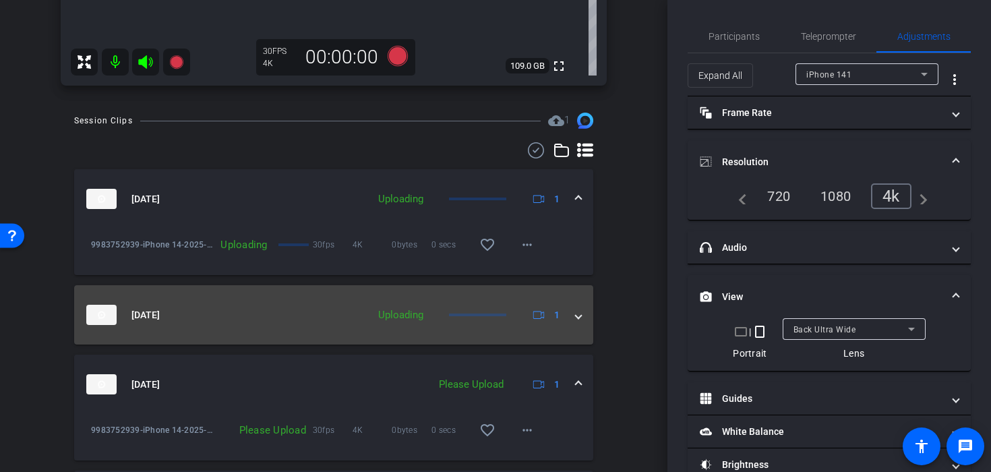
click at [572, 312] on div "[DATE] Uploading 1" at bounding box center [330, 315] width 489 height 20
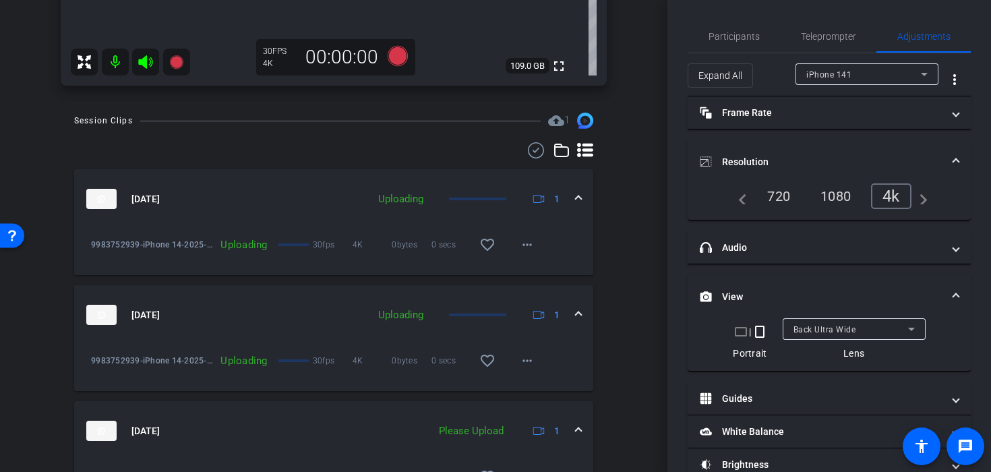
click at [584, 192] on mat-expansion-panel-header "[DATE] Uploading 1" at bounding box center [333, 198] width 519 height 59
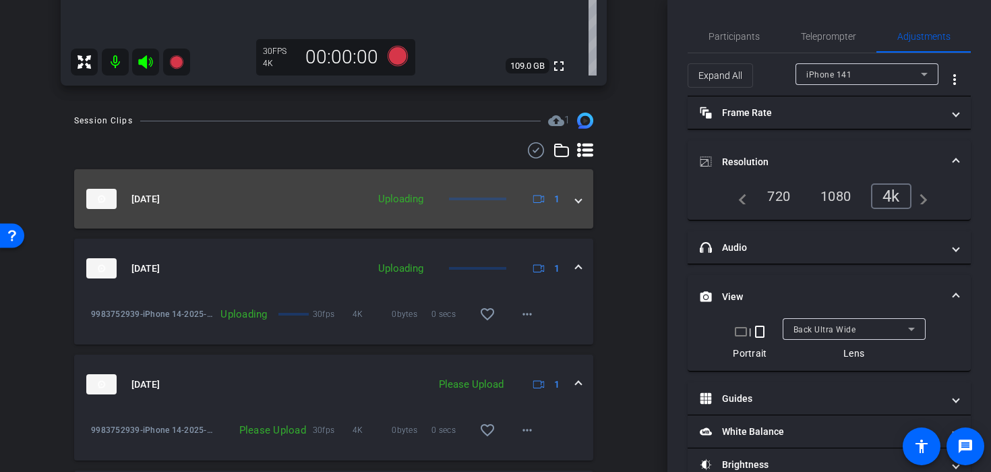
click at [584, 192] on mat-expansion-panel-header "[DATE] Uploading 1" at bounding box center [333, 198] width 519 height 59
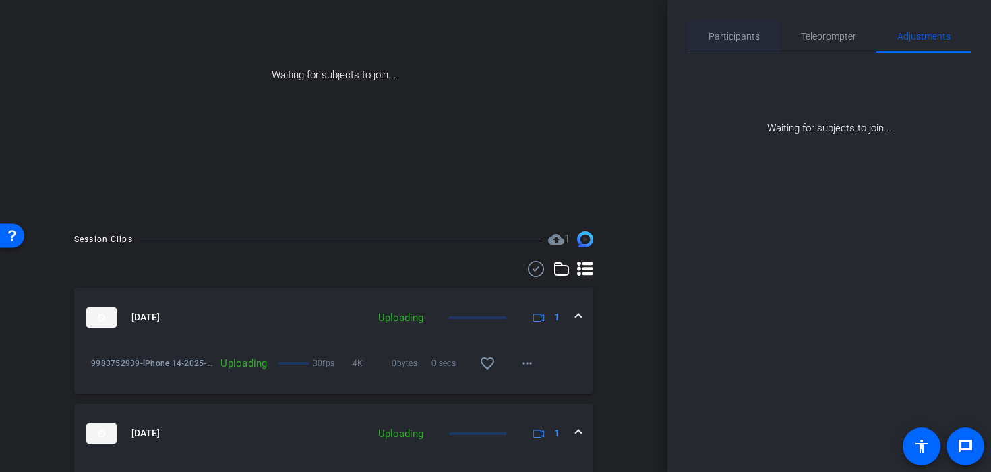
scroll to position [7, 0]
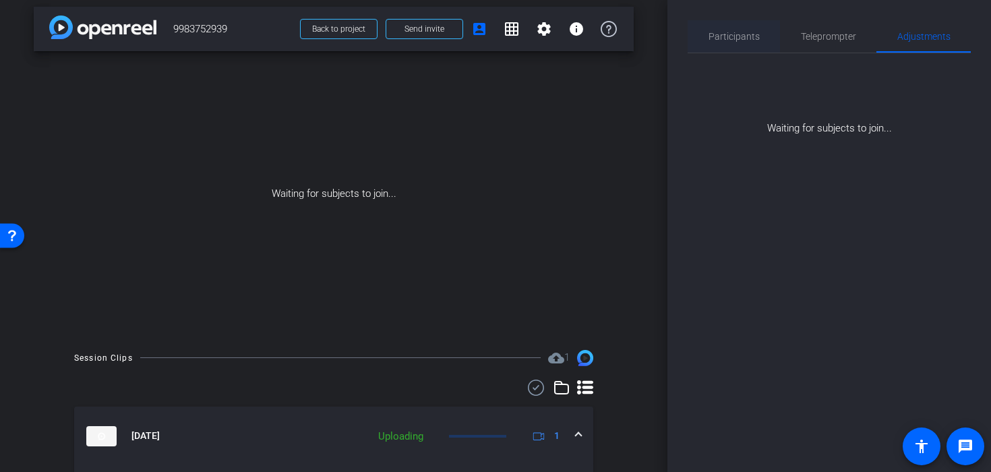
click at [728, 38] on span "Participants" at bounding box center [733, 36] width 51 height 9
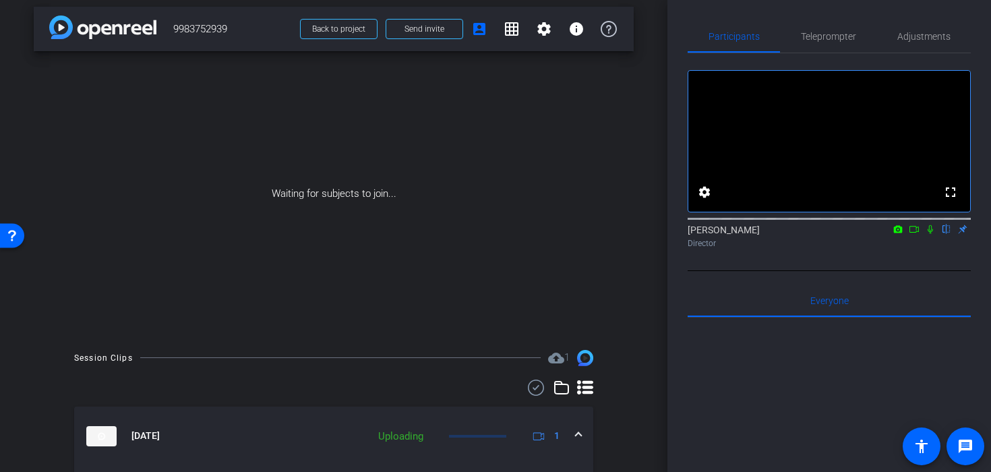
click at [935, 234] on icon at bounding box center [929, 228] width 11 height 9
click at [902, 234] on icon at bounding box center [897, 228] width 11 height 9
click at [908, 248] on div at bounding box center [495, 236] width 991 height 472
click at [913, 234] on icon at bounding box center [913, 228] width 11 height 9
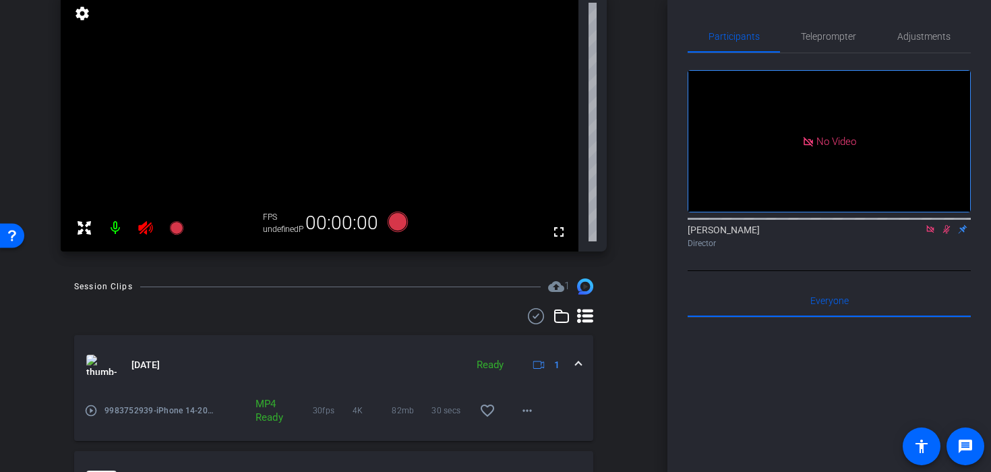
scroll to position [0, 0]
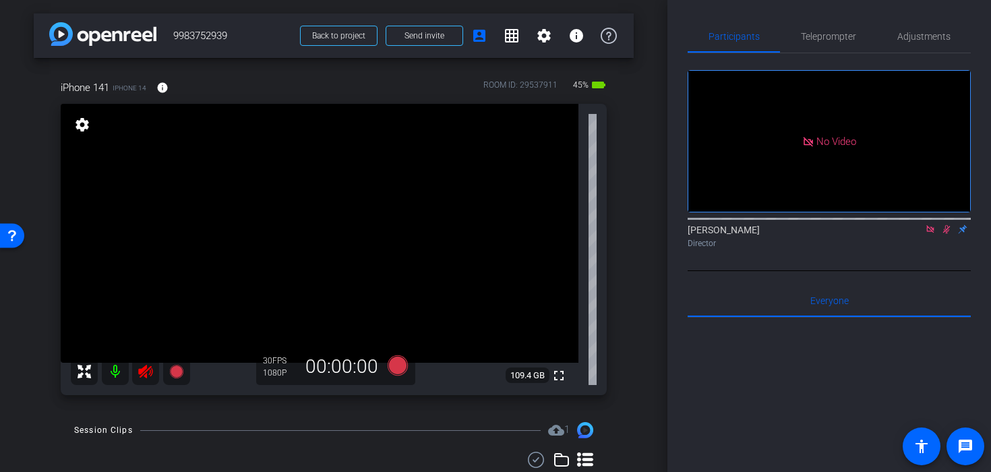
click at [943, 234] on icon at bounding box center [946, 228] width 11 height 9
click at [928, 234] on icon at bounding box center [929, 228] width 11 height 9
click at [152, 373] on icon at bounding box center [145, 371] width 14 height 13
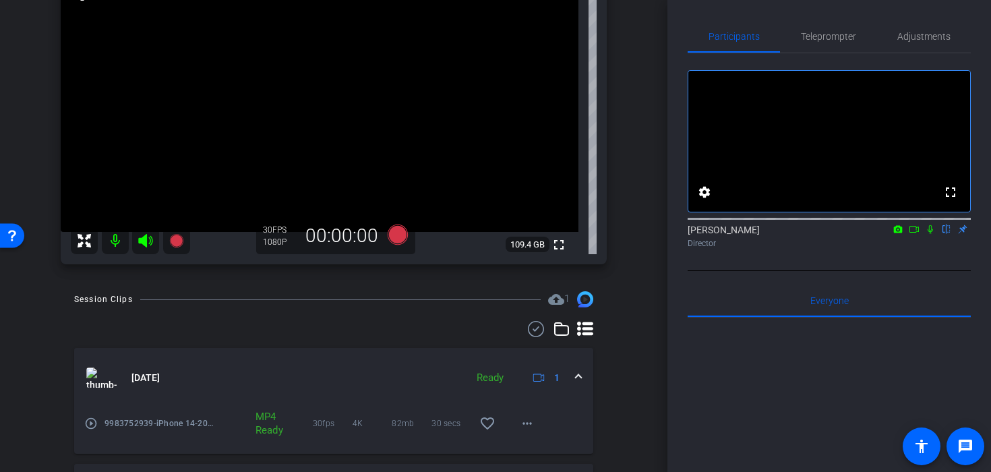
scroll to position [215, 0]
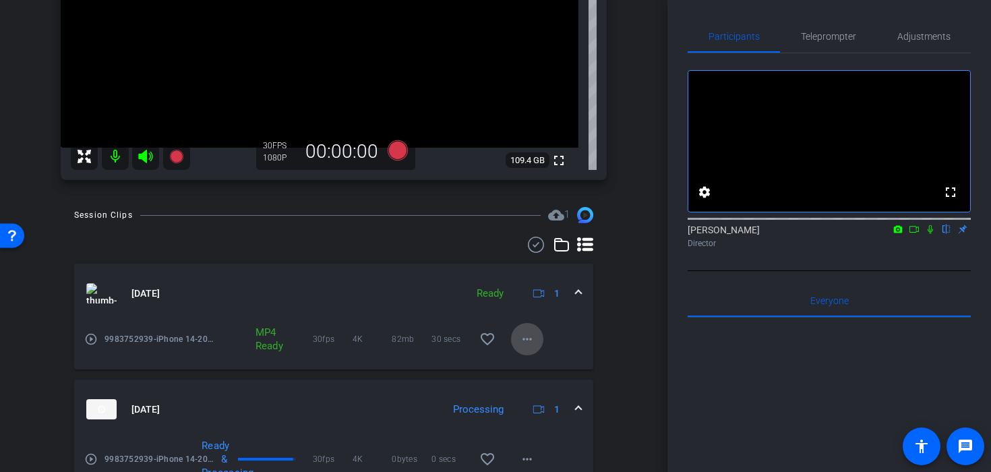
click at [534, 334] on mat-icon "more_horiz" at bounding box center [527, 339] width 16 height 16
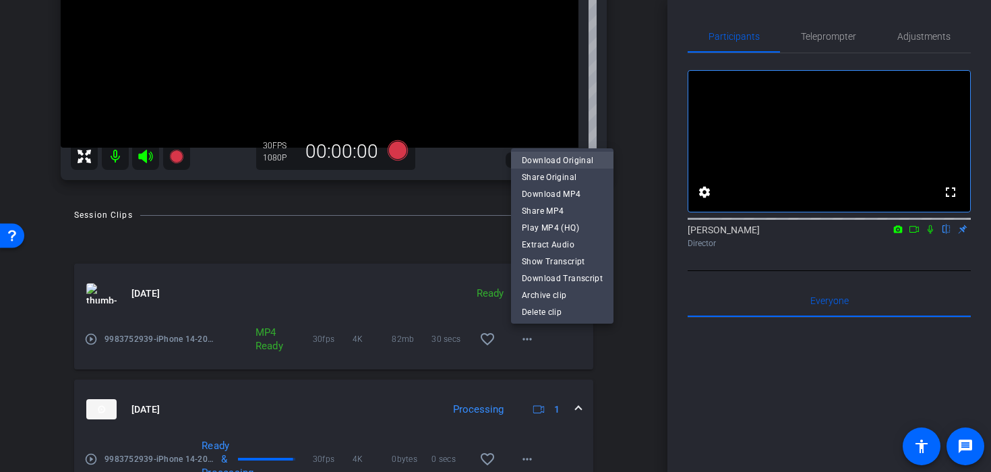
click at [593, 162] on span "Download Original" at bounding box center [562, 160] width 81 height 16
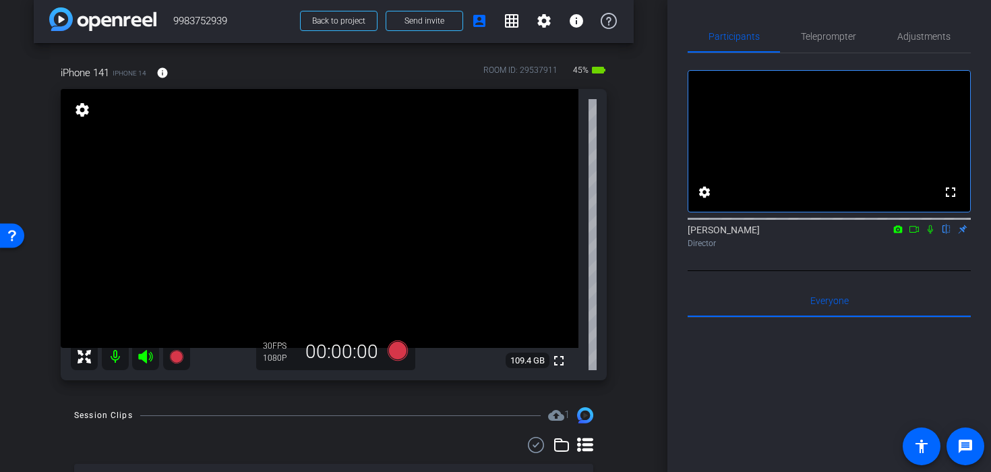
scroll to position [20, 0]
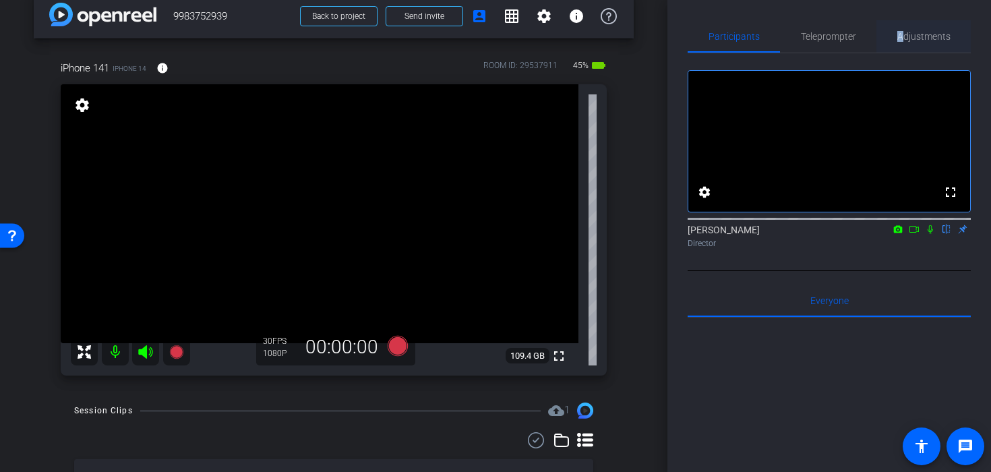
click at [900, 38] on span "Adjustments" at bounding box center [923, 36] width 53 height 9
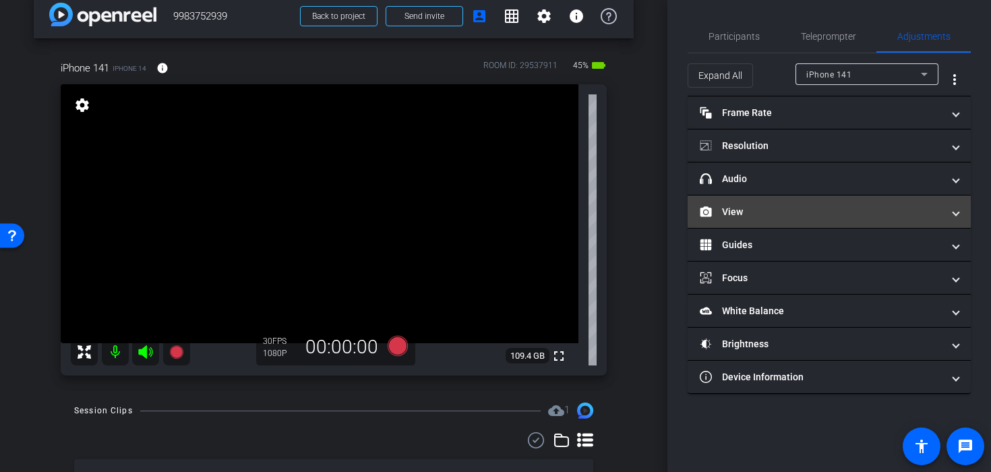
click at [818, 213] on mat-panel-title "View" at bounding box center [820, 212] width 243 height 14
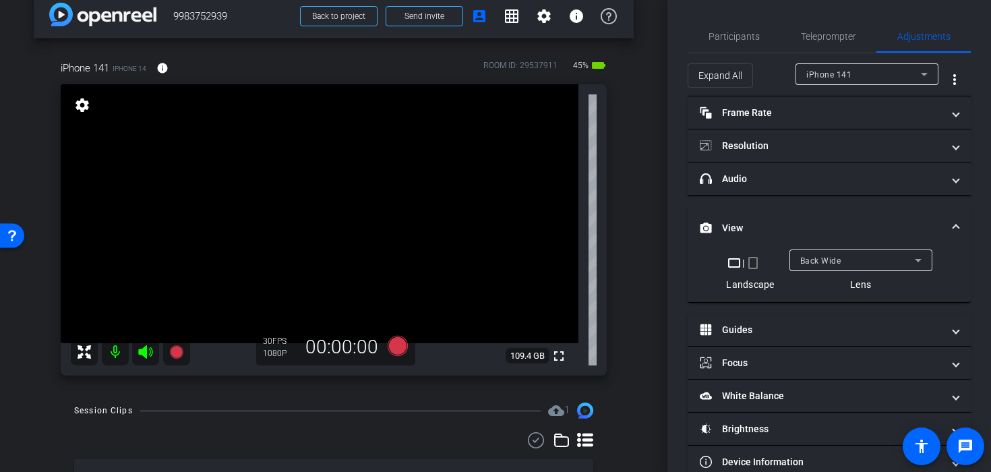
click at [759, 265] on mat-icon "crop_portrait" at bounding box center [753, 263] width 16 height 16
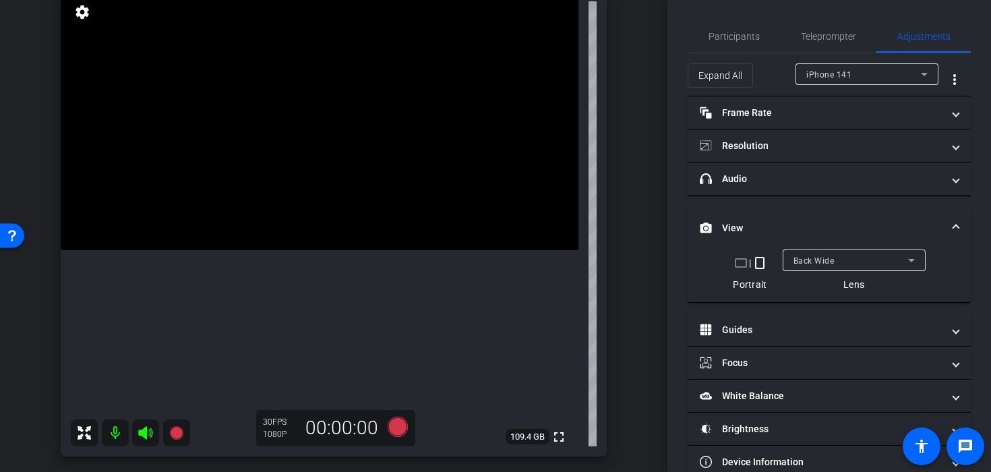
scroll to position [115, 0]
click at [825, 258] on span "Back Wide" at bounding box center [813, 260] width 41 height 9
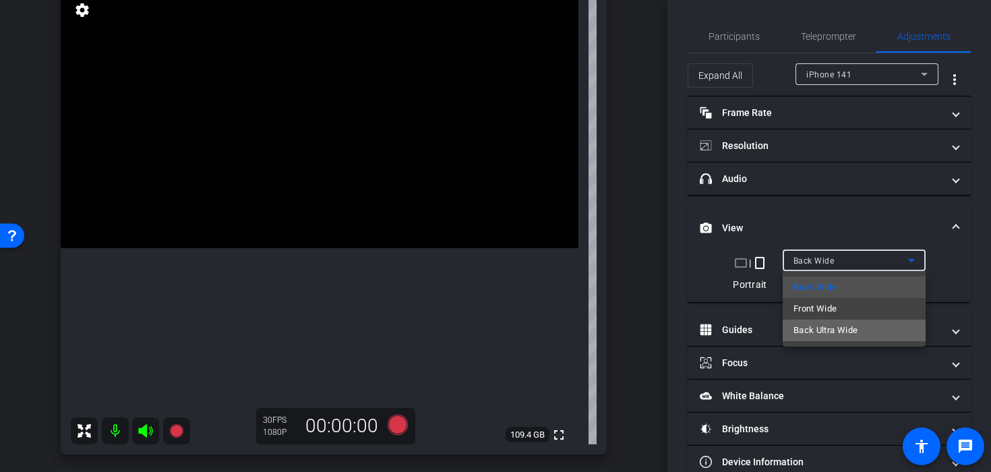
click at [827, 333] on span "Back Ultra Wide" at bounding box center [825, 330] width 65 height 16
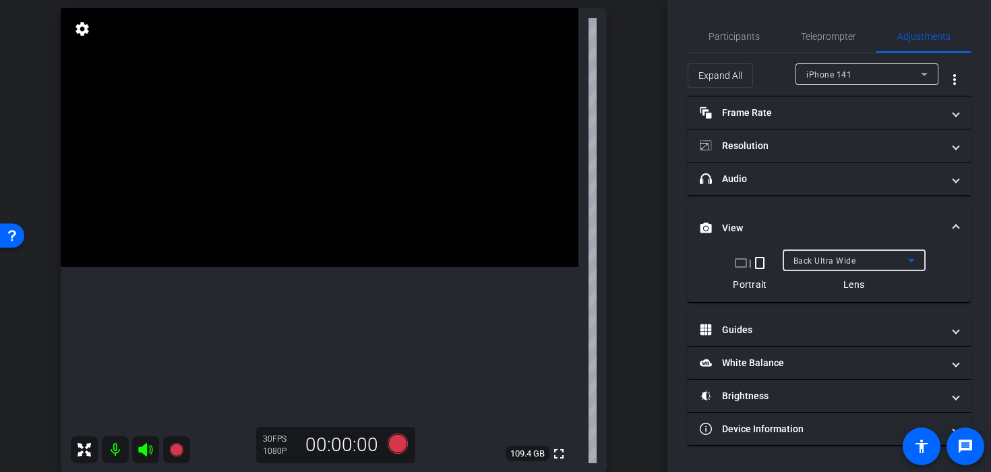
scroll to position [95, 0]
click at [724, 35] on span "Participants" at bounding box center [733, 36] width 51 height 9
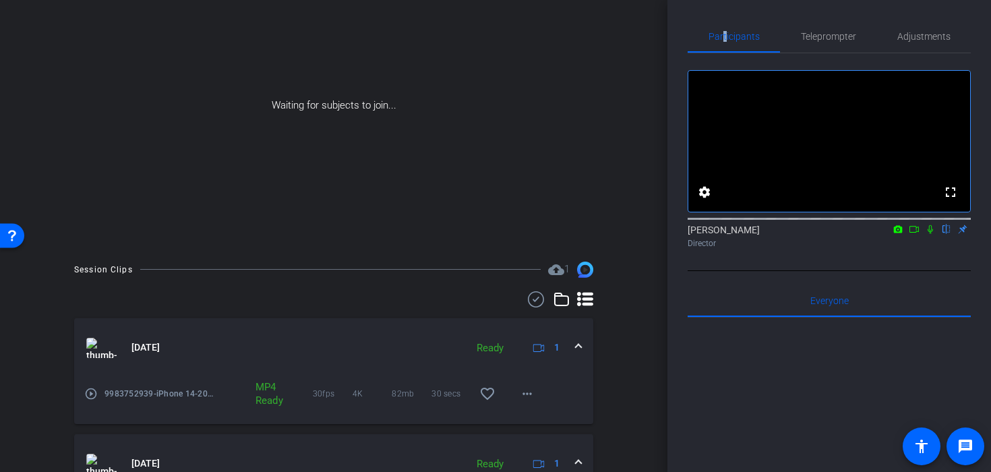
click at [931, 234] on icon at bounding box center [929, 228] width 11 height 9
click at [913, 234] on icon at bounding box center [913, 228] width 11 height 9
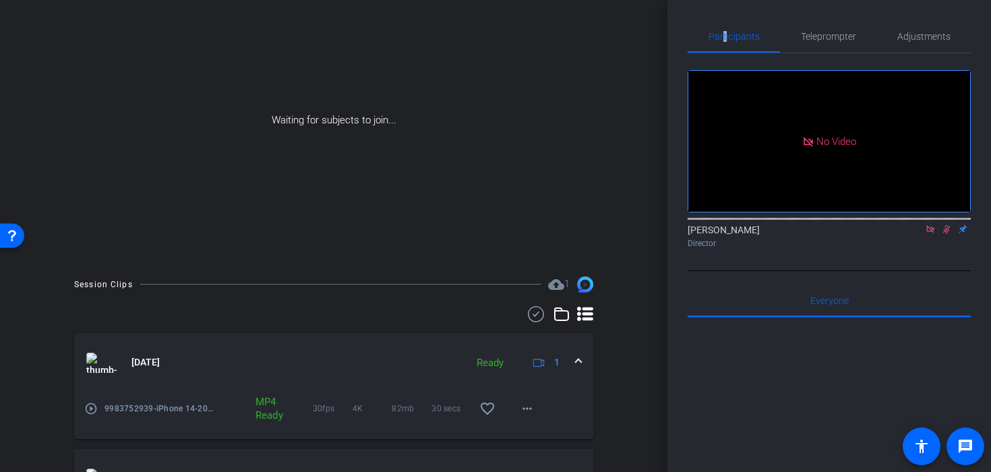
scroll to position [0, 0]
